Goal: Task Accomplishment & Management: Use online tool/utility

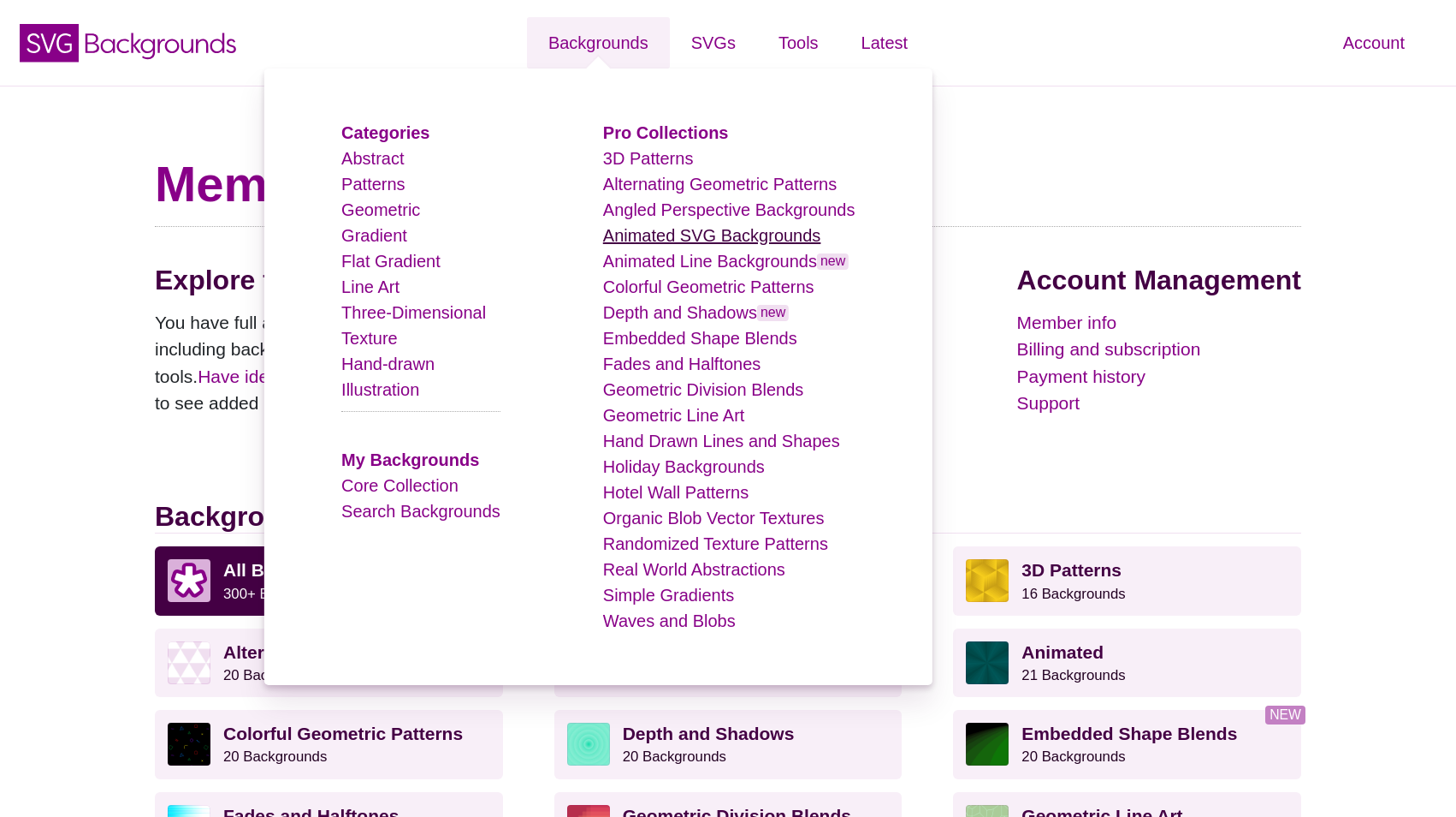
click at [678, 237] on link "Animated SVG Backgrounds" at bounding box center [712, 235] width 218 height 19
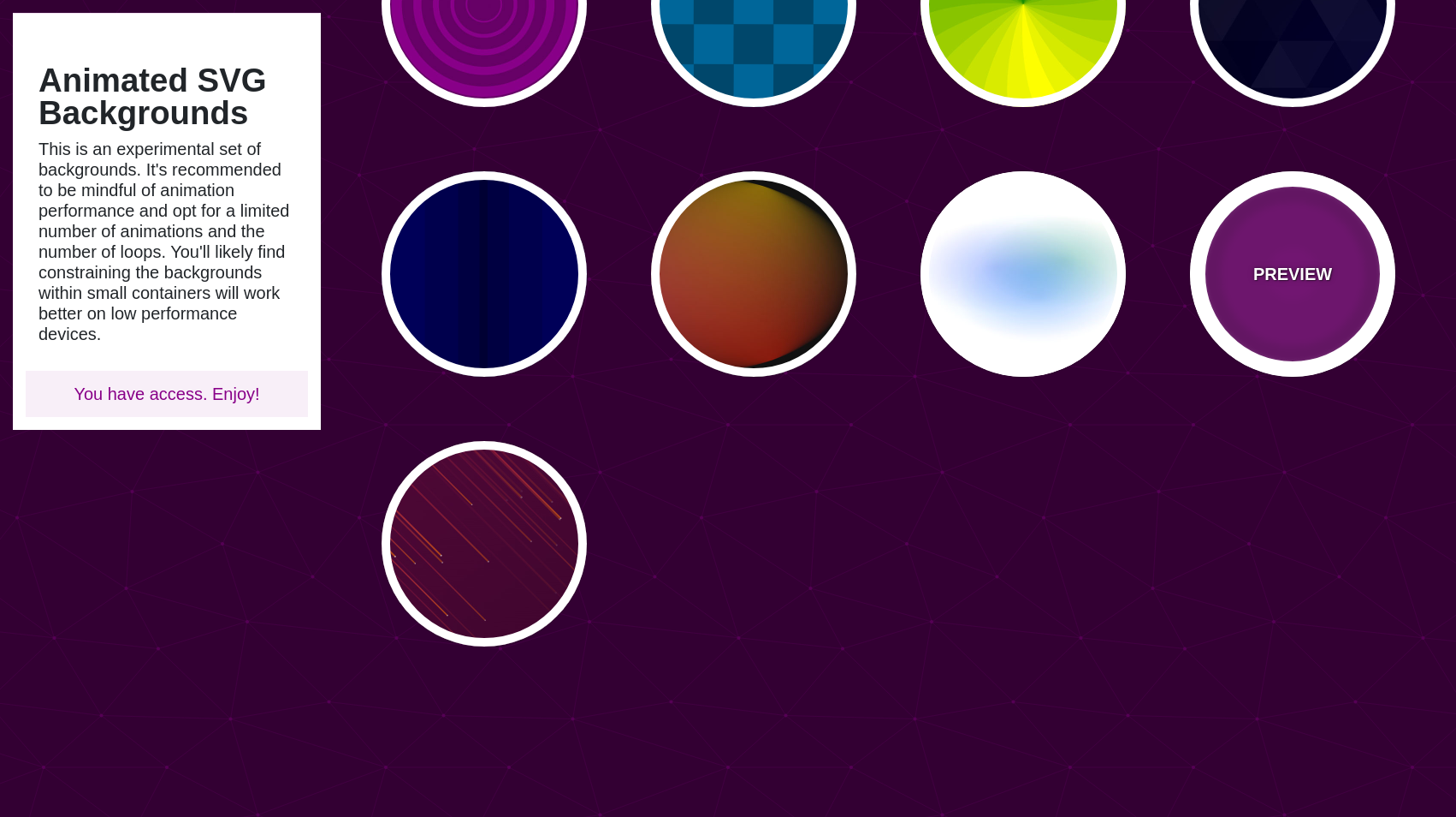
scroll to position [1205, 0]
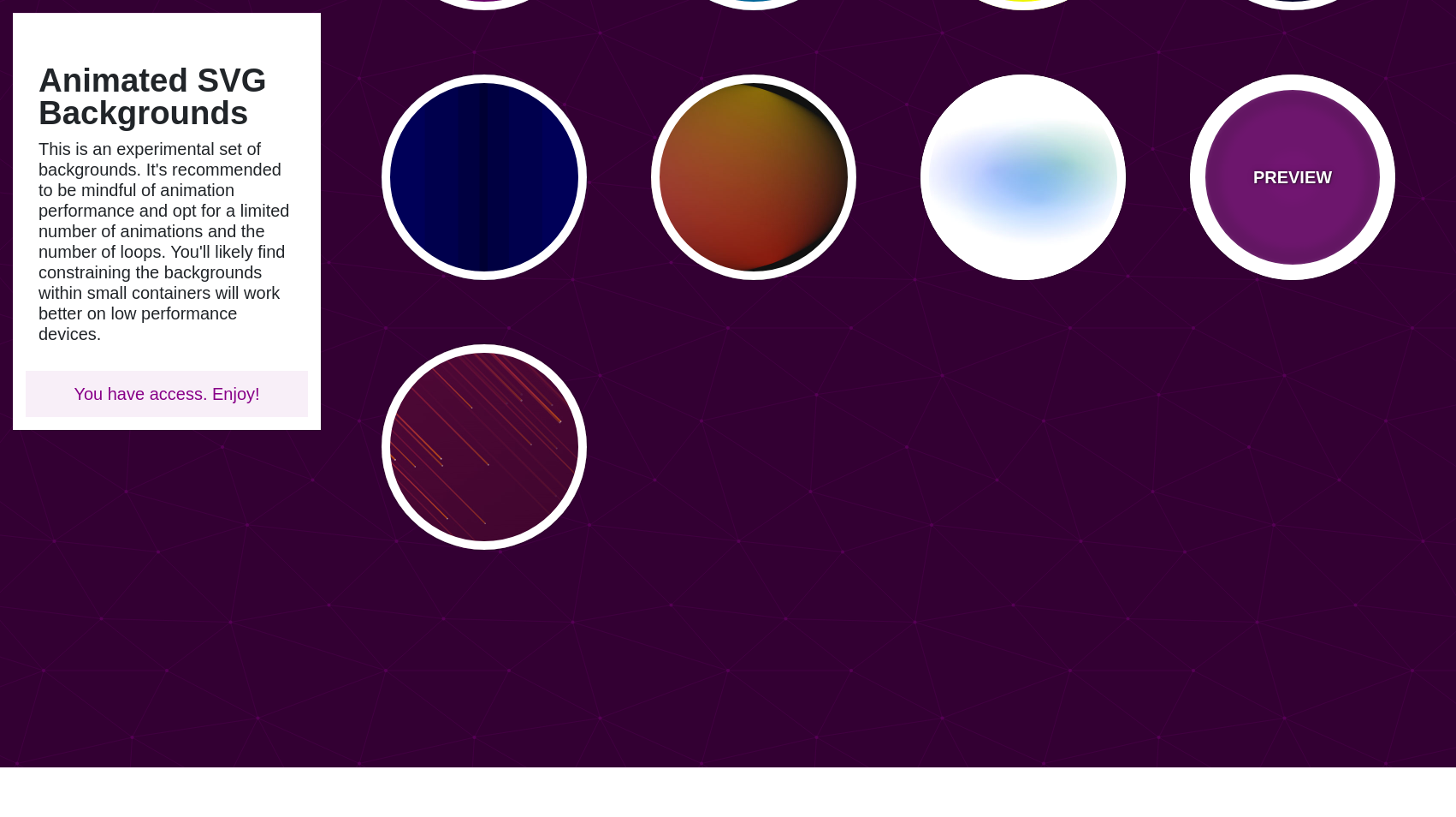
click at [1257, 165] on p "PREVIEW" at bounding box center [1293, 177] width 79 height 26
type input "#220022"
type input "#880088"
type input "999"
type input "5"
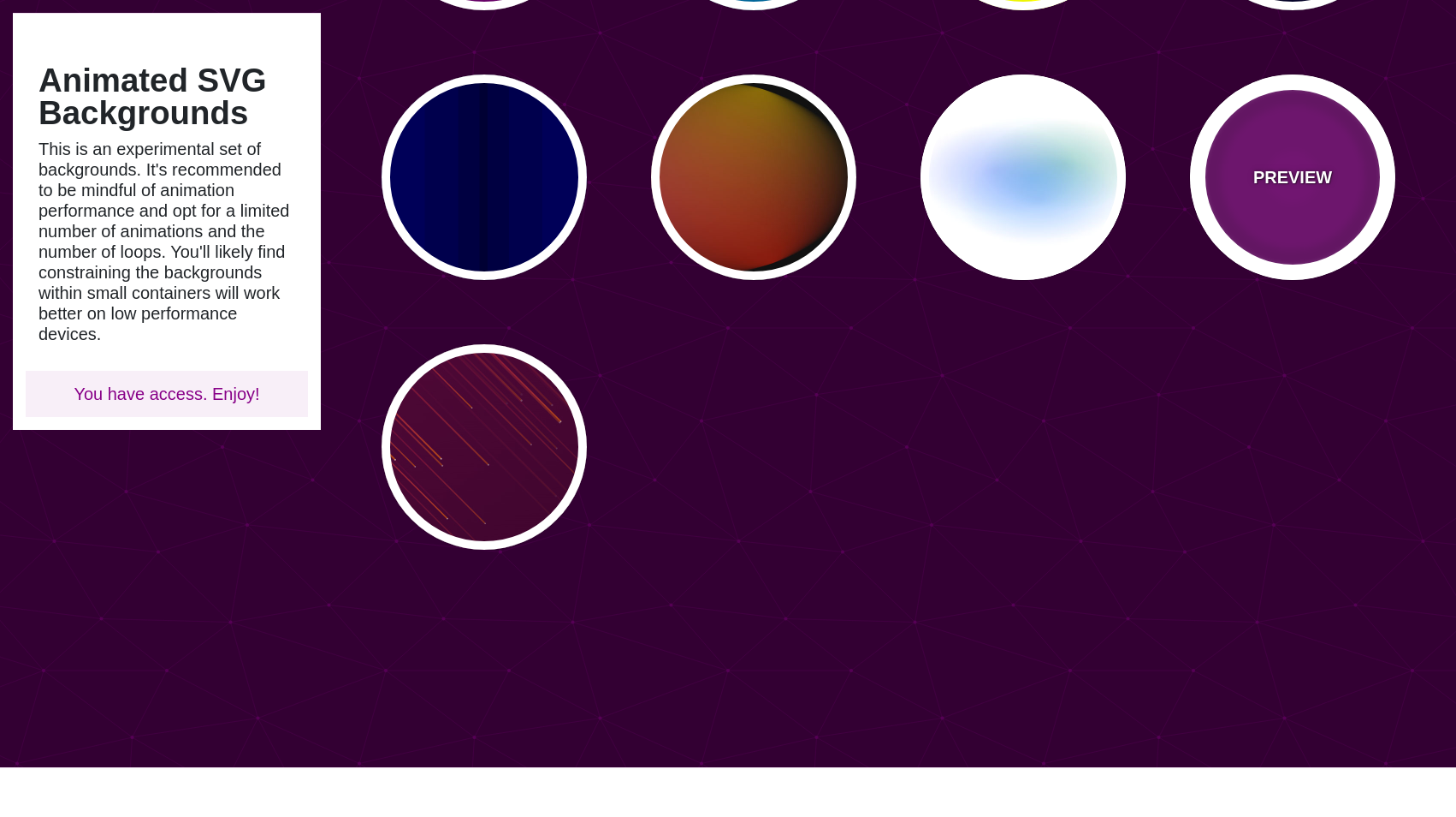
type input "0"
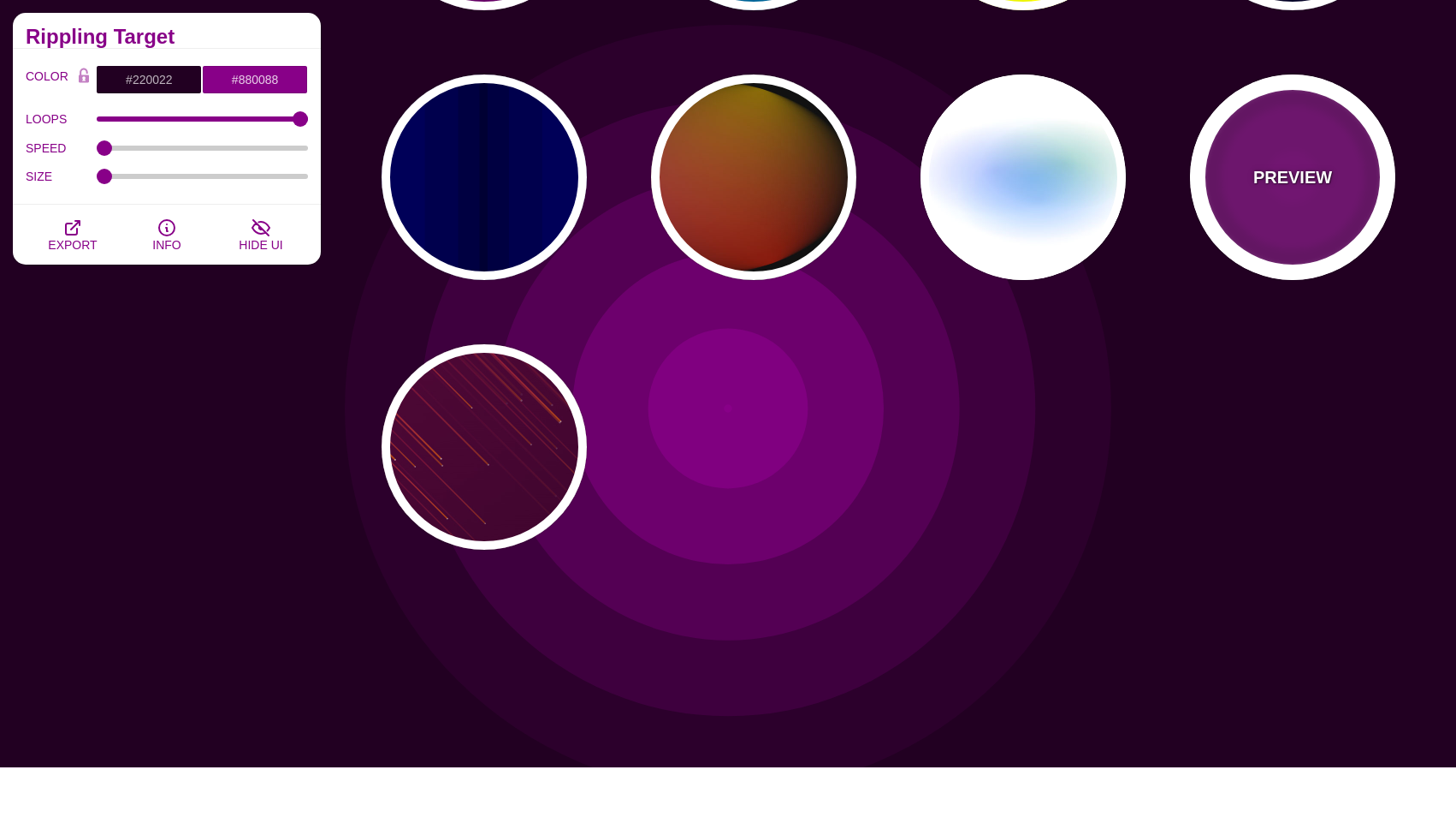
scroll to position [1014, 0]
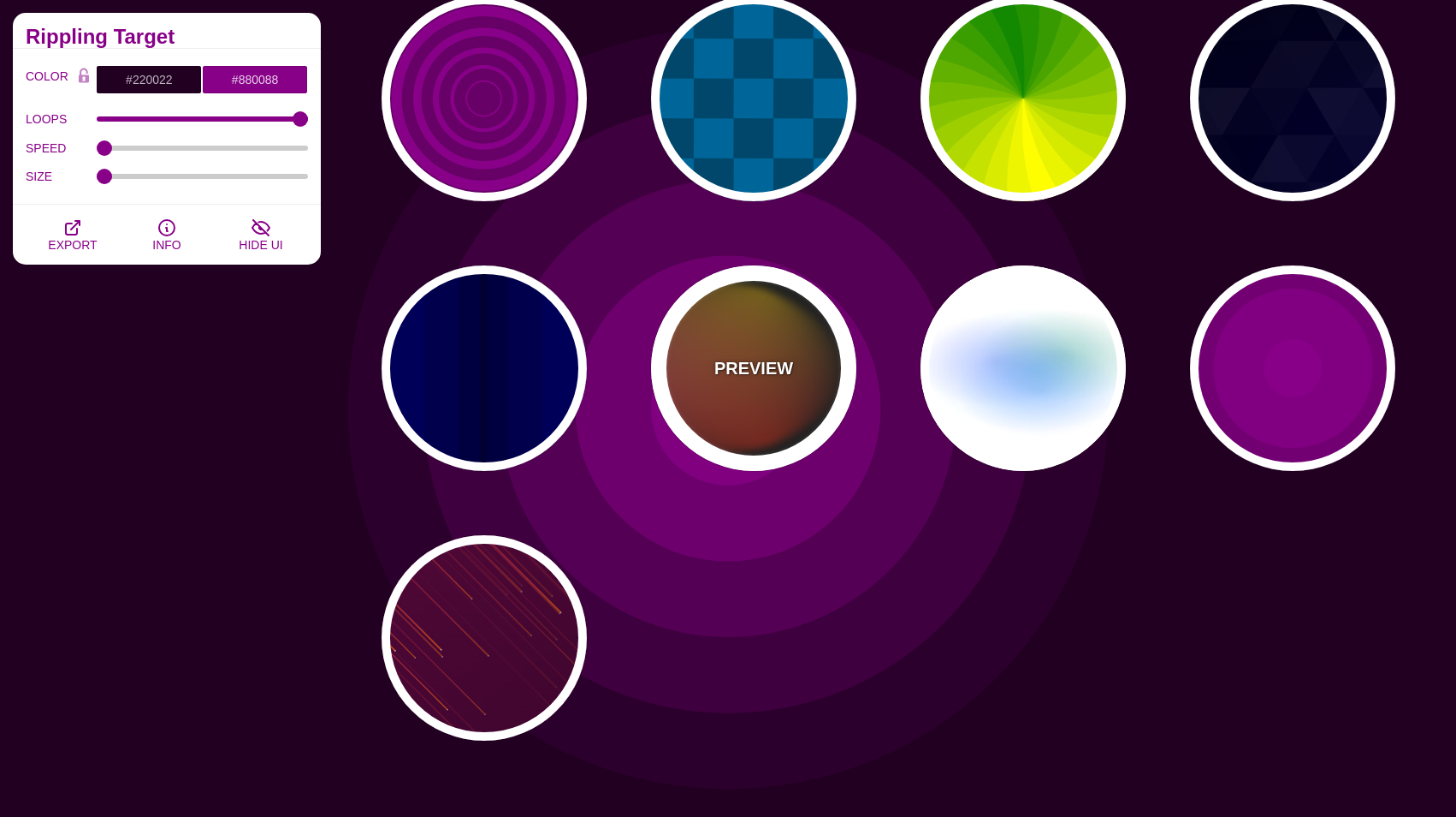
click at [725, 381] on div "PREVIEW" at bounding box center [753, 367] width 205 height 205
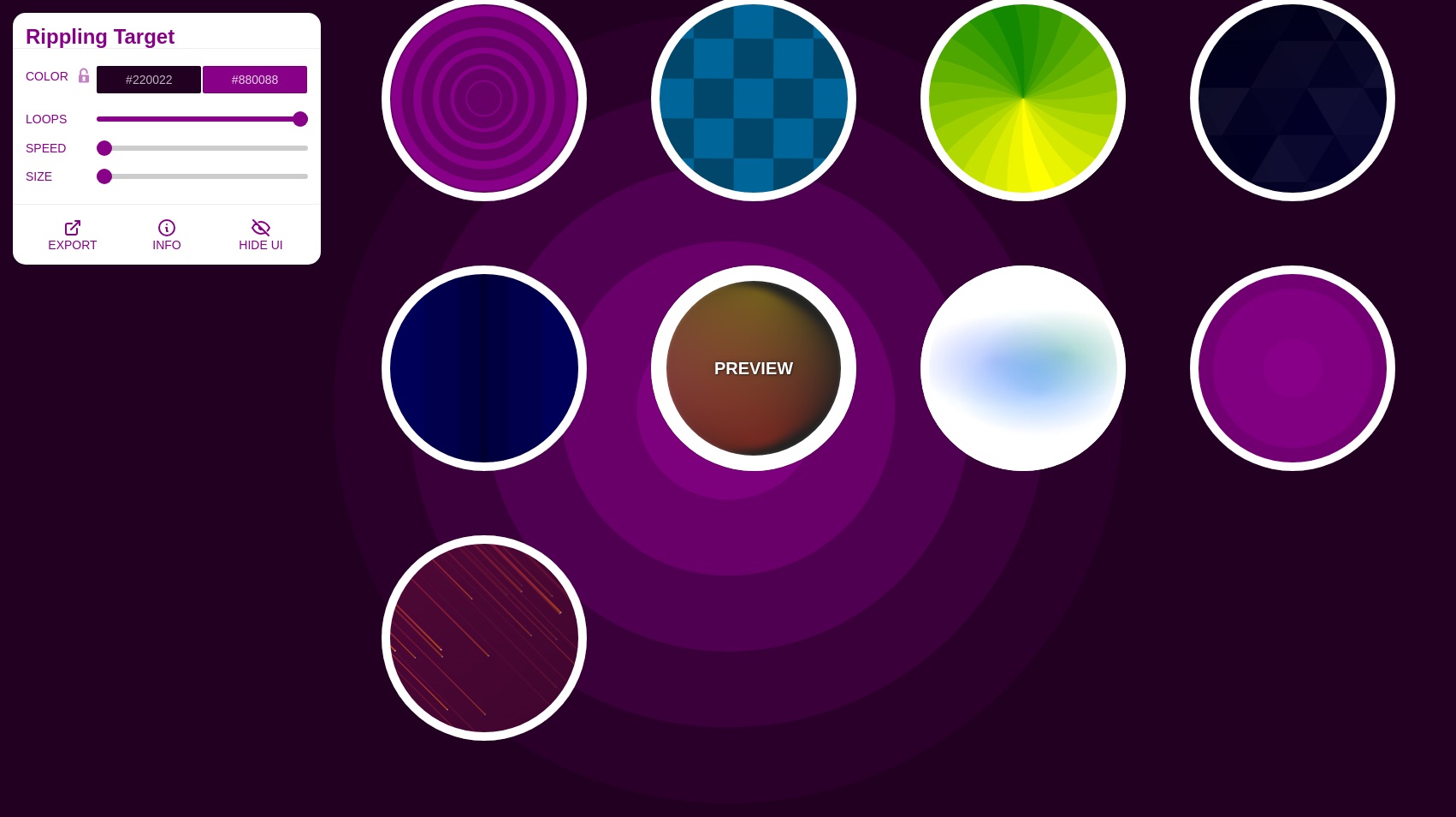
type input "#111111"
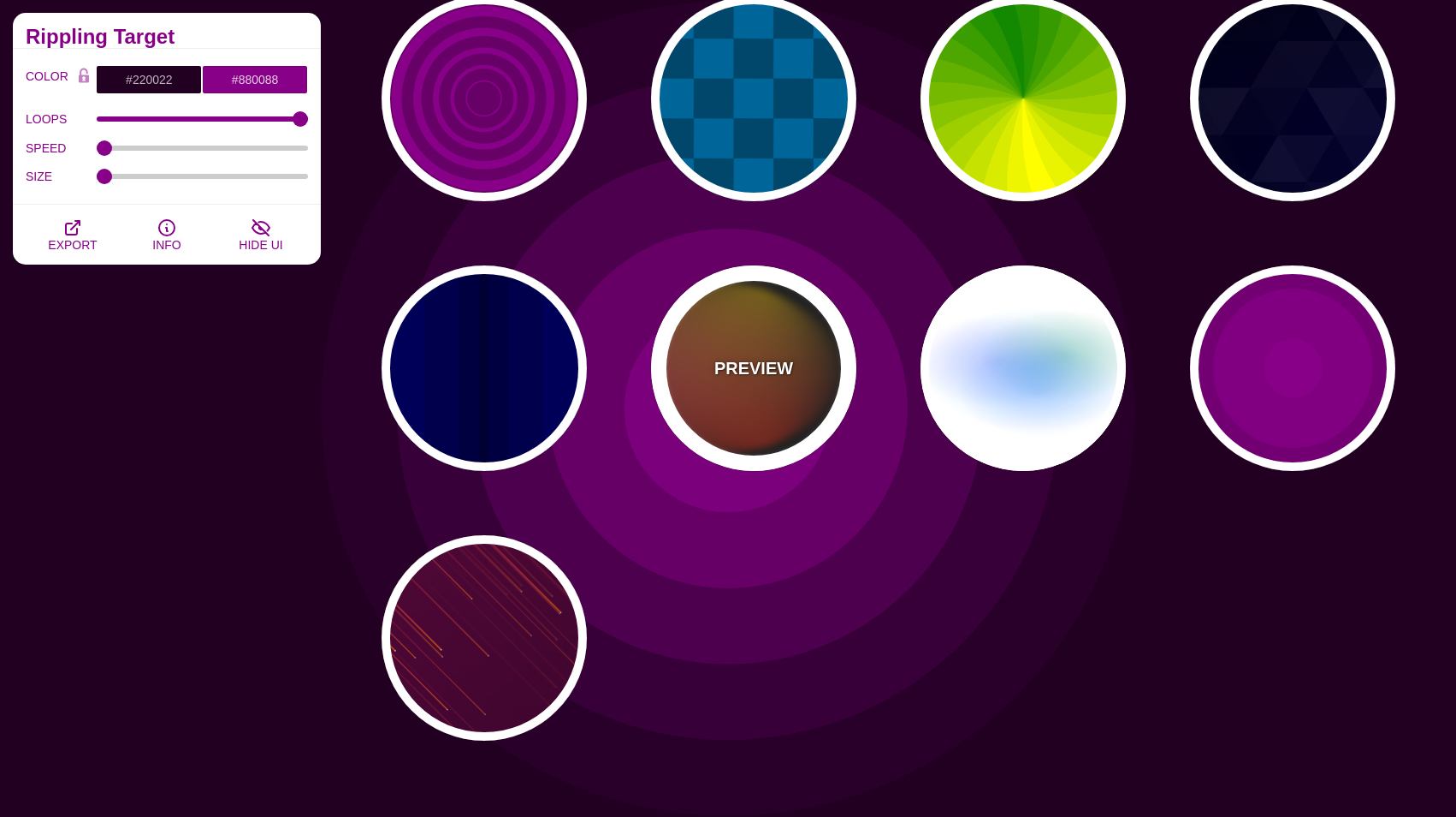
type input "#FF00FF"
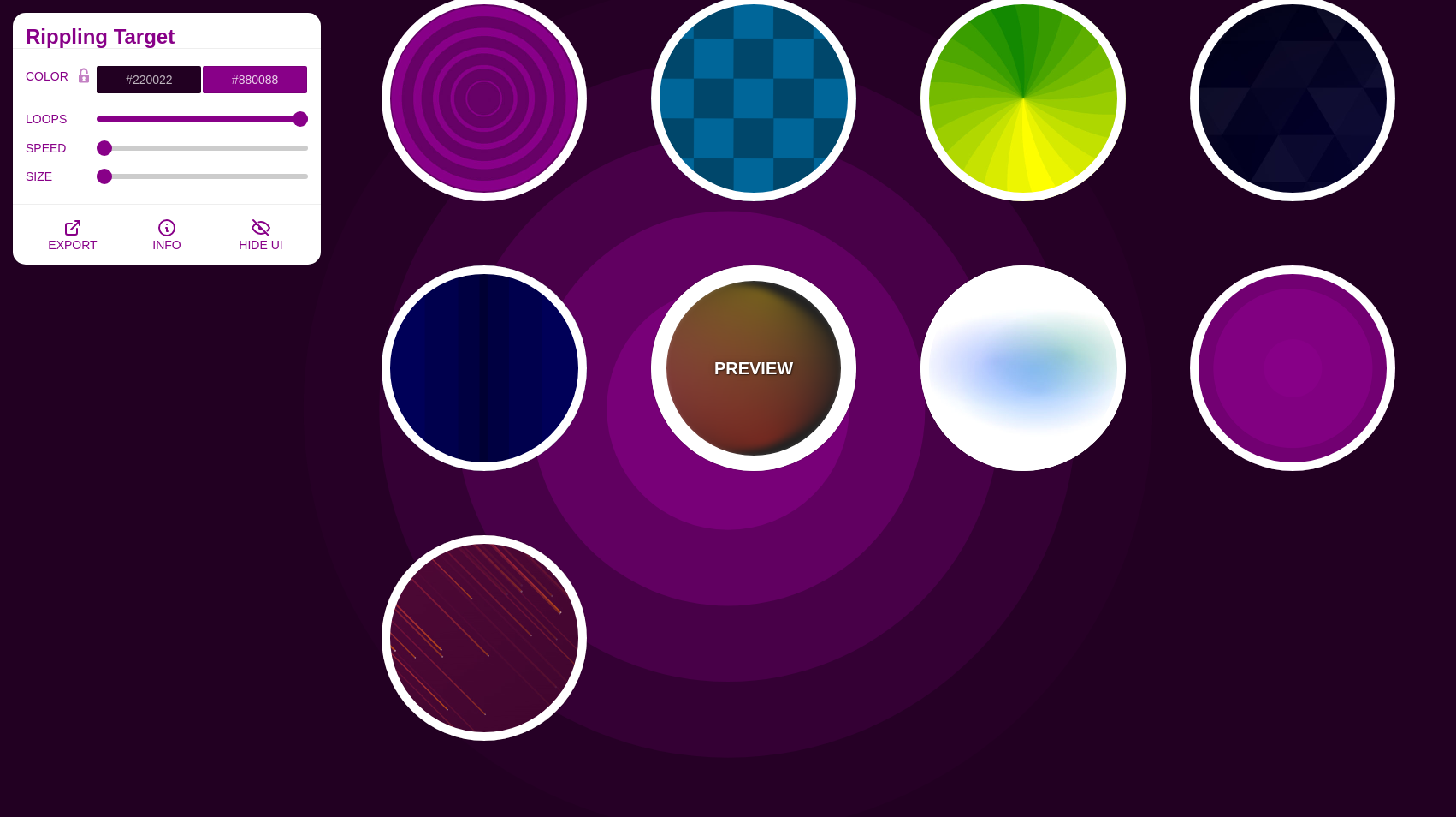
type input "#FFCC00"
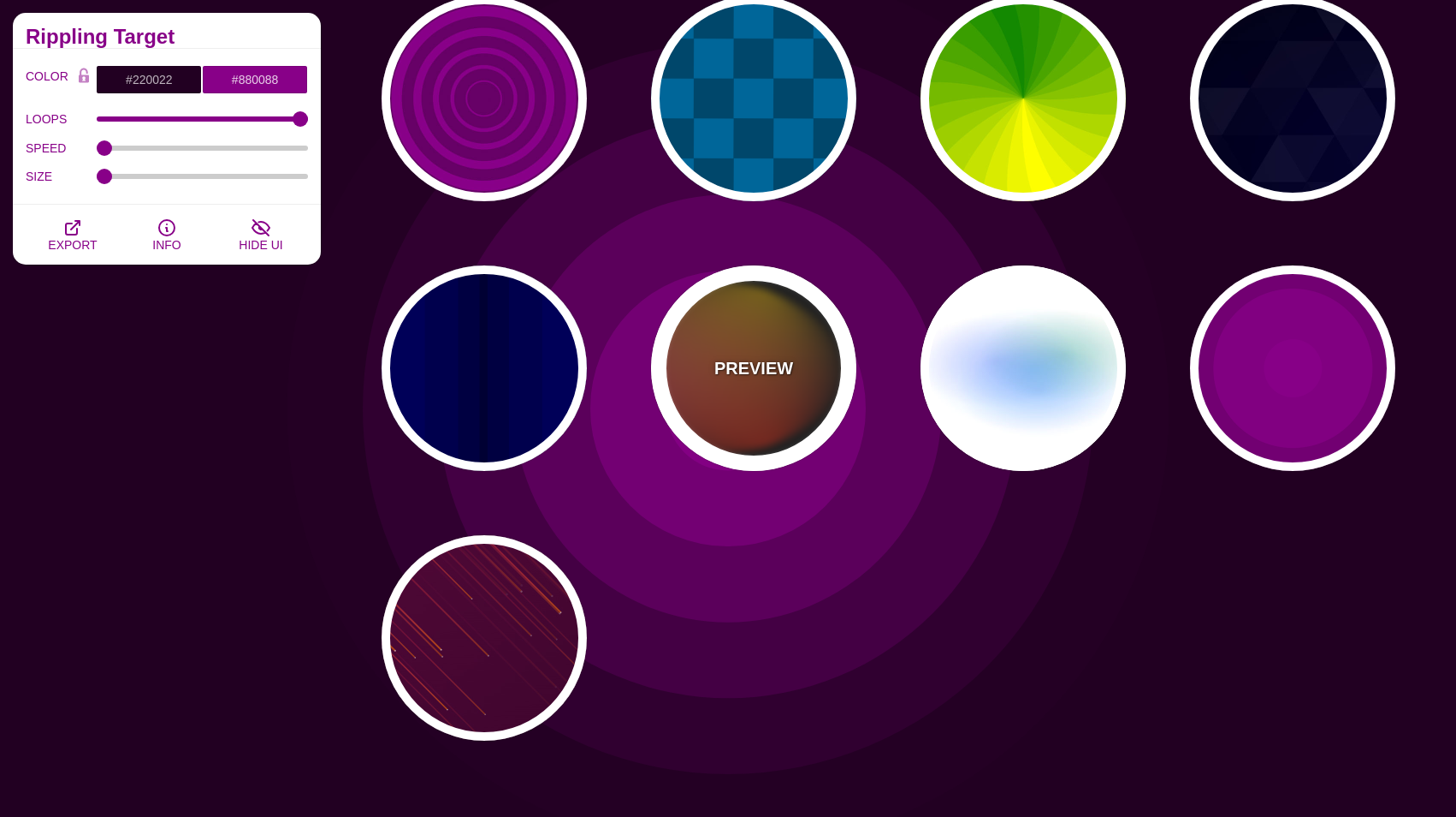
type input "#FF2200"
type input "4"
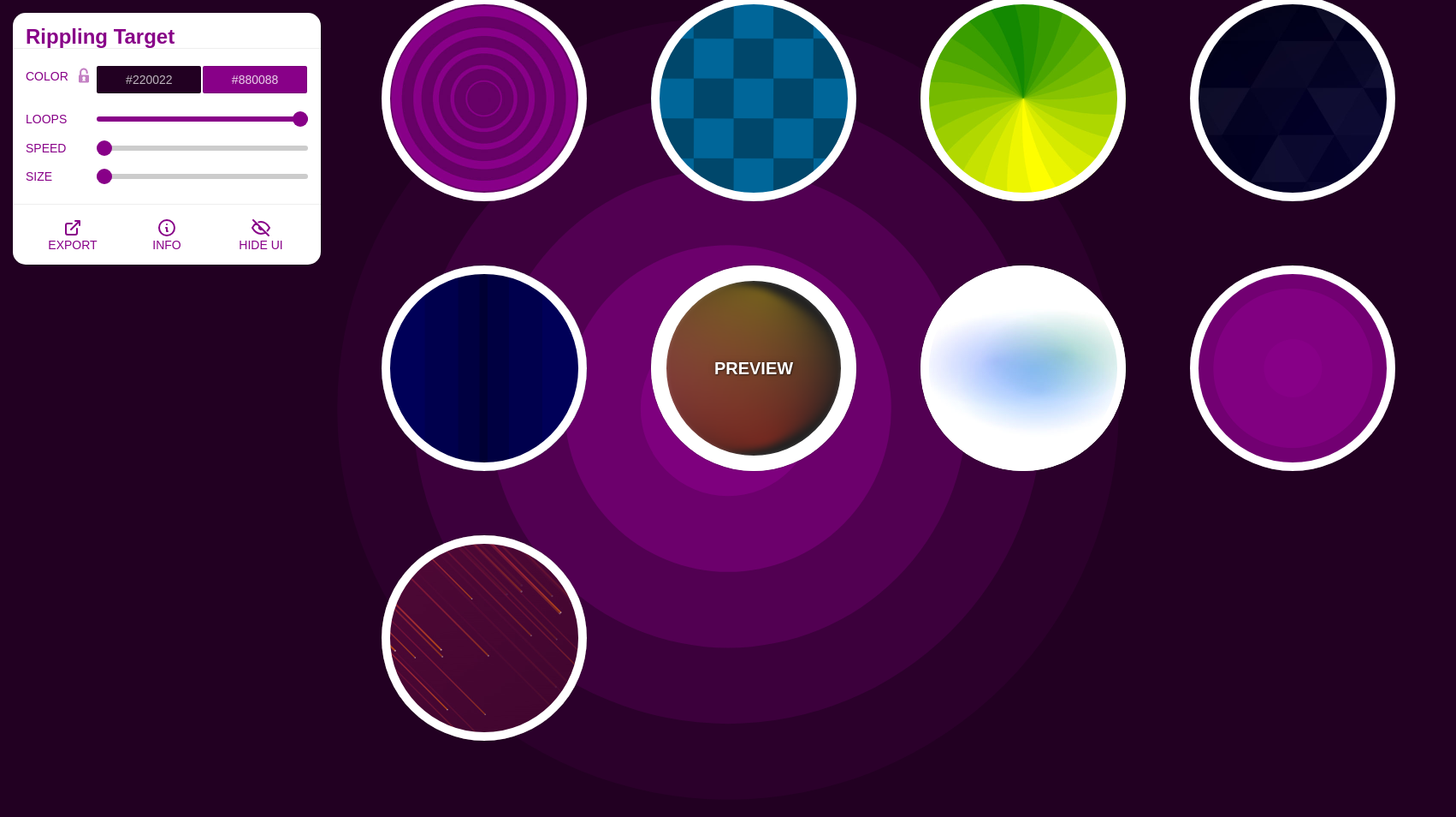
type input "12"
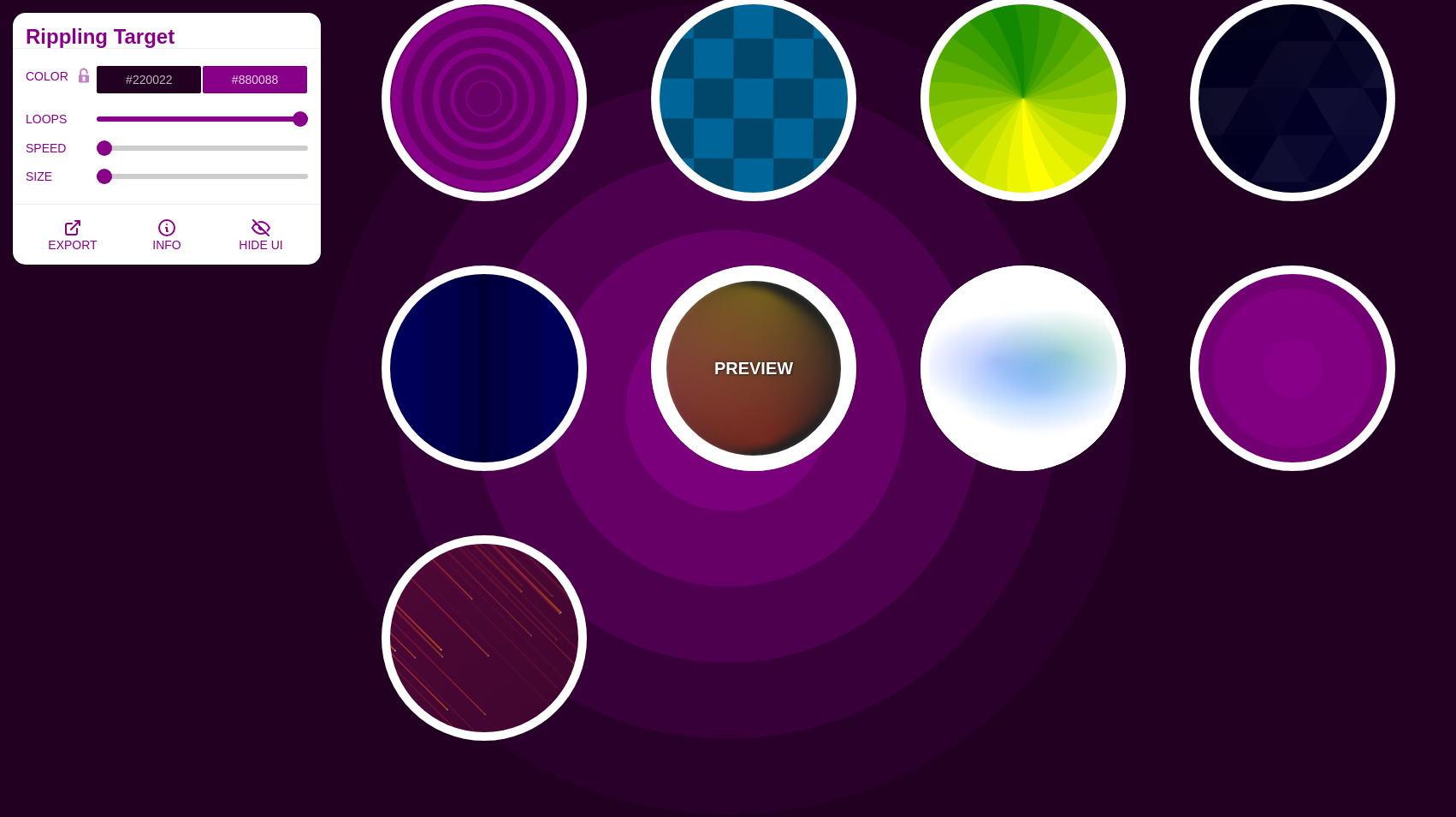
type input "999"
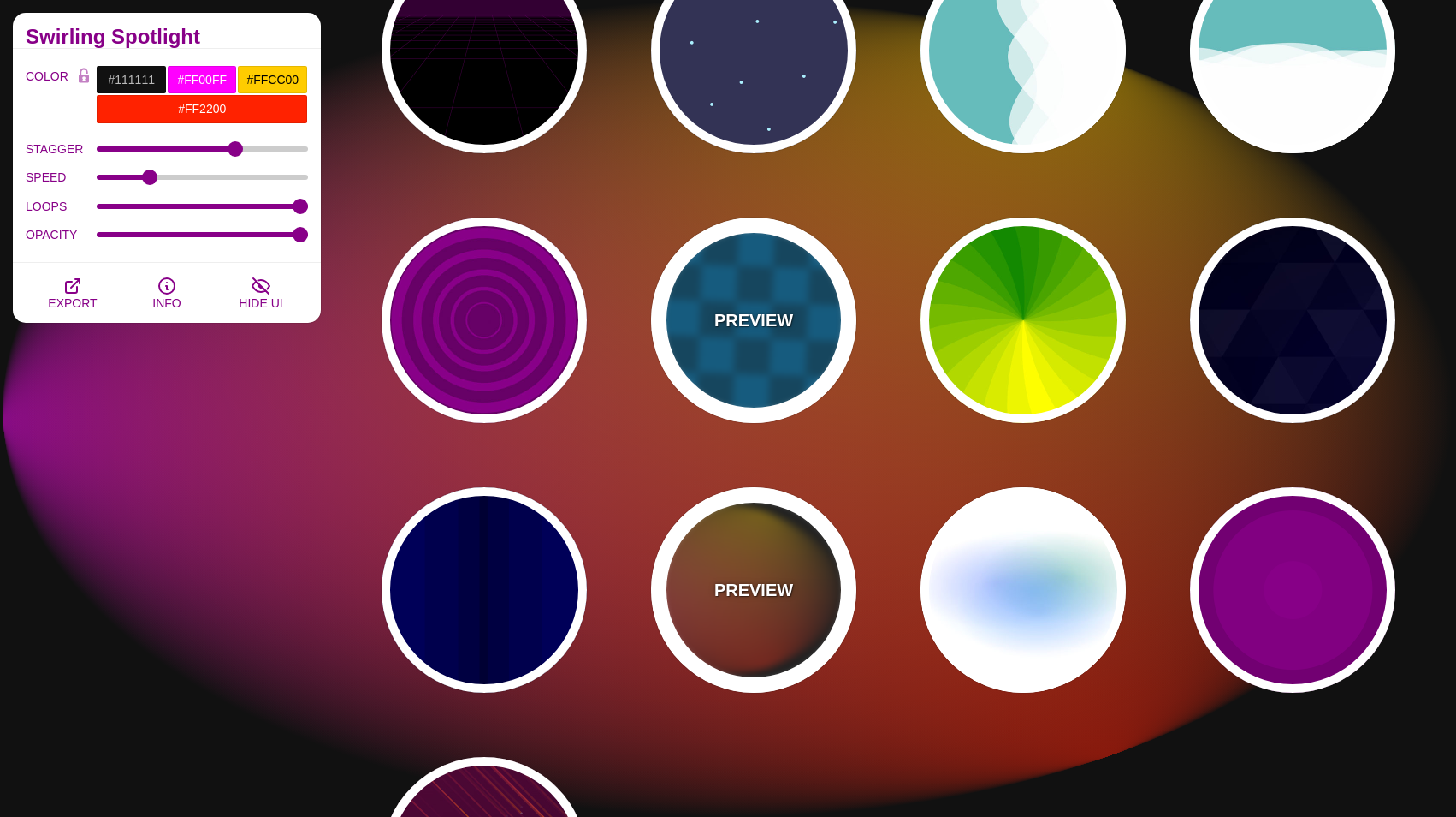
scroll to position [695, 0]
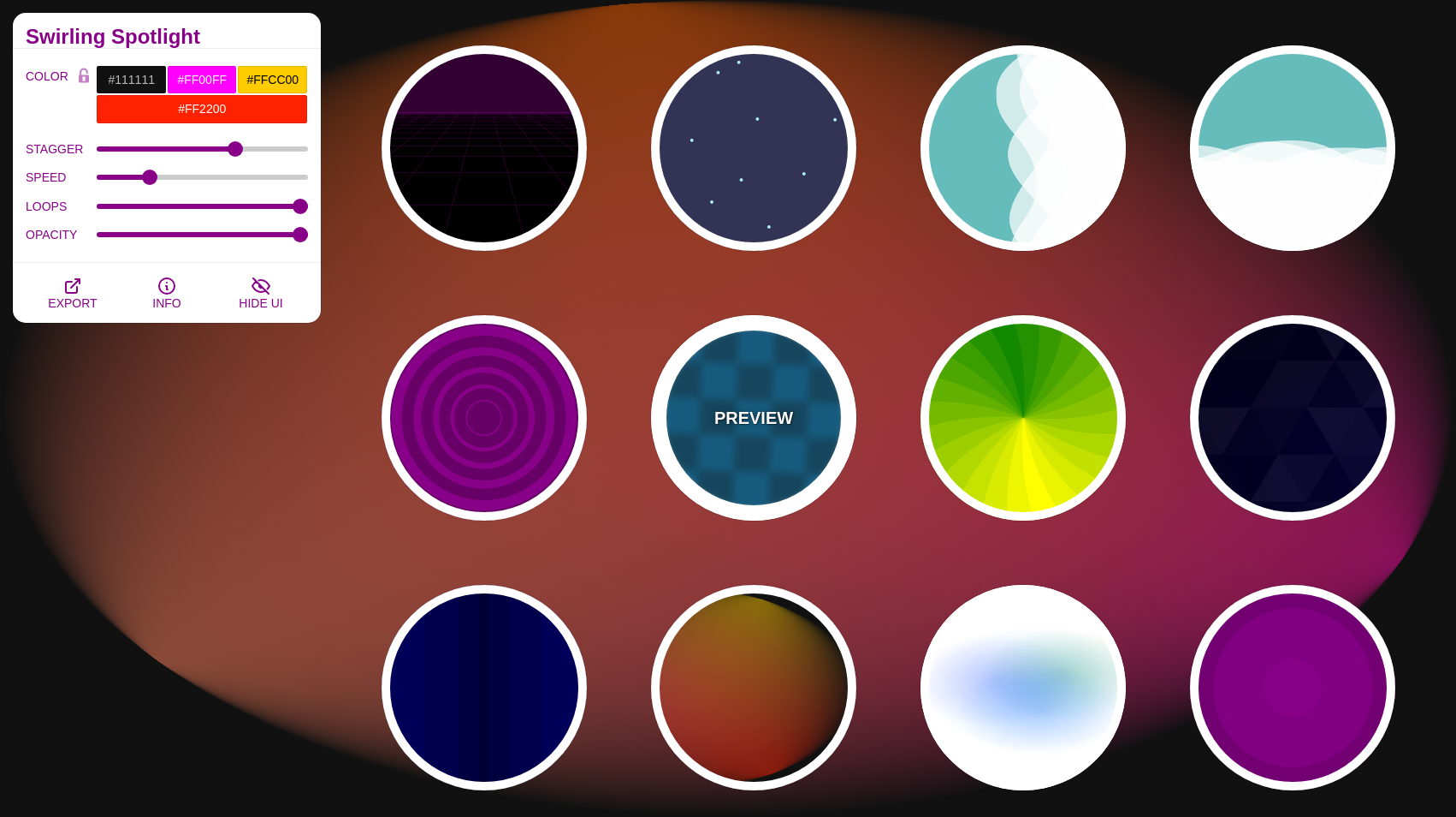
click at [778, 445] on div "PREVIEW" at bounding box center [753, 417] width 205 height 205
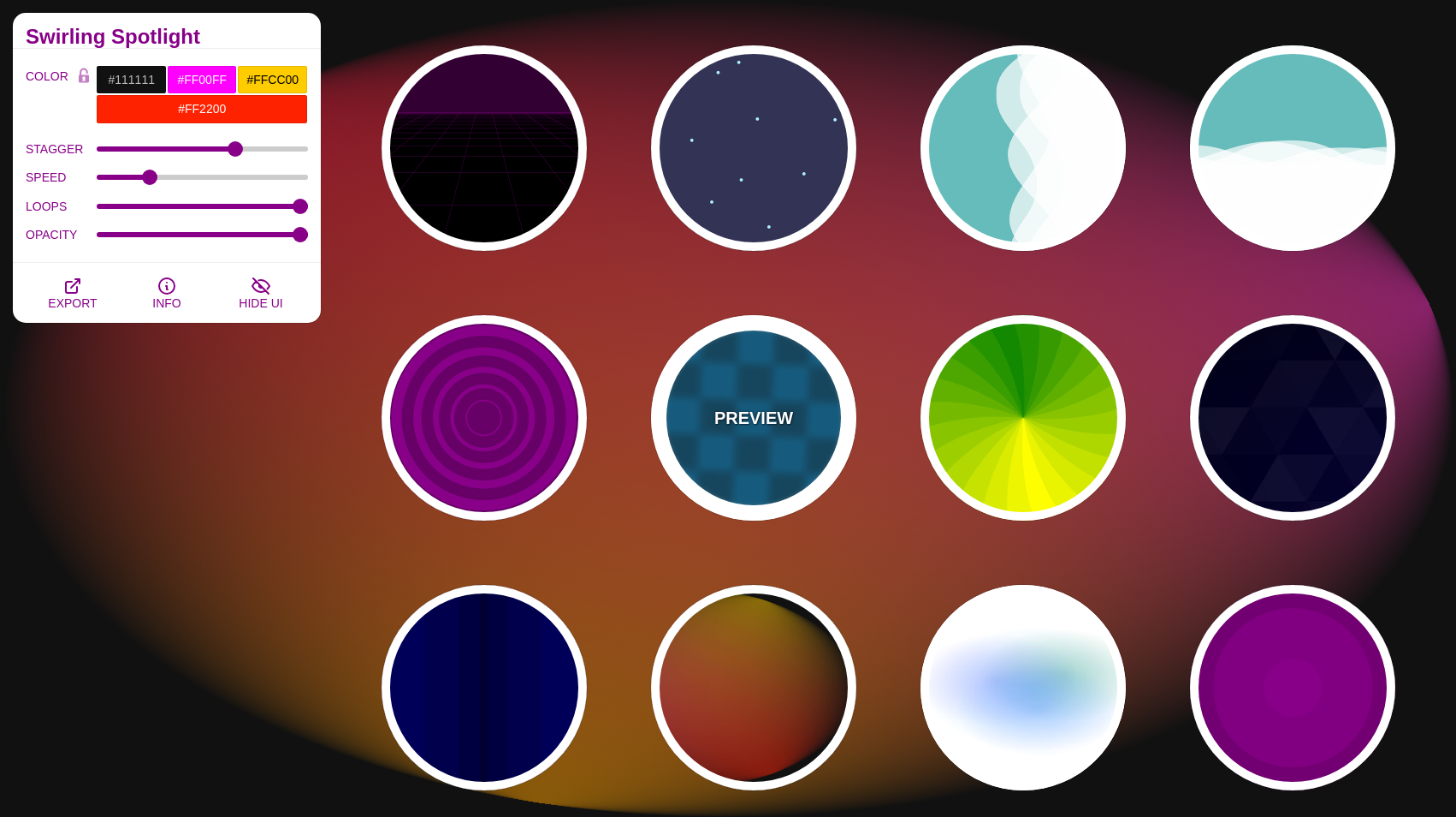
type input "#00476B"
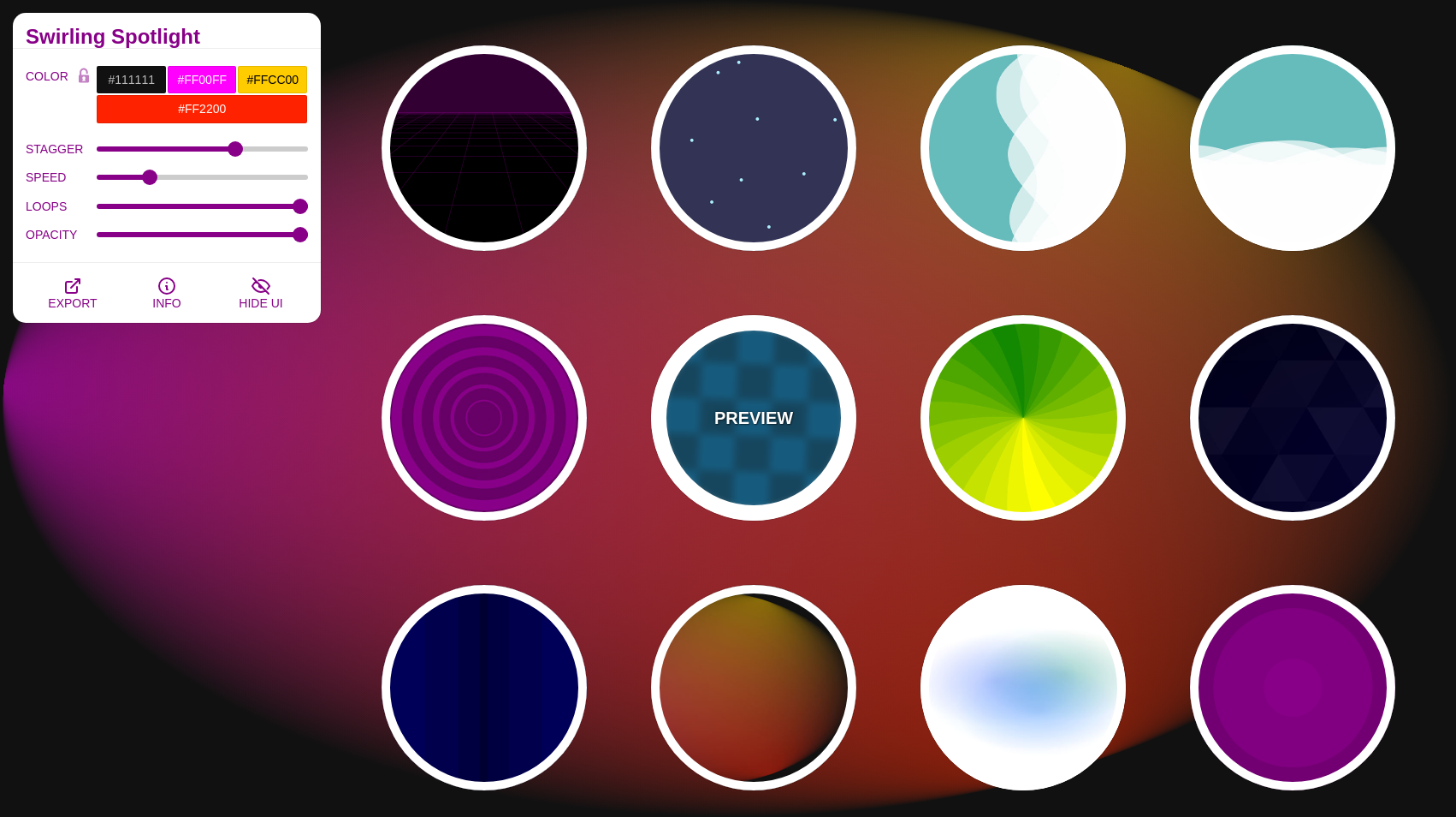
type input "#006699"
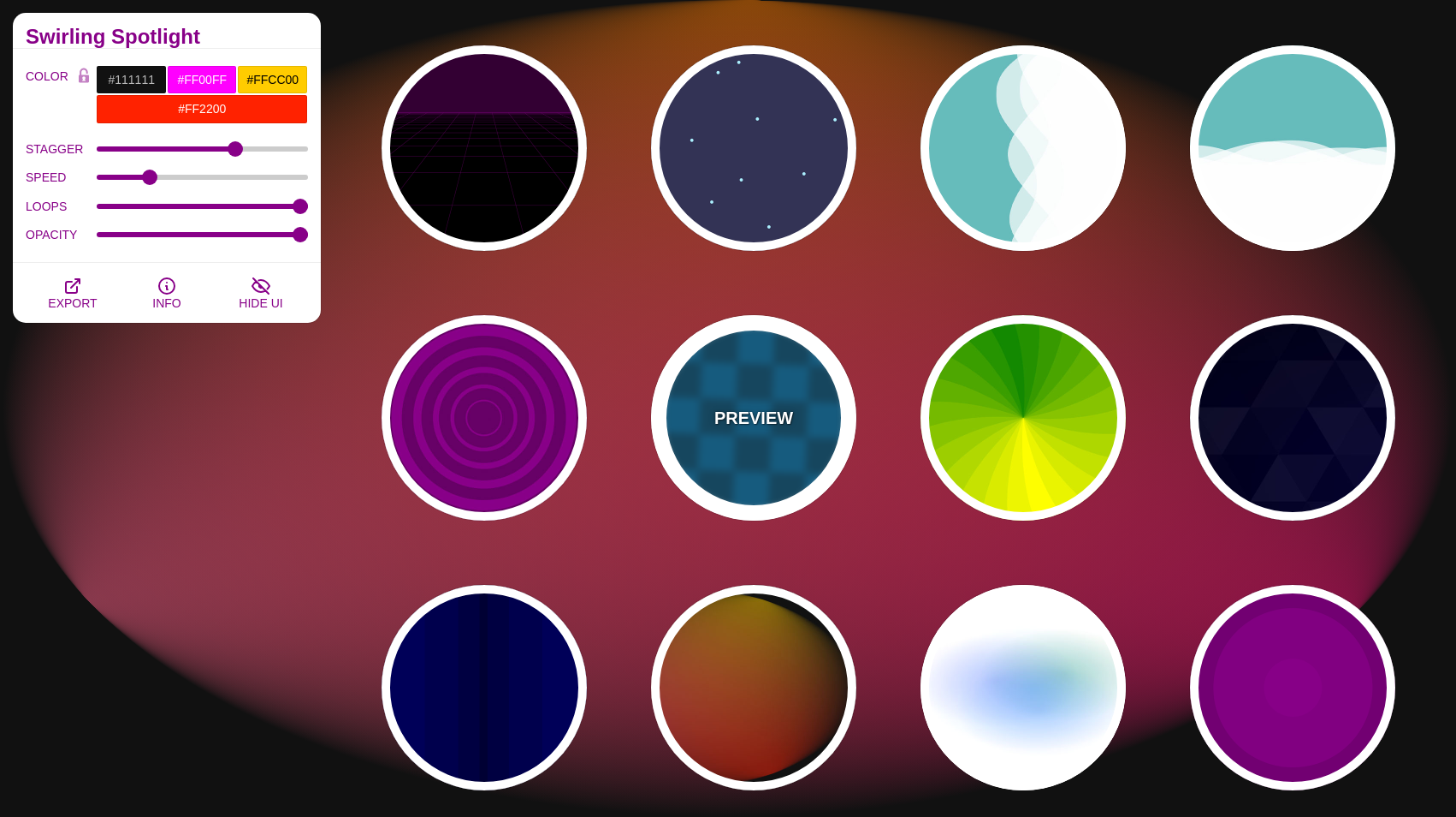
type input "0"
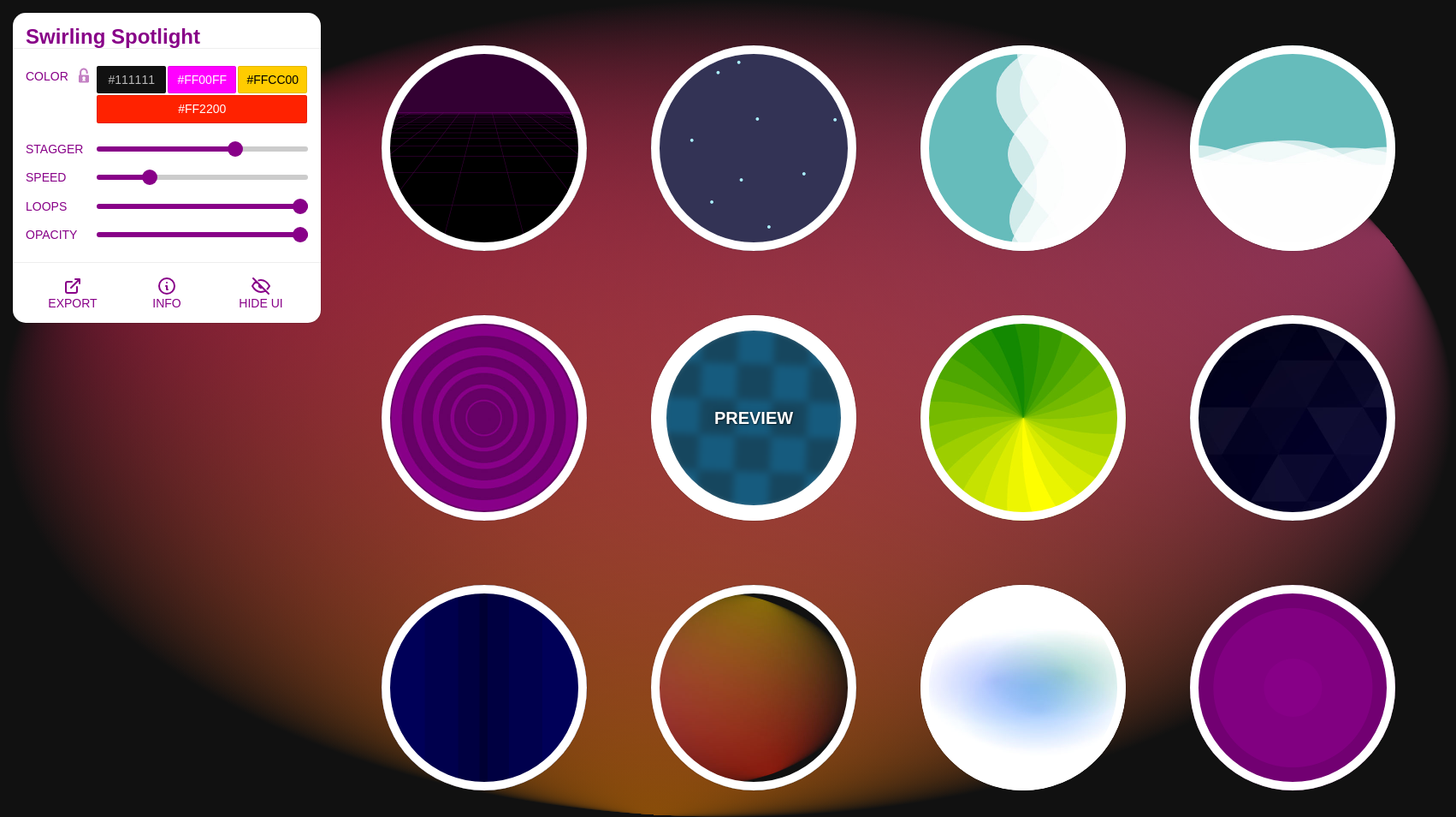
type input "1"
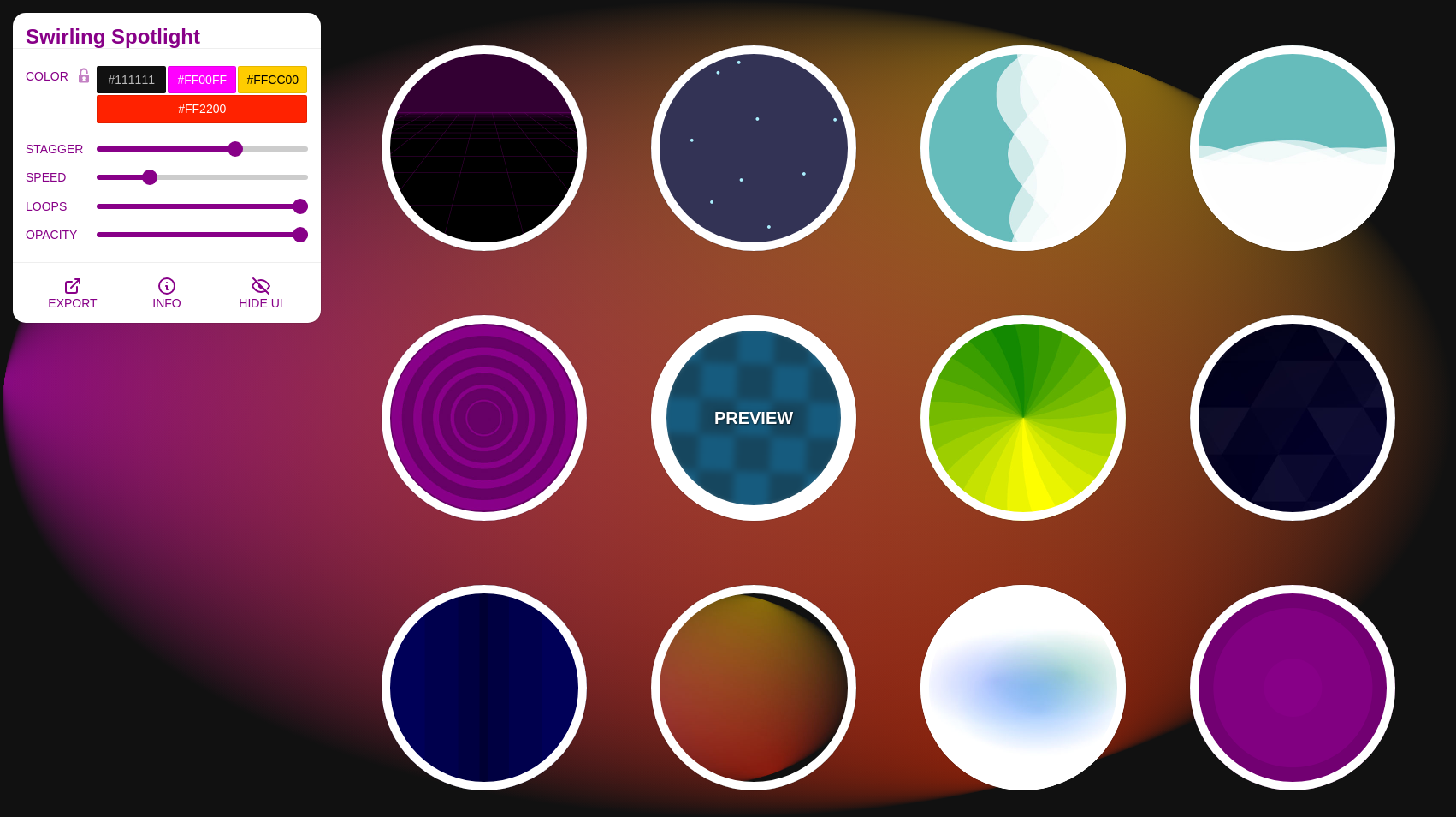
type input "5"
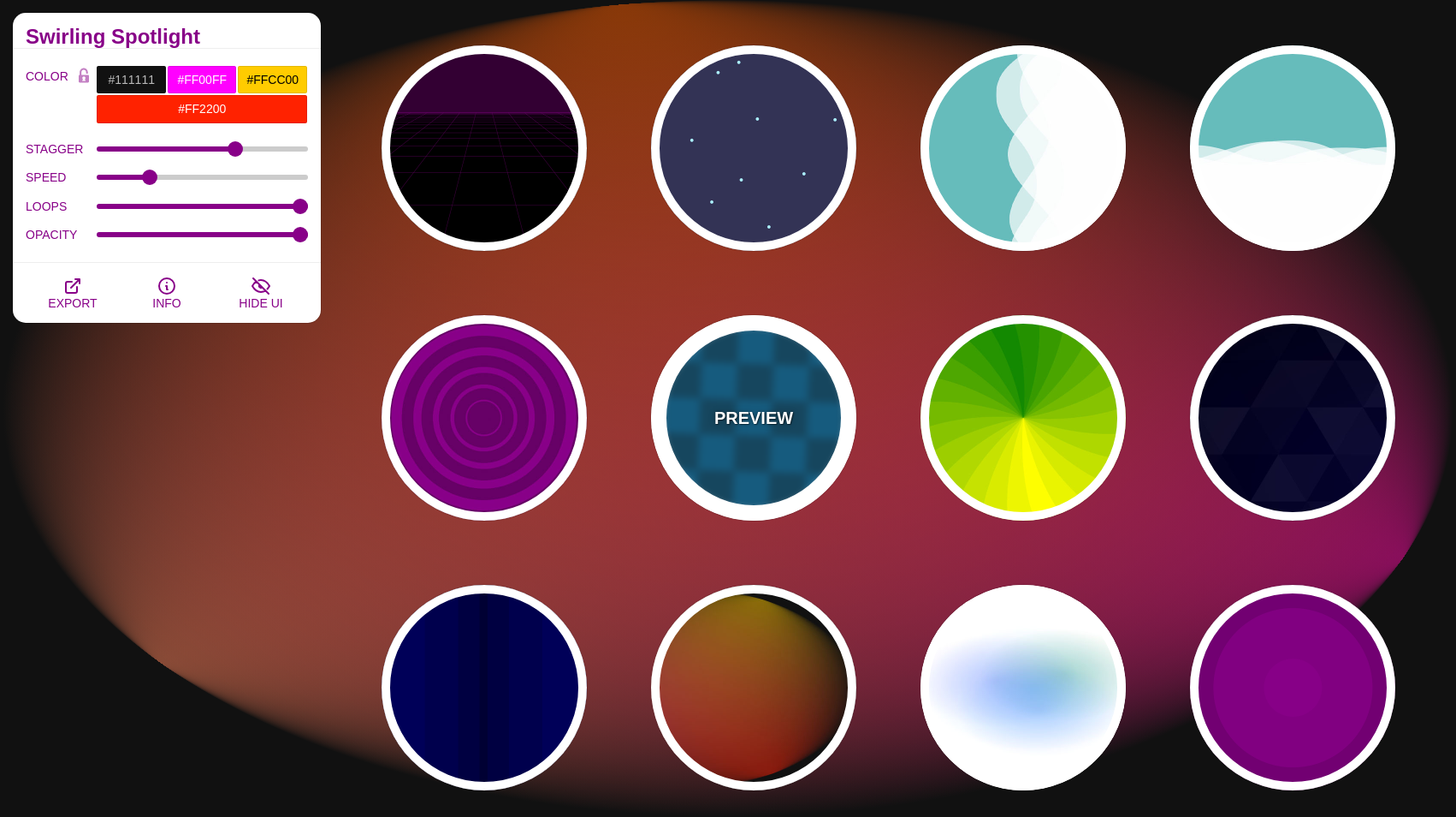
type input "15"
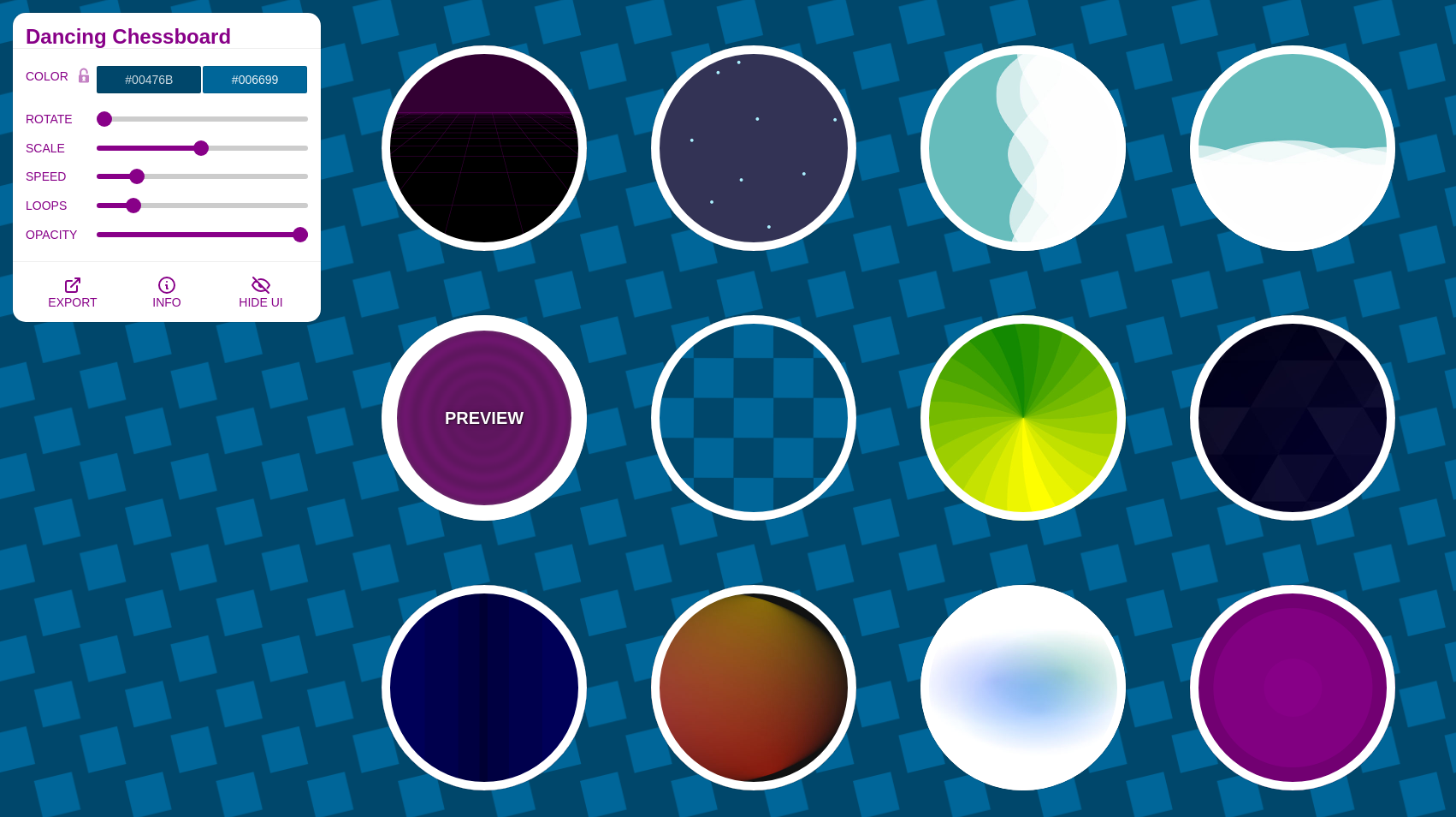
click at [518, 433] on div "PREVIEW" at bounding box center [483, 417] width 205 height 205
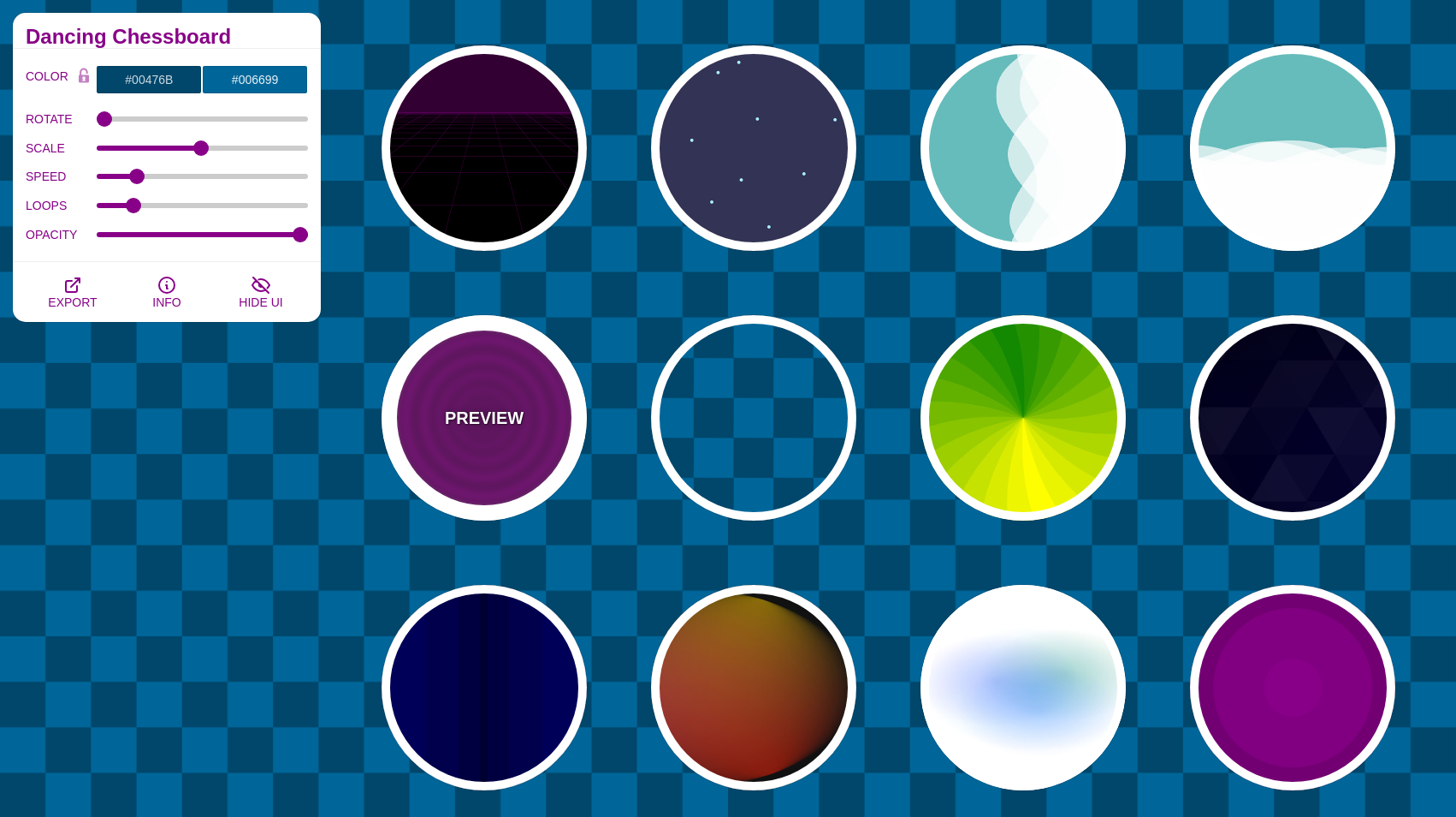
type input "#880088"
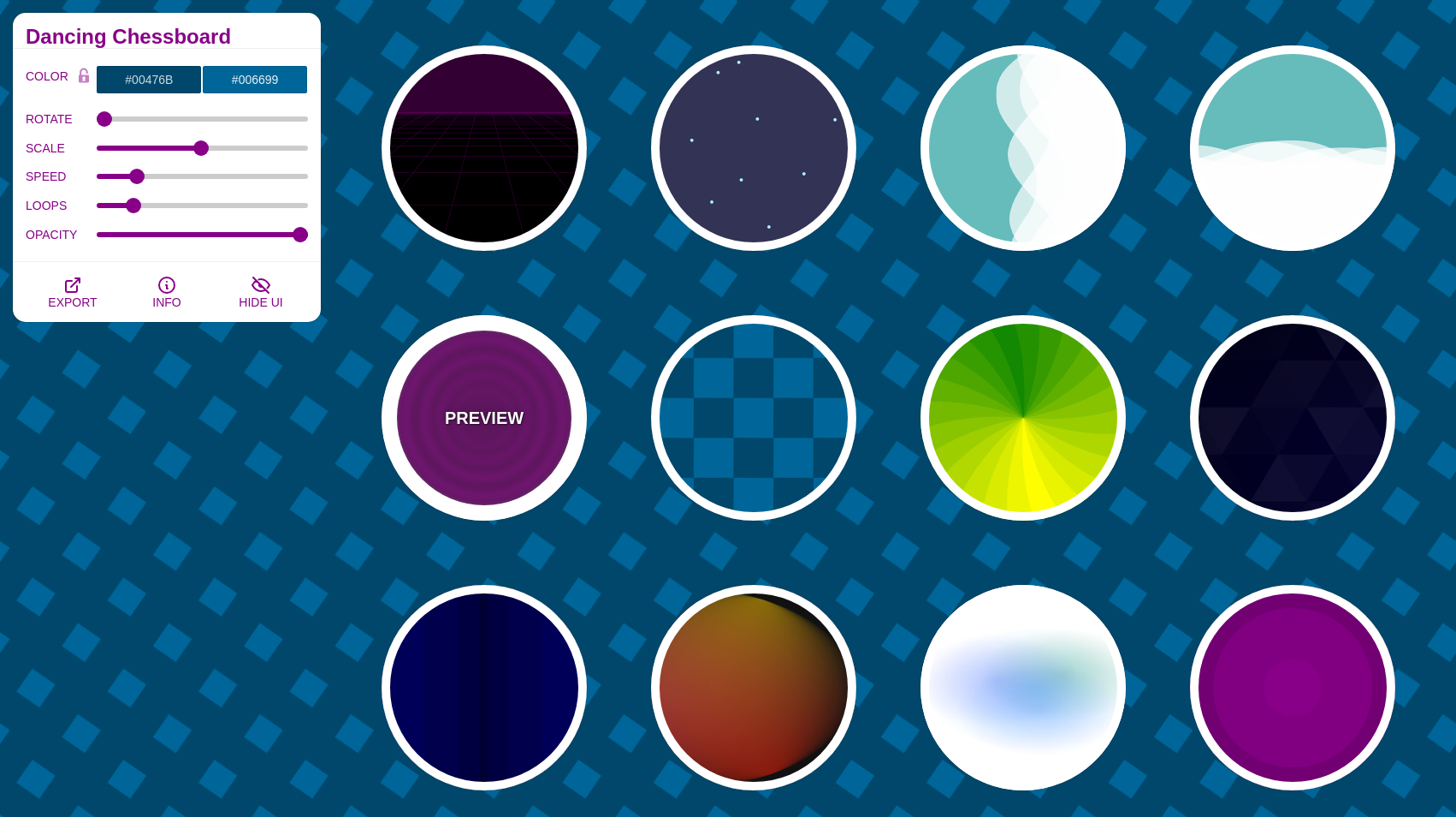
type input "#660066"
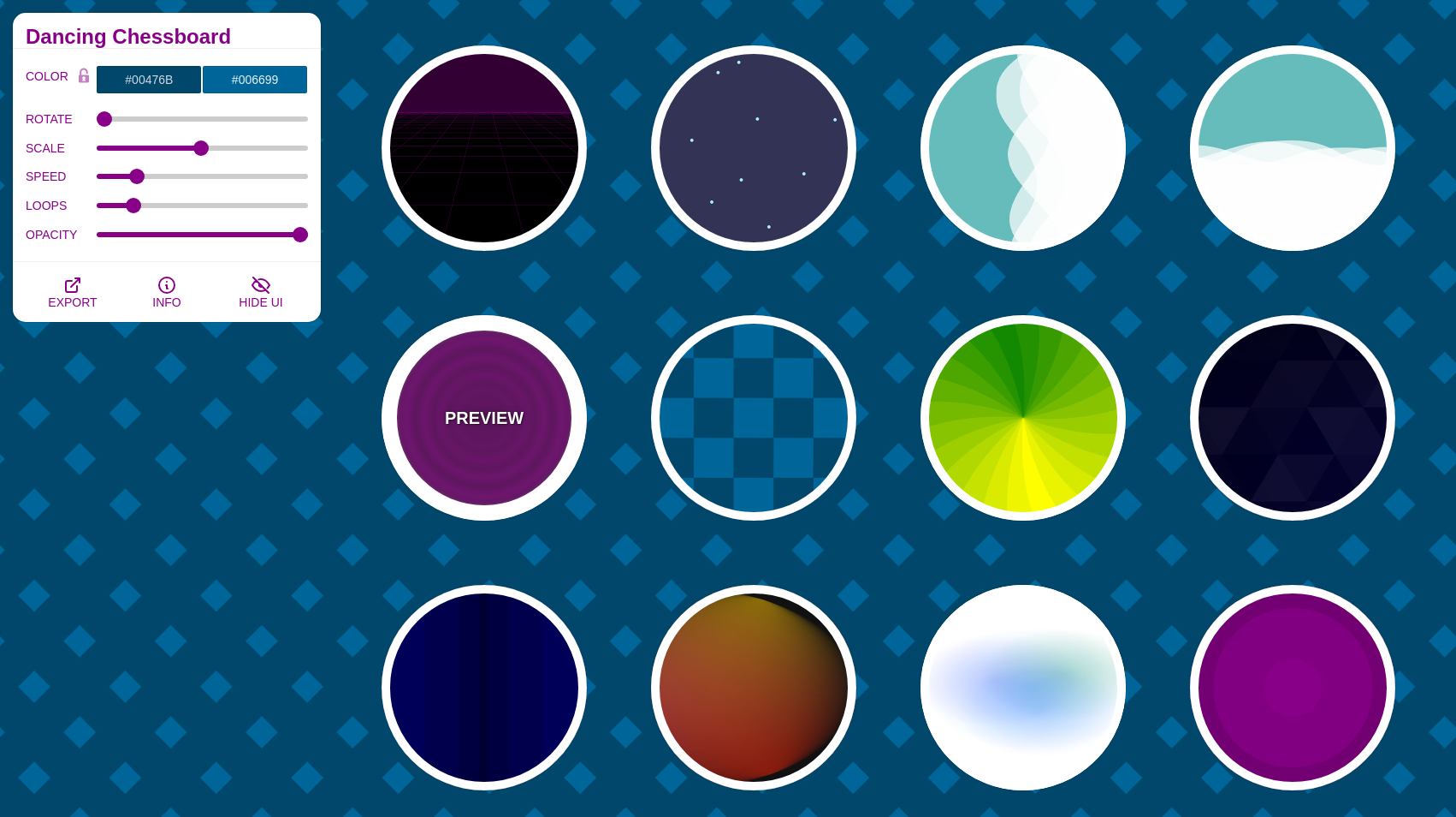
type input "15"
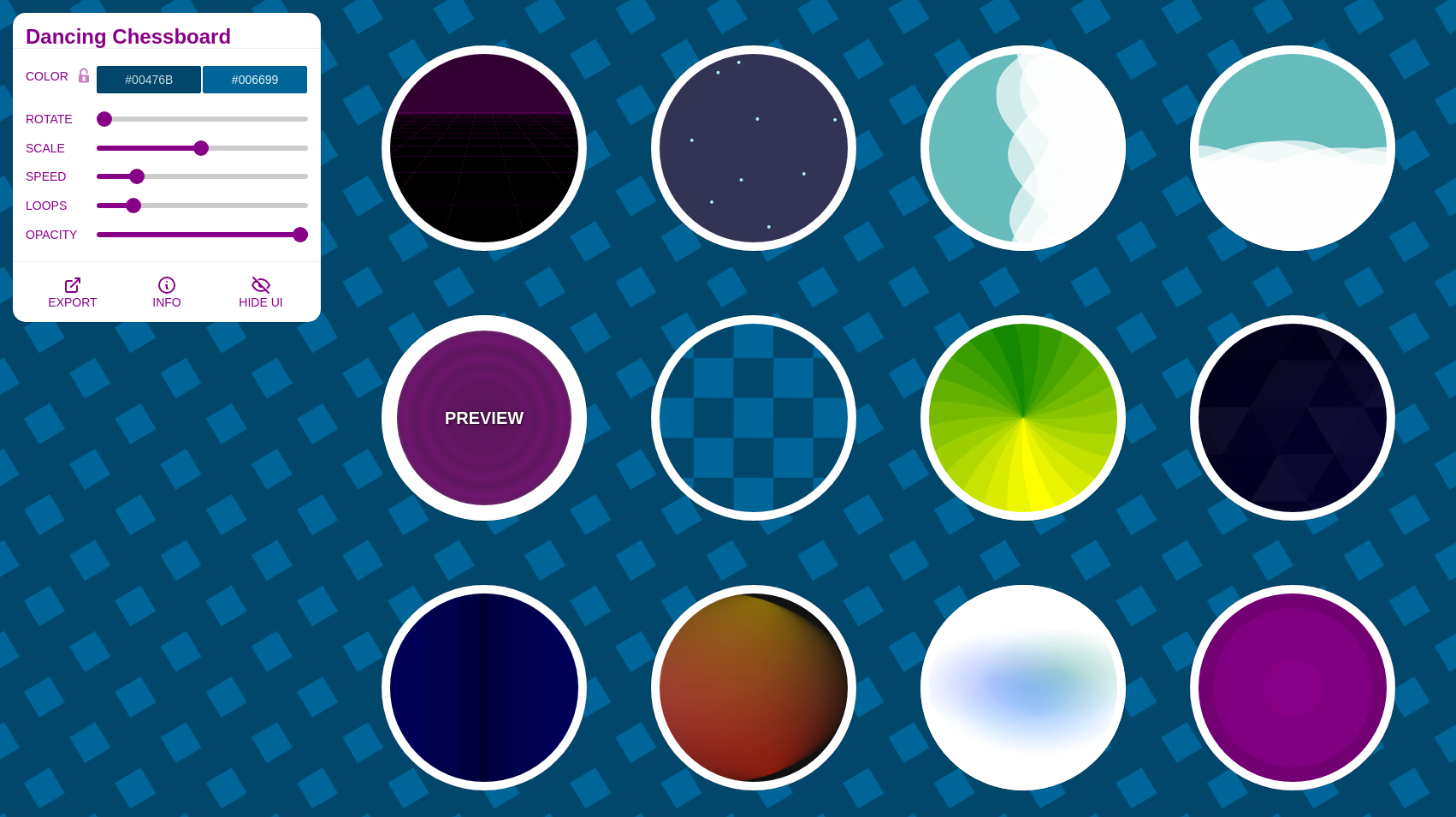
type input "0"
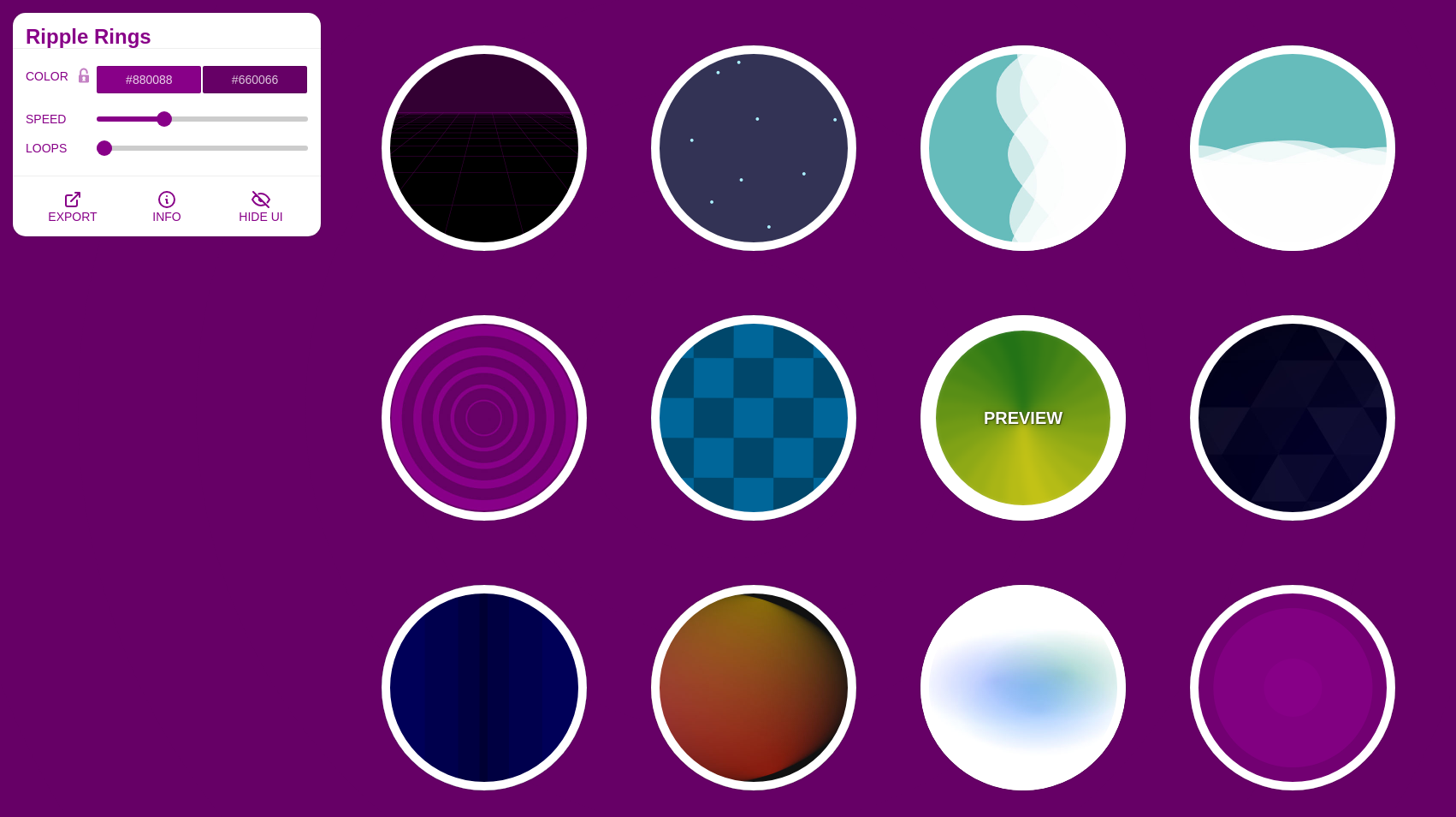
click at [942, 424] on div "PREVIEW" at bounding box center [1022, 417] width 205 height 205
type input "#118800"
type input "#FFFF00"
type input "4.8"
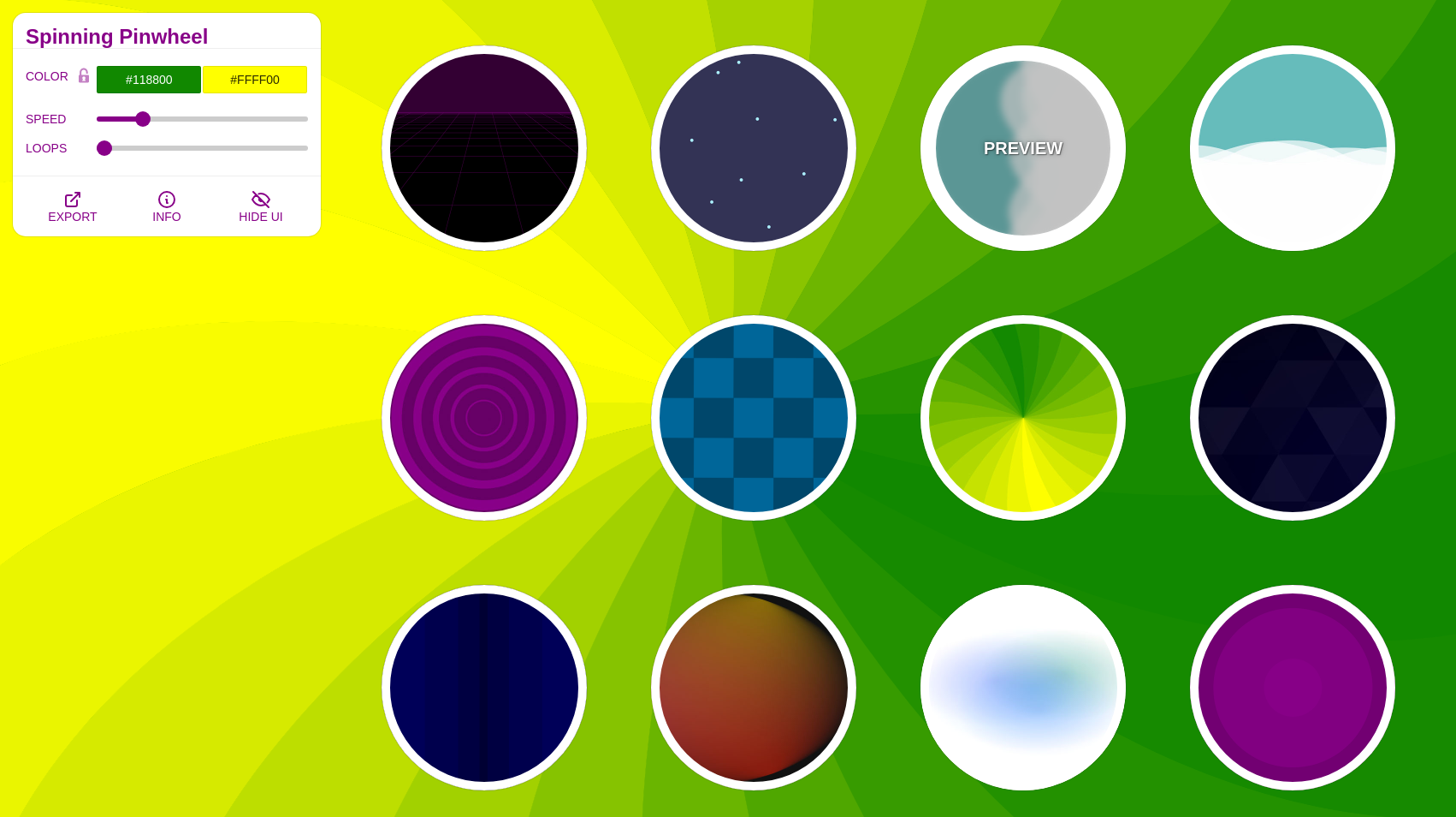
click at [1014, 196] on div "PREVIEW" at bounding box center [1022, 148] width 205 height 205
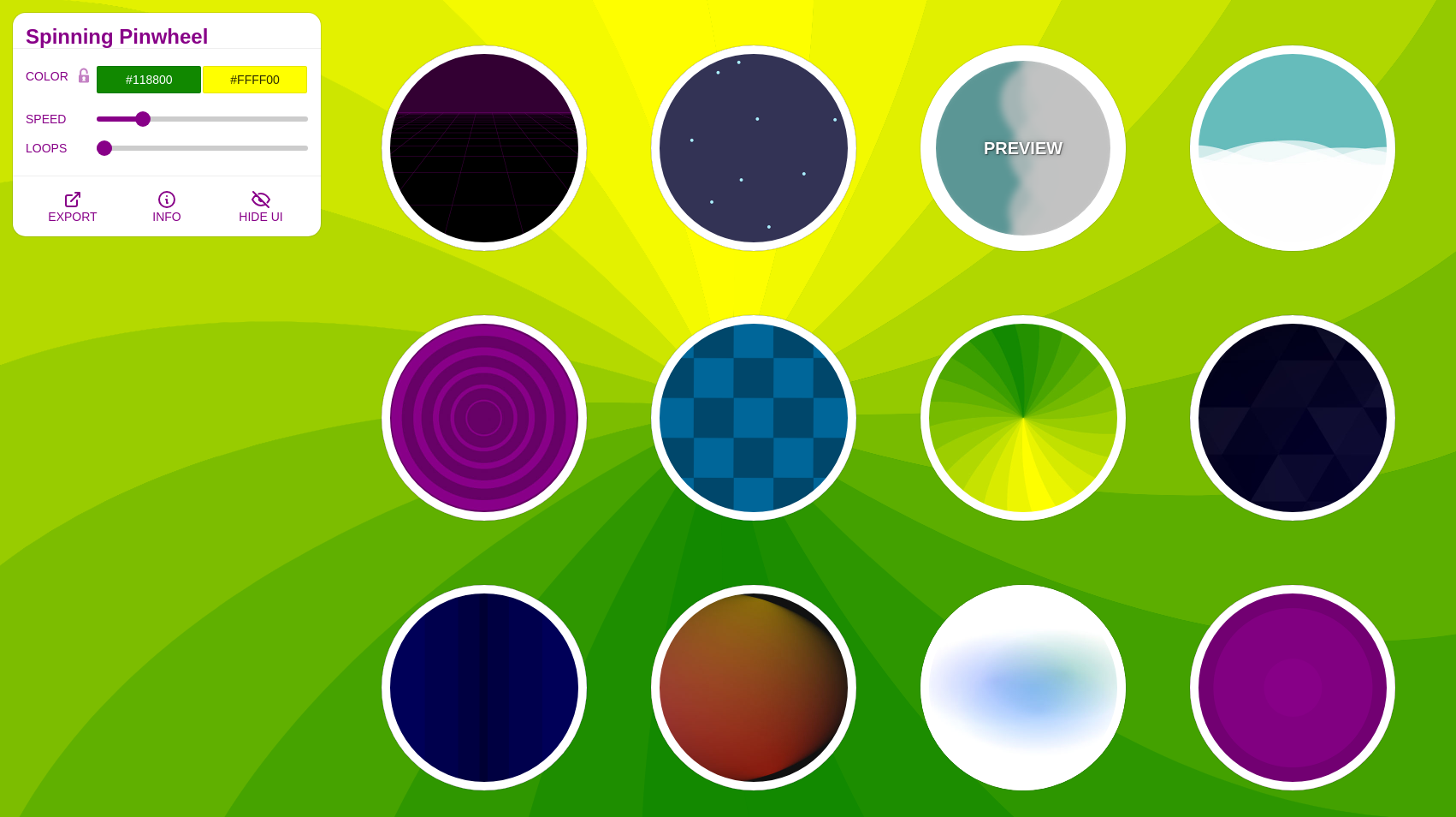
type input "#66BBBB"
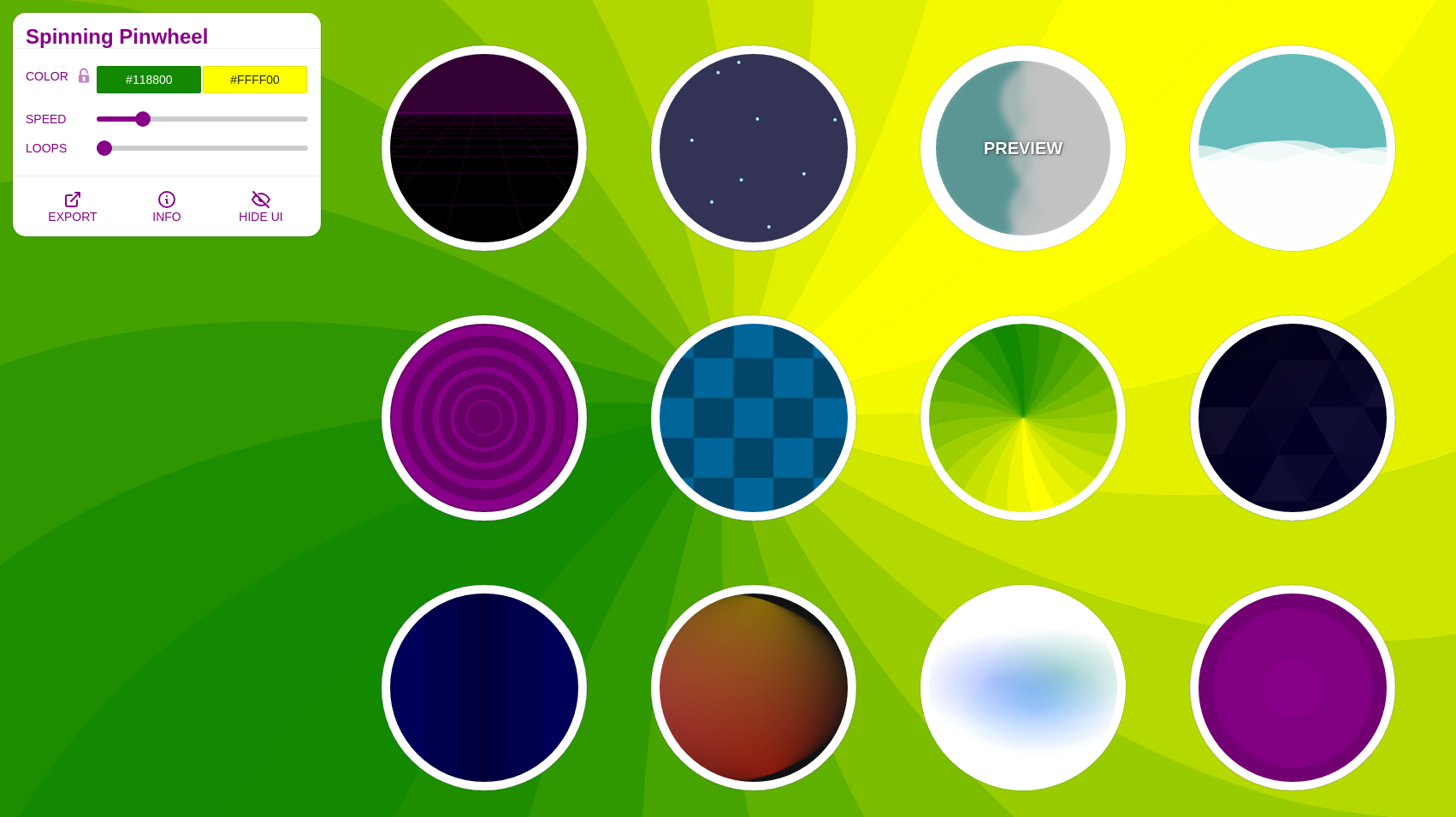
type input "#FFFFFF"
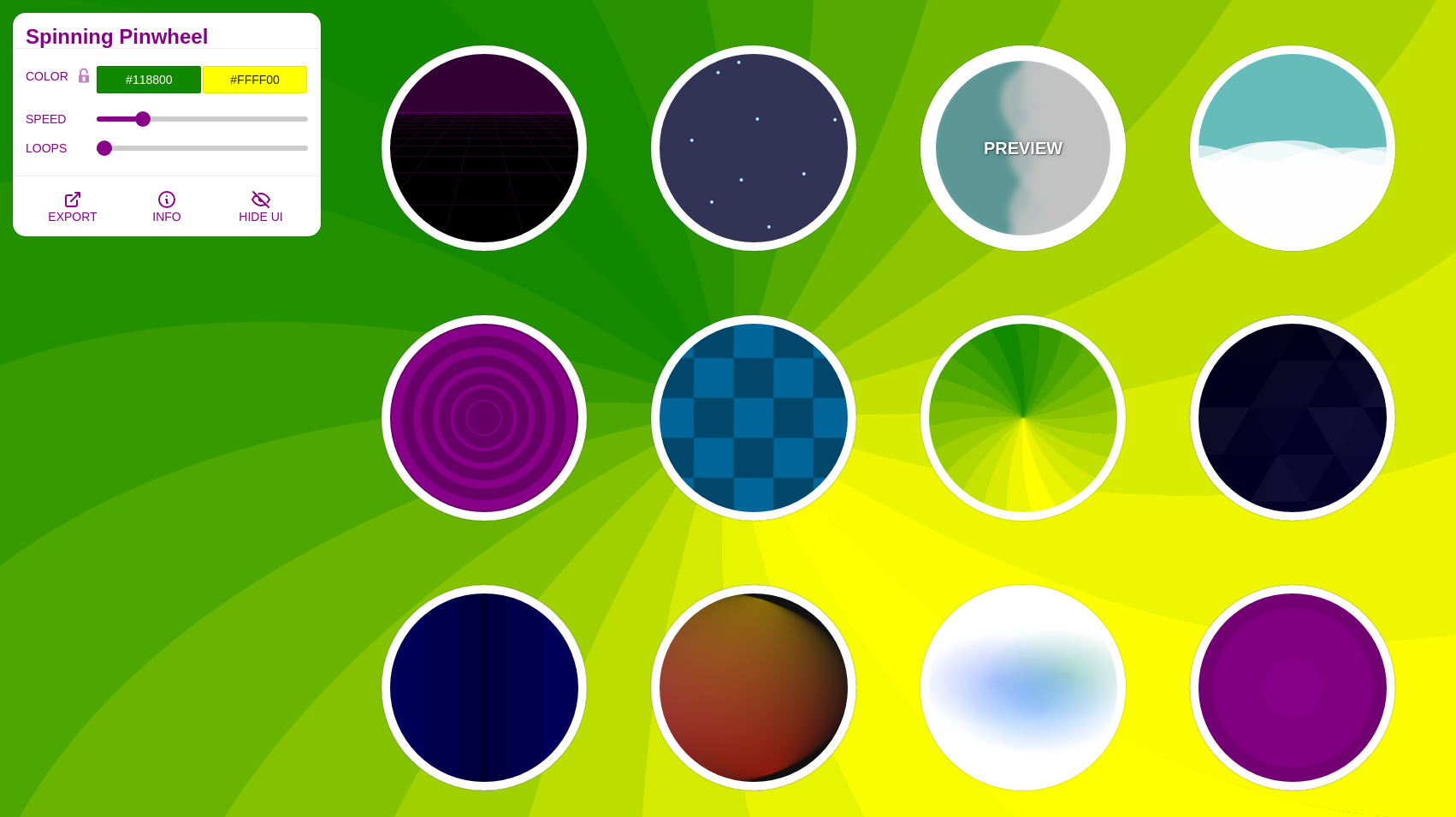
type input "#FFFFFF"
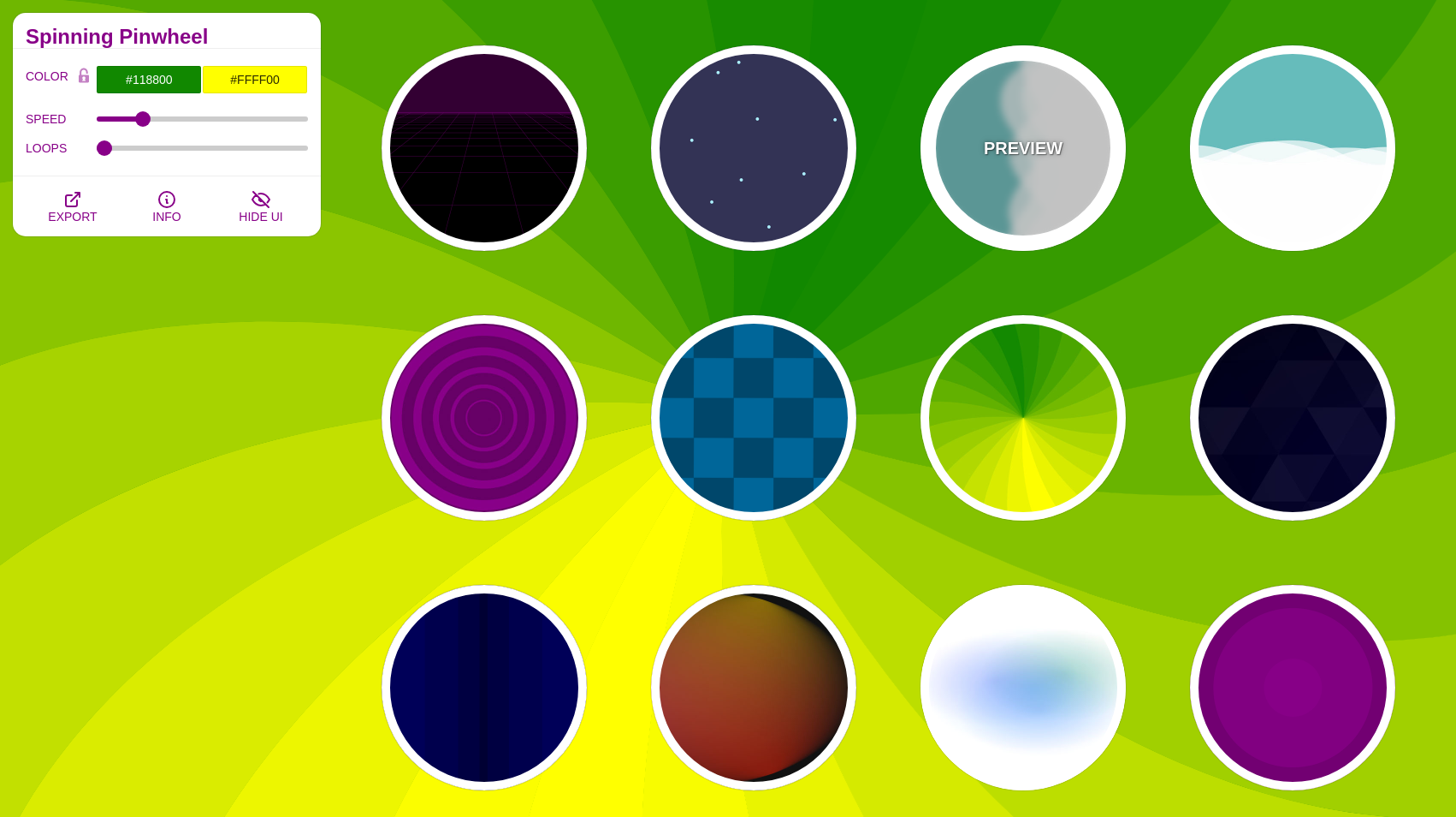
type input "0"
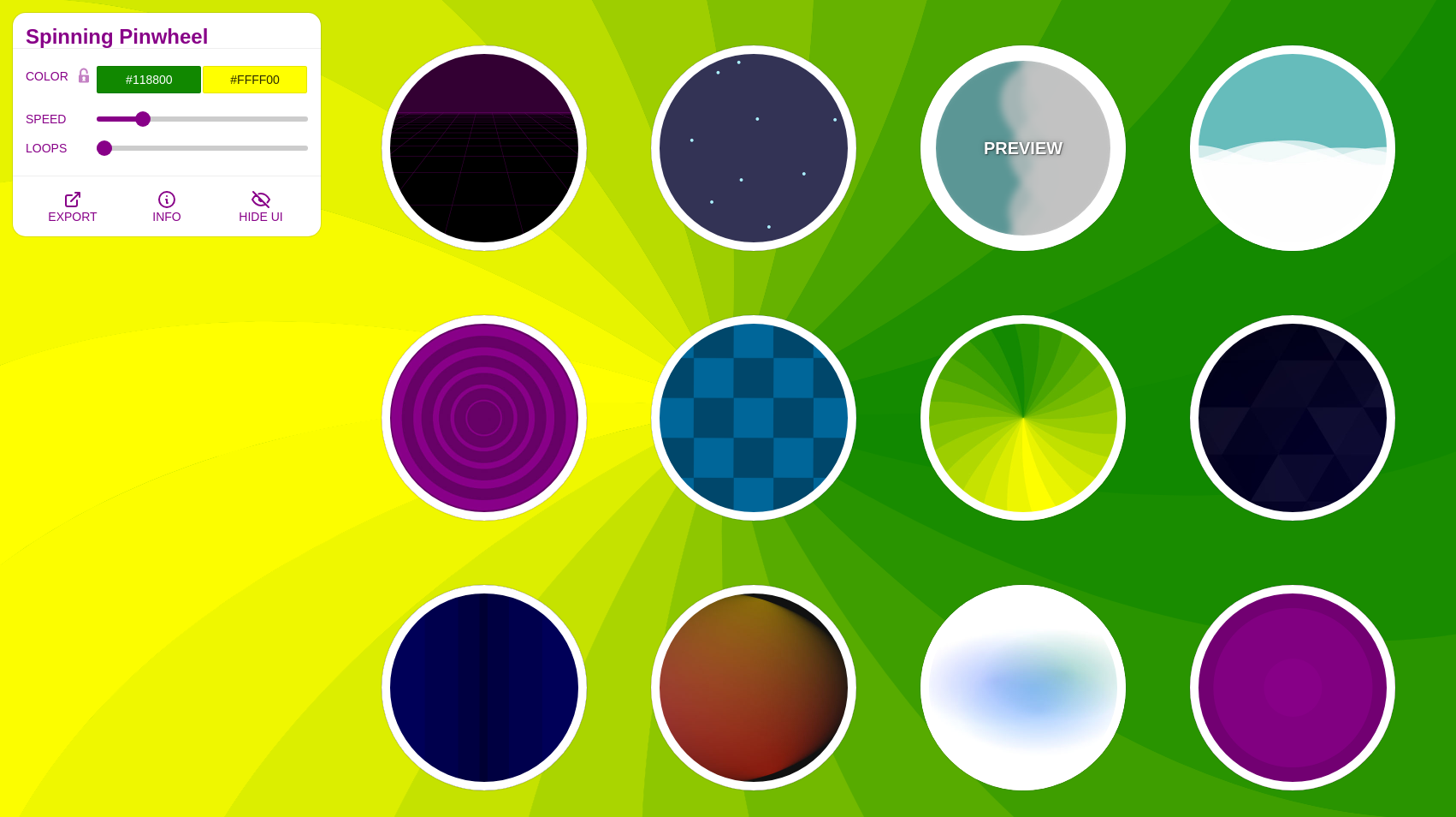
type input "1"
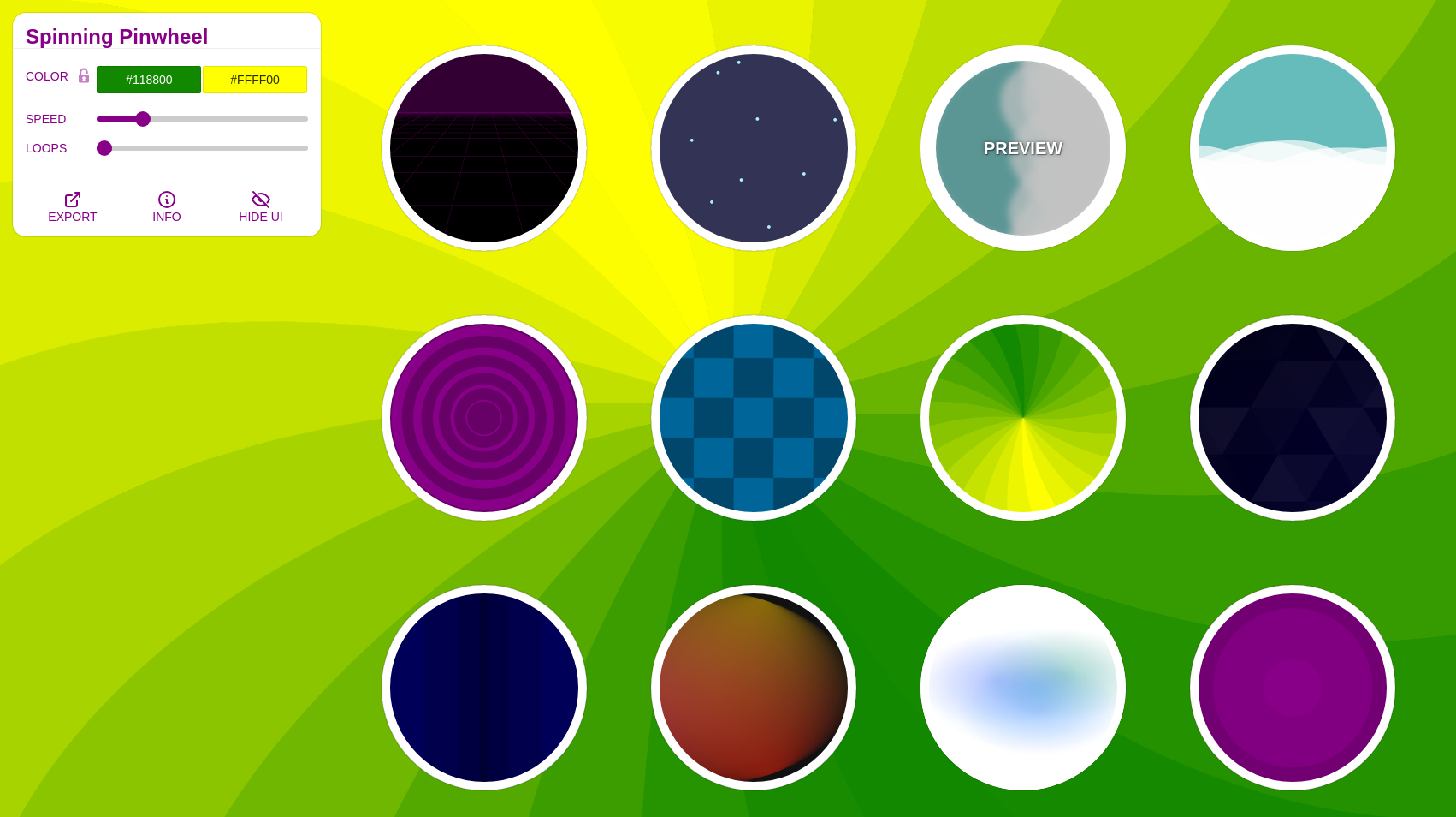
type input "0.7"
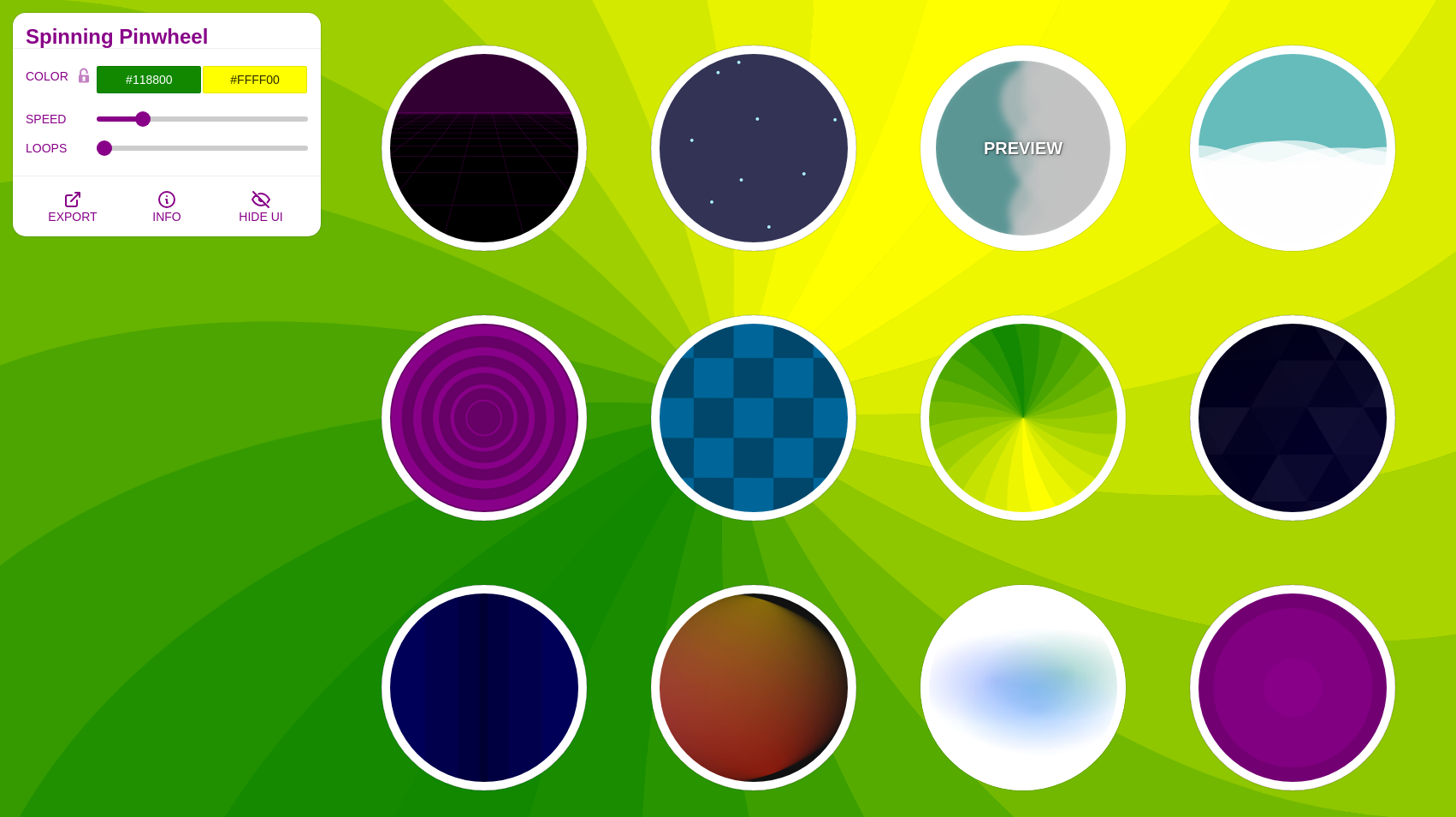
type input "56"
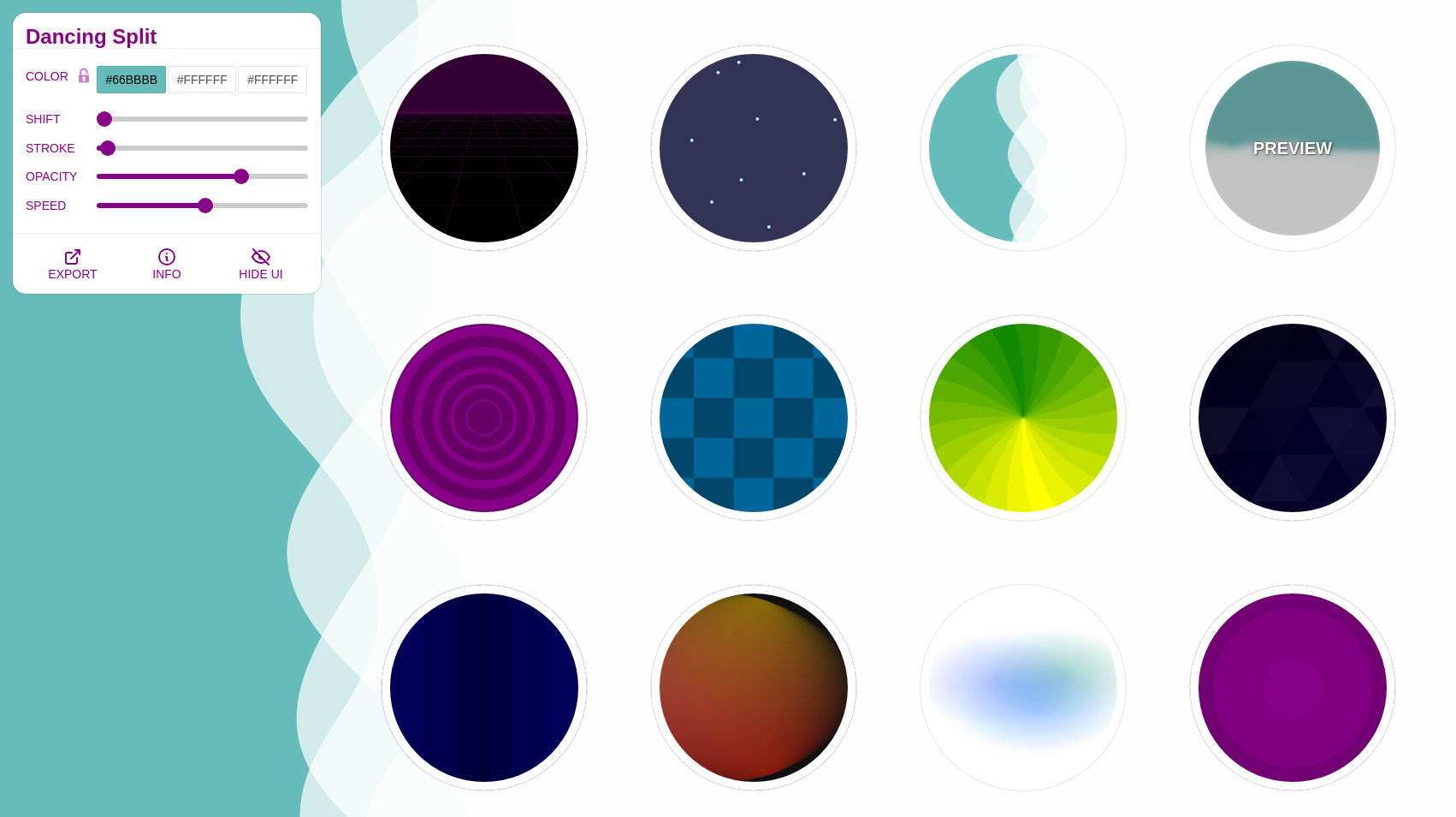
click at [1292, 157] on p "PREVIEW" at bounding box center [1293, 149] width 79 height 26
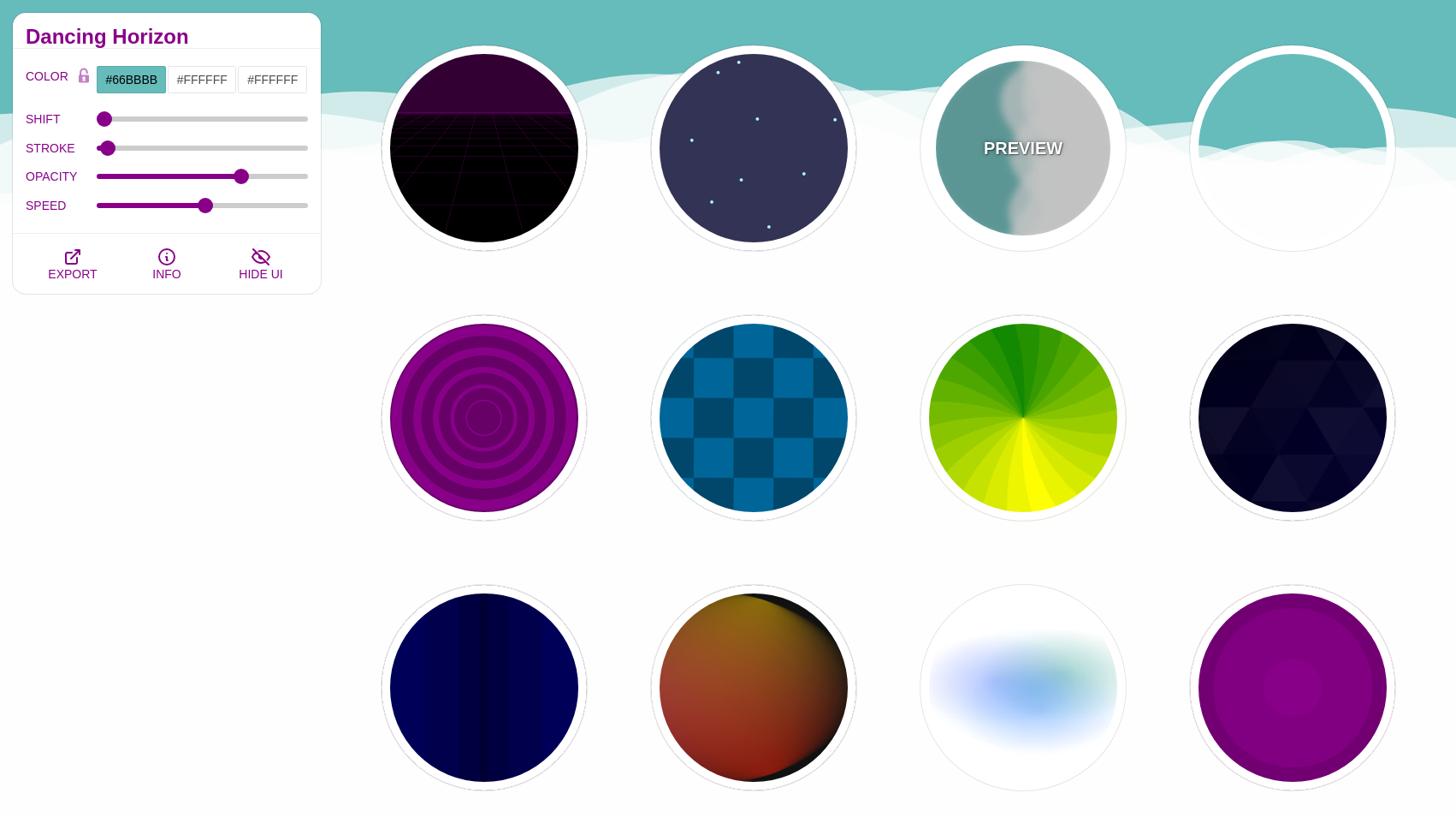
click at [1025, 143] on p "PREVIEW" at bounding box center [1023, 149] width 79 height 26
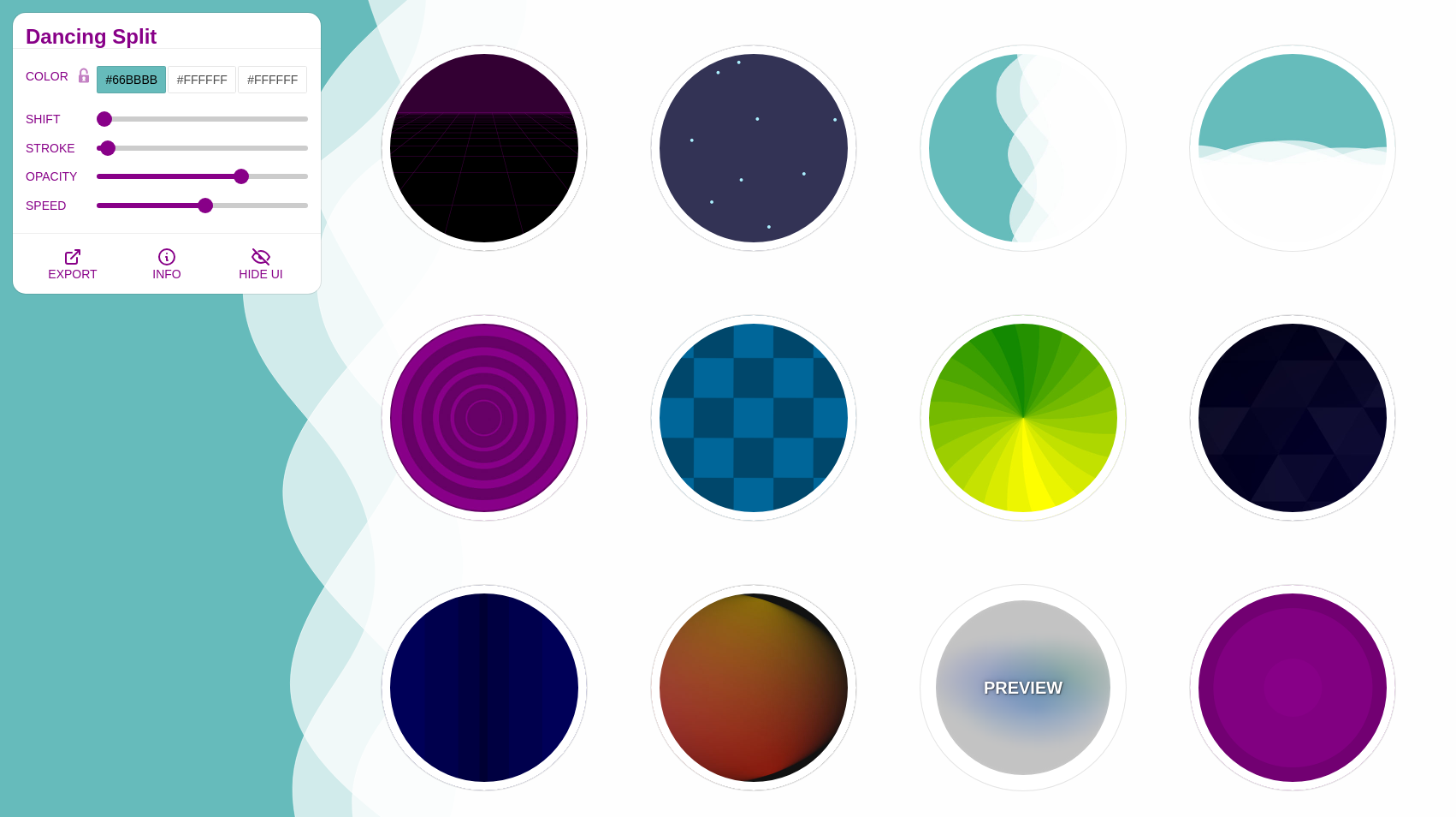
click at [1009, 670] on div "PREVIEW" at bounding box center [1022, 686] width 205 height 205
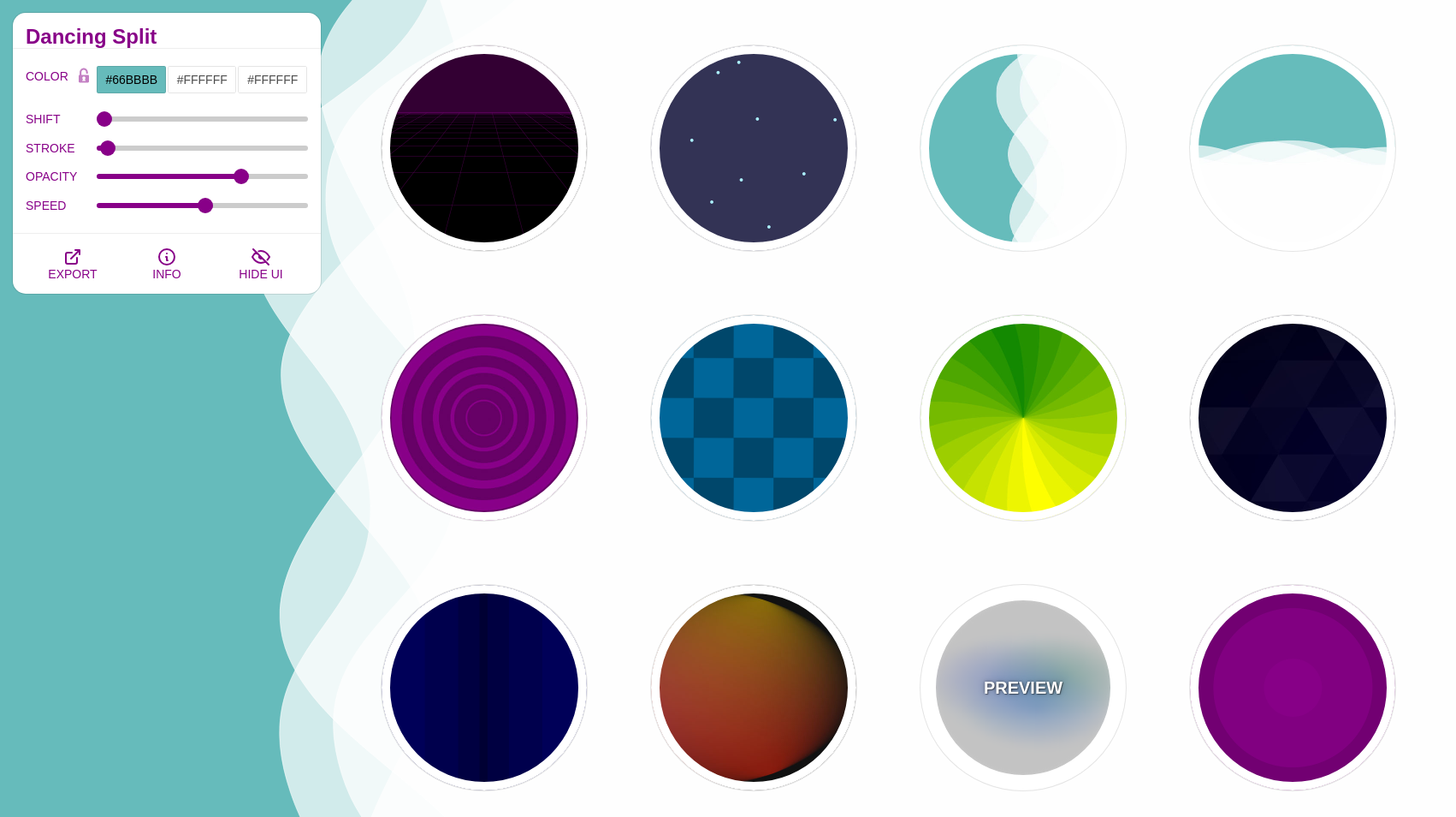
type input "#FFFFFF"
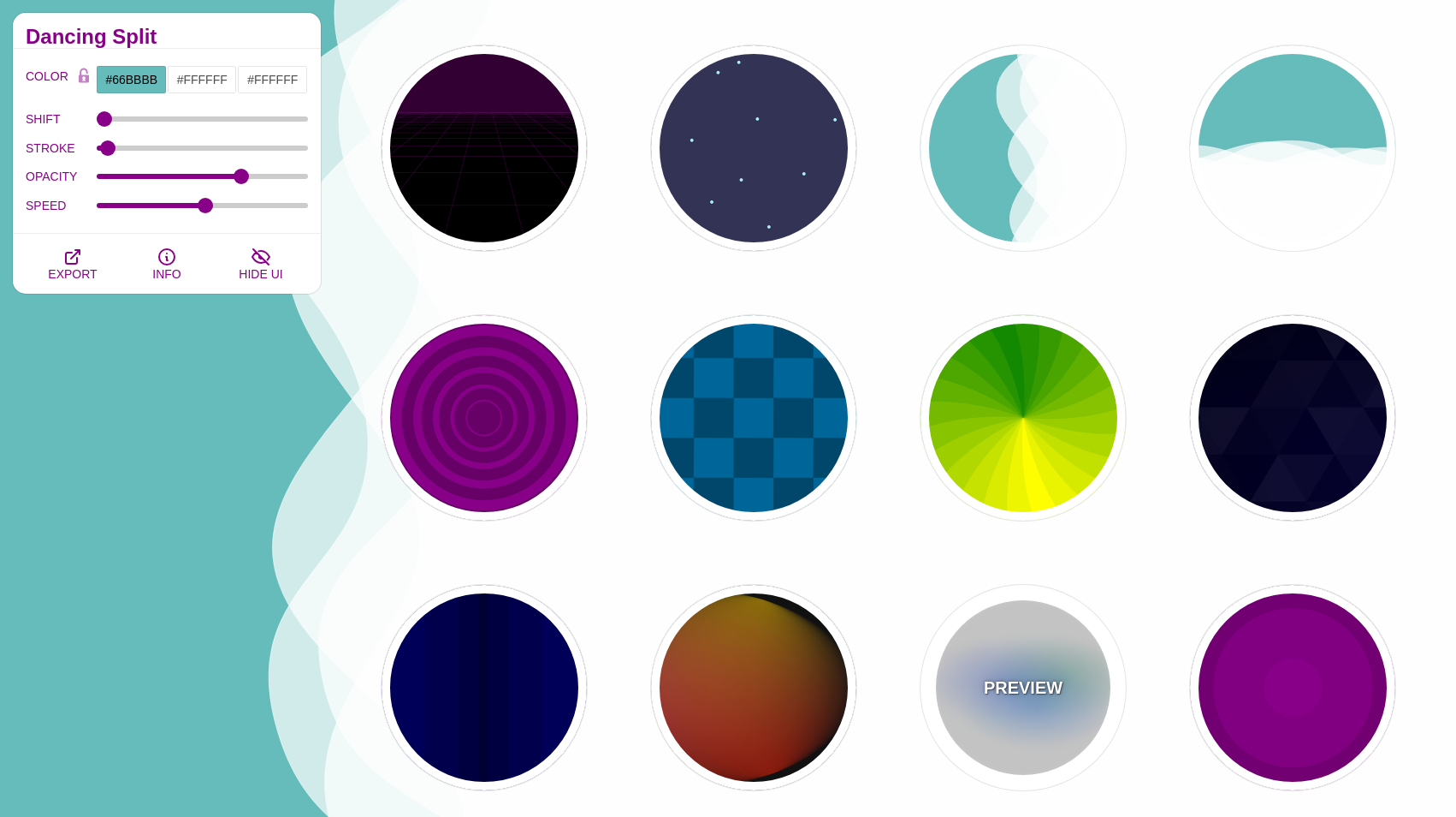
type input "#AA00FF"
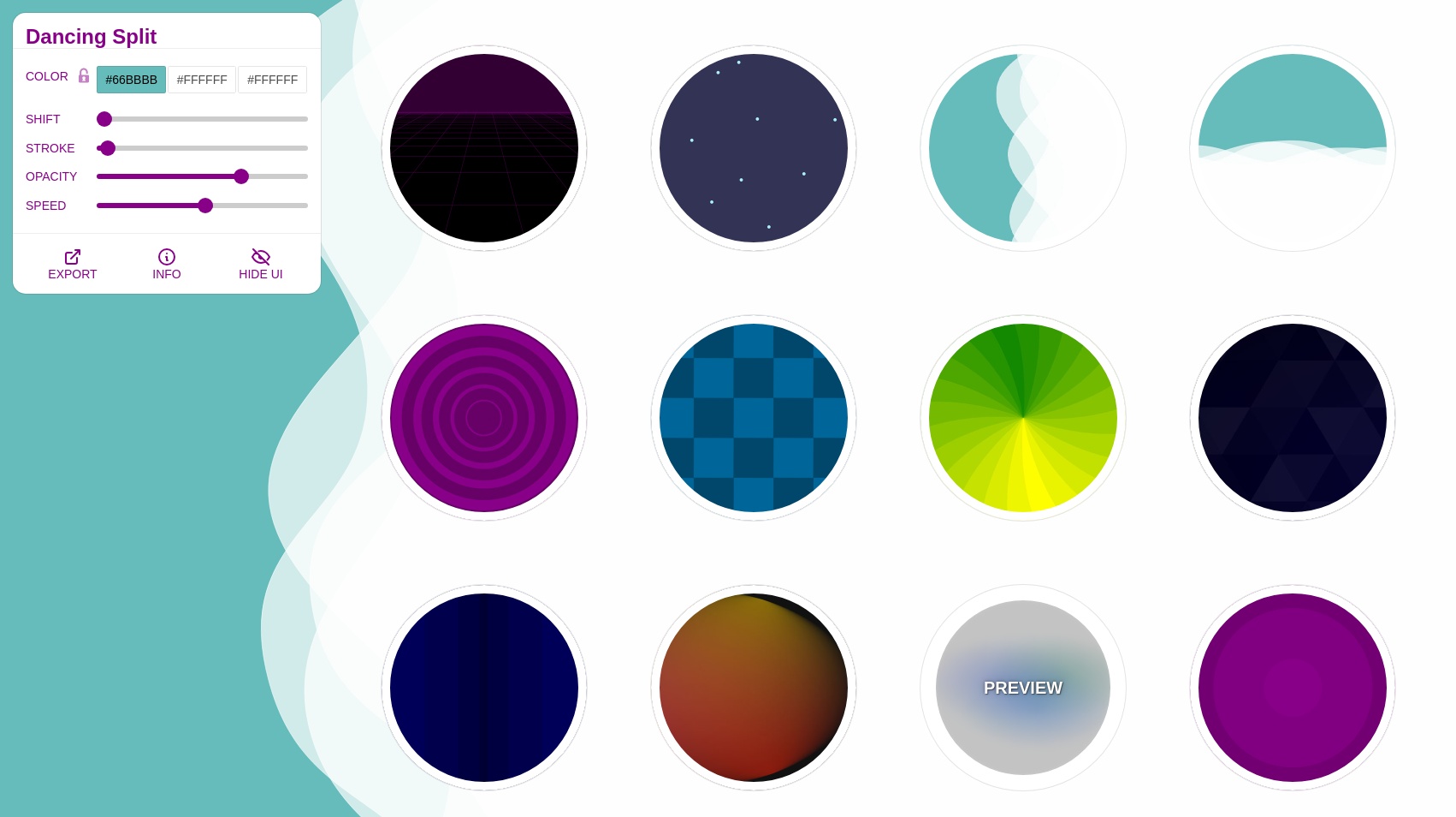
type input "#0088FF"
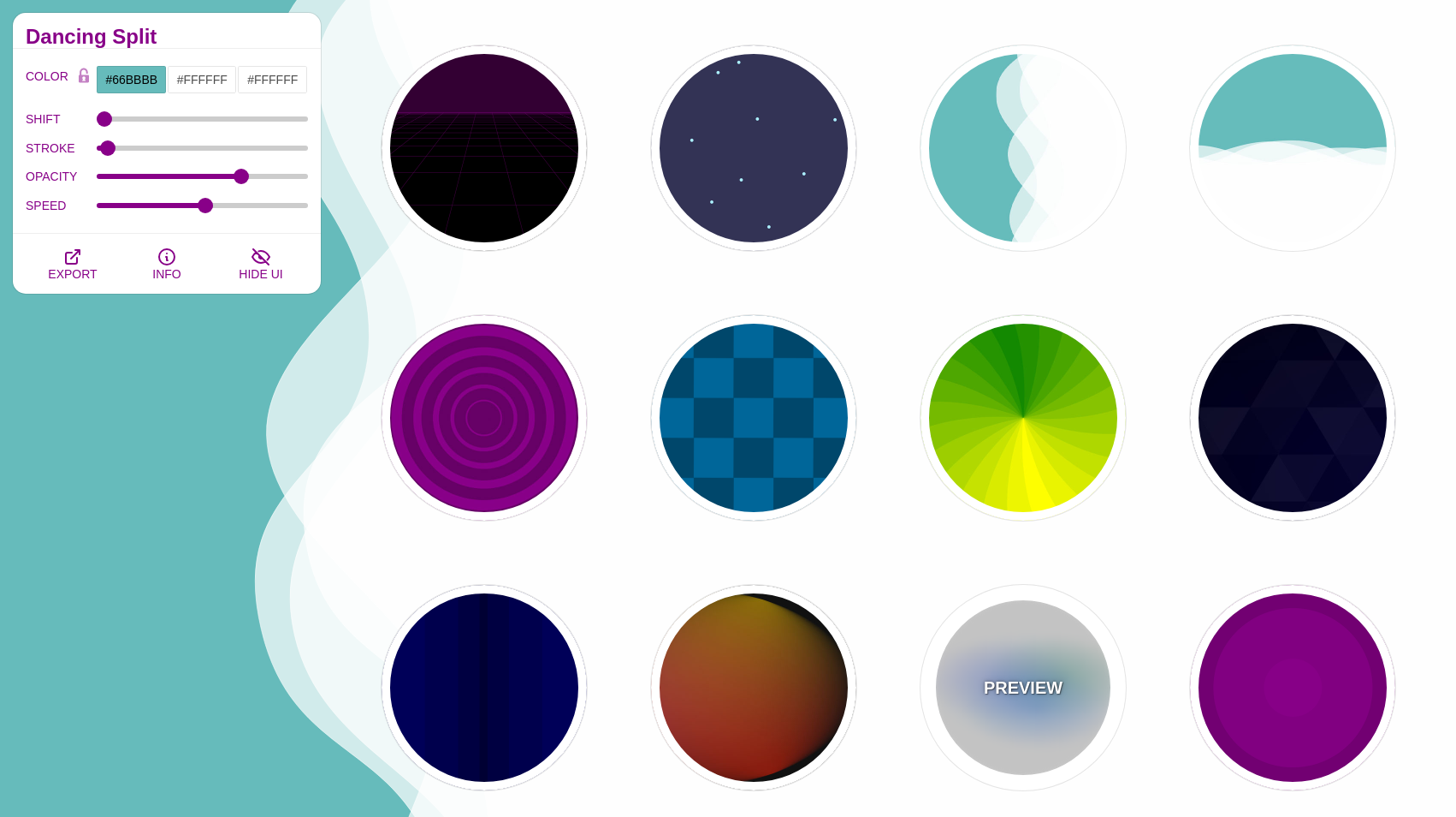
type input "#008800"
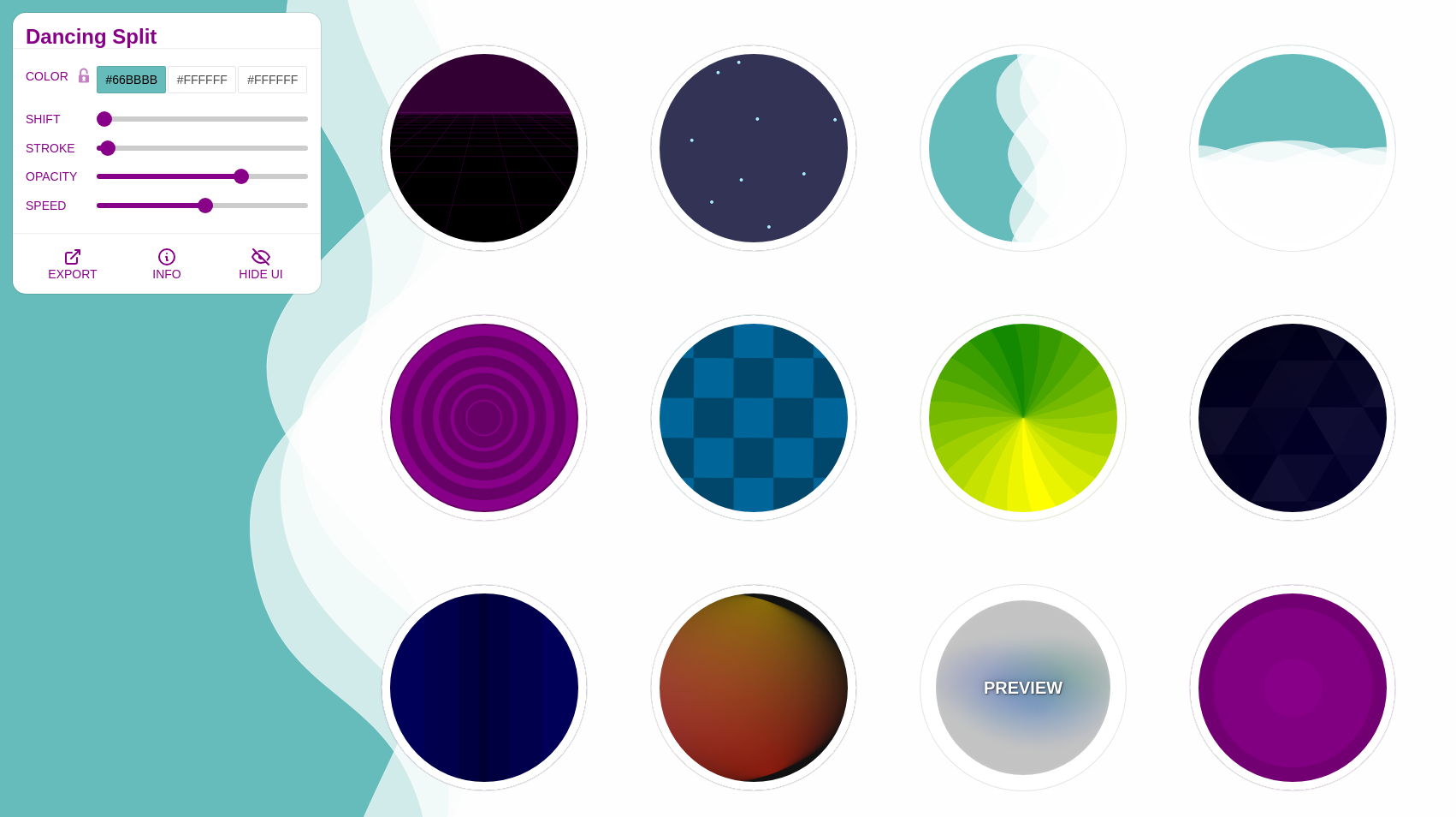
type input "8"
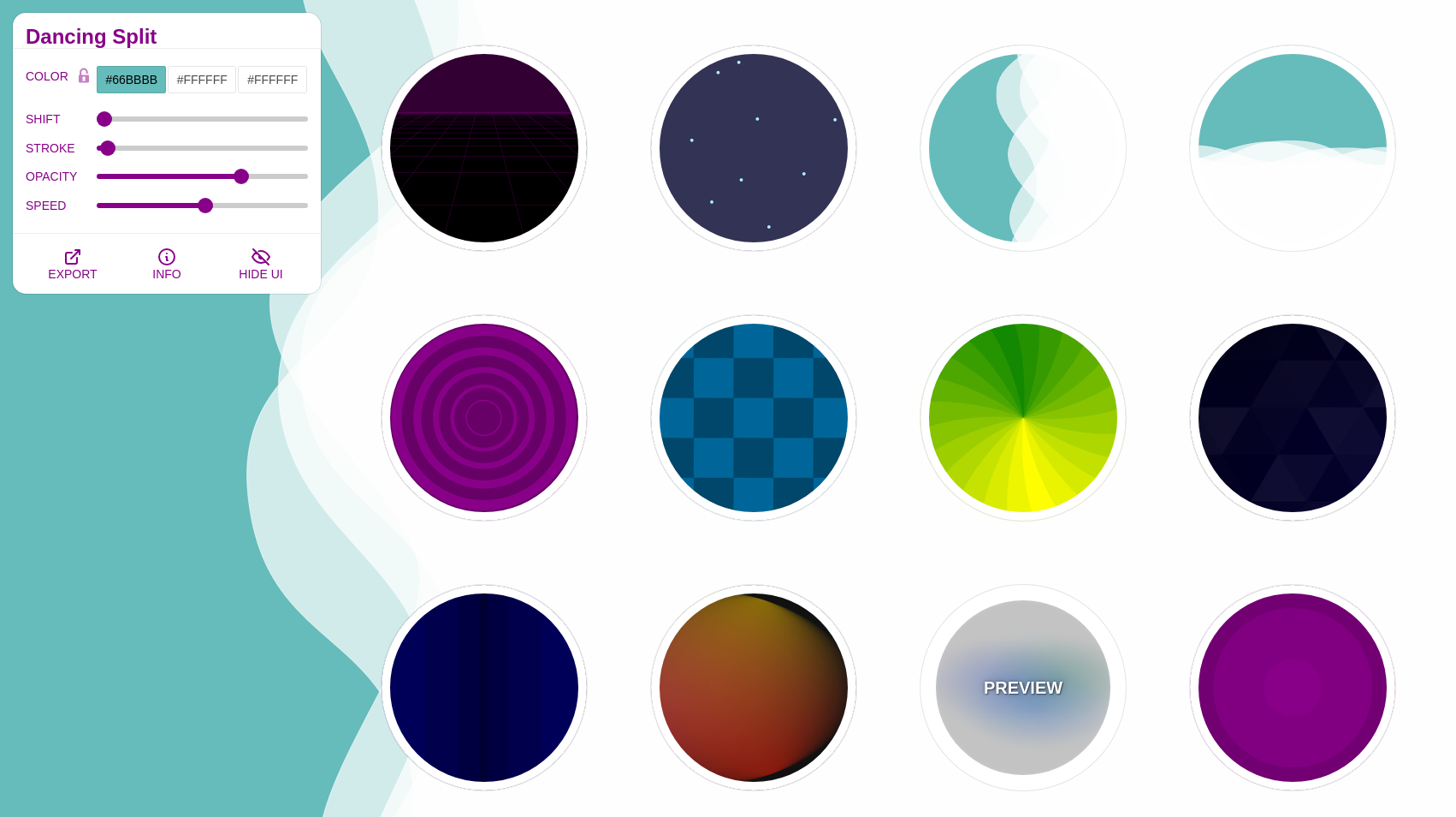
type input "24"
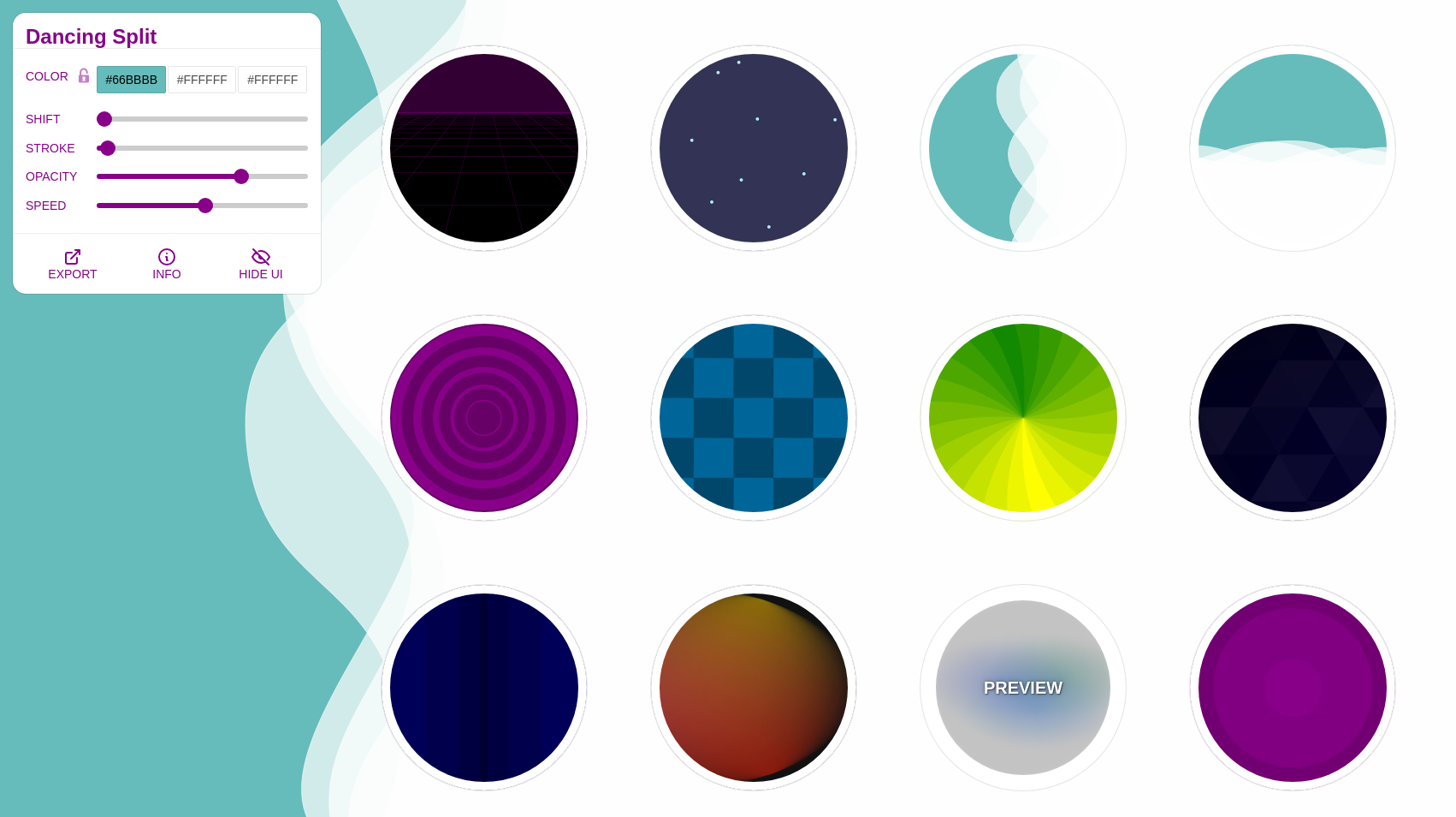
type input "999"
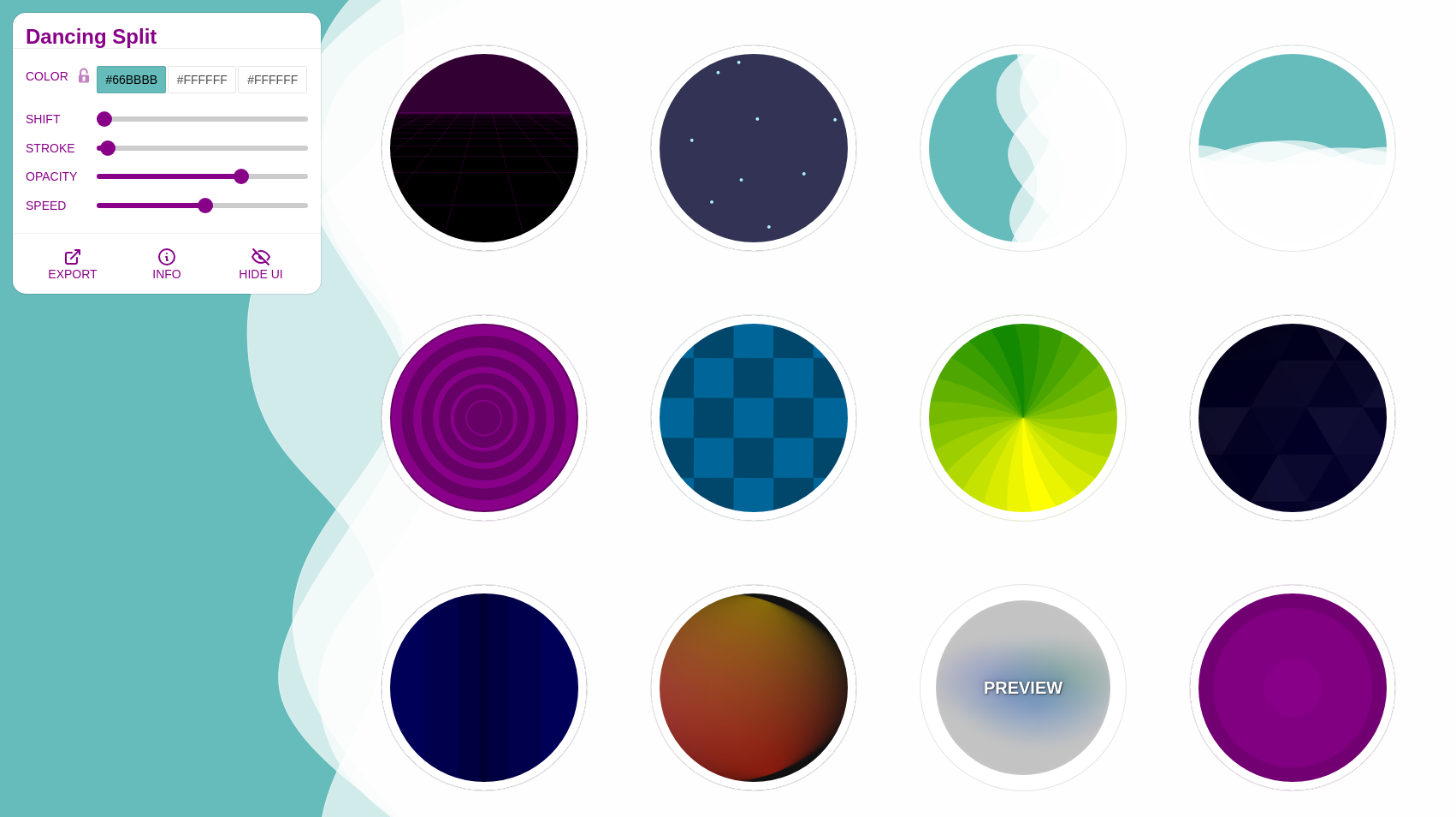
type input "0.5"
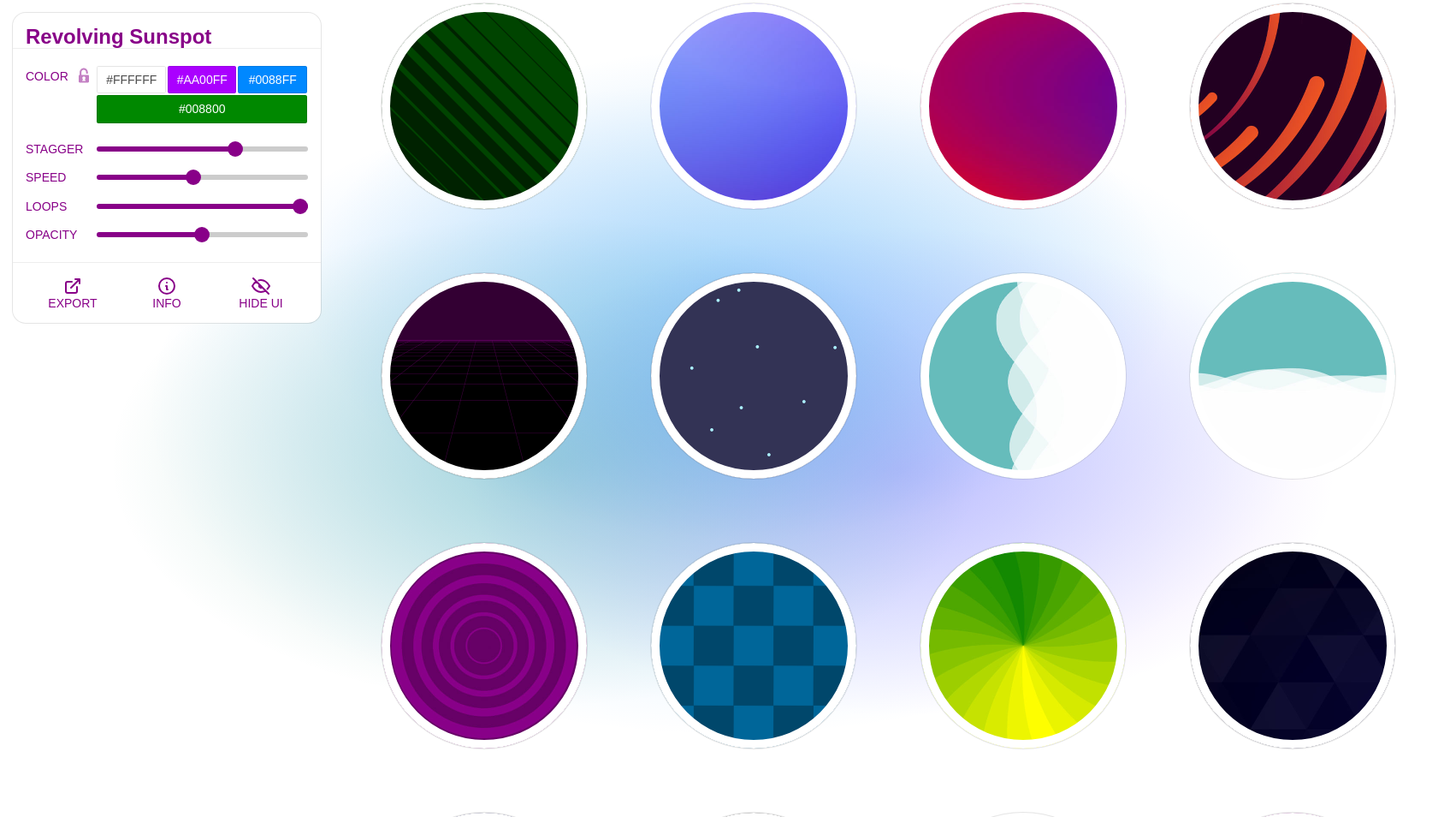
scroll to position [663, 0]
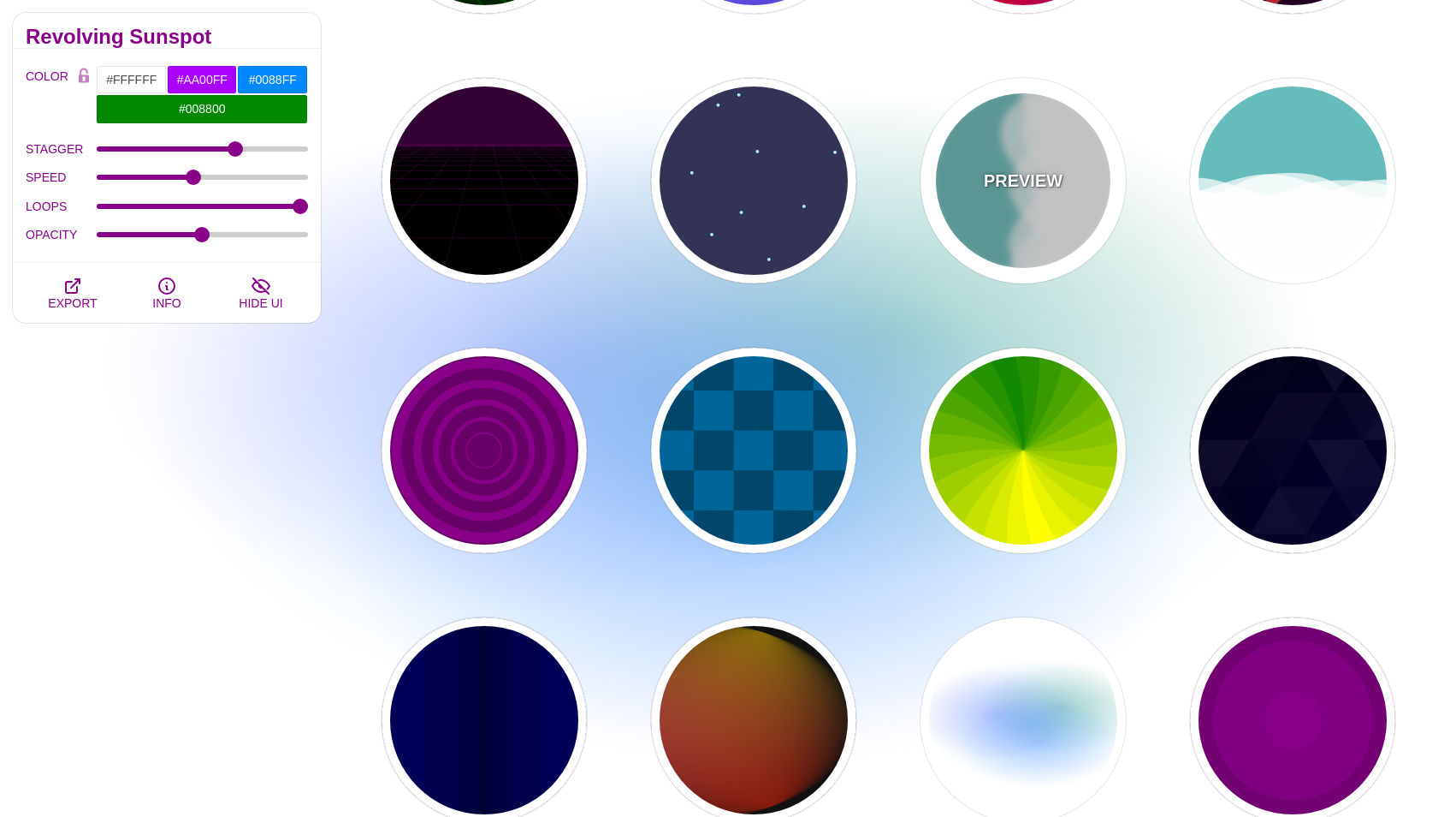
click at [1047, 211] on div "PREVIEW" at bounding box center [1022, 180] width 205 height 205
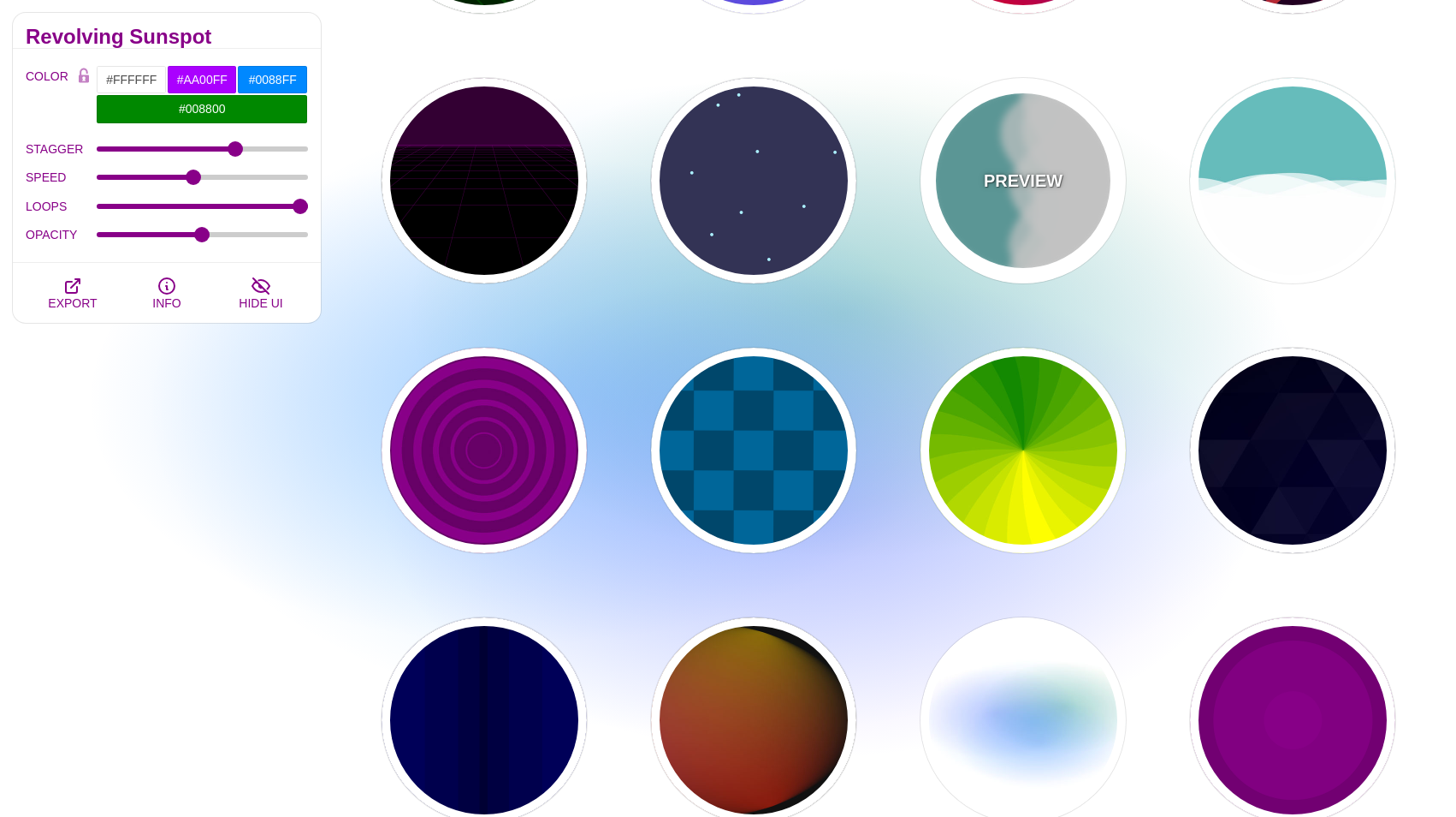
type input "#66BBBB"
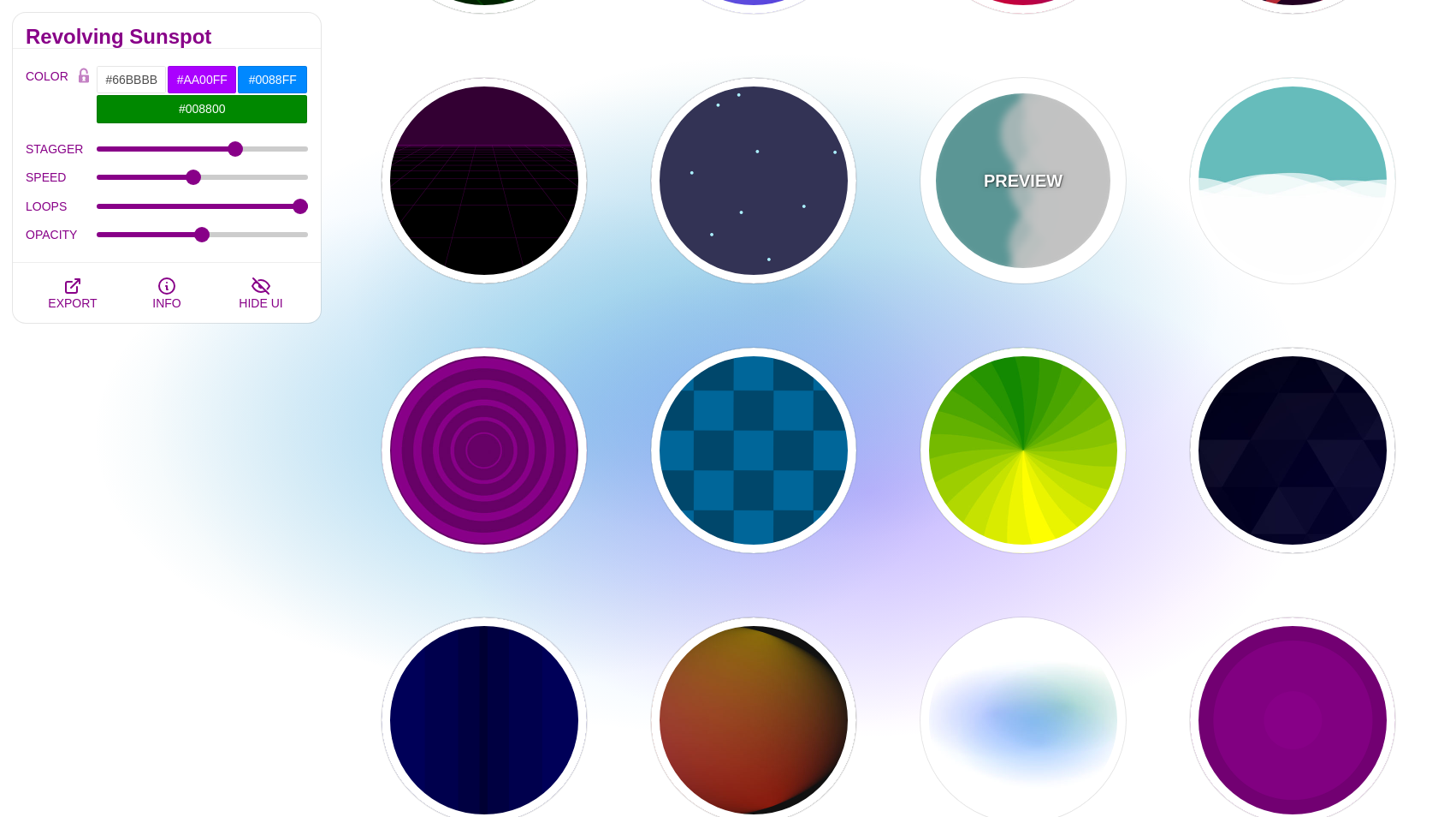
type input "#FFFFFF"
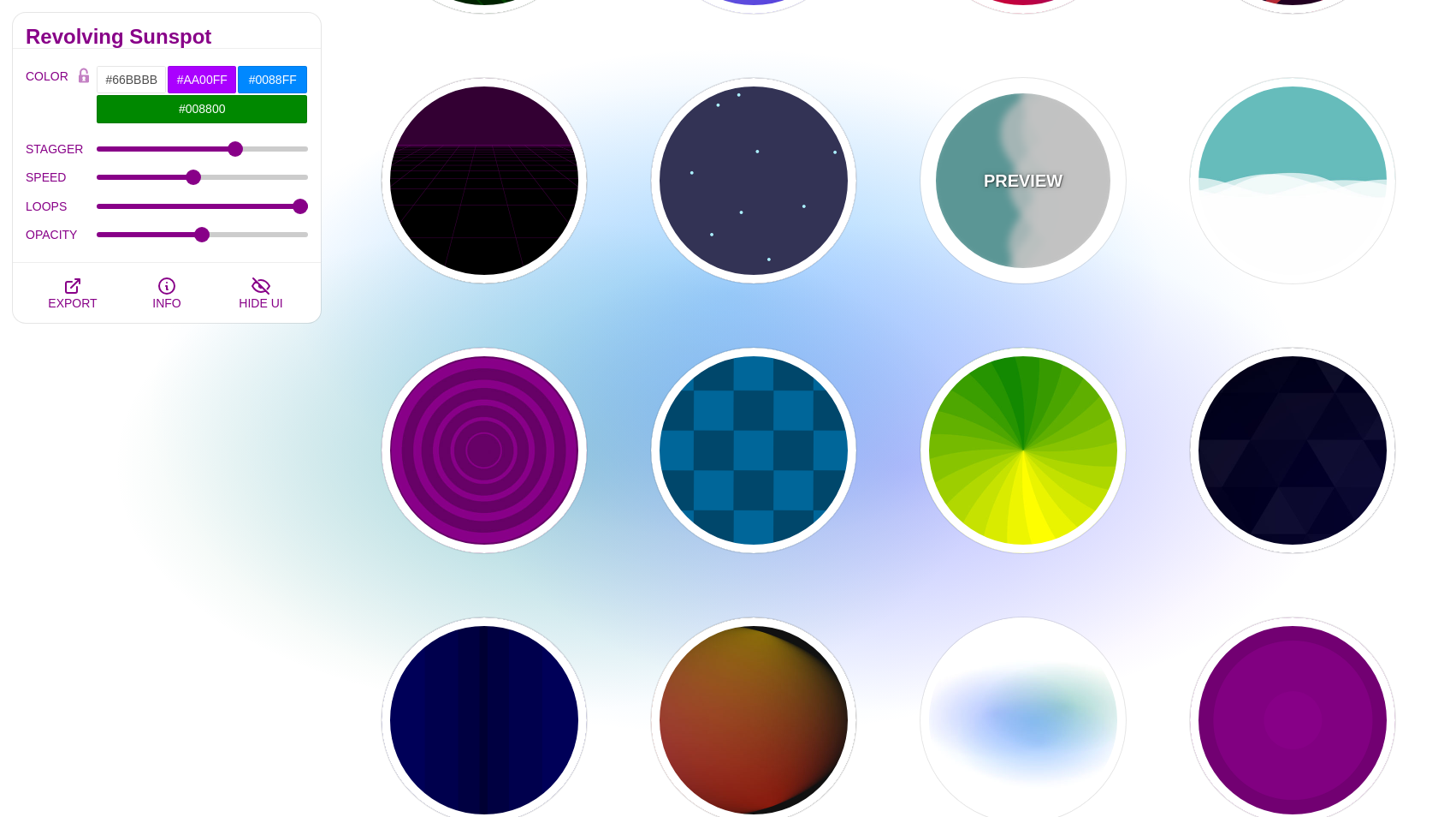
type input "#FFFFFF"
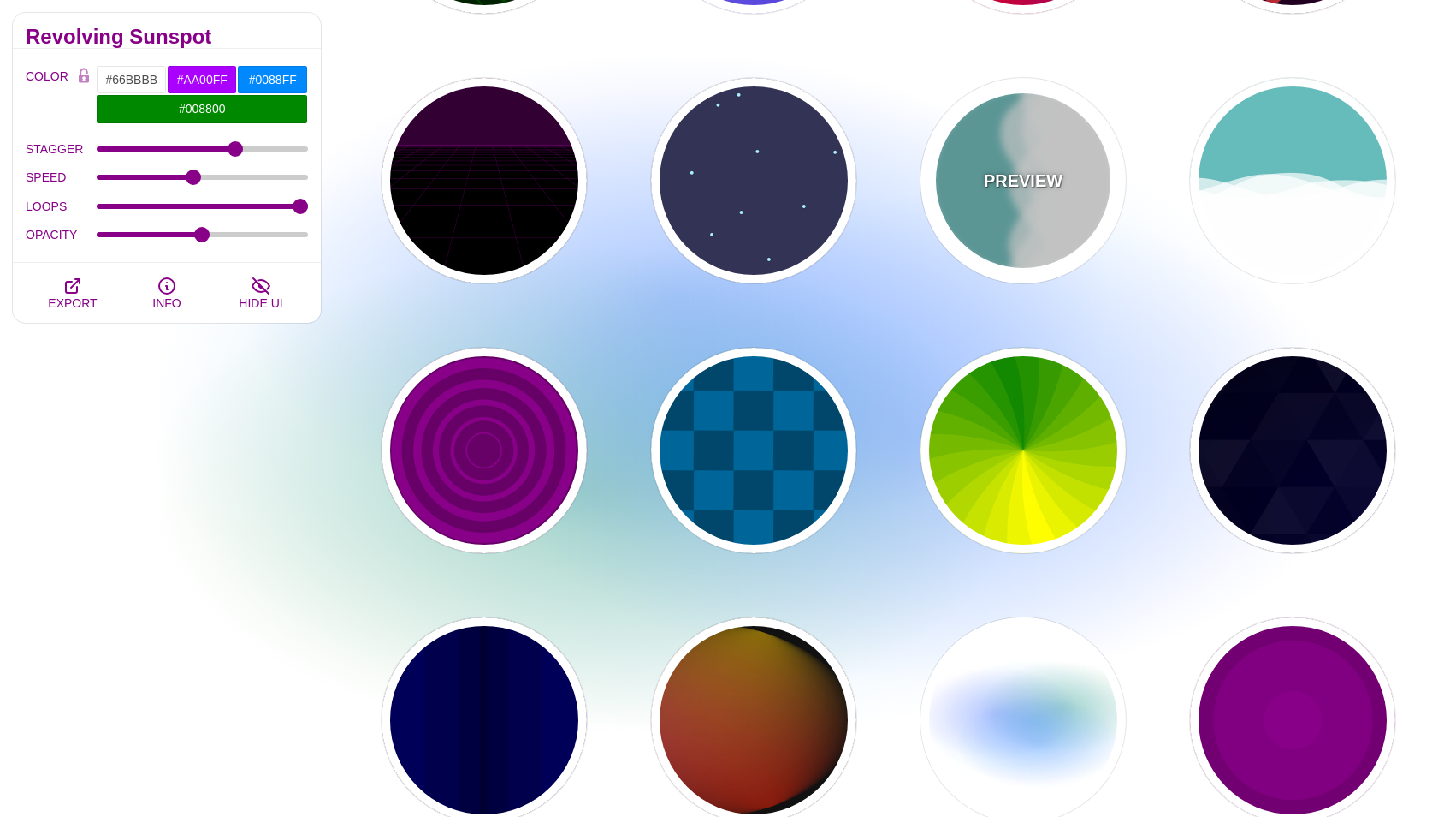
type input "0"
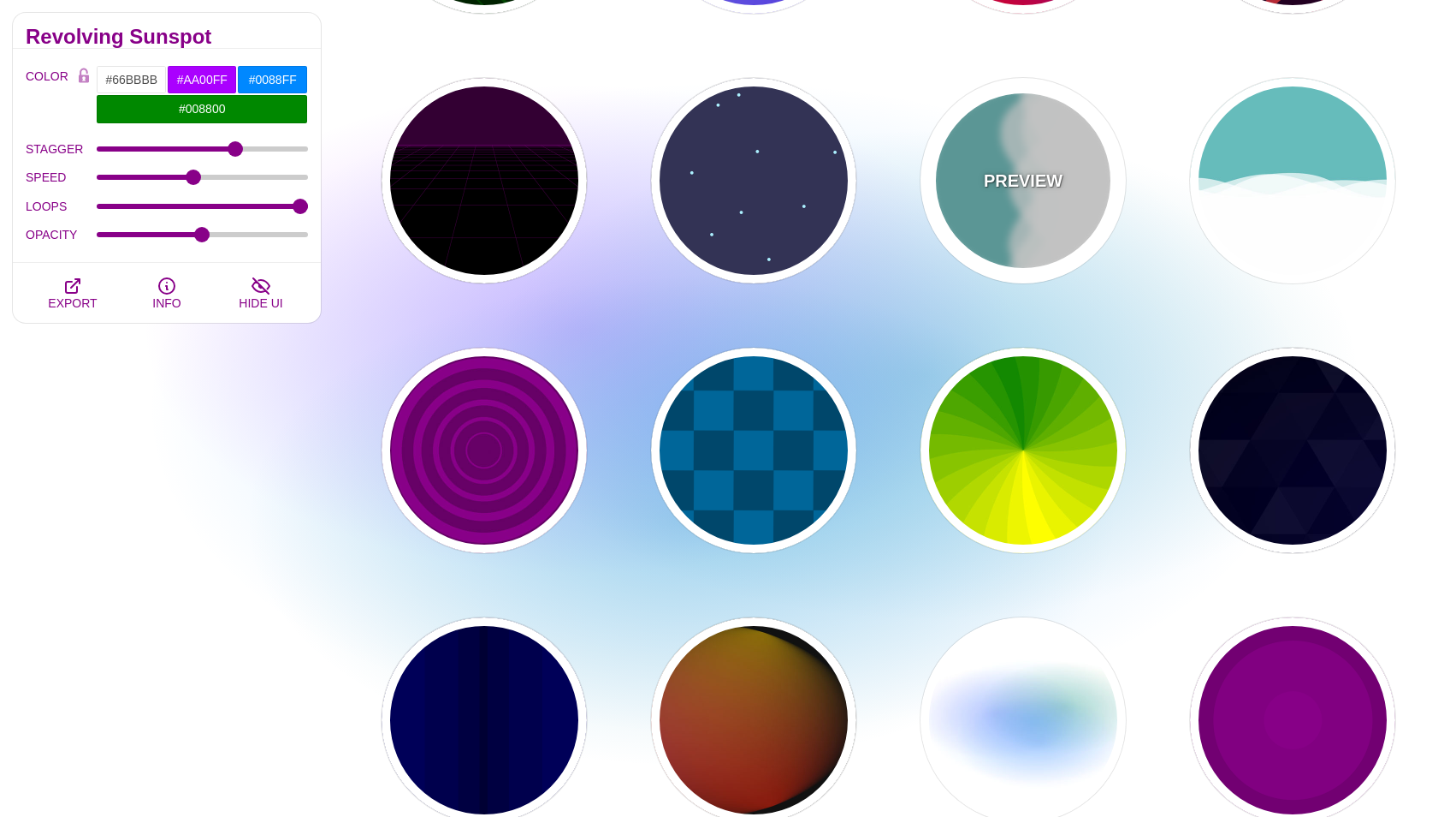
type input "1"
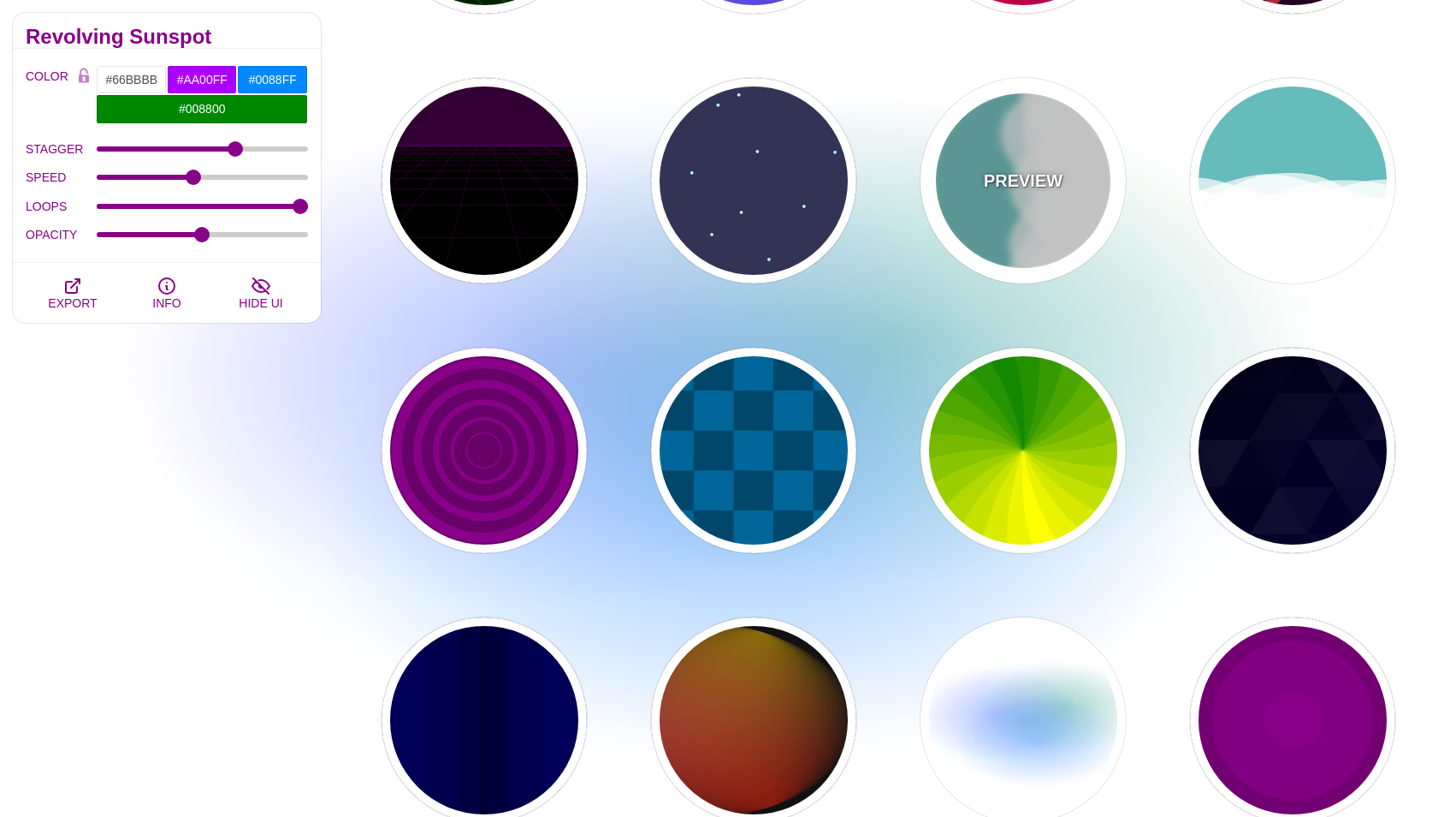
type input "0.7"
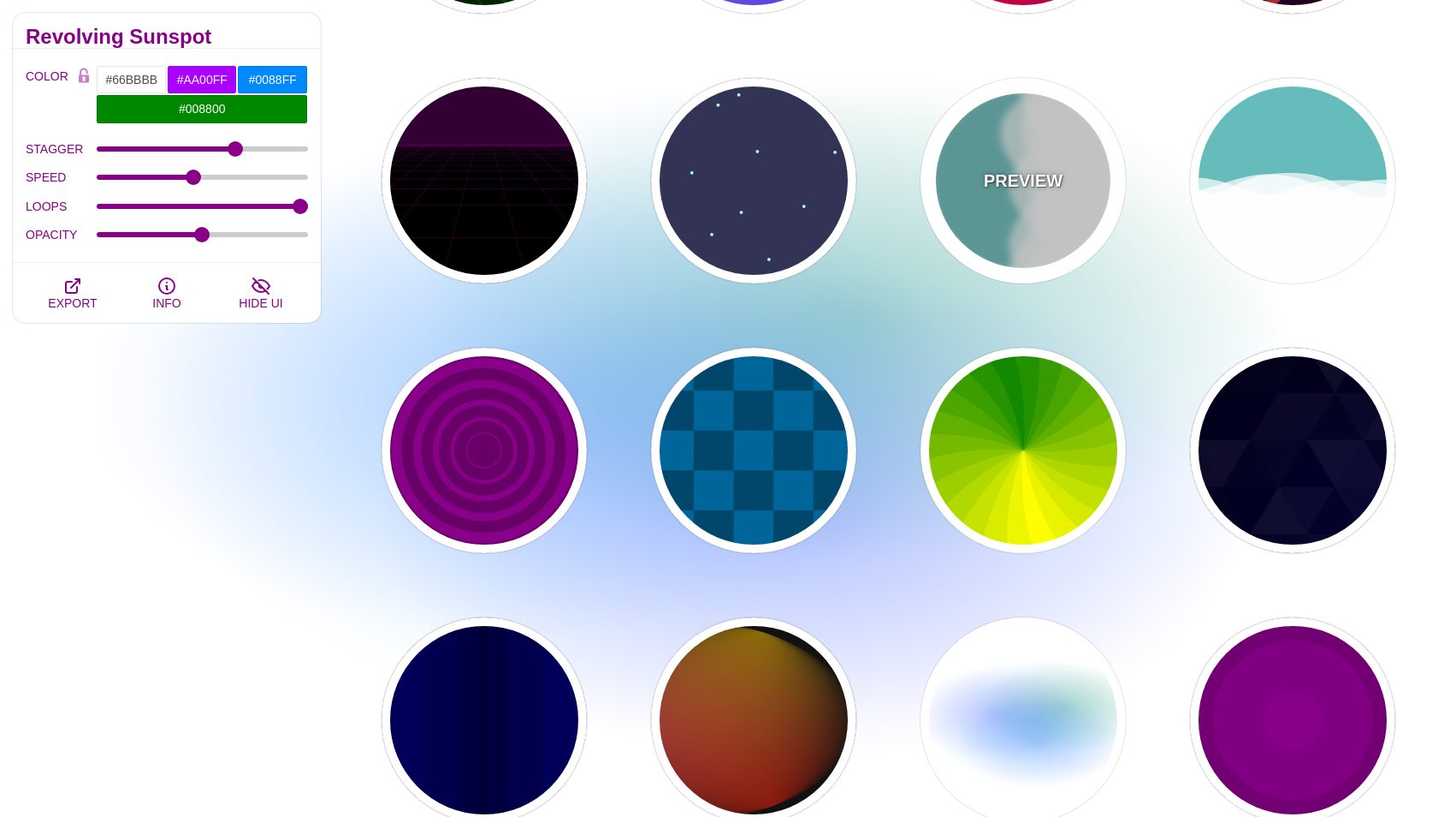
type input "56"
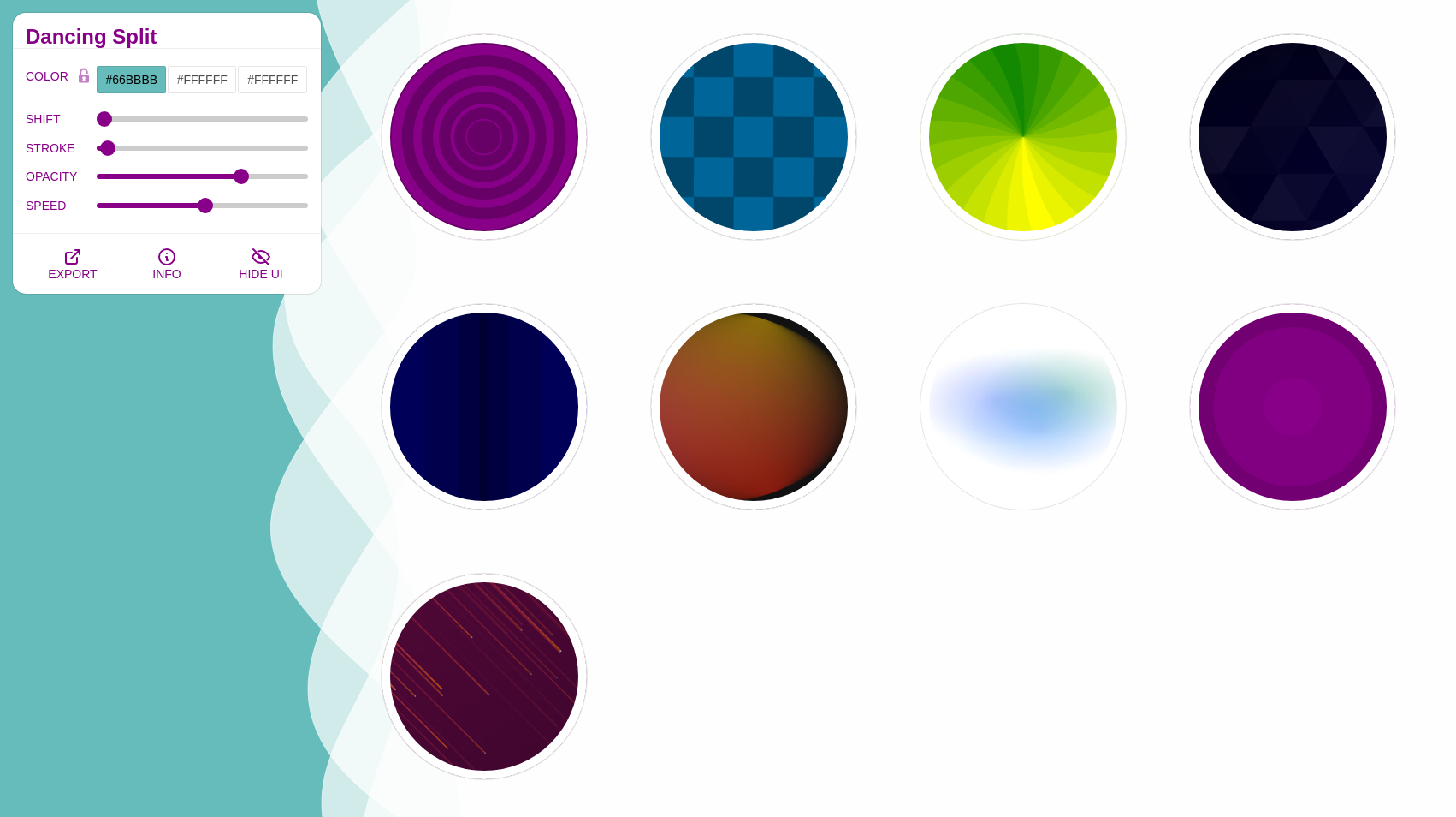
scroll to position [967, 0]
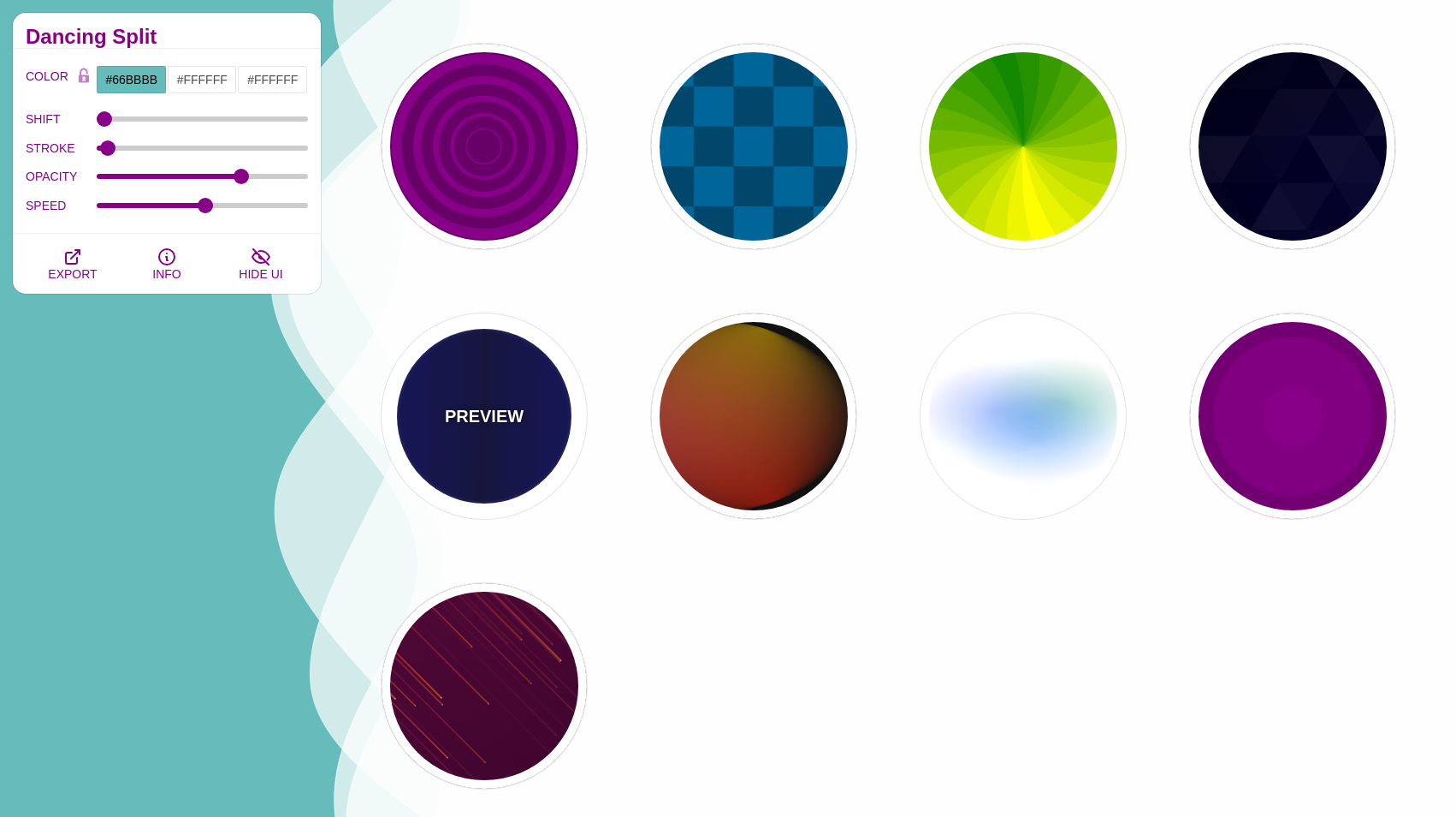
click at [459, 398] on div "PREVIEW" at bounding box center [483, 415] width 205 height 205
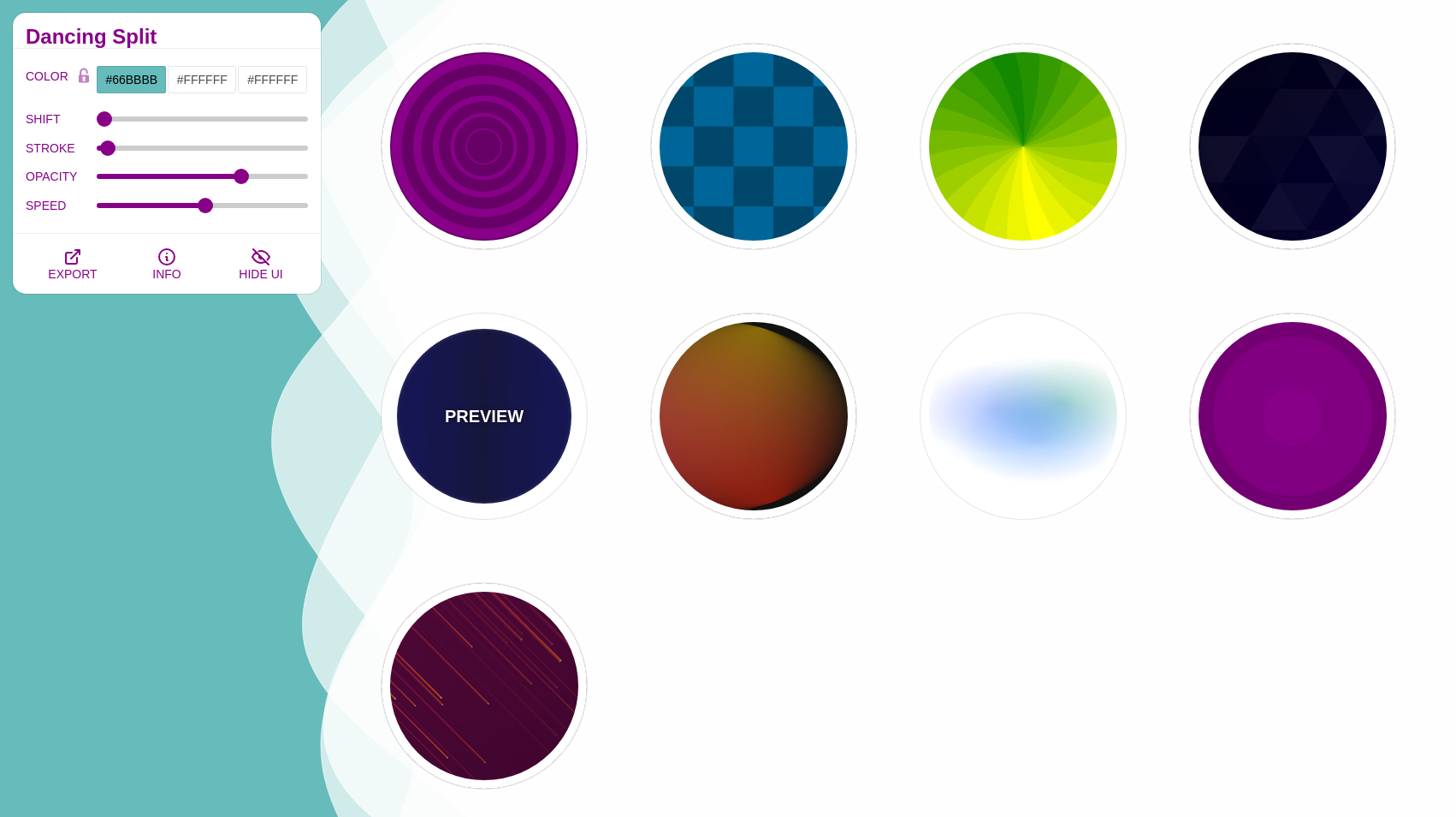
type input "#0000BB"
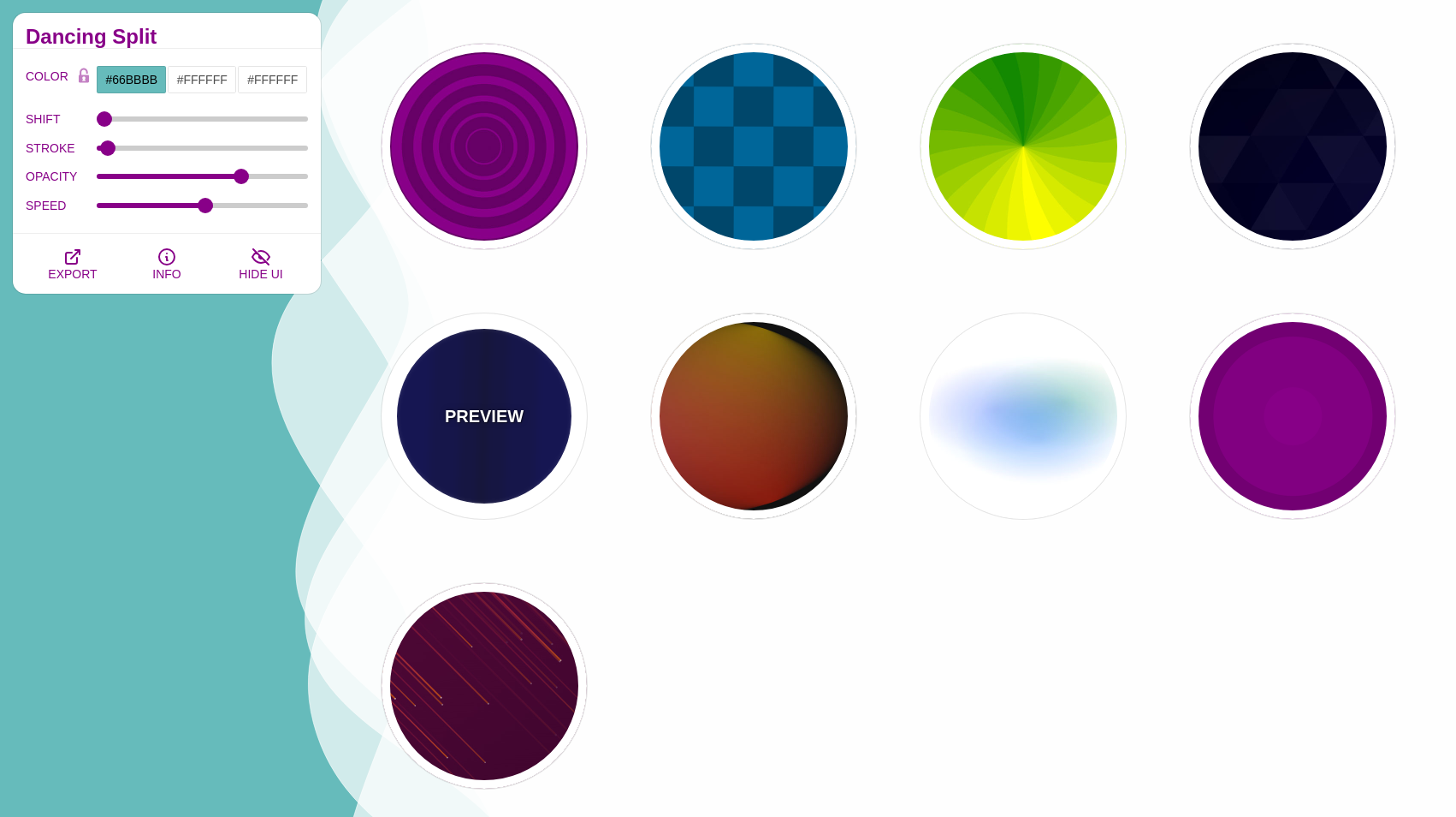
type input "#000033"
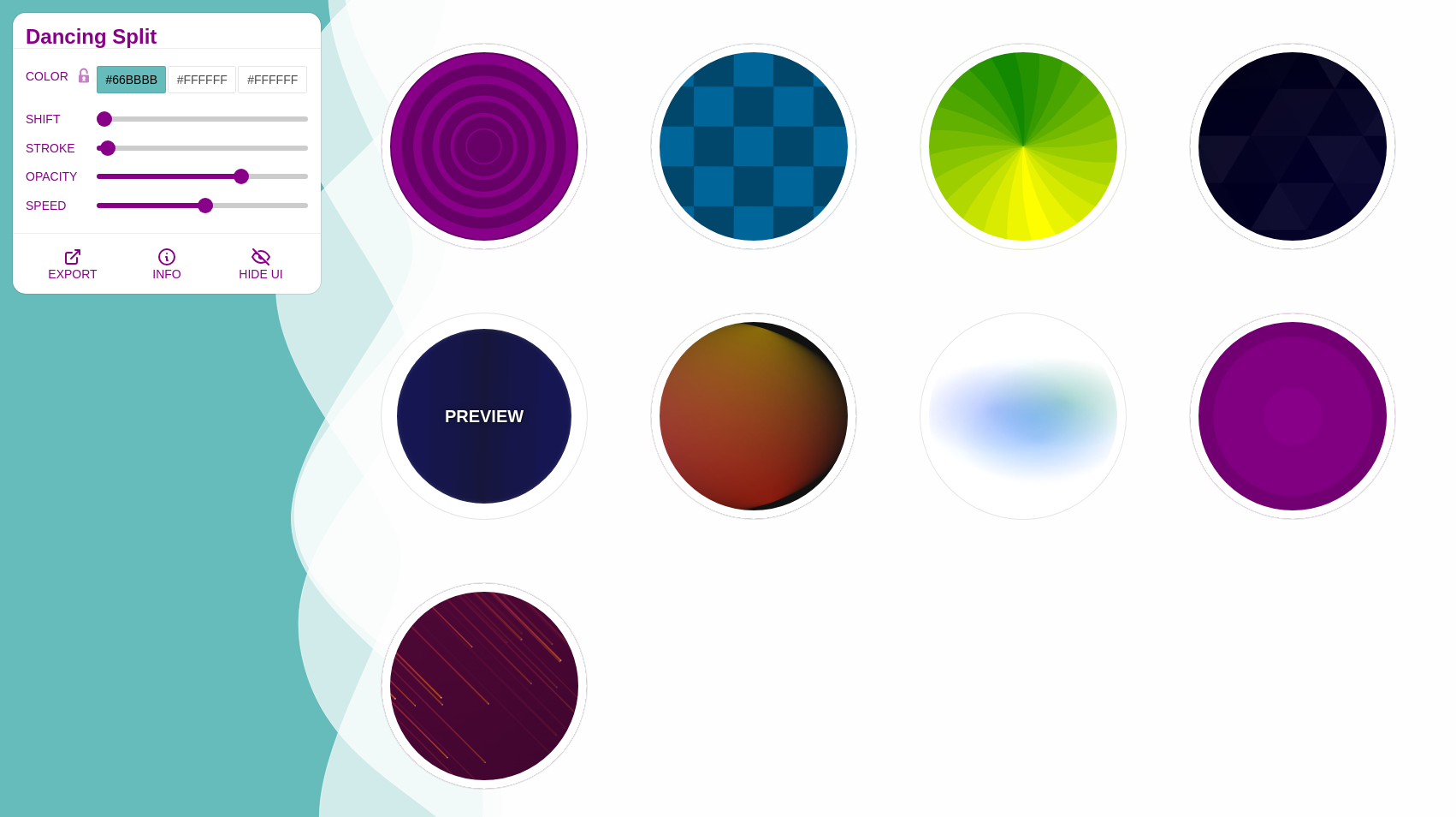
type input "0.5"
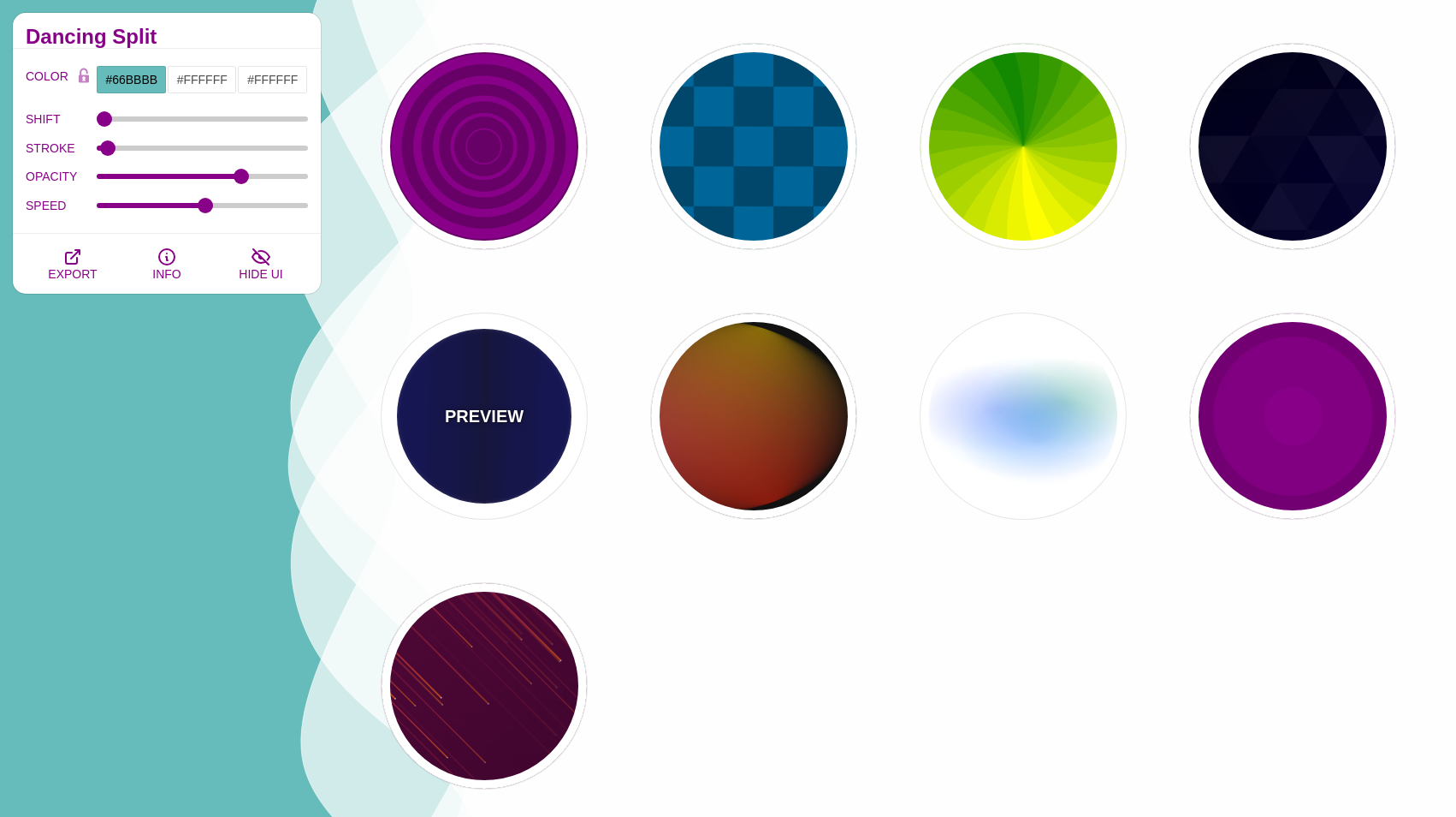
type input "5"
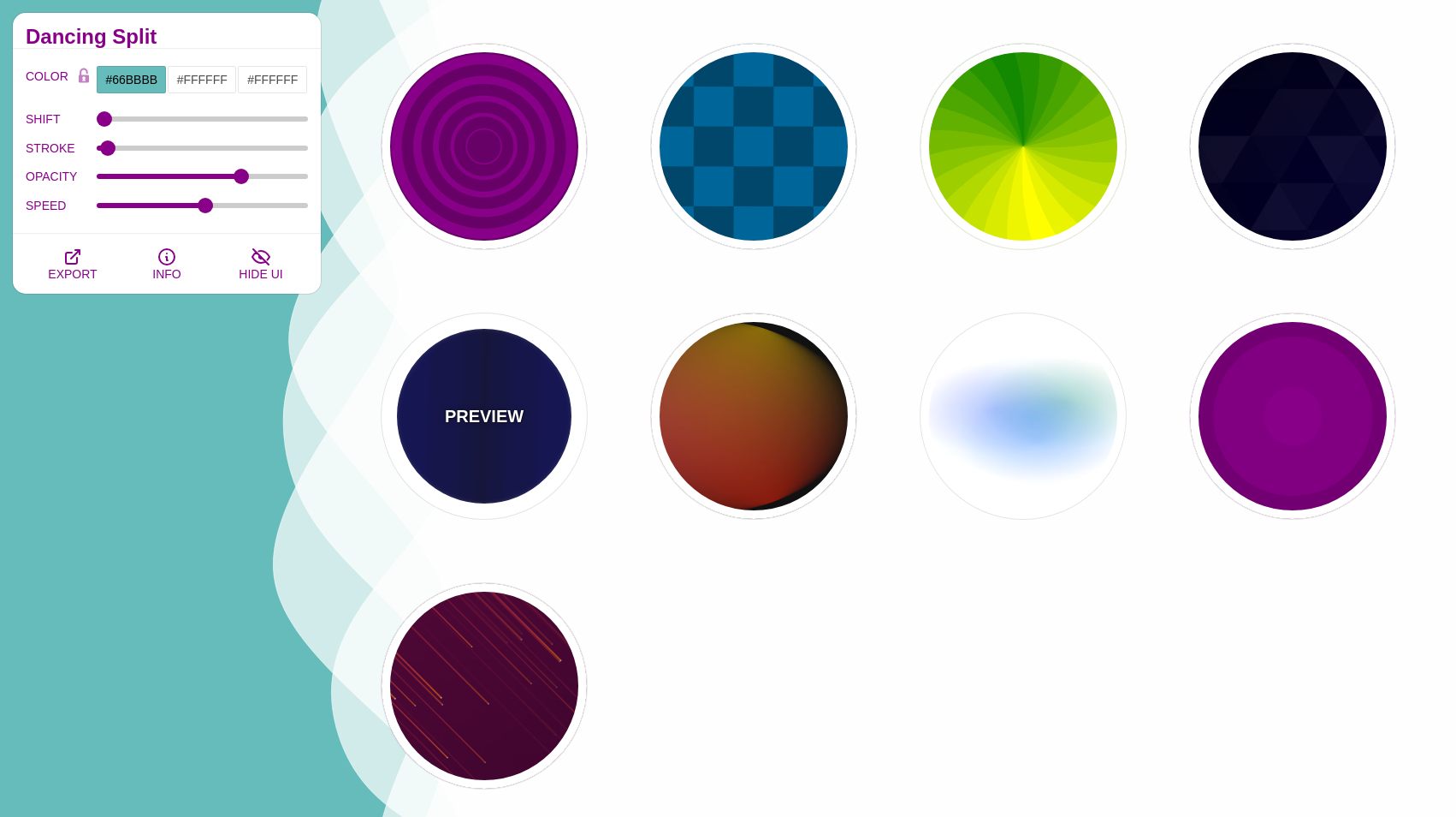
type input "0.1"
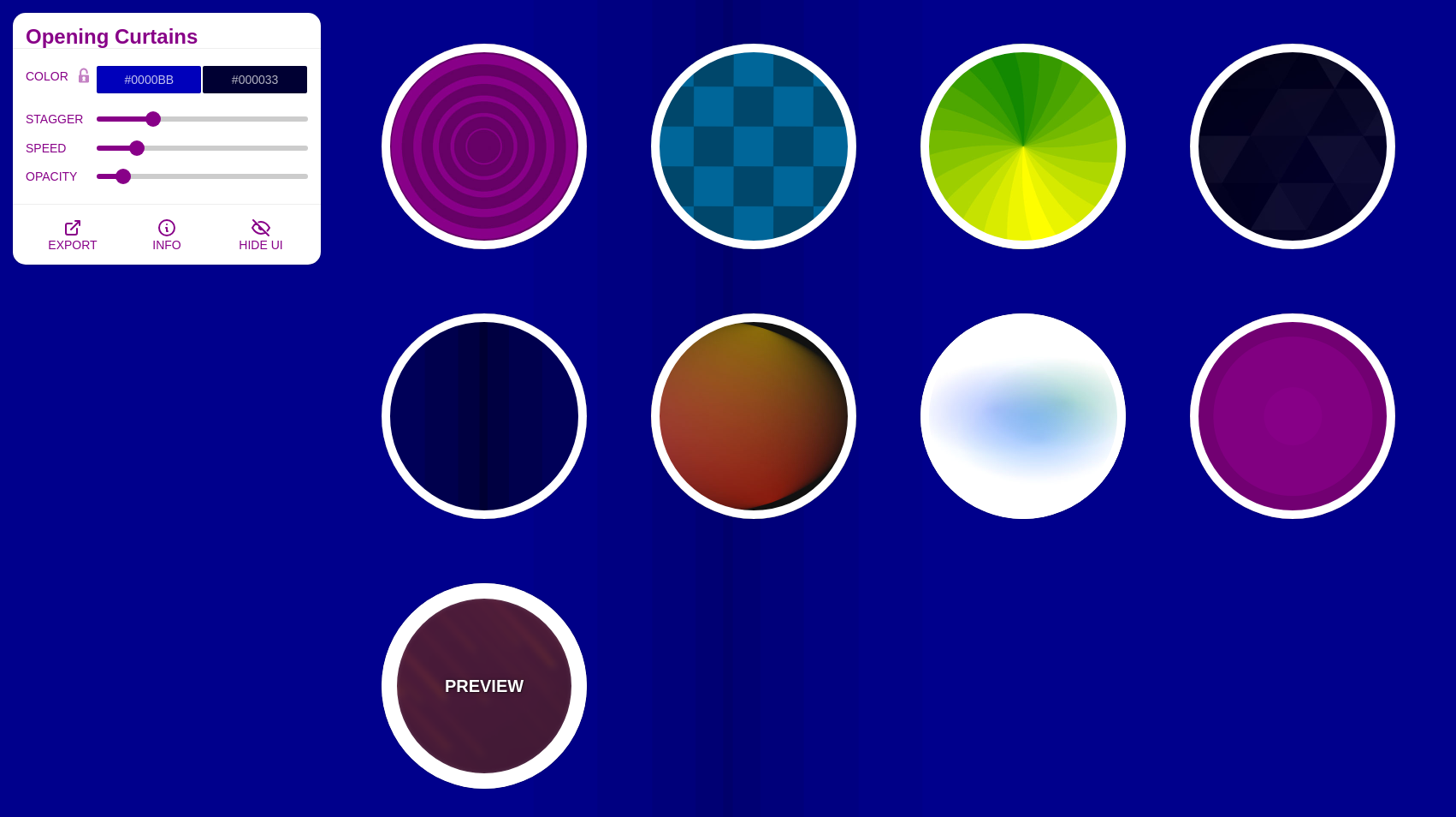
click at [486, 690] on p "PREVIEW" at bounding box center [484, 685] width 79 height 26
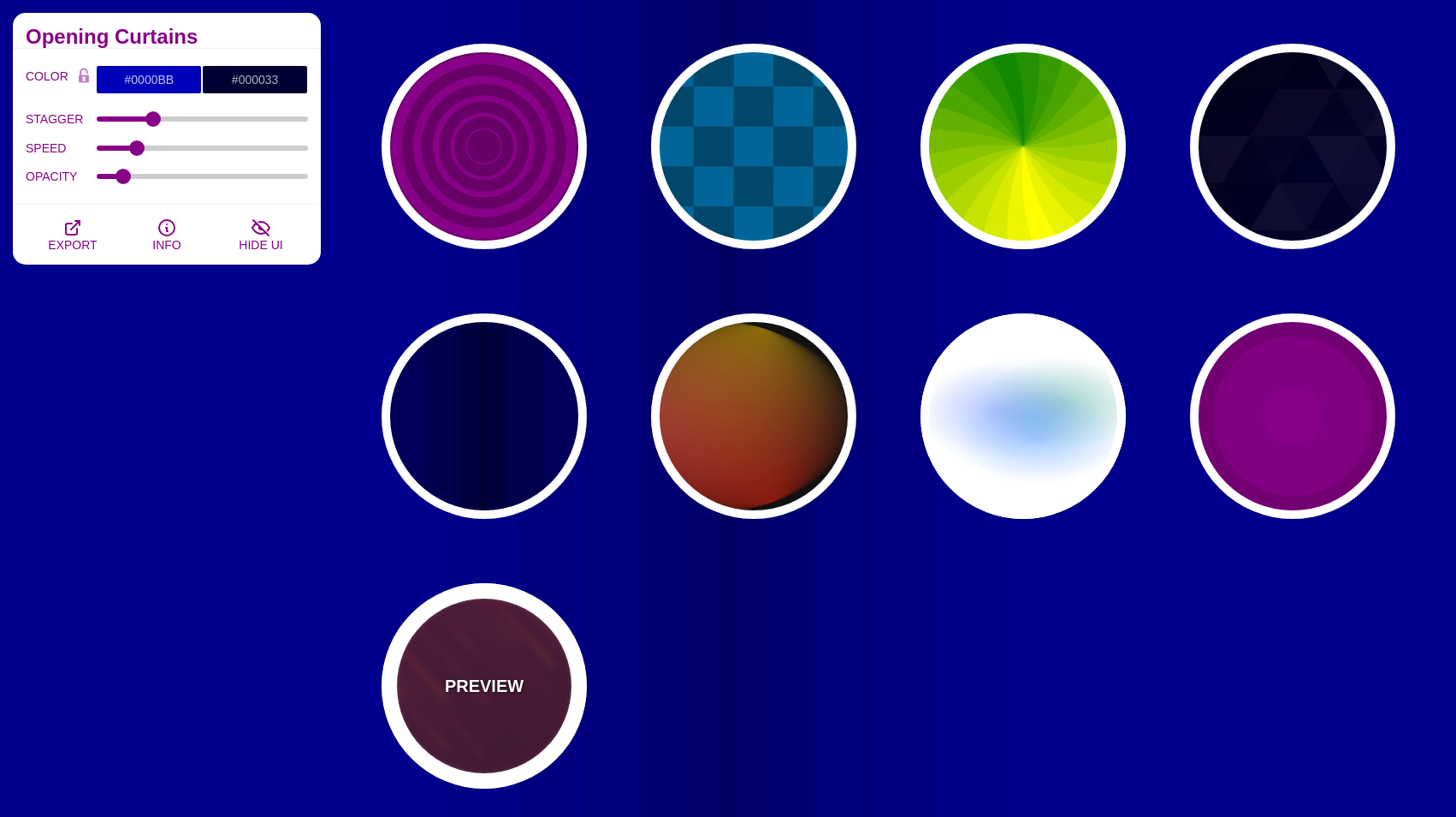
type input "#220022"
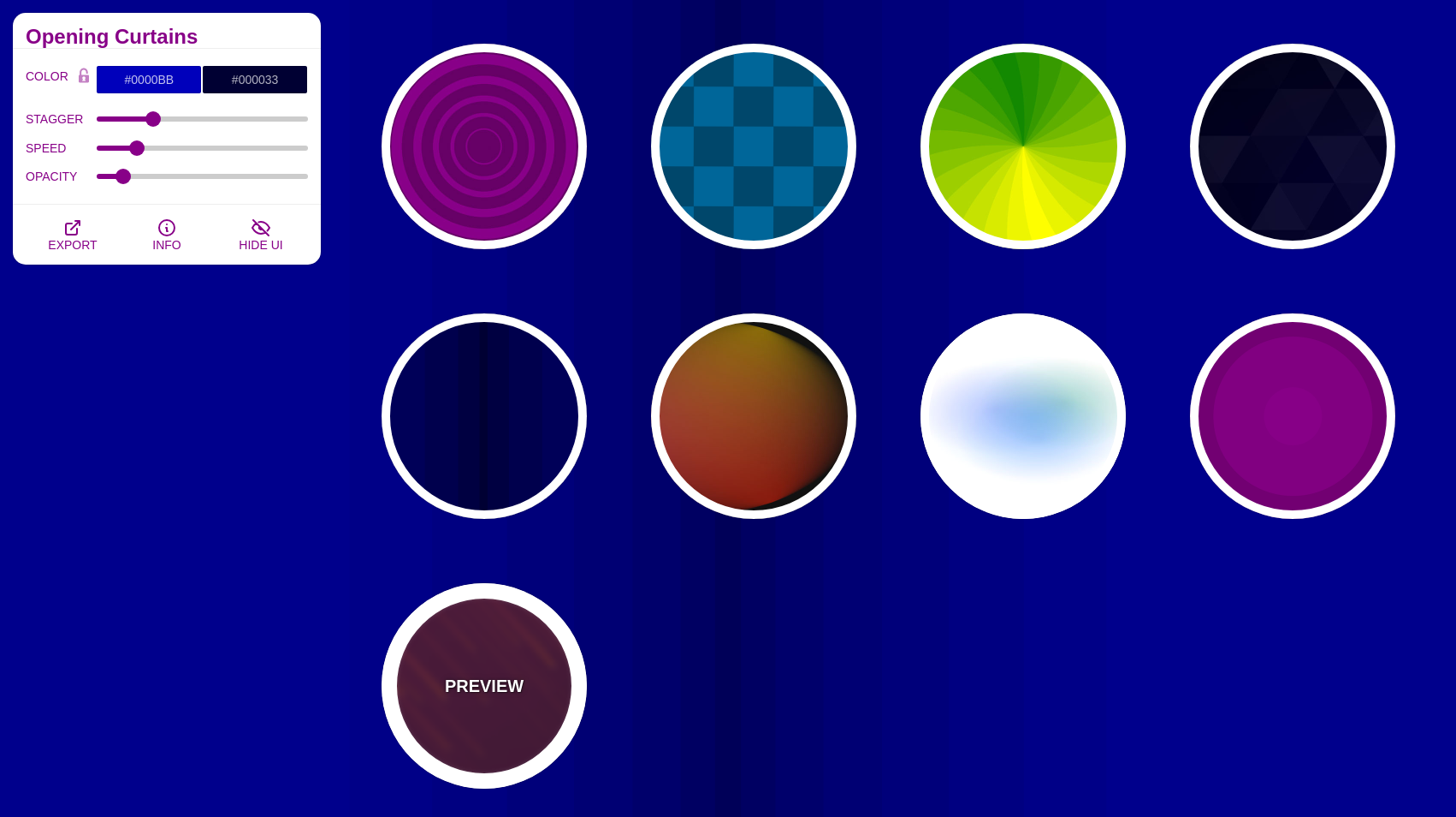
type input "#FF7700"
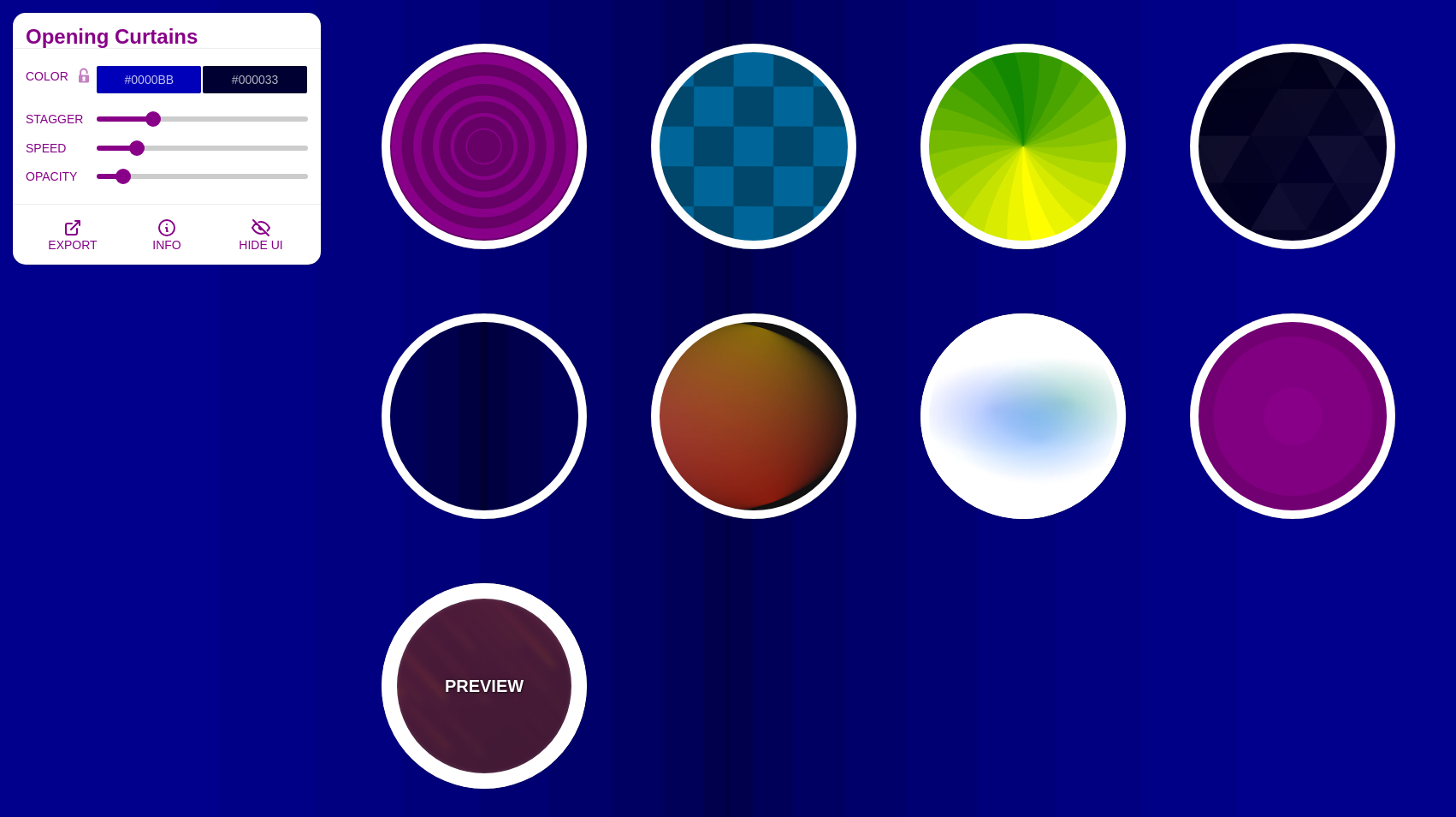
type input "10"
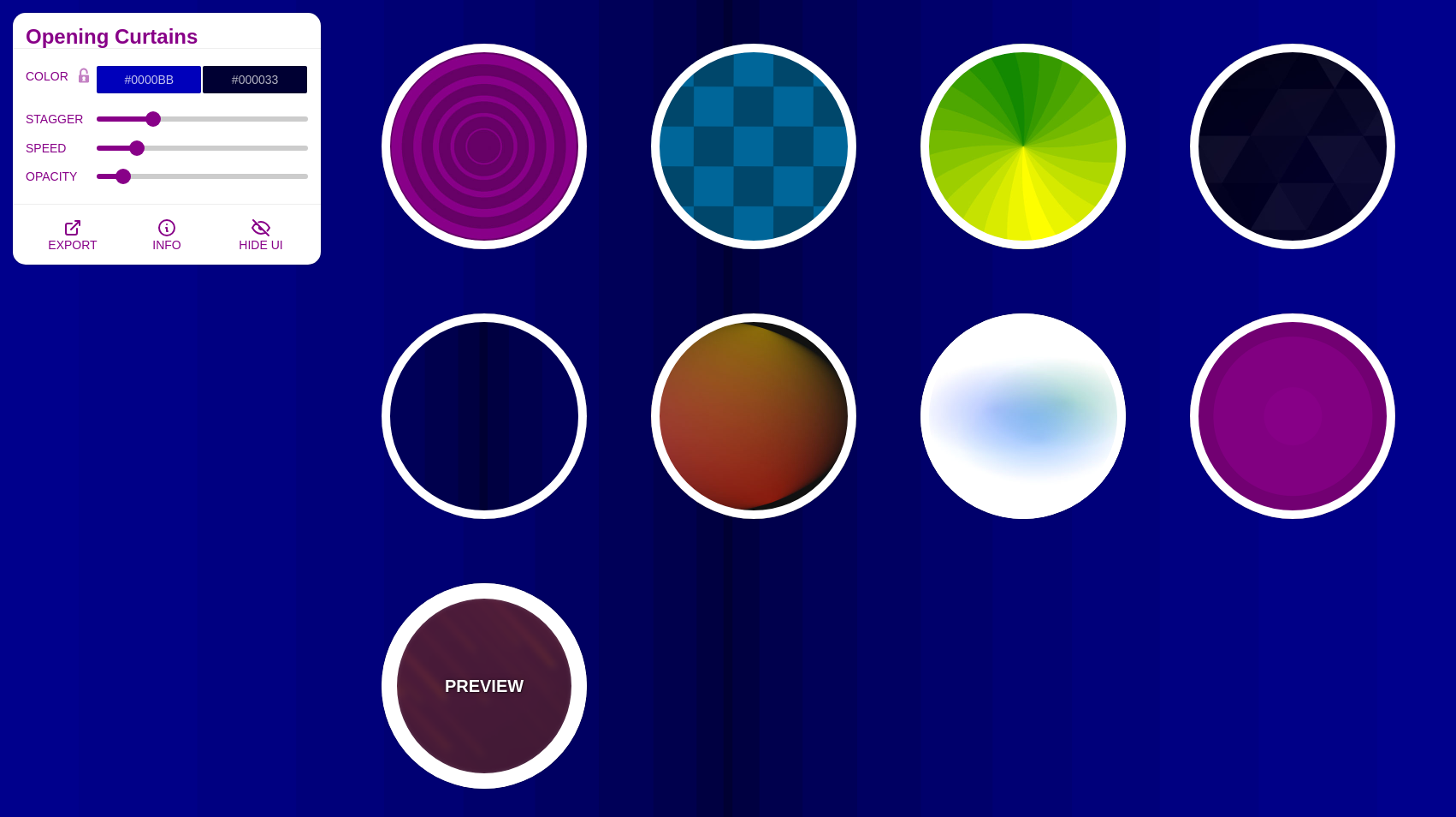
type input "999"
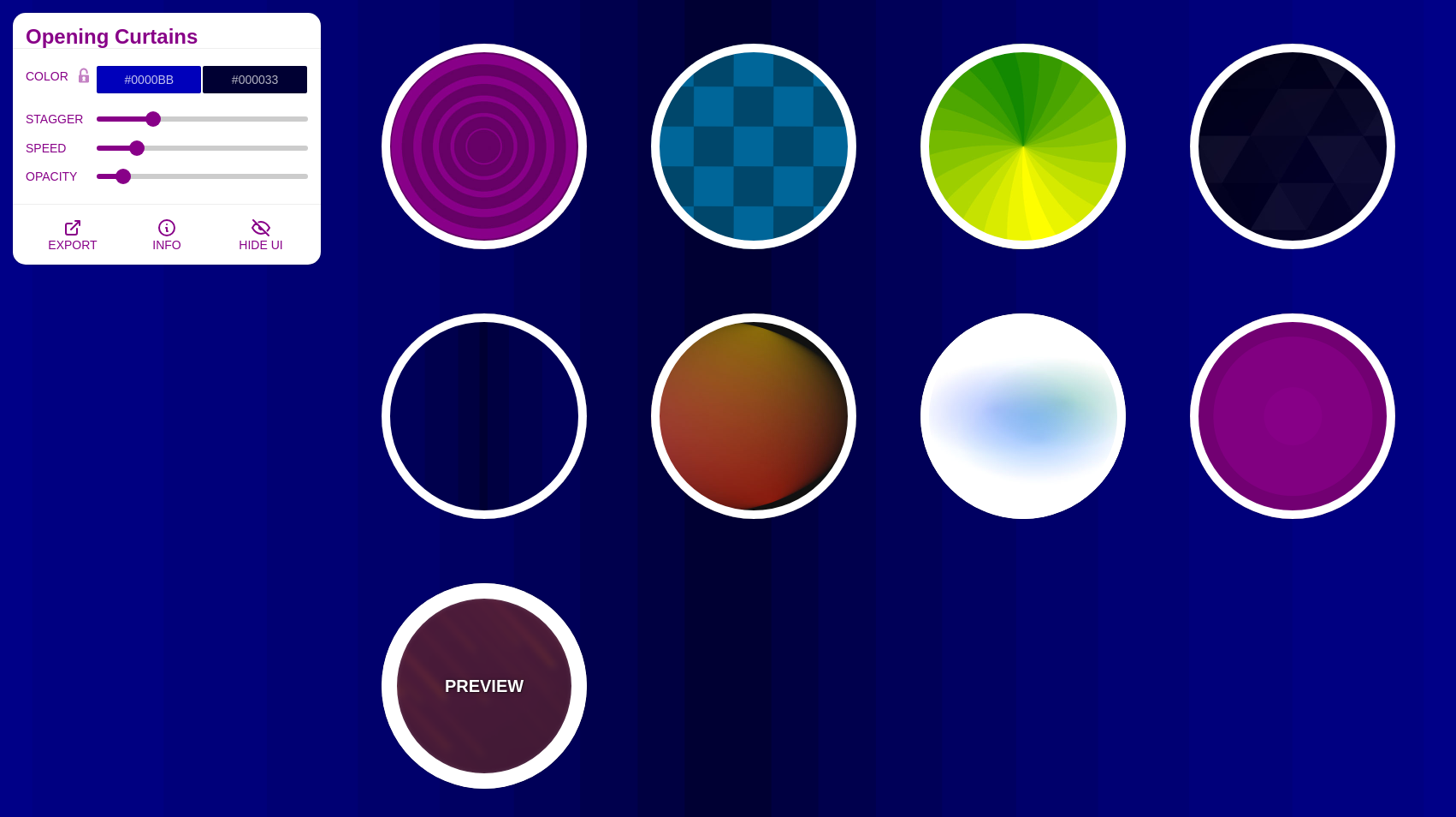
type input "3"
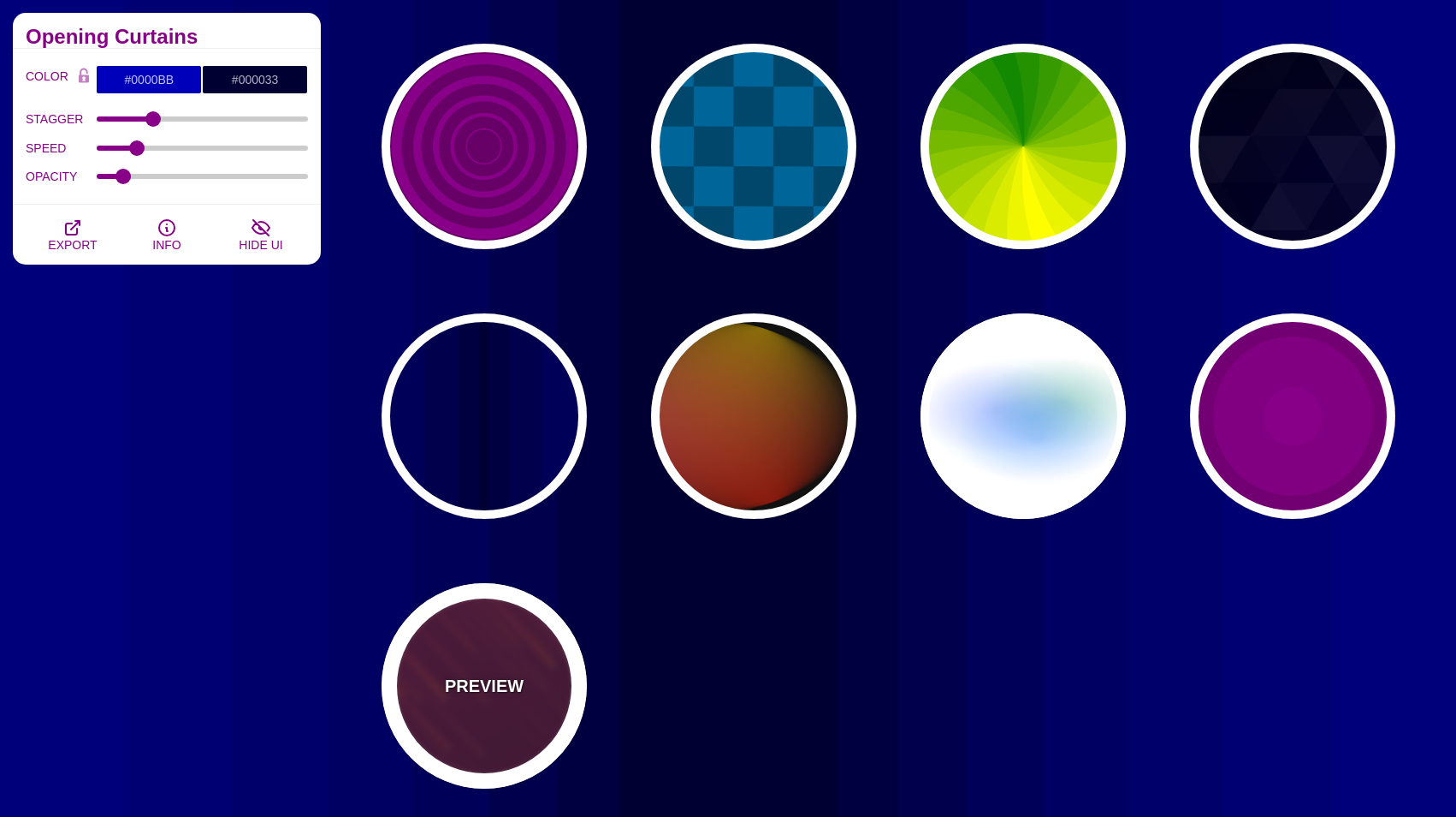
type input "1.5"
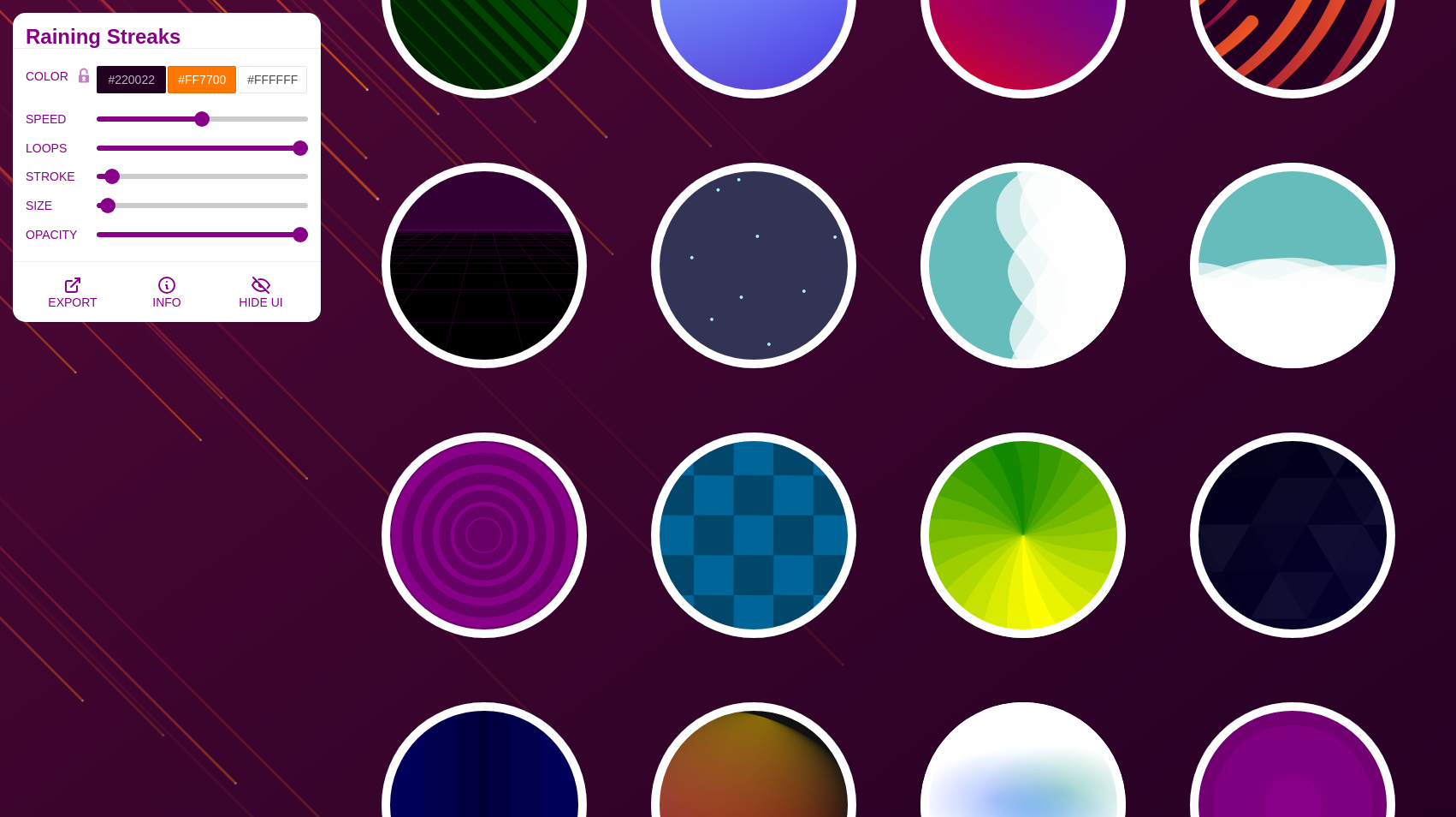
scroll to position [481, 0]
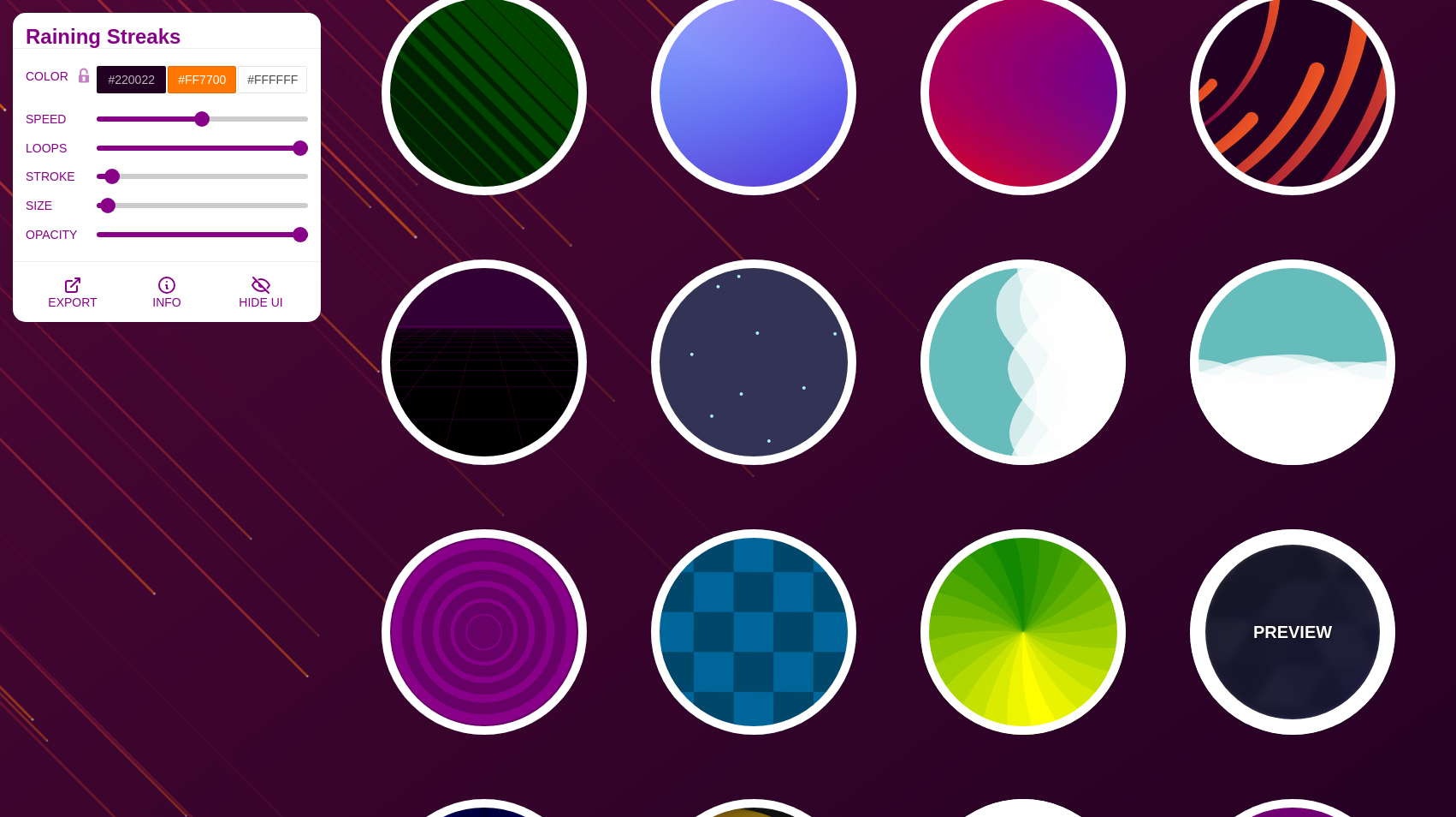
click at [1295, 686] on div "PREVIEW" at bounding box center [1292, 631] width 205 height 205
type input "#000000"
type input "#880088"
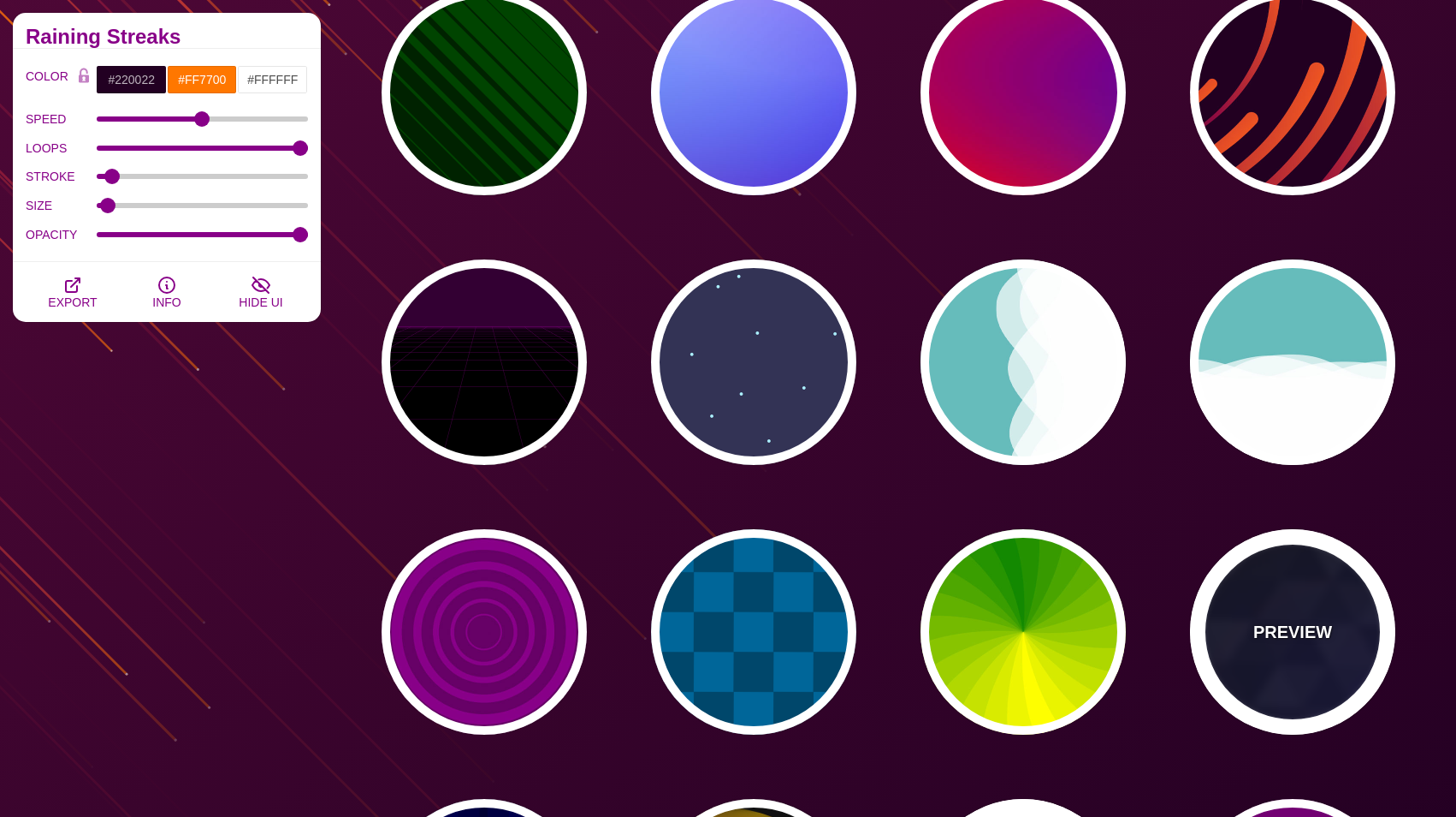
type input "#0000FF"
type input "#006600"
type input "0"
type input "0.4"
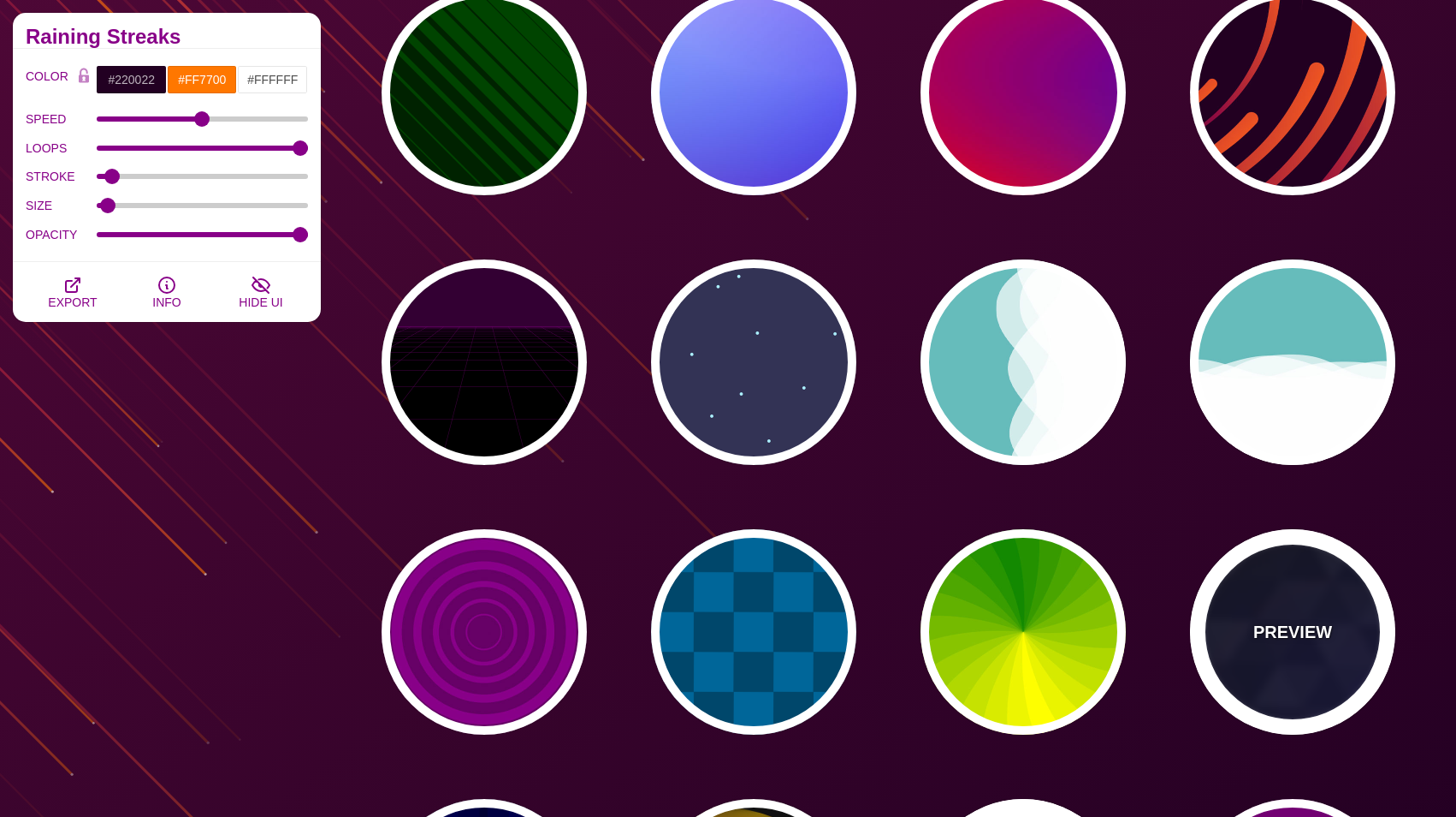
type input "5"
type input "15"
type input "0.2"
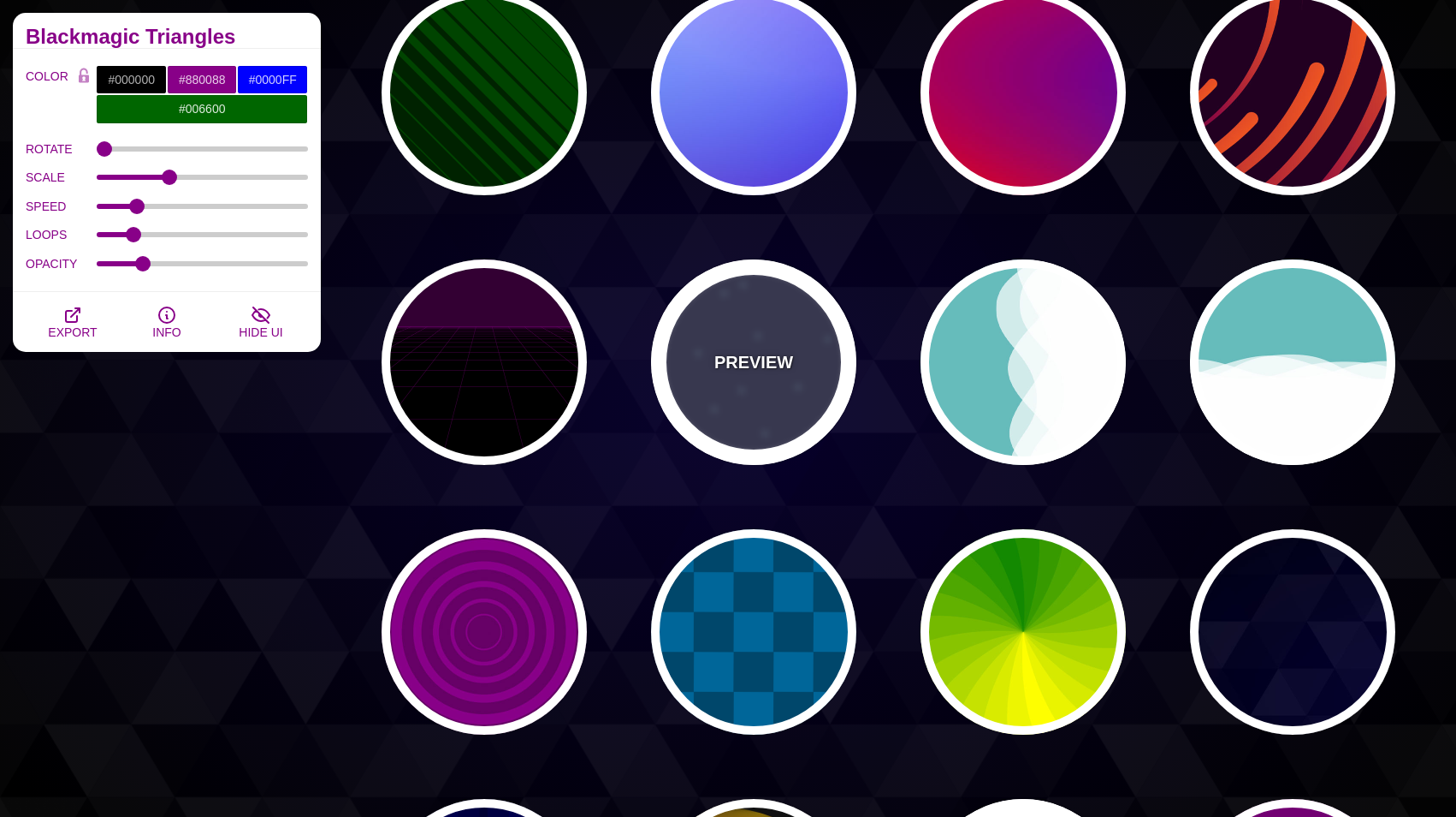
click at [783, 350] on p "PREVIEW" at bounding box center [754, 362] width 79 height 26
type input "#333355"
type input "#AAEEFF"
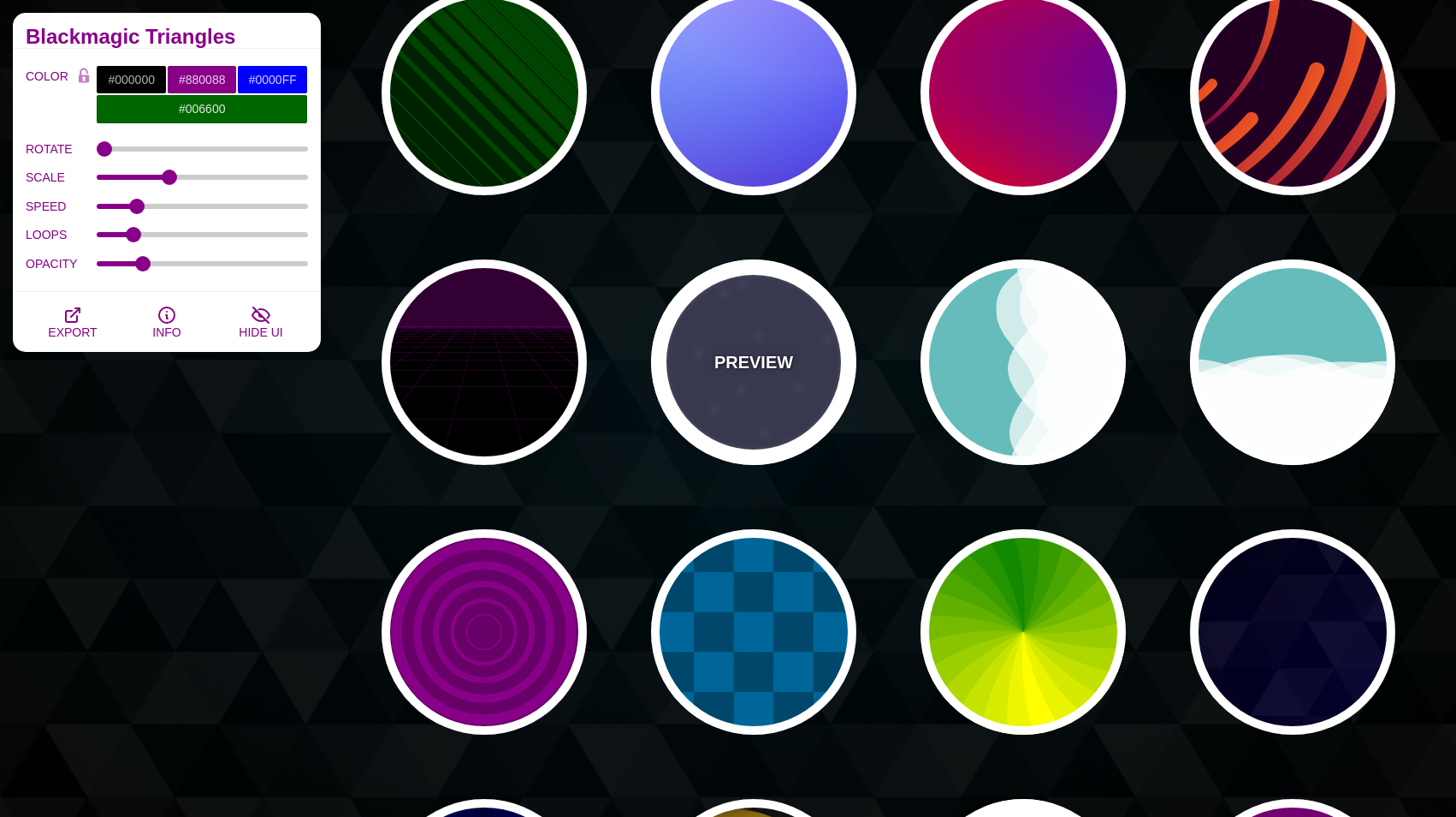
type input "#FFFFFF"
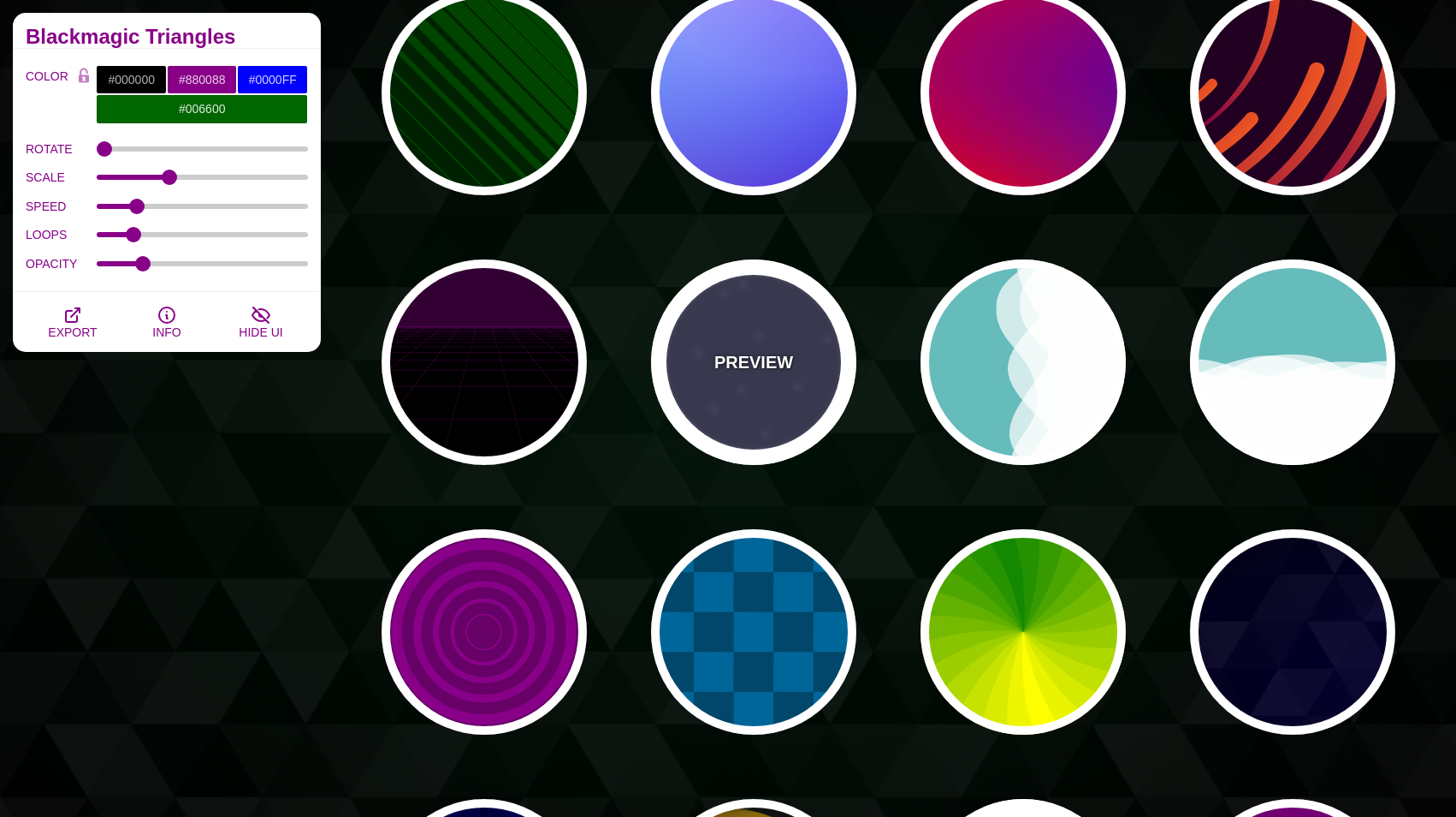
type input "15"
type input "40"
type input "1"
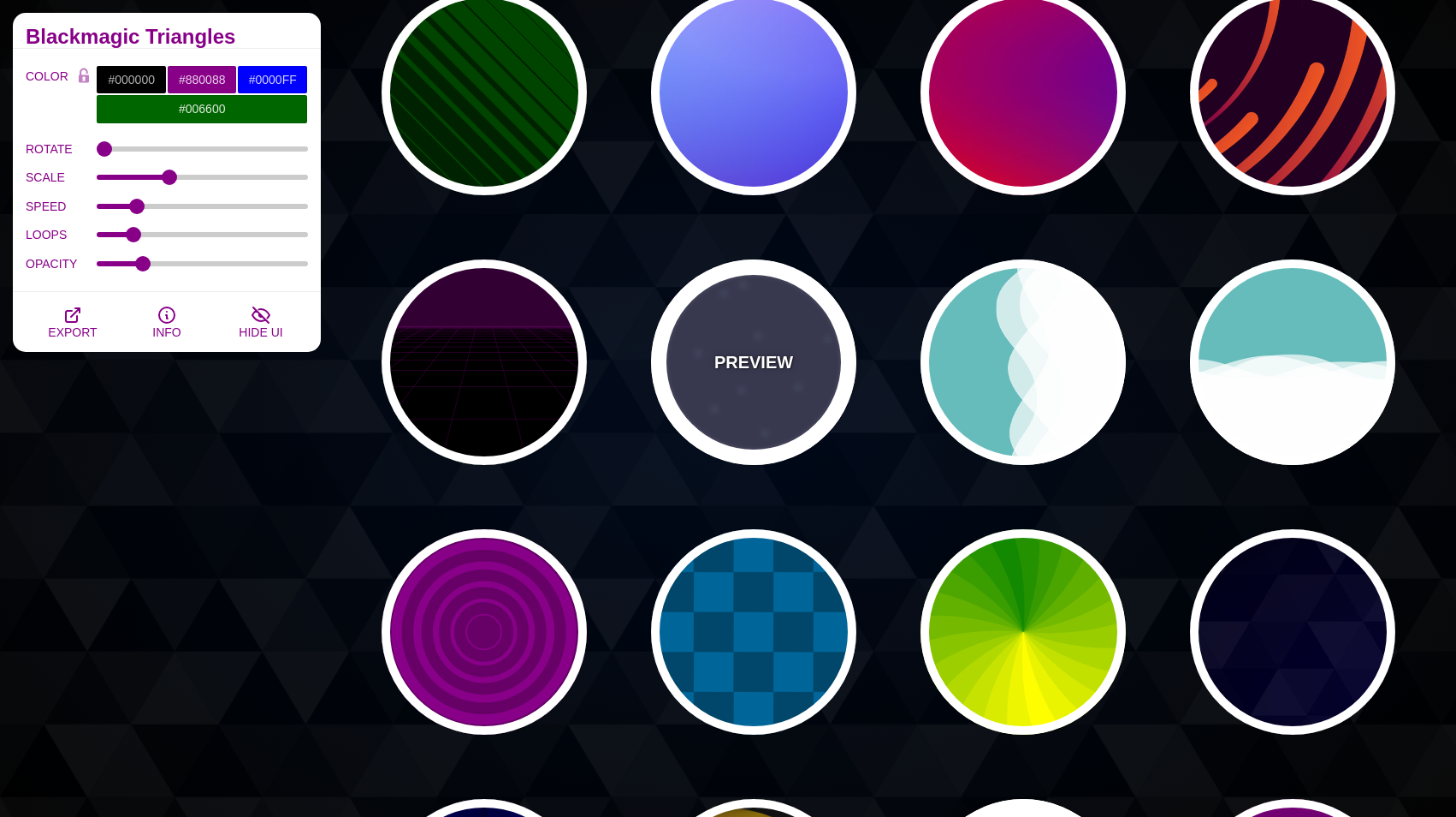
type input "1"
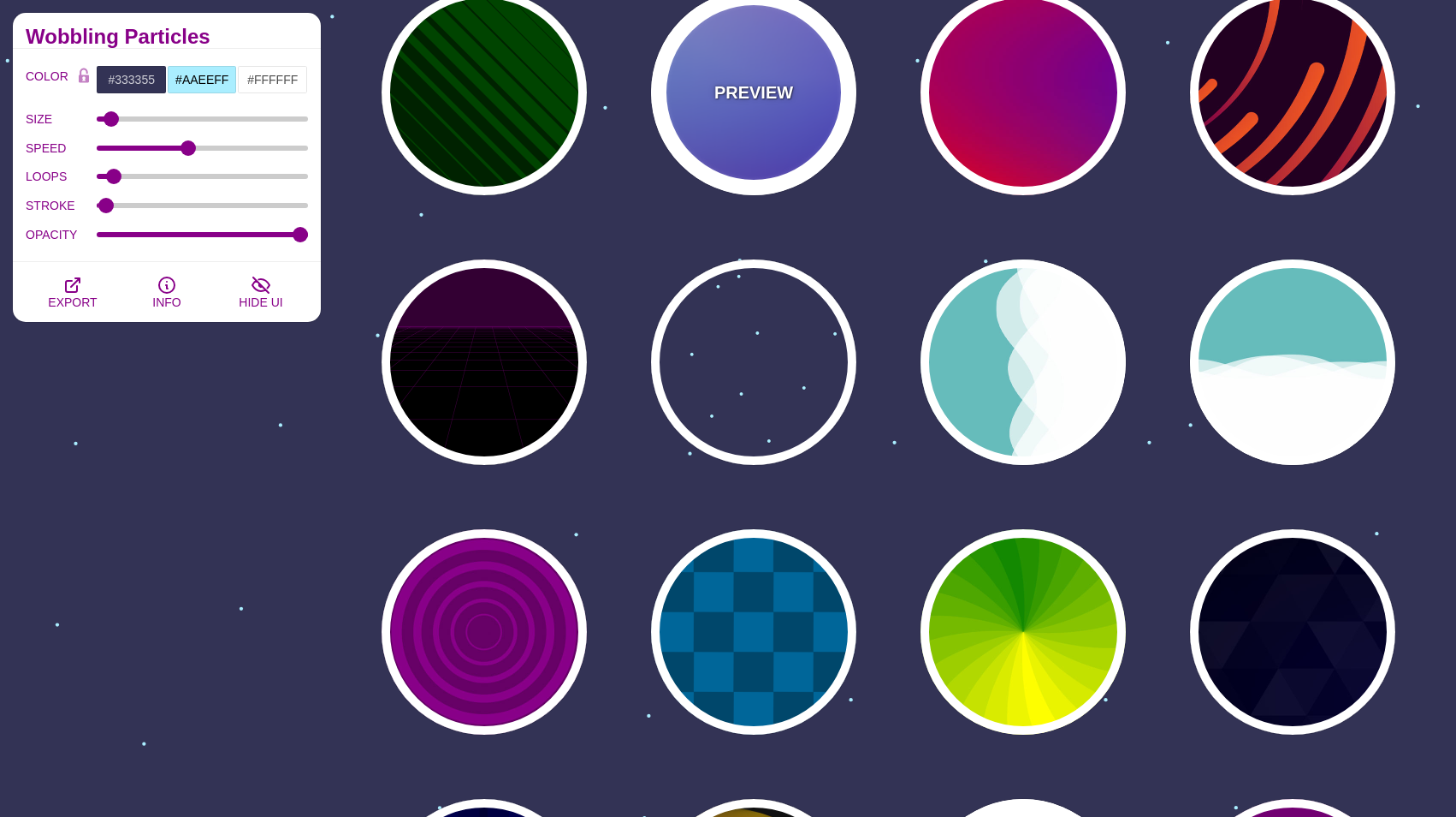
click at [761, 104] on p "PREVIEW" at bounding box center [754, 92] width 79 height 26
type input "#0000FF"
type input "#0099FF"
type input "#FF99FF"
type input "#880088"
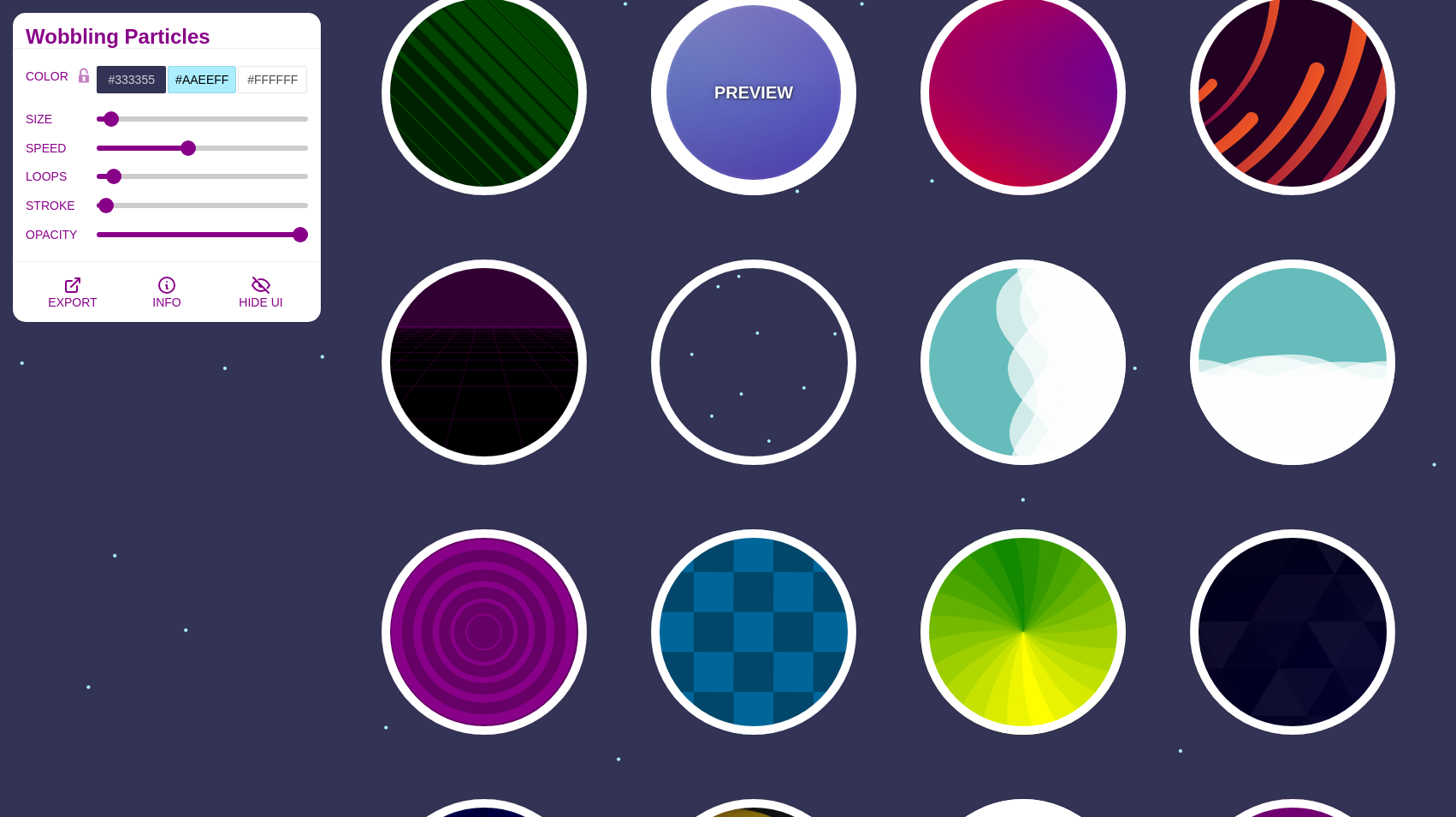
type input "12"
type input "0"
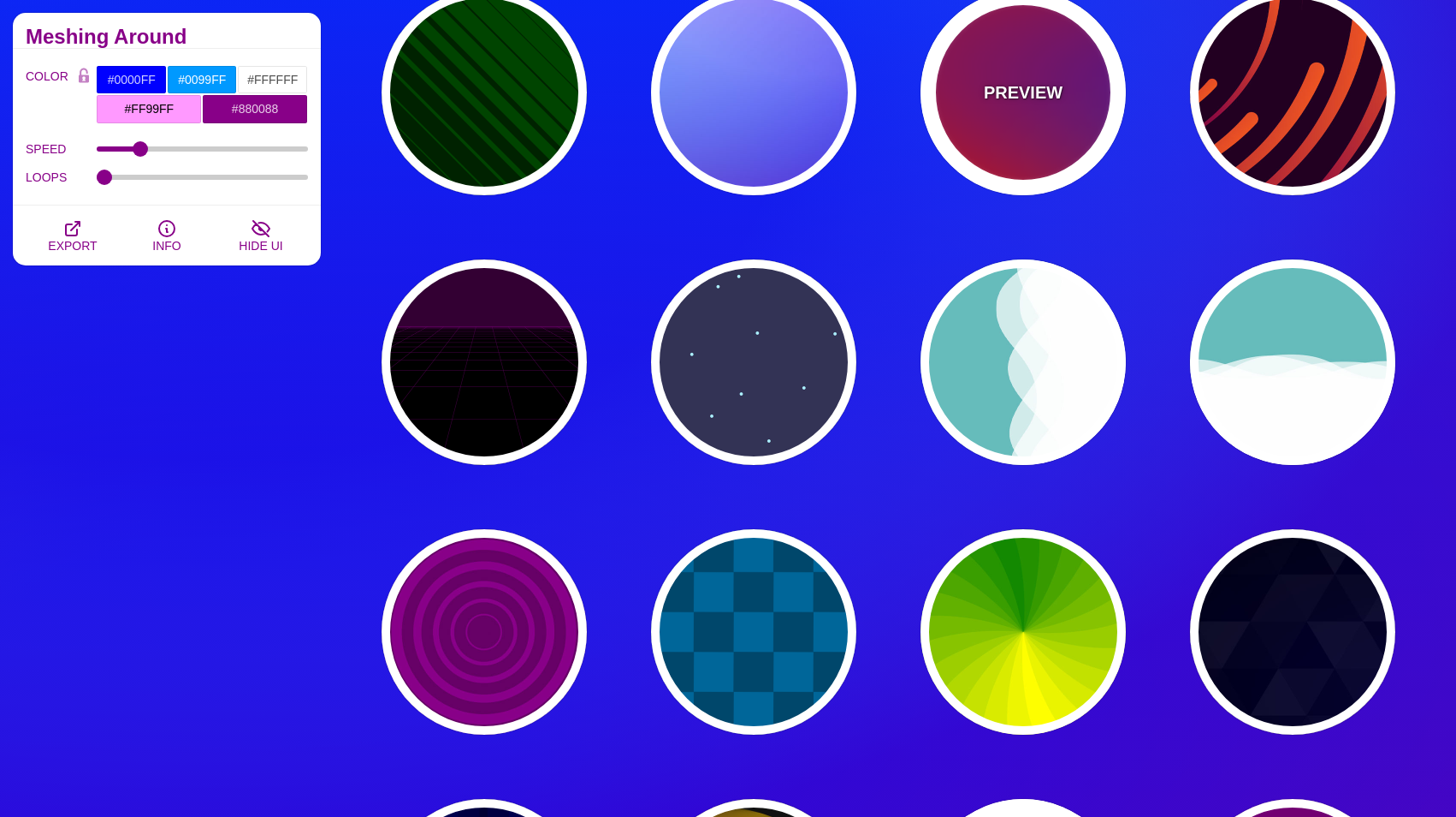
click at [1050, 153] on div "PREVIEW" at bounding box center [1022, 92] width 205 height 205
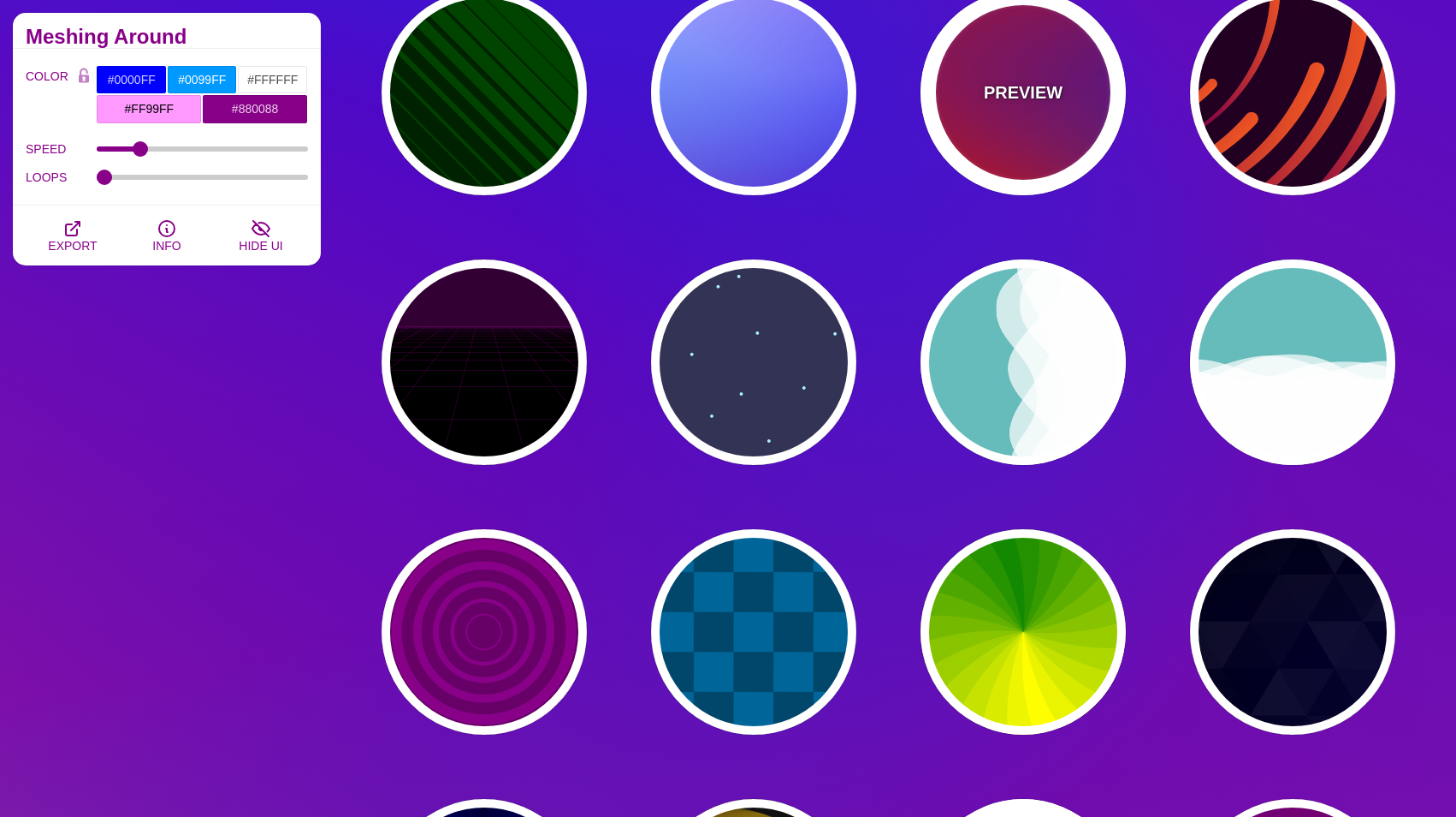
type input "#FF0000"
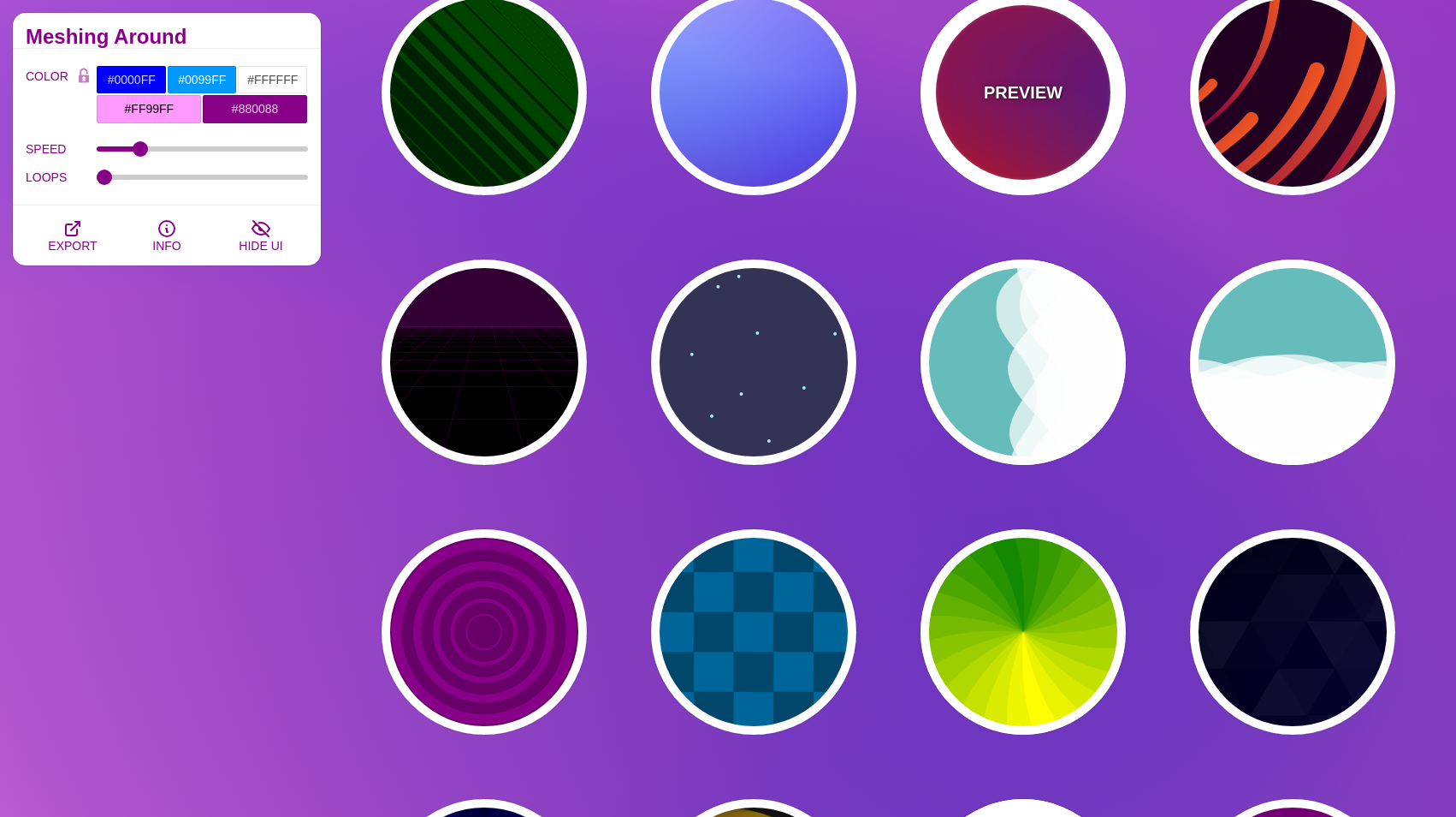
type input "#800080"
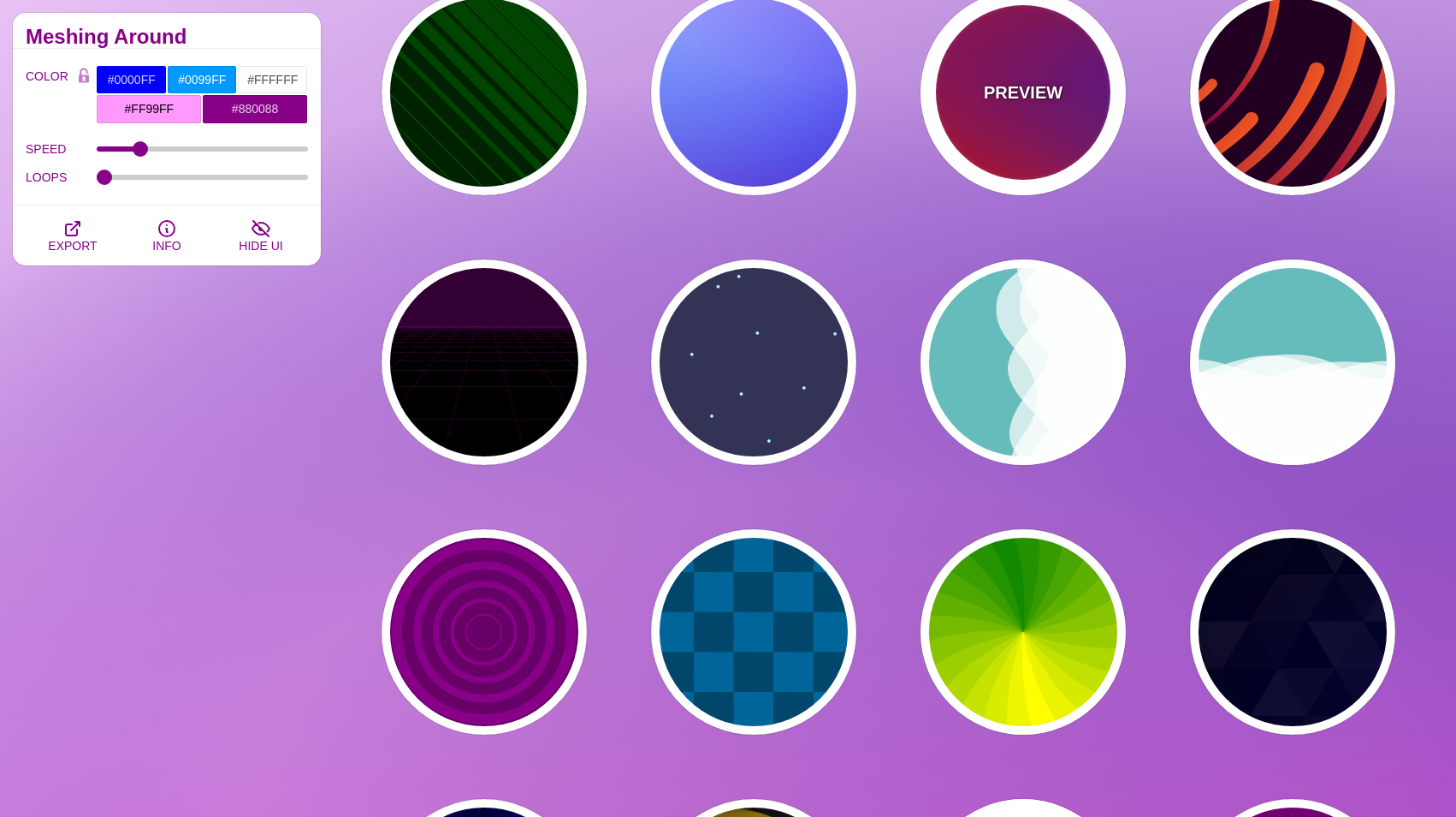
type input "#0000FF"
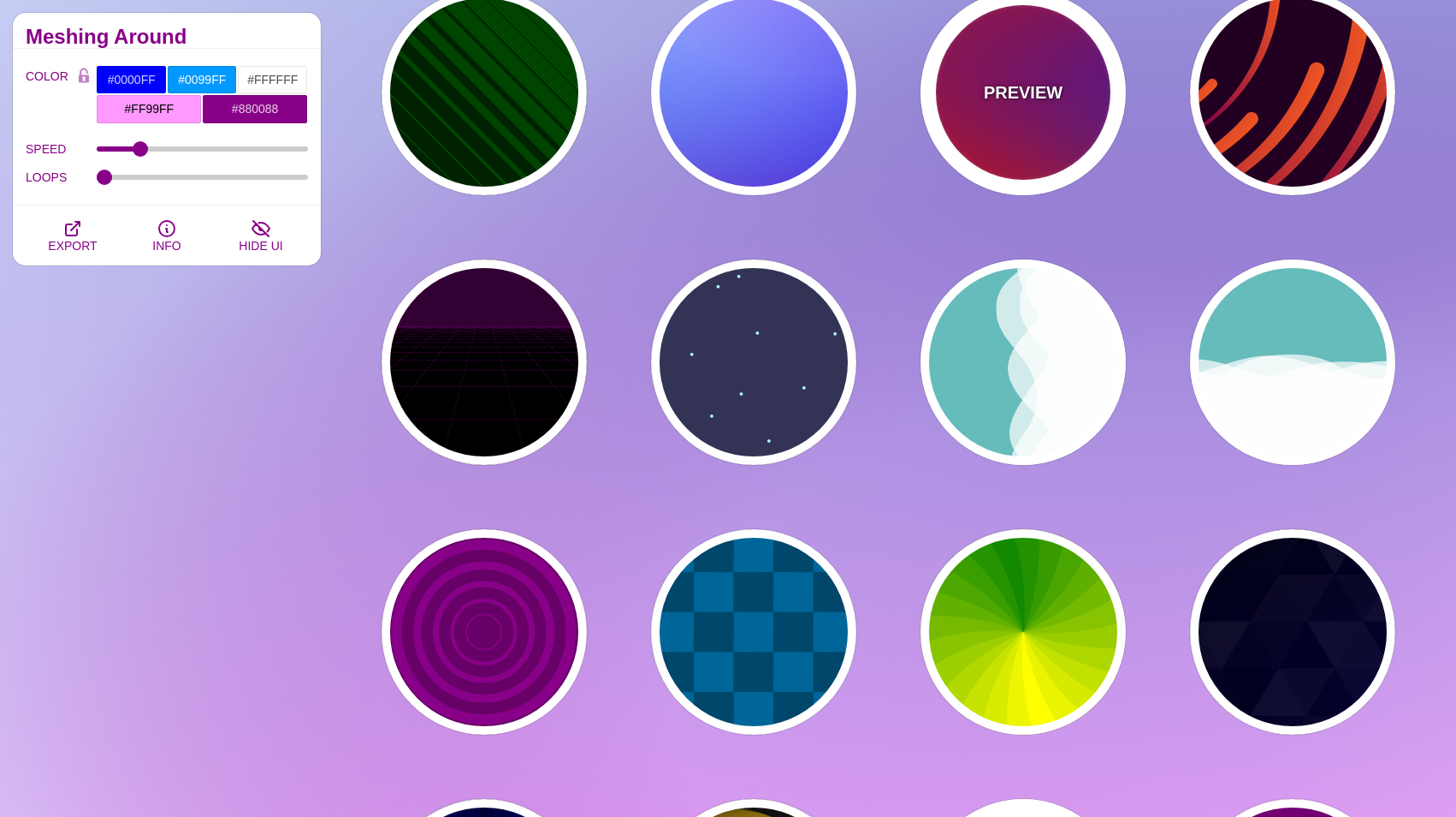
type input "#00EEBB"
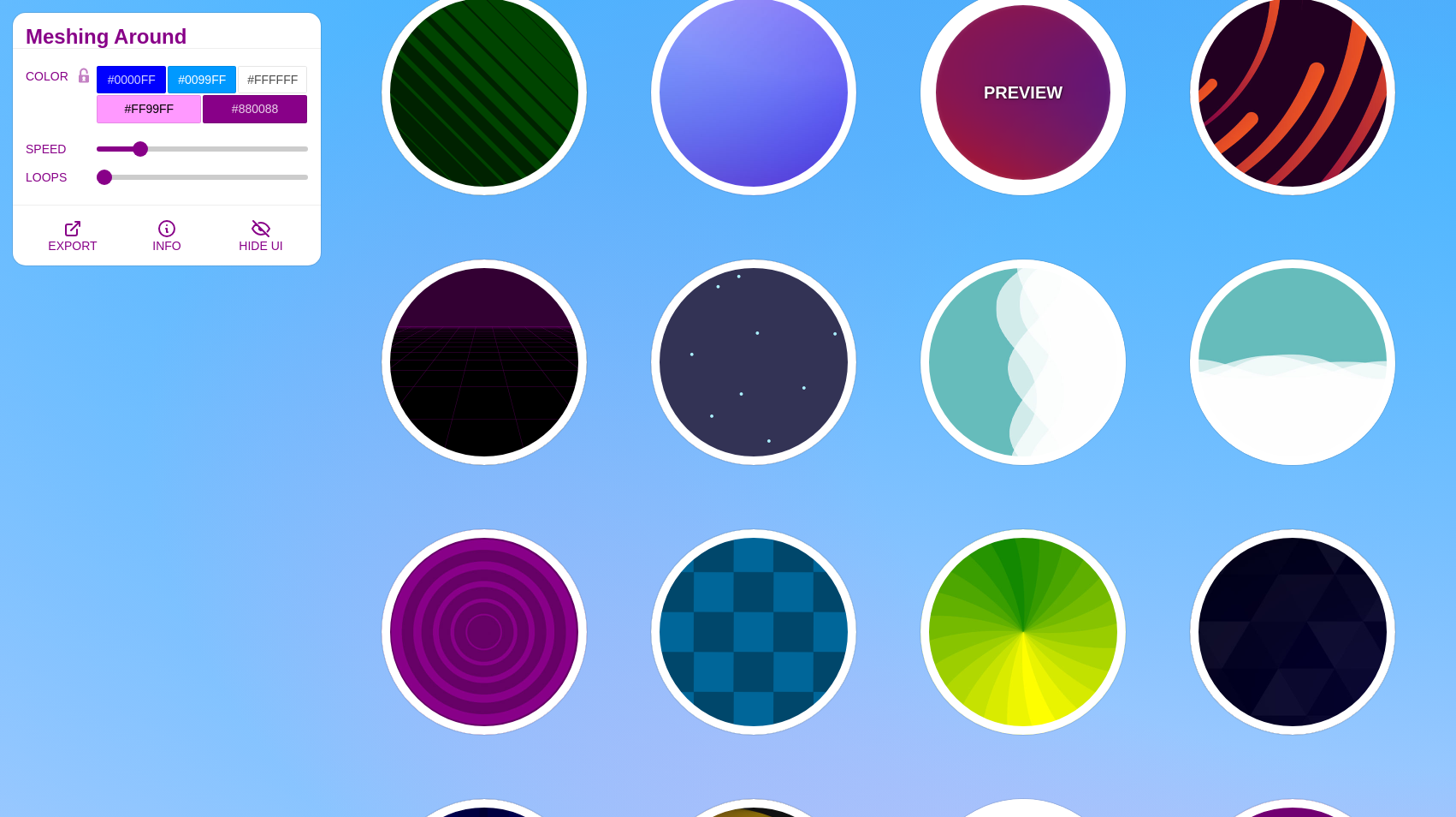
type input "#FFFF00"
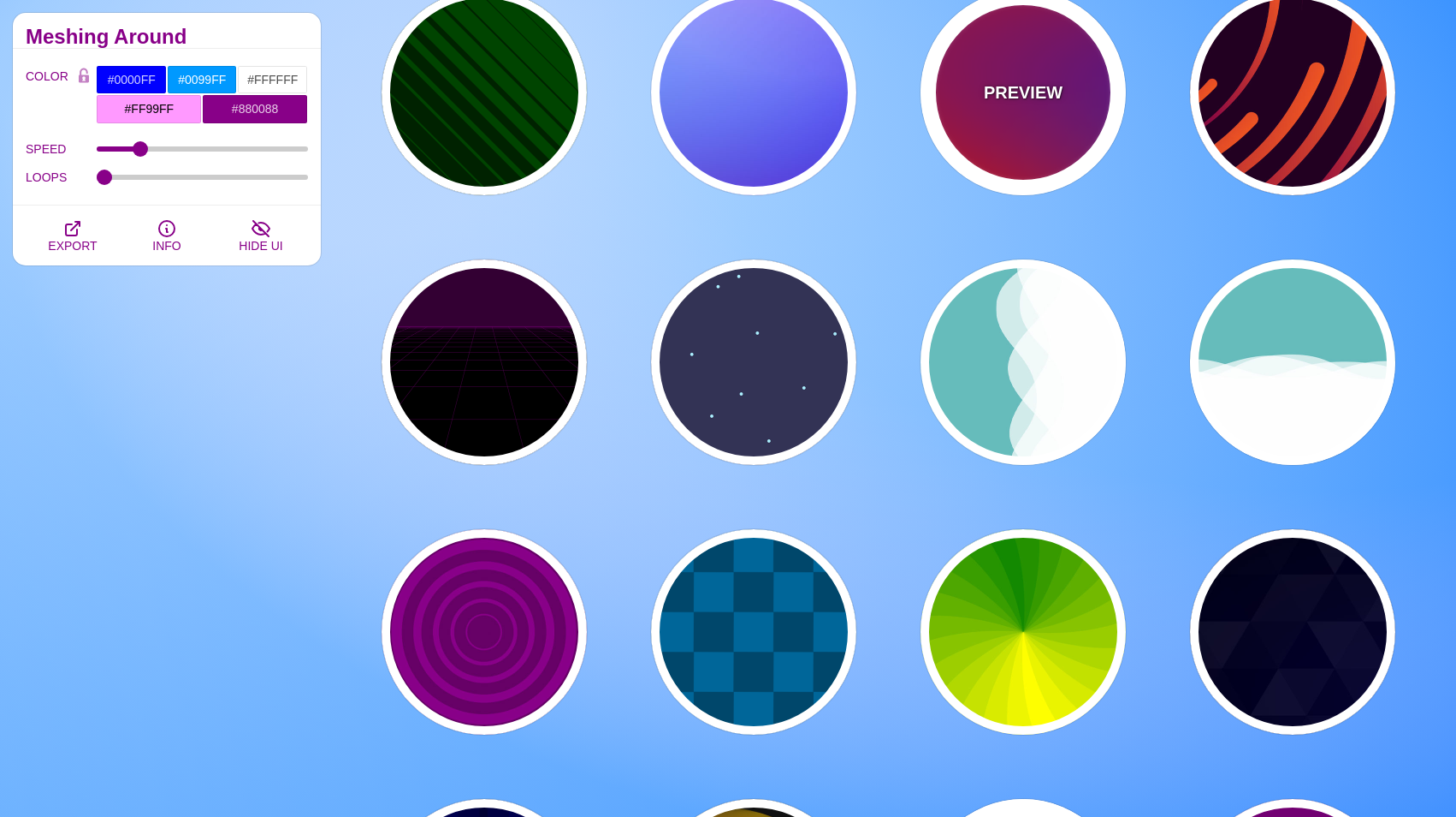
type input "#FFA500"
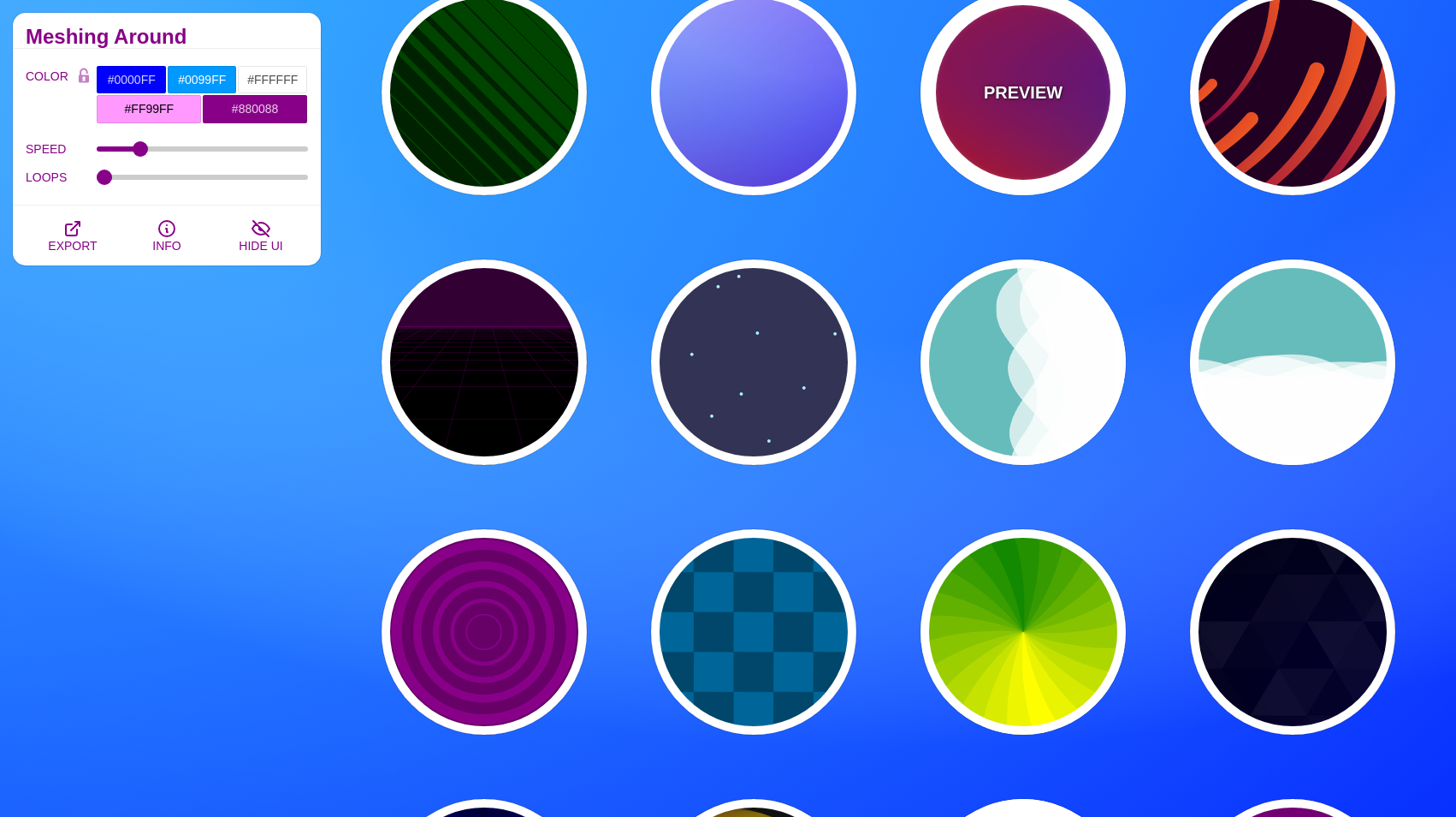
type input "1"
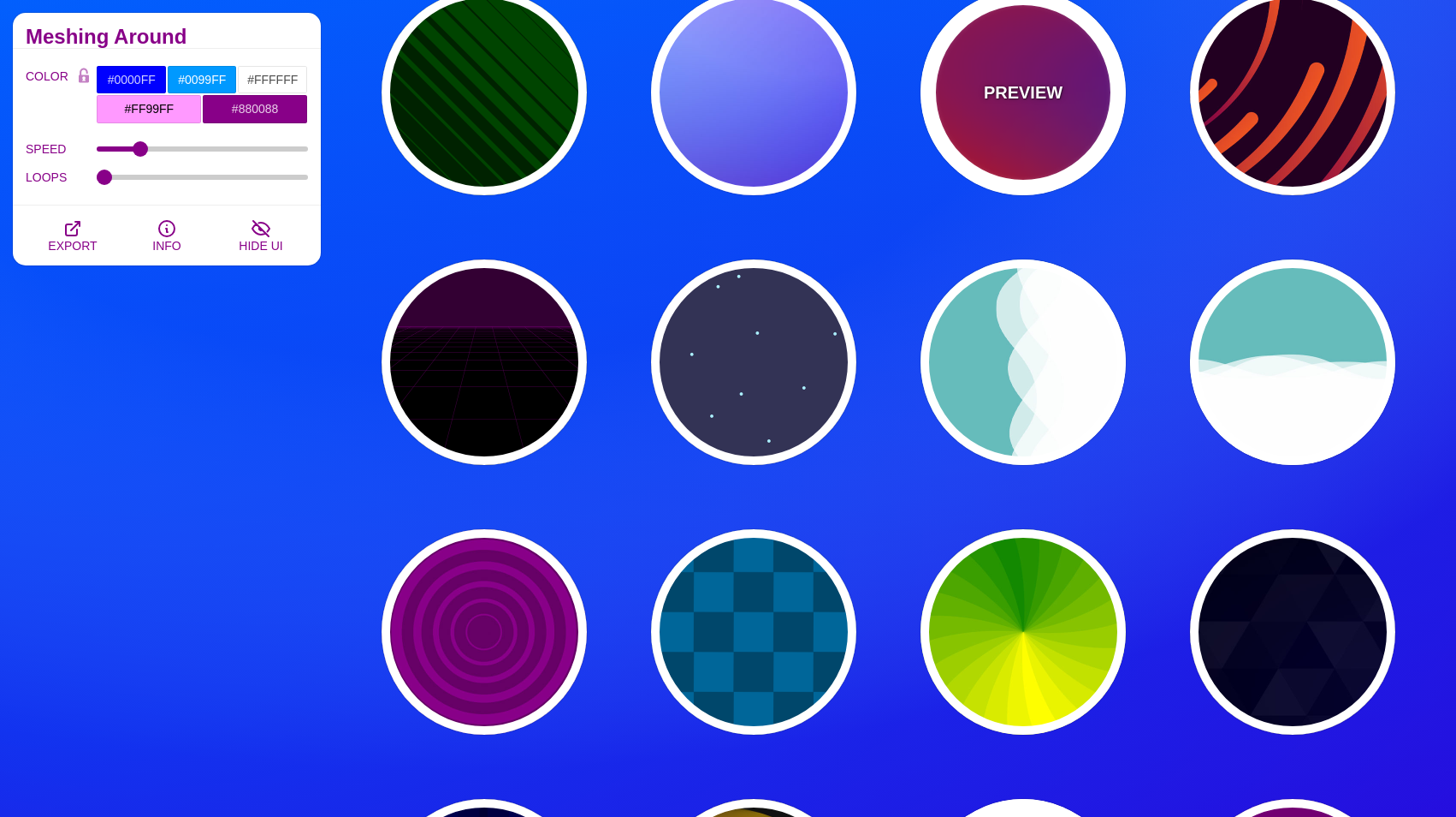
type input "20"
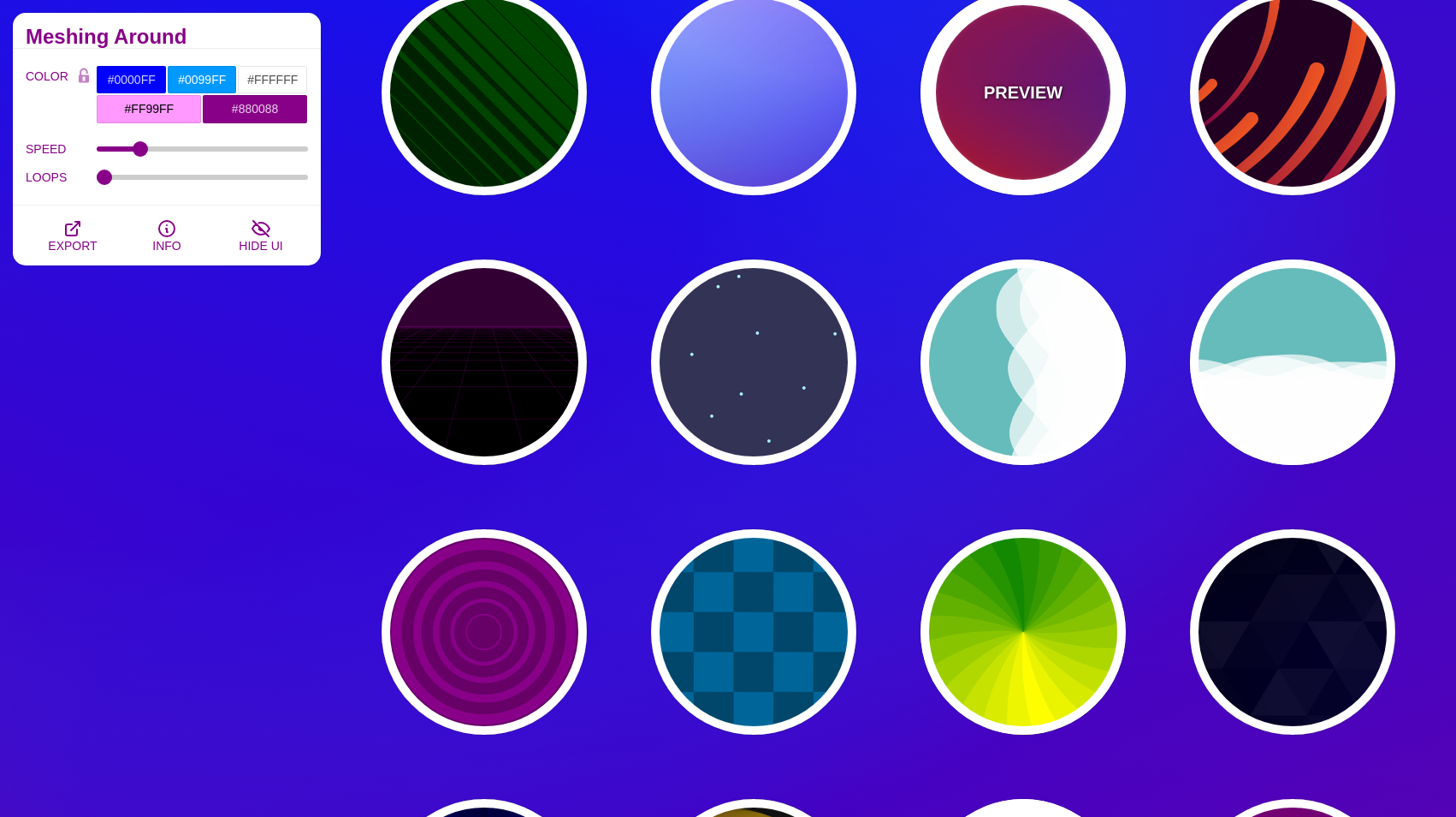
type input "0"
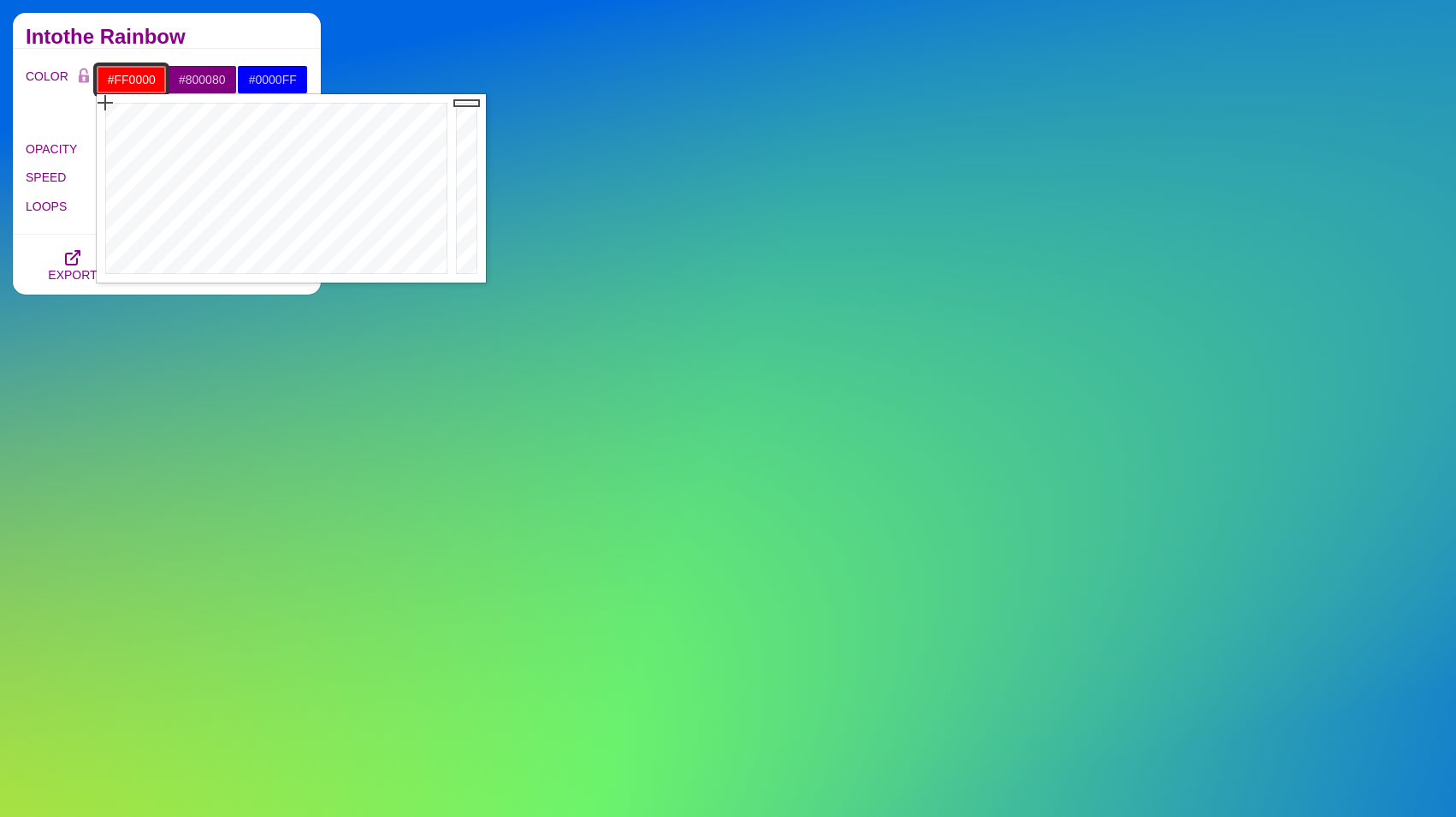
click at [121, 77] on input "#FF0000" at bounding box center [132, 79] width 71 height 29
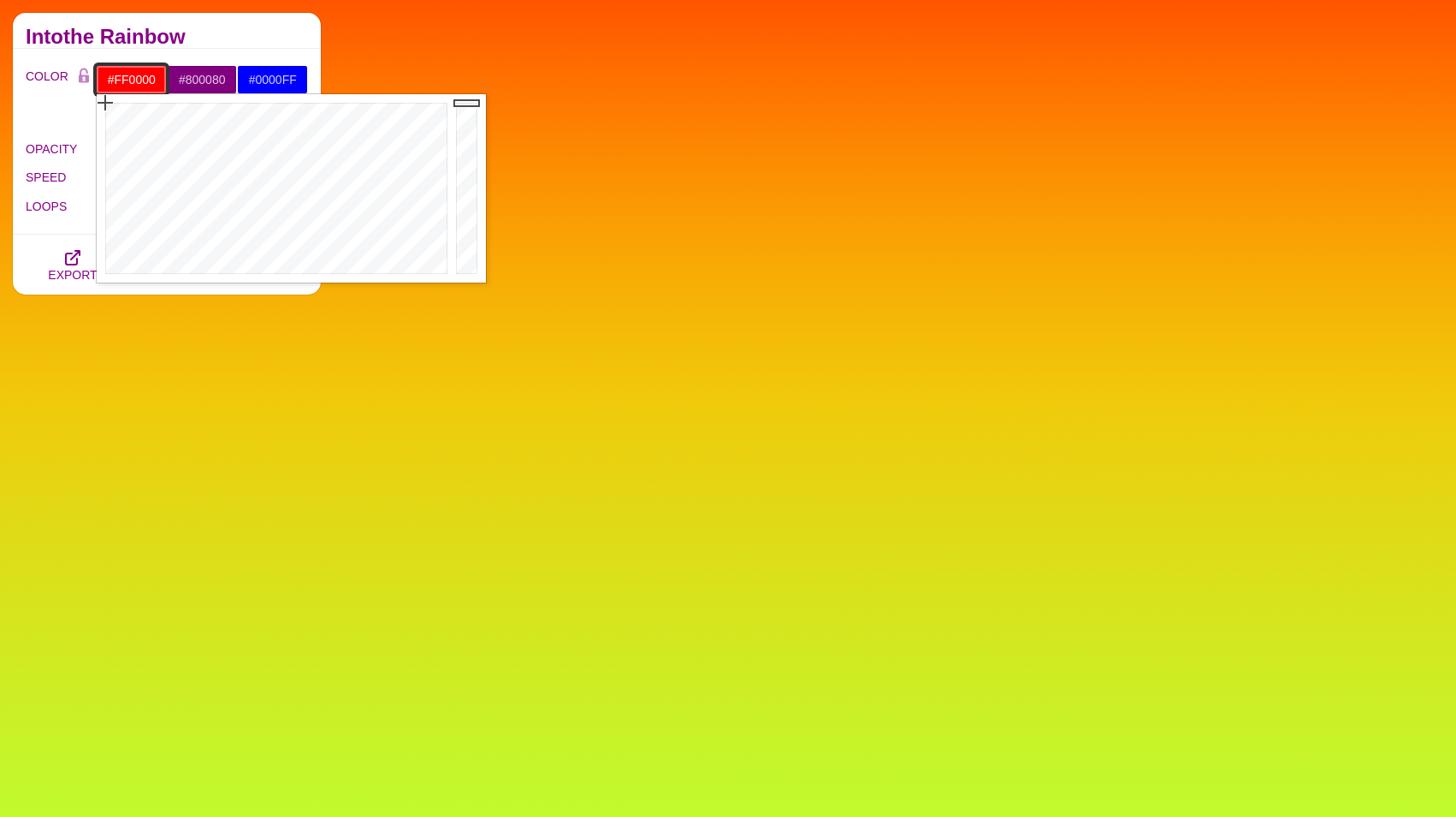
click at [124, 76] on input "#FF0000" at bounding box center [132, 79] width 71 height 29
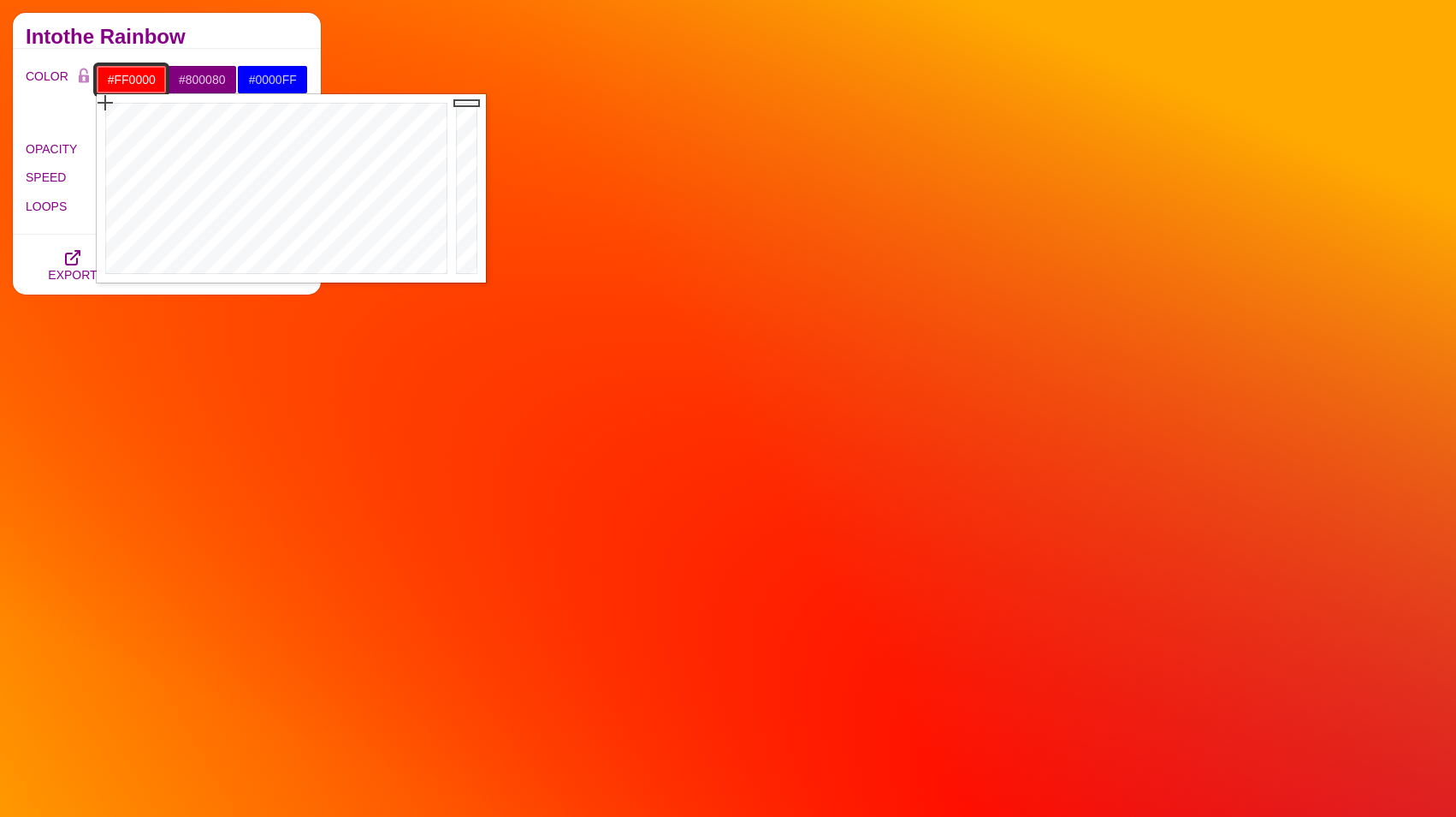
click at [124, 76] on input "#FF0000" at bounding box center [132, 79] width 71 height 29
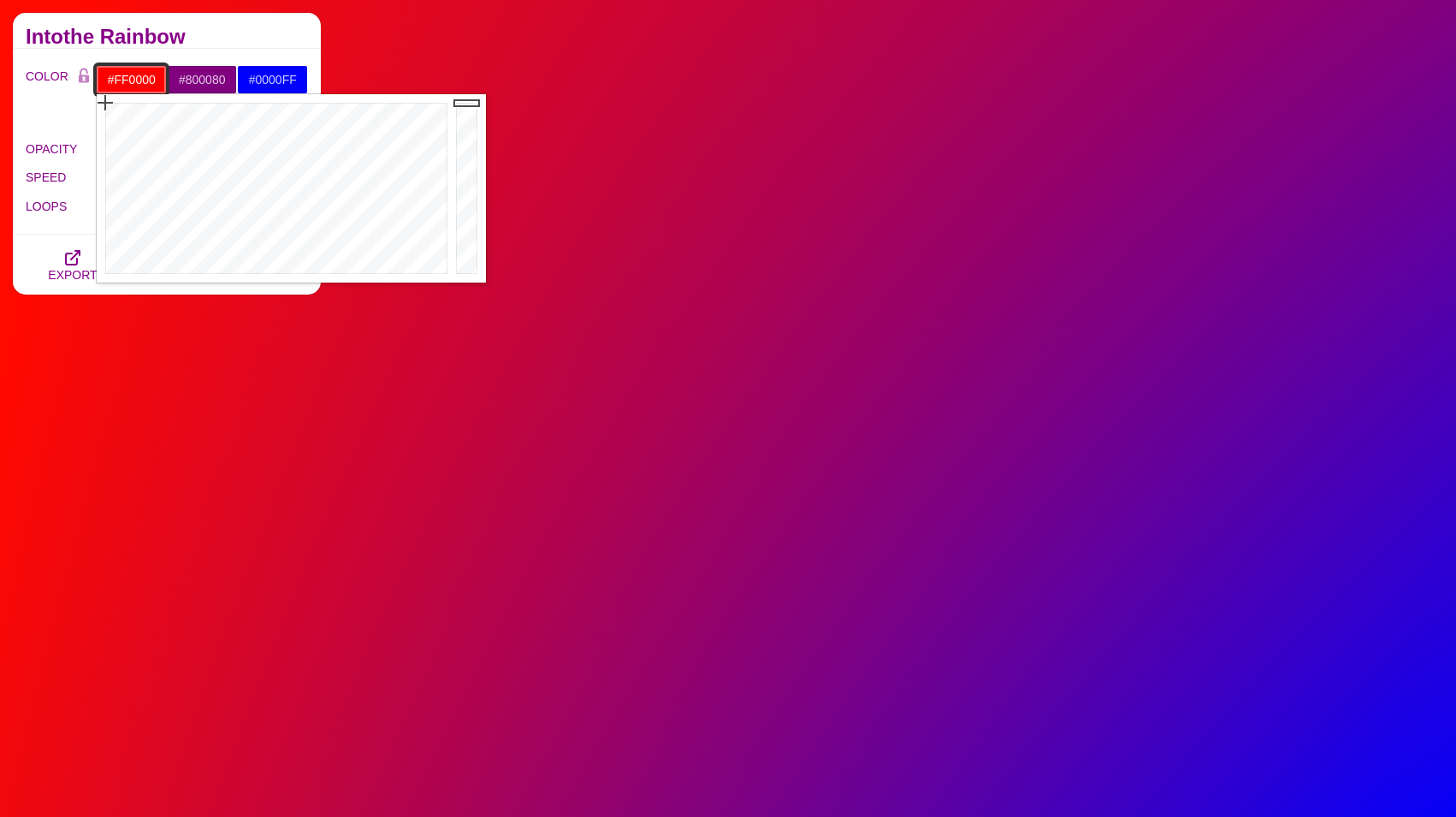
click at [124, 76] on input "#FF0000" at bounding box center [132, 79] width 71 height 29
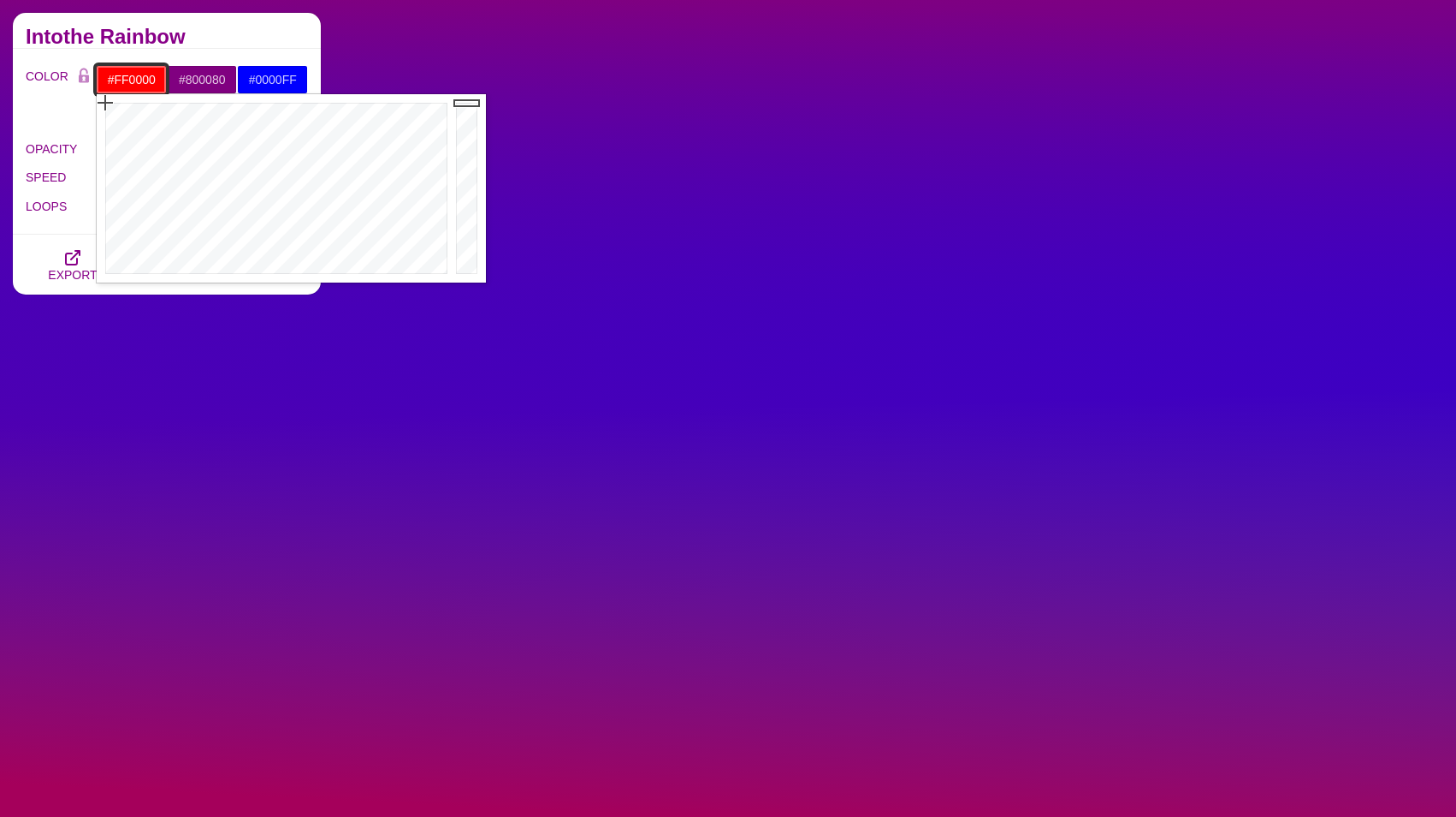
paste input "1C334B"
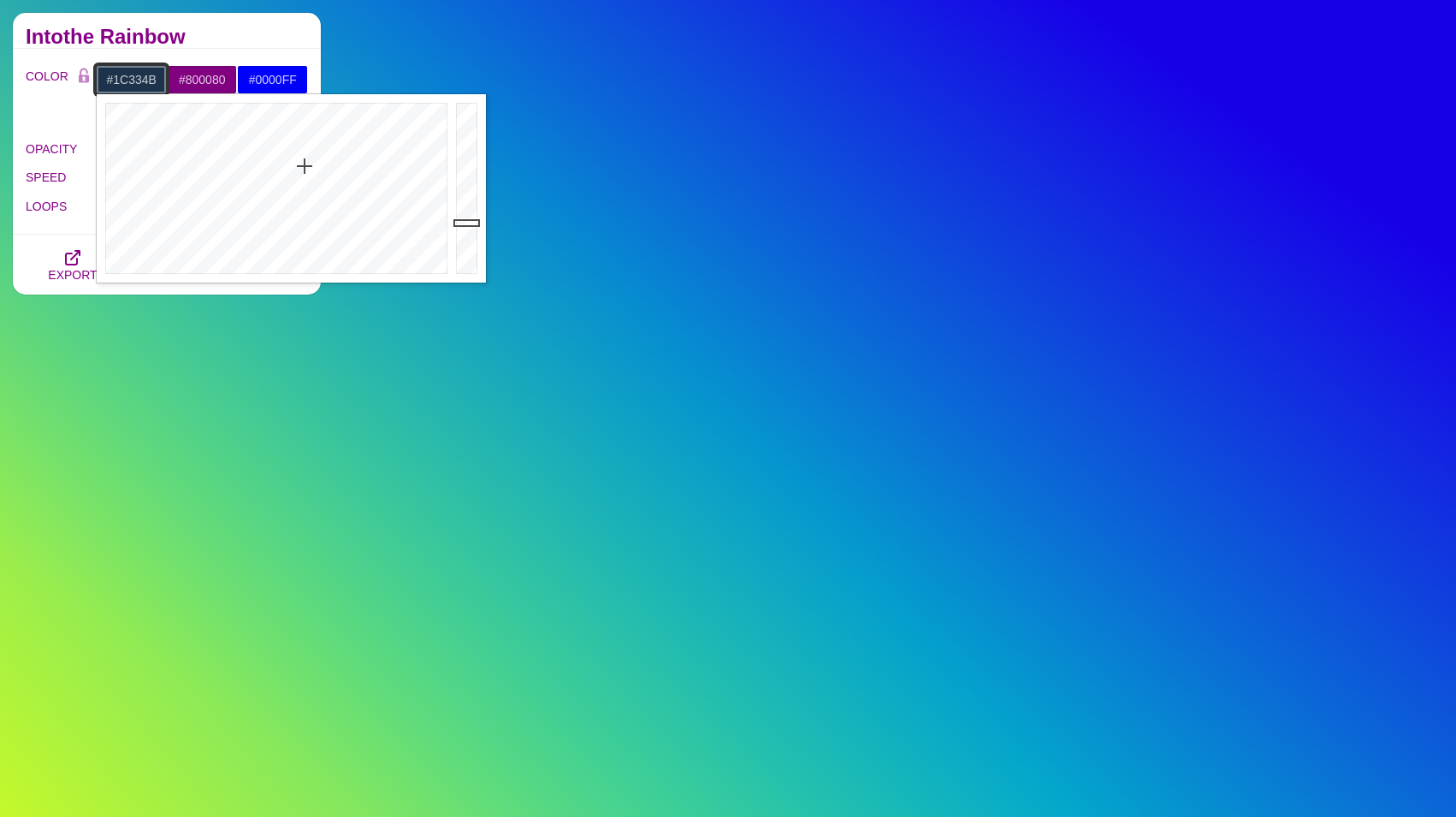
type input "#1C334B"
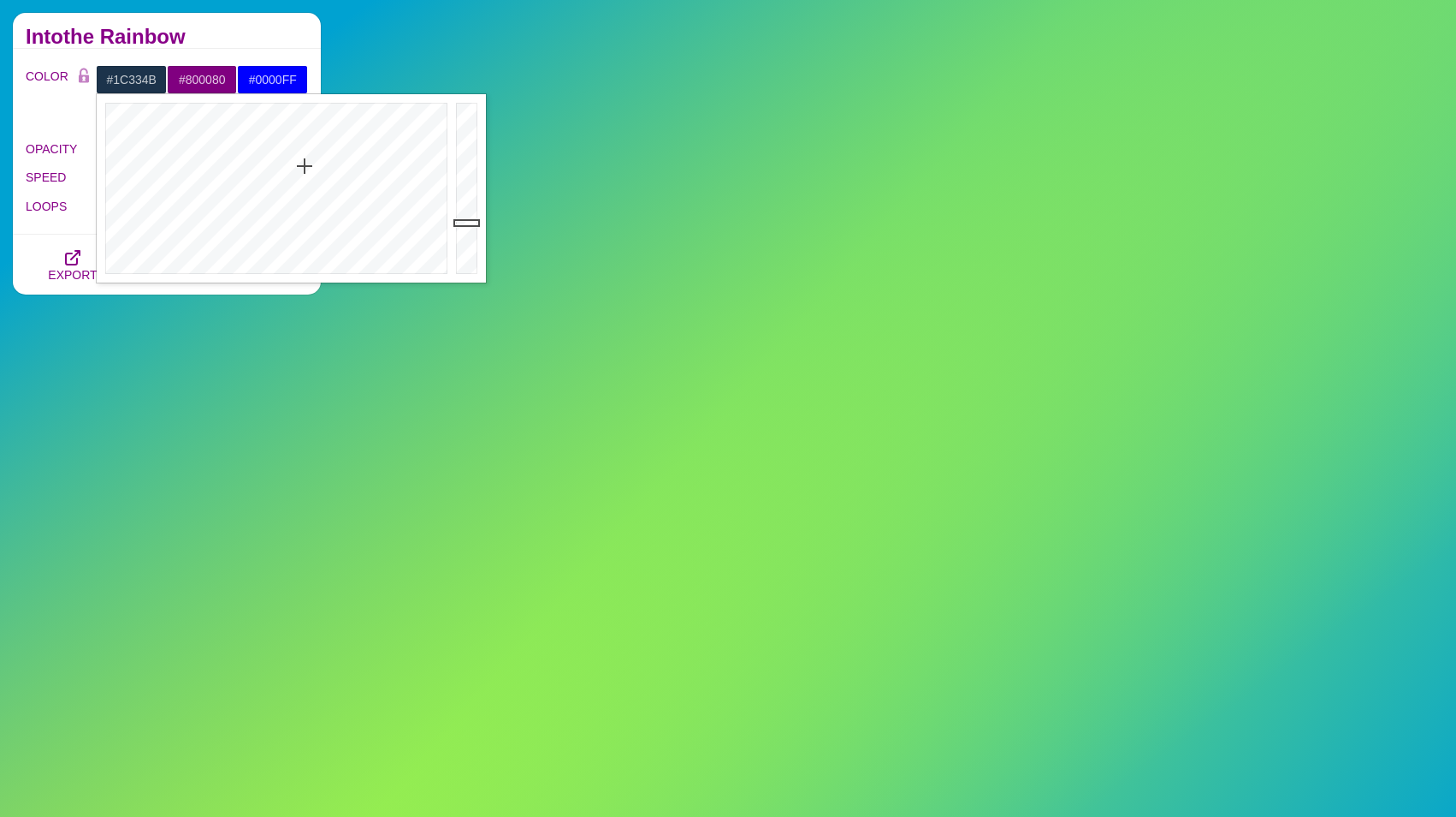
click at [115, 420] on div "Animated SVG Backgrounds This is an experimental set of backgrounds. It's recom…" at bounding box center [166, 702] width 334 height 1580
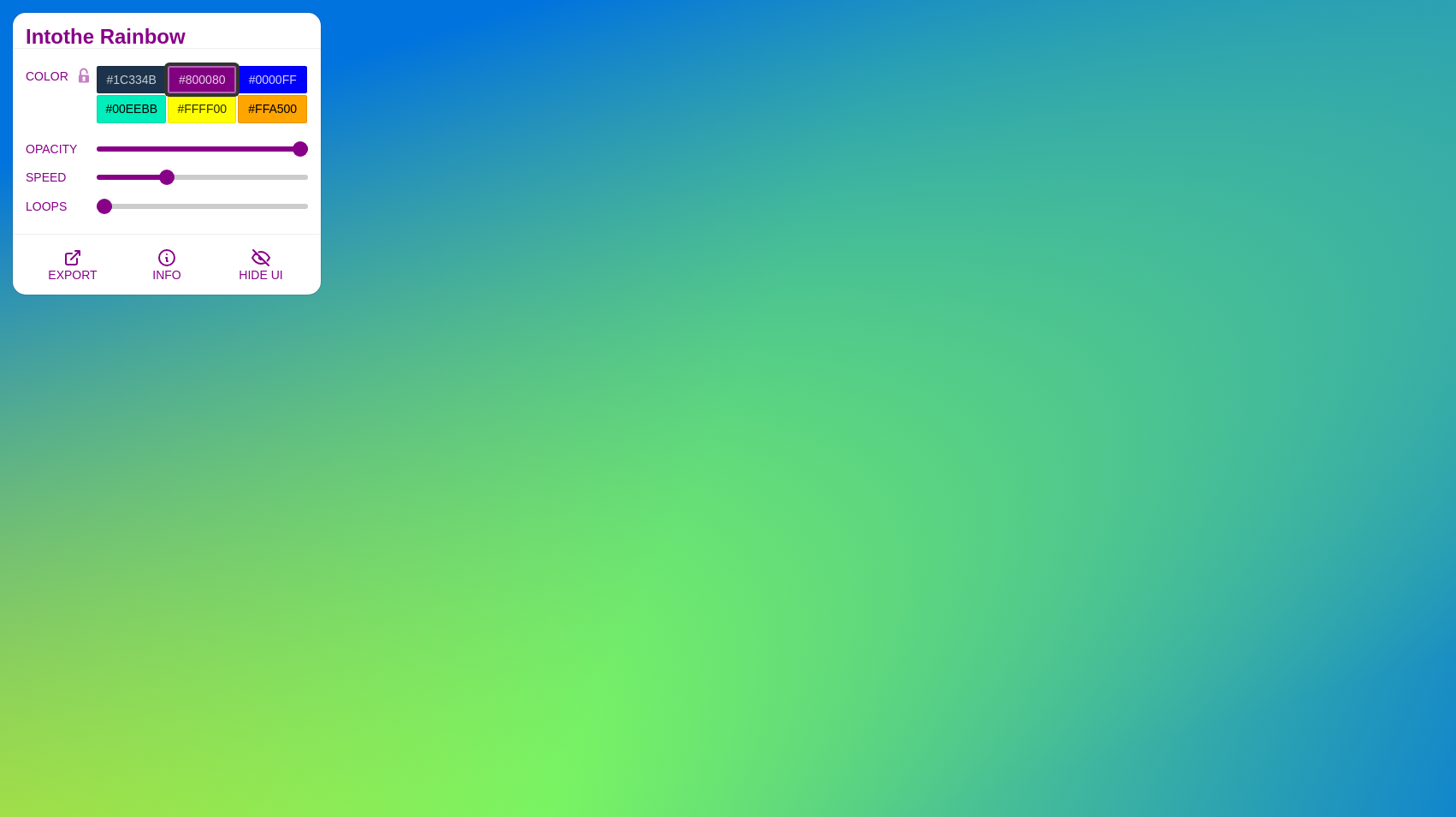
click at [207, 81] on input "#800080" at bounding box center [203, 79] width 71 height 29
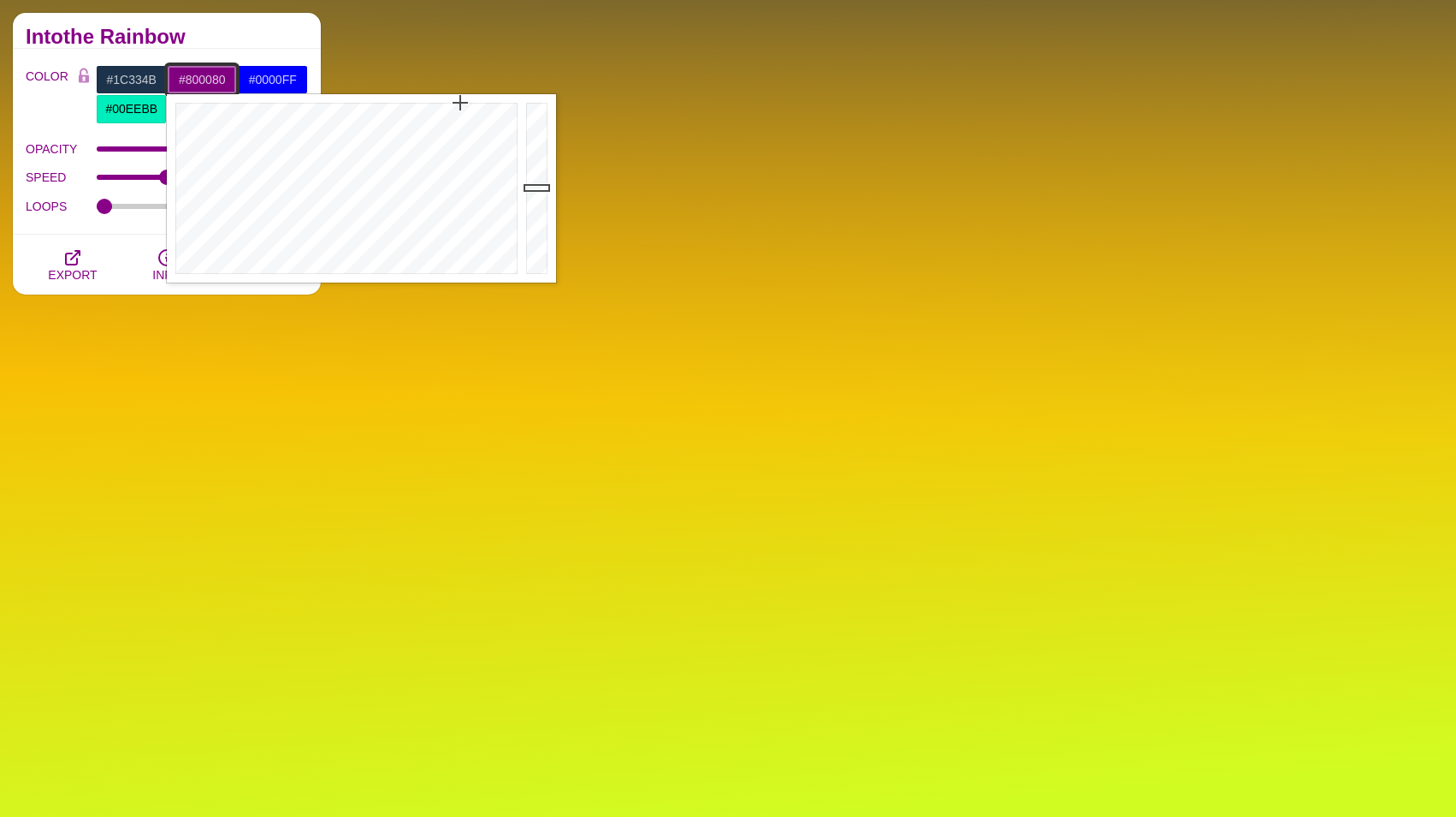
click at [207, 81] on input "#800080" at bounding box center [203, 79] width 71 height 29
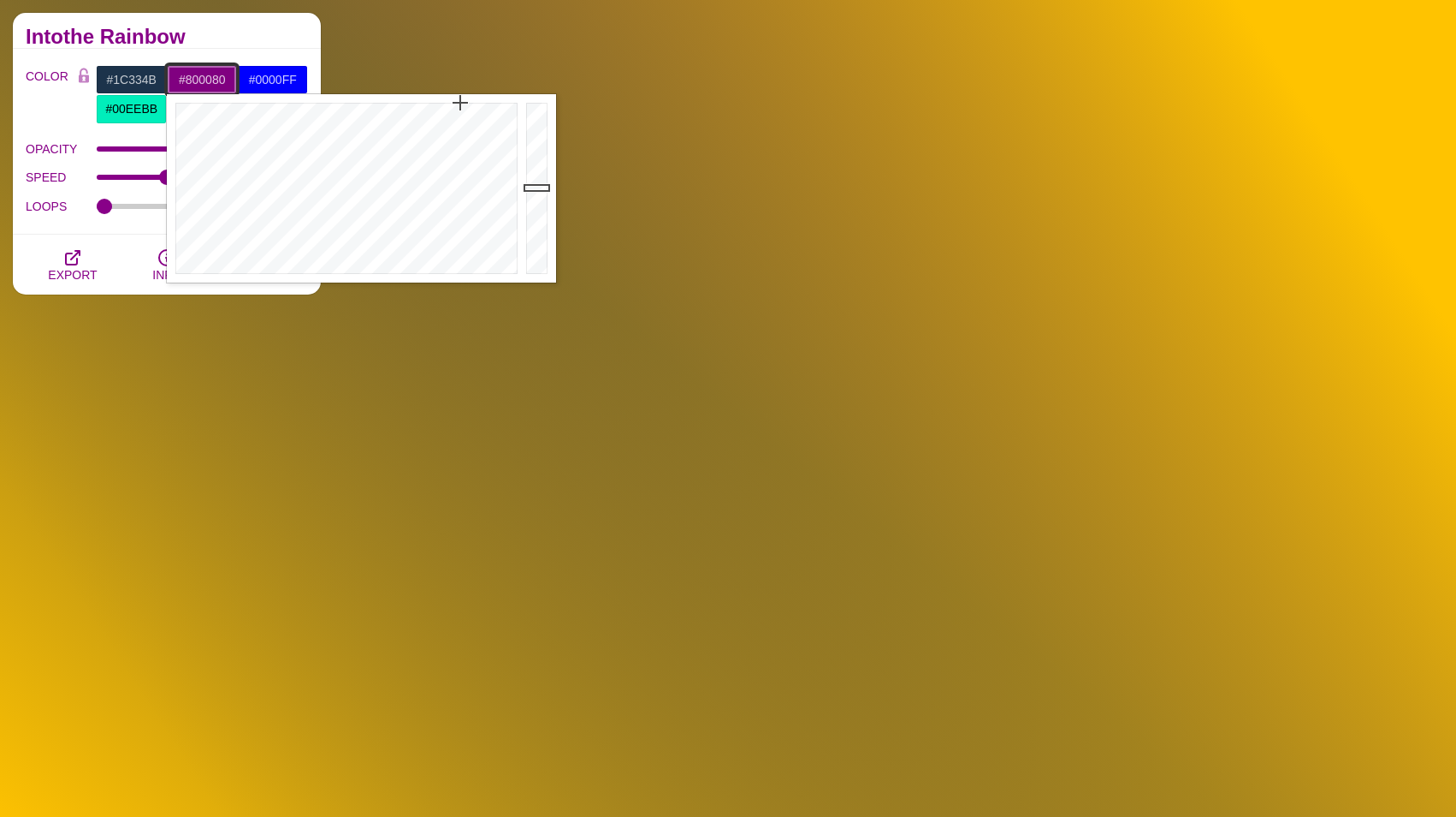
click at [207, 81] on input "#800080" at bounding box center [203, 79] width 71 height 29
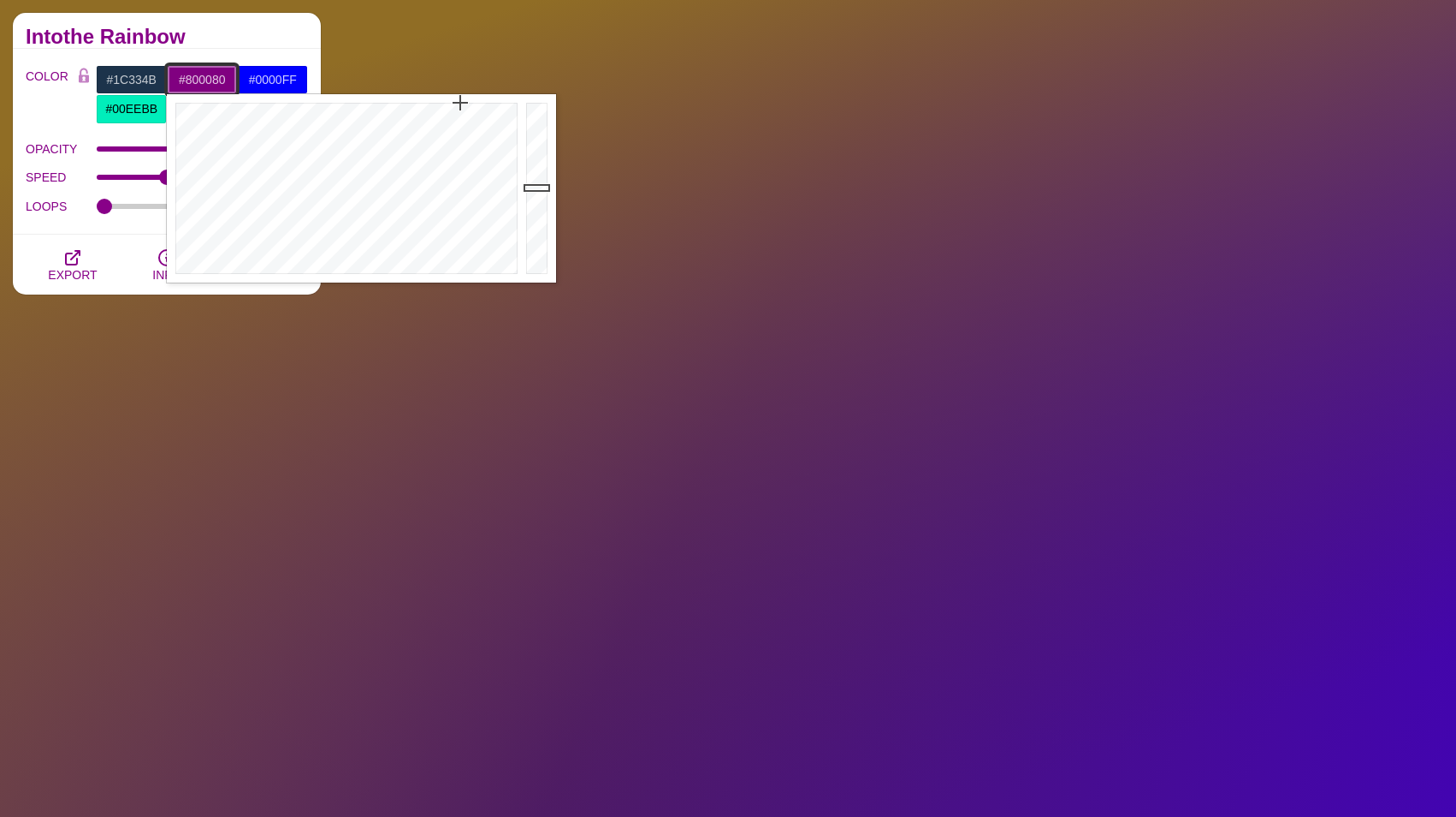
paste input "4AC199"
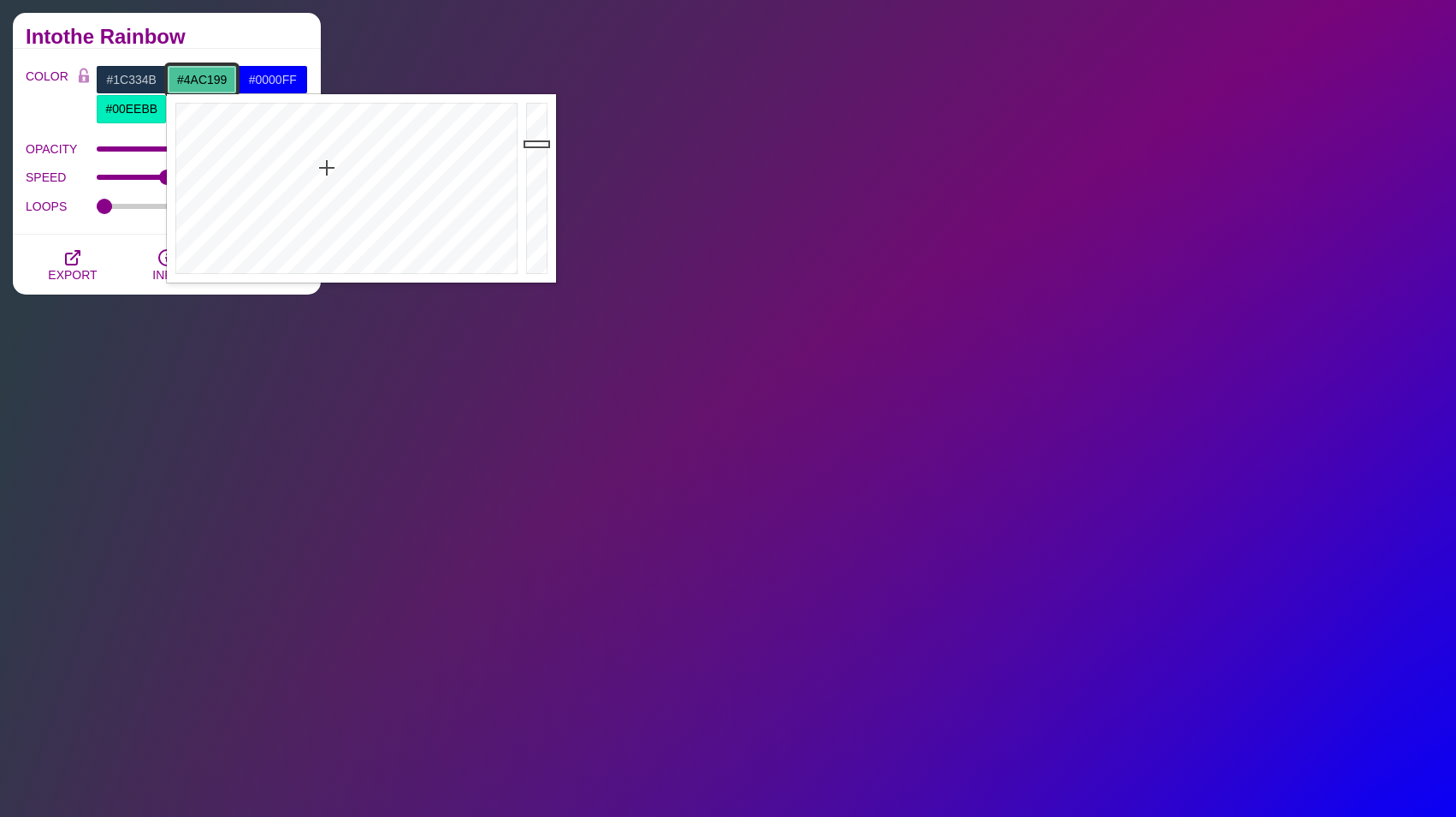
type input "#4AC199"
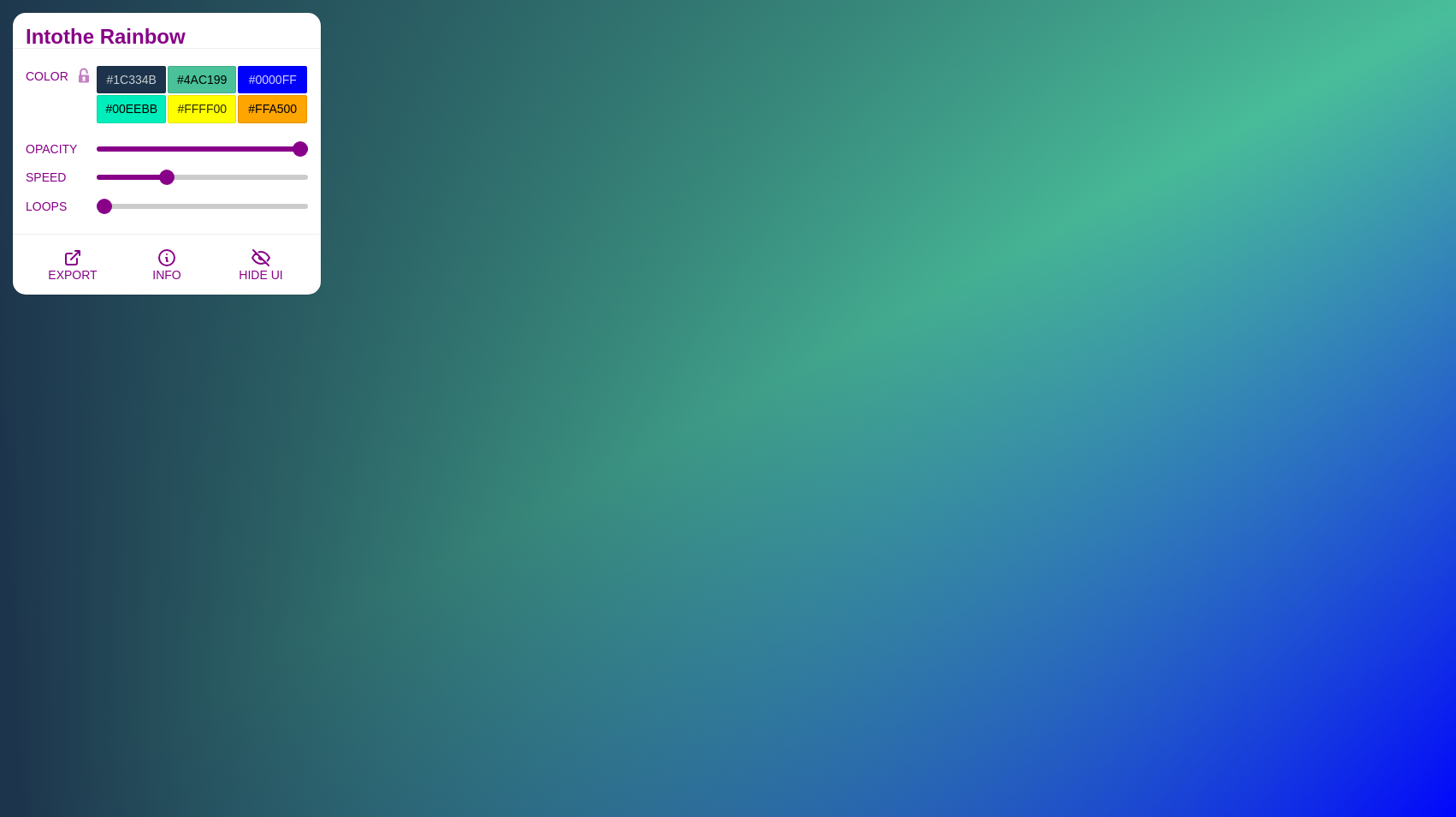
click at [268, 32] on h2 "Intothe Rainbow" at bounding box center [166, 37] width 282 height 14
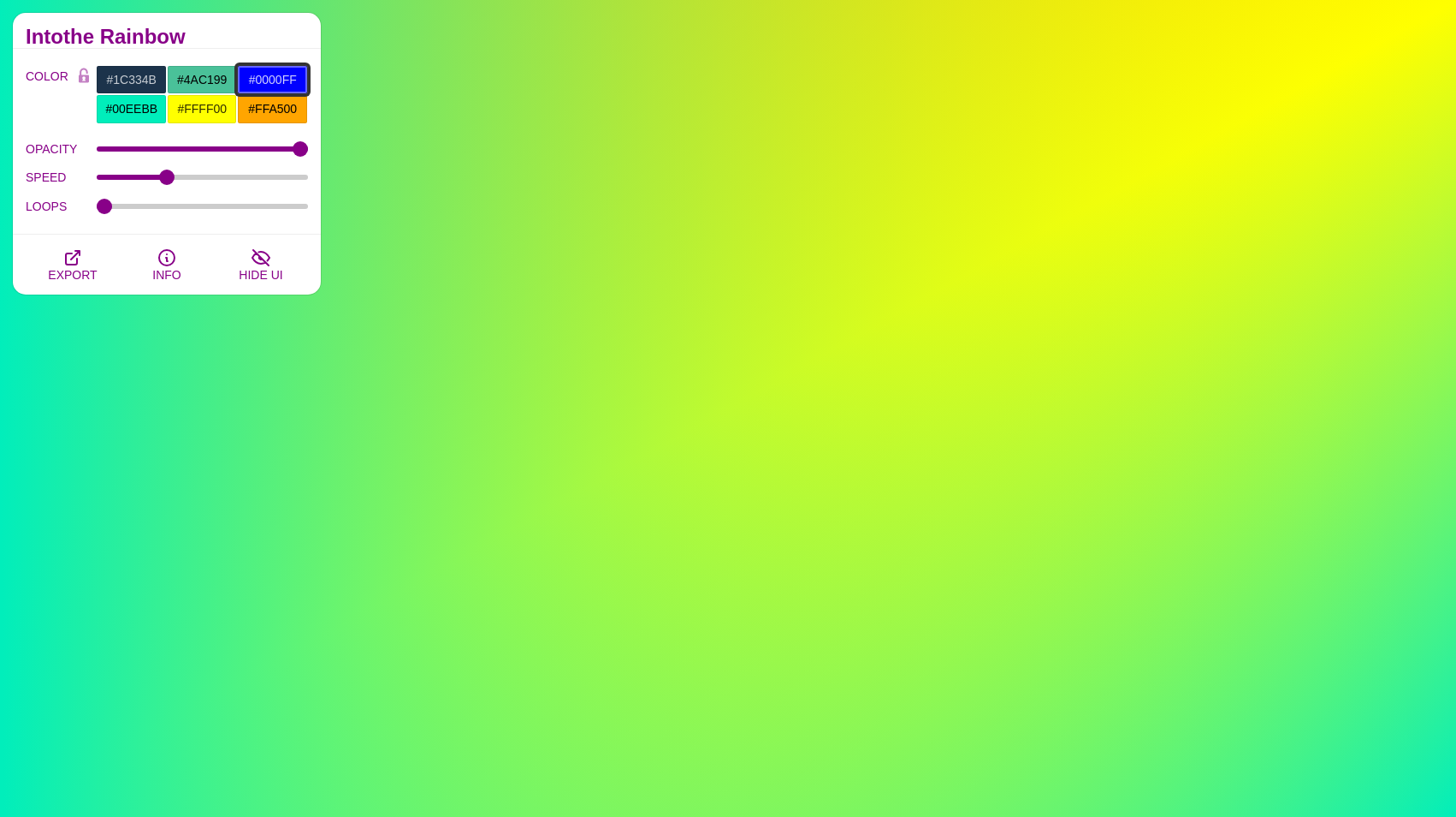
click at [256, 77] on input "#0000FF" at bounding box center [272, 79] width 71 height 29
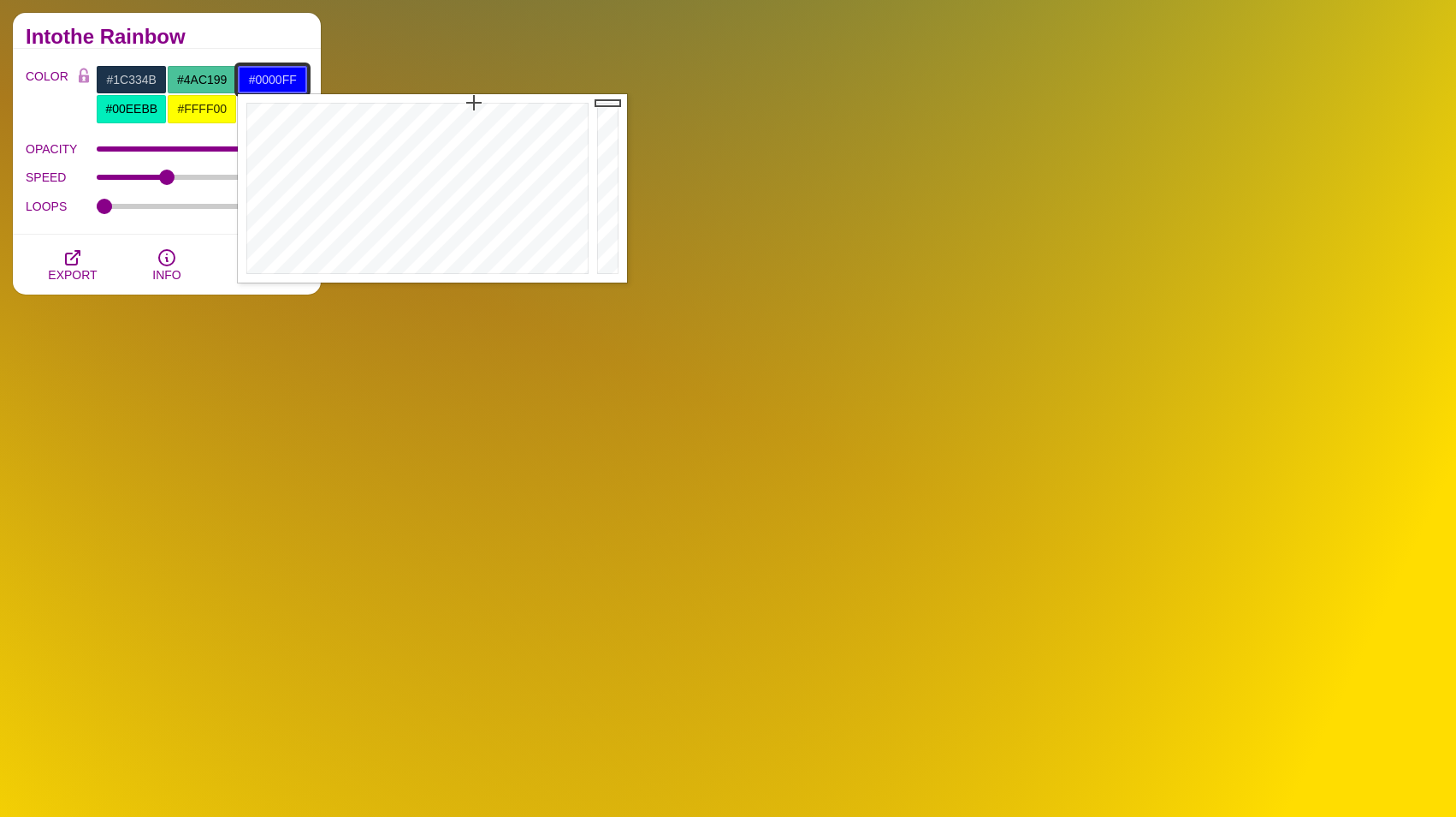
click at [256, 77] on input "#0000FF" at bounding box center [272, 79] width 71 height 29
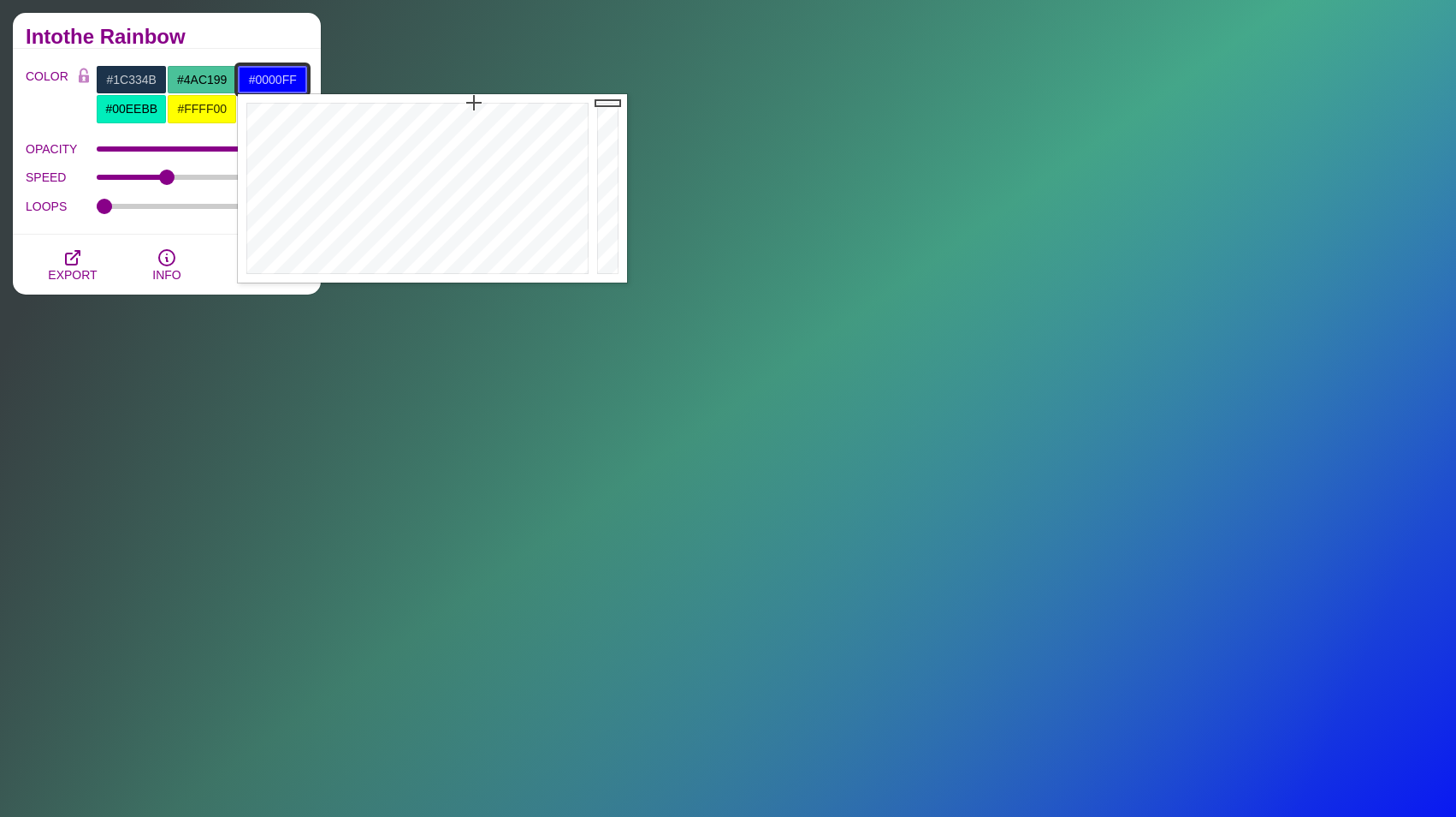
click at [256, 77] on input "#0000FF" at bounding box center [272, 79] width 71 height 29
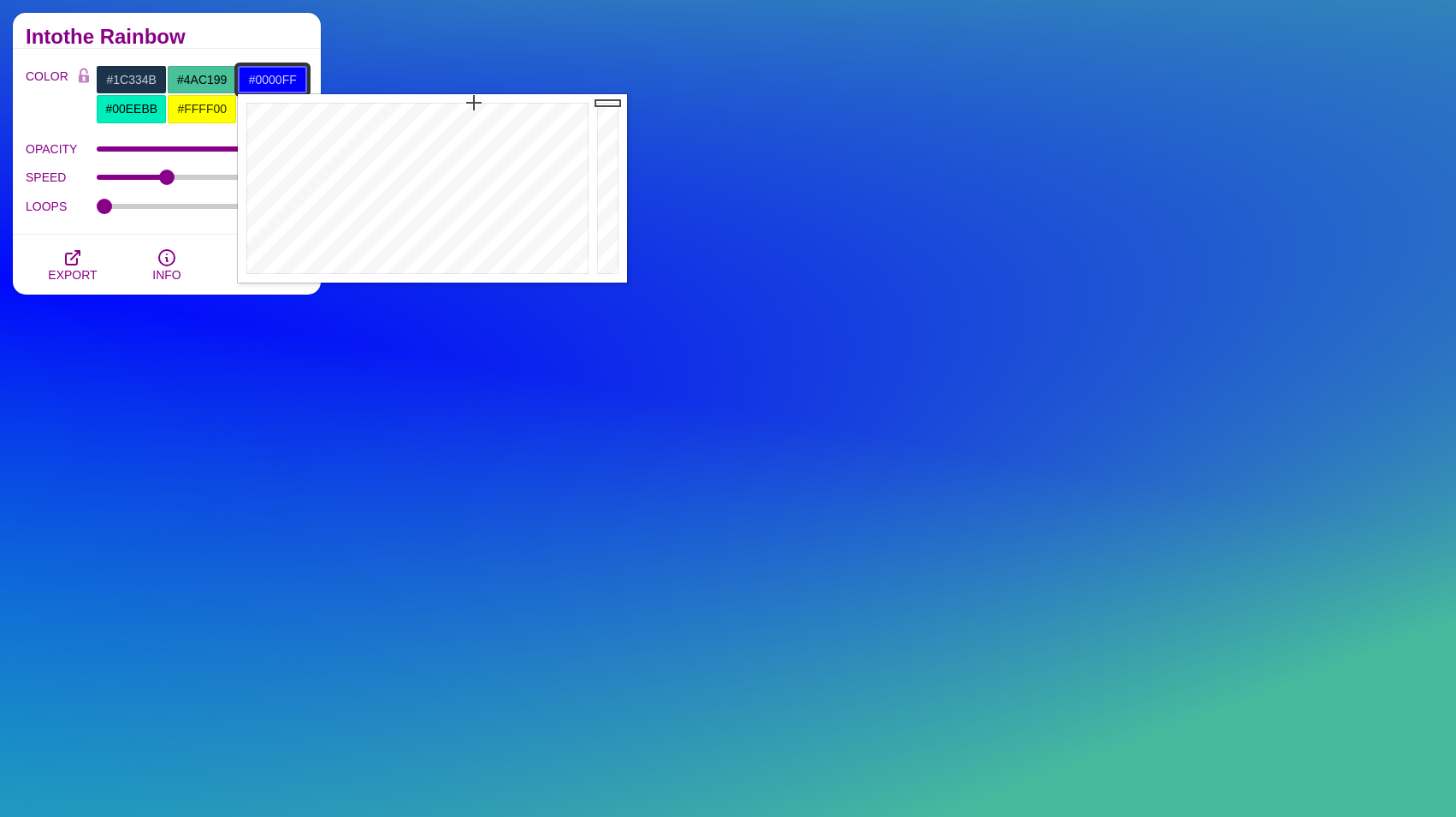
paste input "8AADC8"
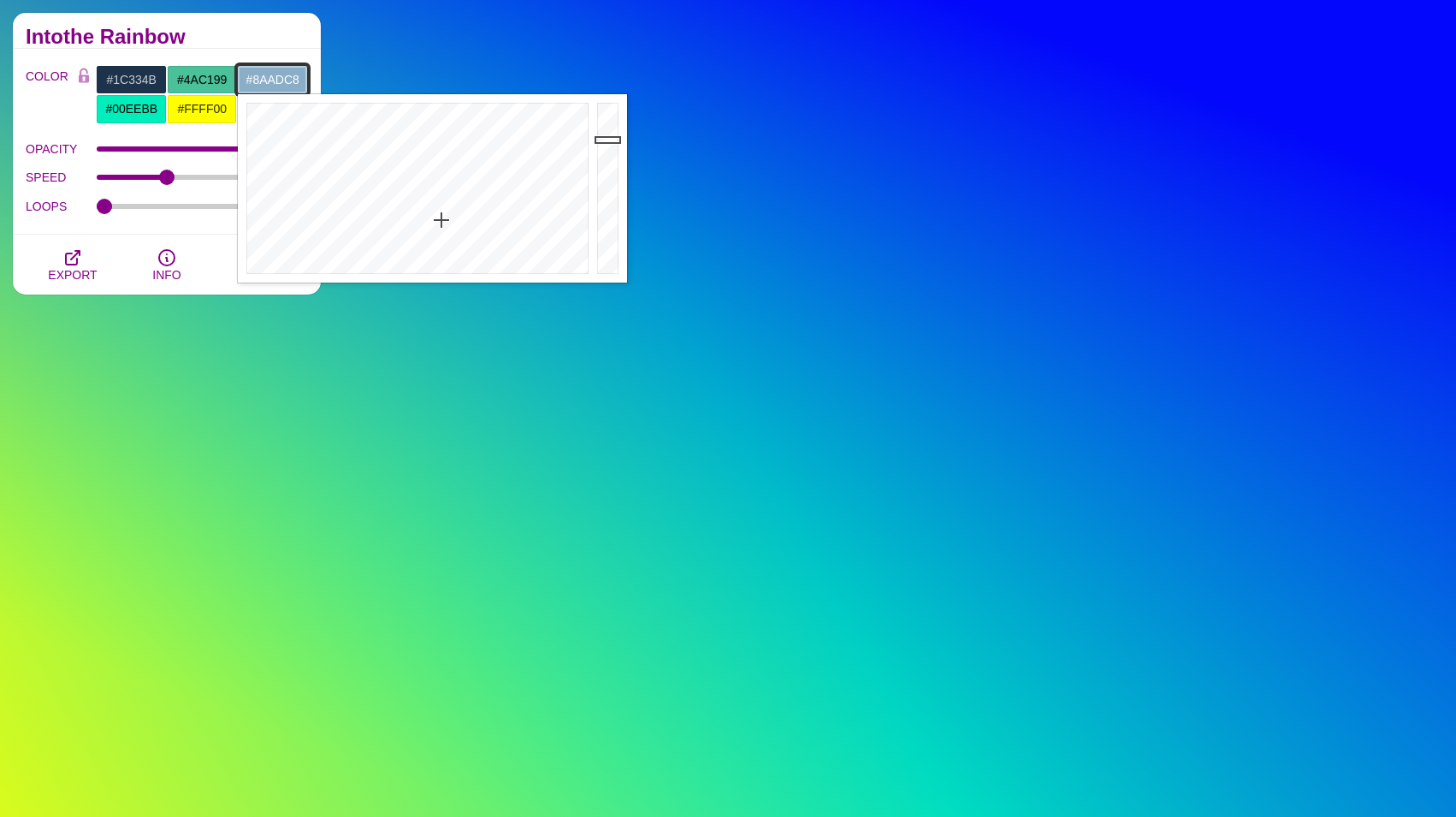
type input "#8AADC8"
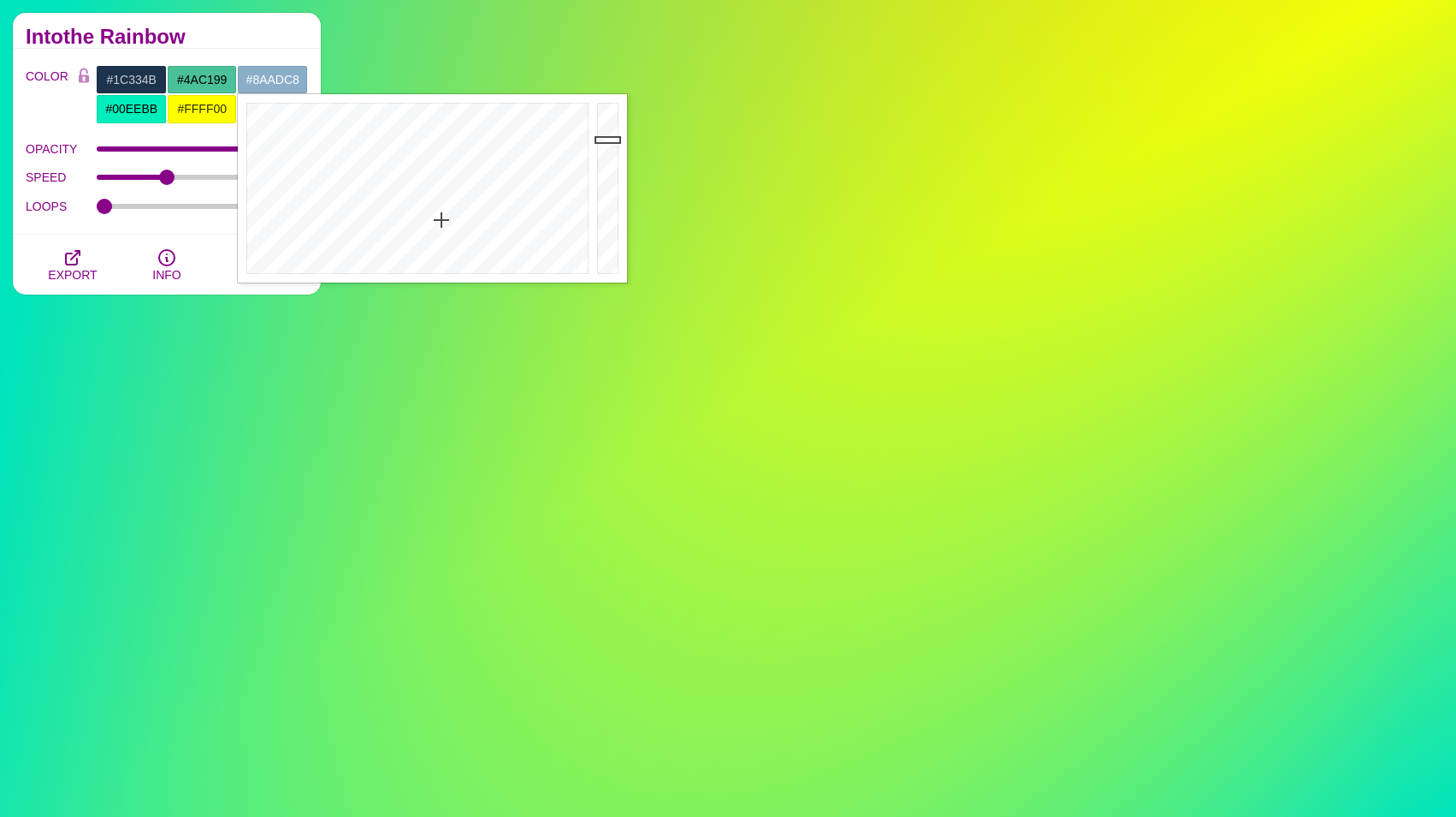
click at [254, 53] on div "COLOR #1C334B #4AC199 #8AADC8 #00EEBB #FFFF00 #FFA500 #777777 #888888 #999999 B…" at bounding box center [166, 142] width 308 height 186
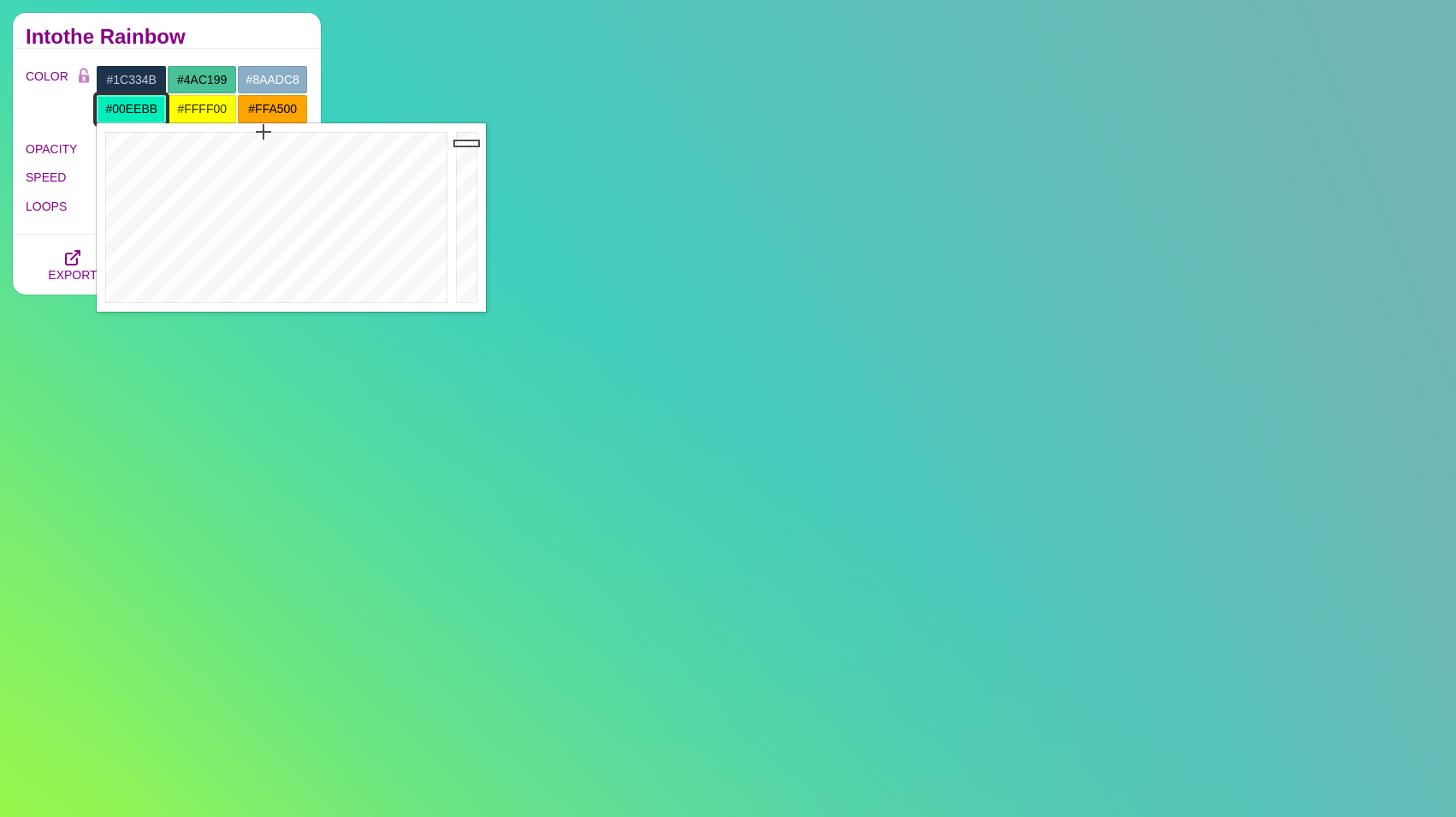
click at [129, 102] on input "#00EEBB" at bounding box center [132, 108] width 71 height 29
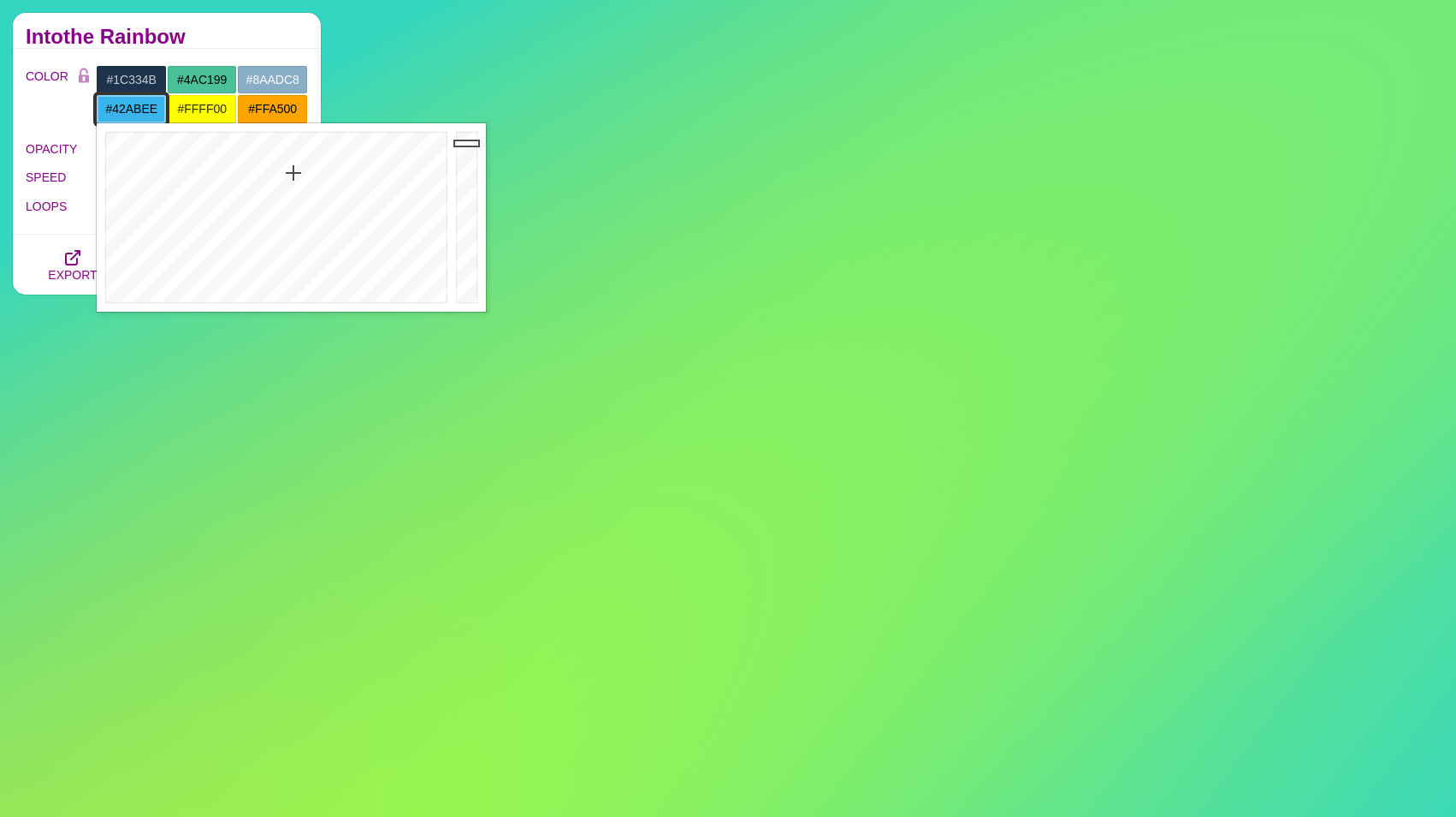
type input "#44ABEE"
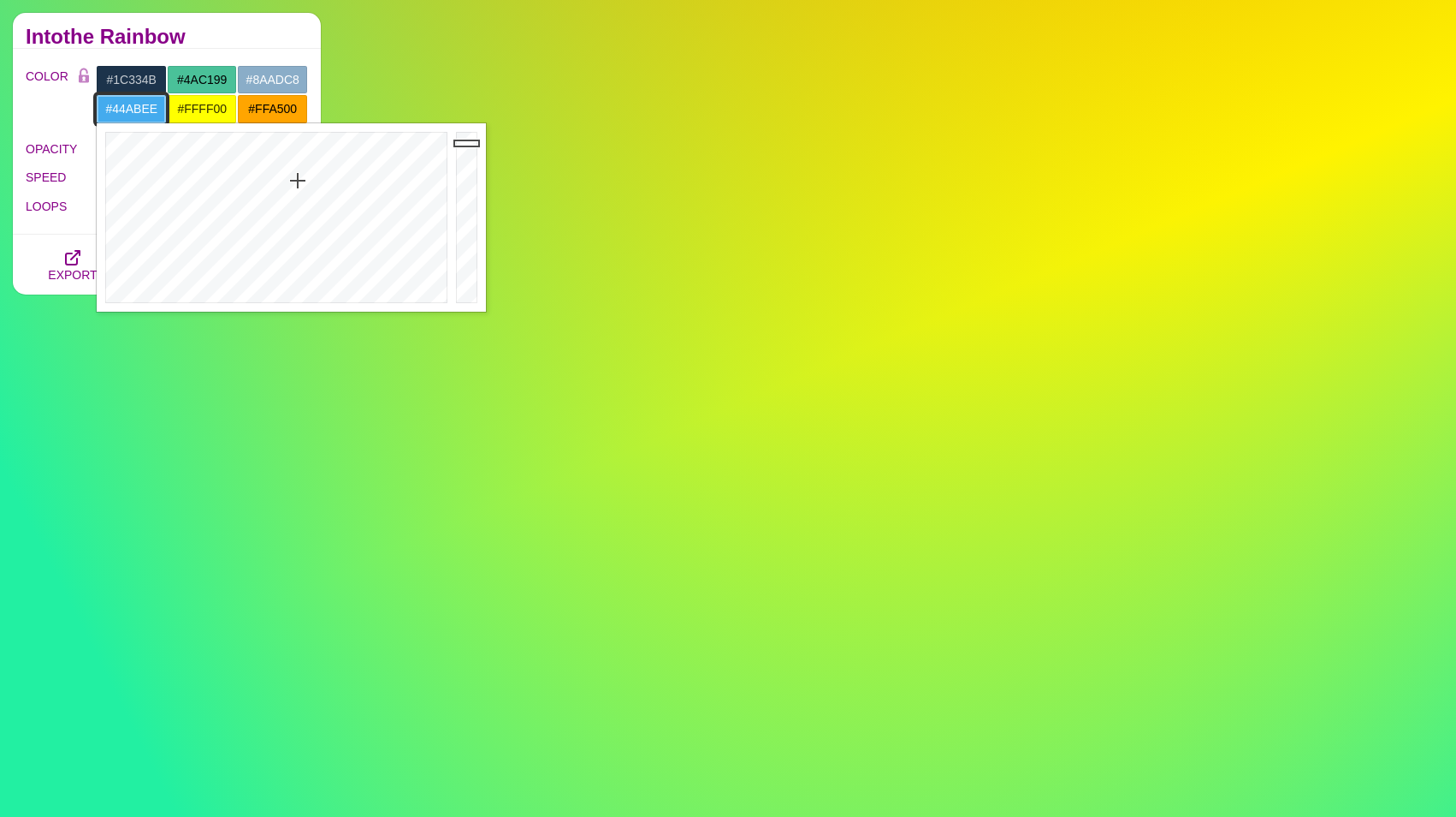
drag, startPoint x: 293, startPoint y: 154, endPoint x: 298, endPoint y: 180, distance: 26.5
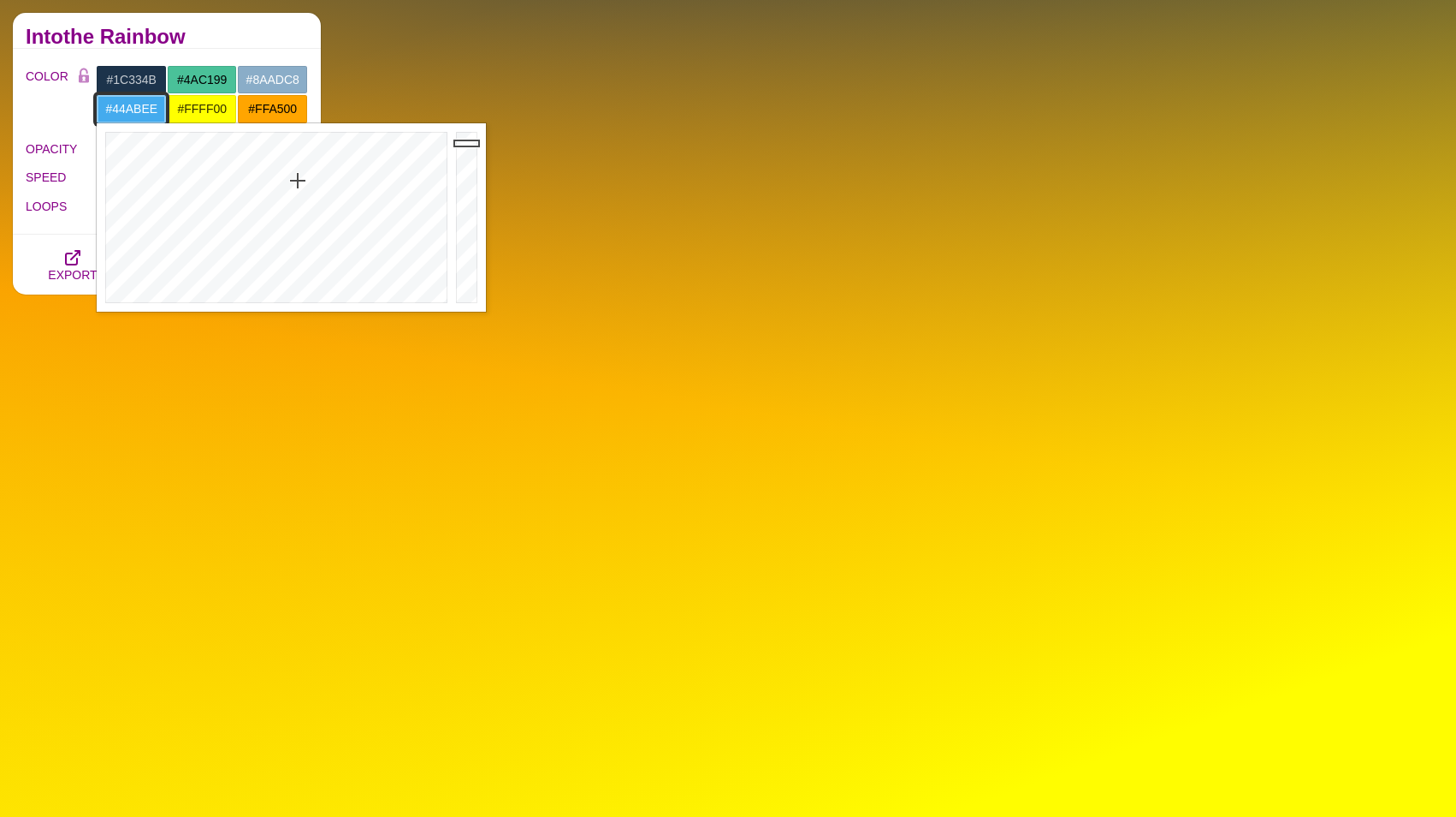
click at [298, 180] on div at bounding box center [274, 217] width 355 height 188
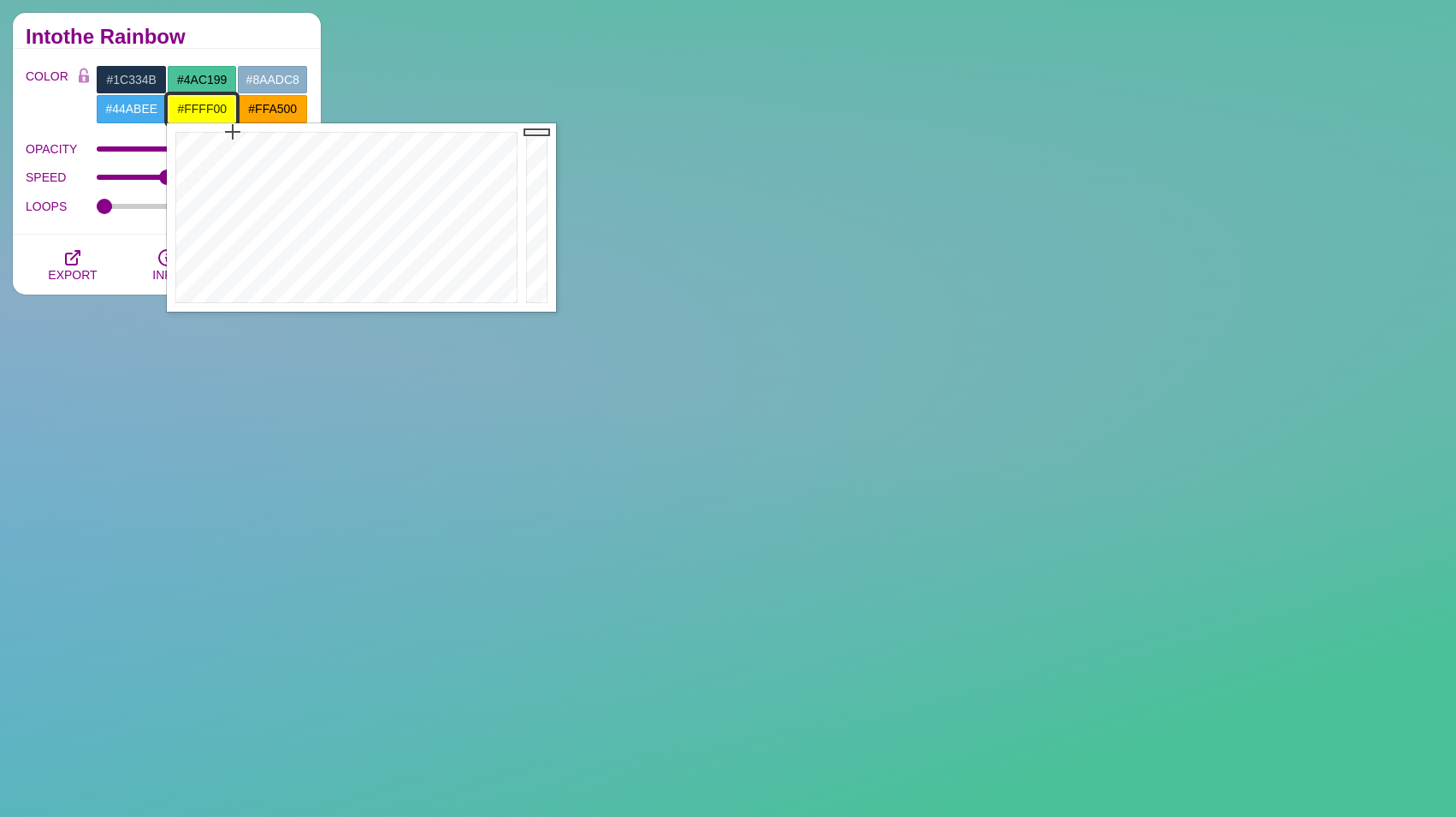
click at [218, 104] on input "#FFFF00" at bounding box center [203, 108] width 71 height 29
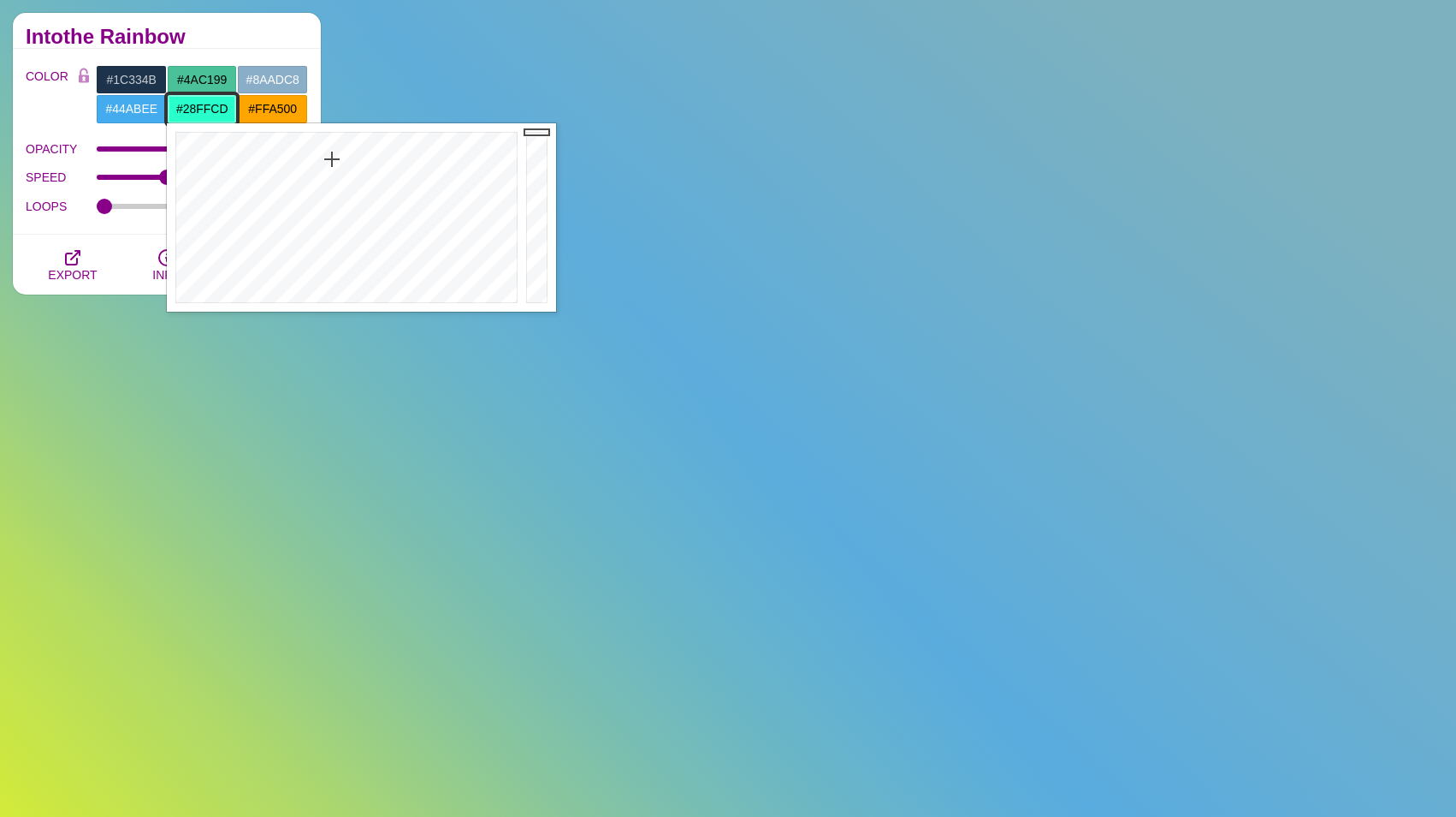
type input "#28FFD0"
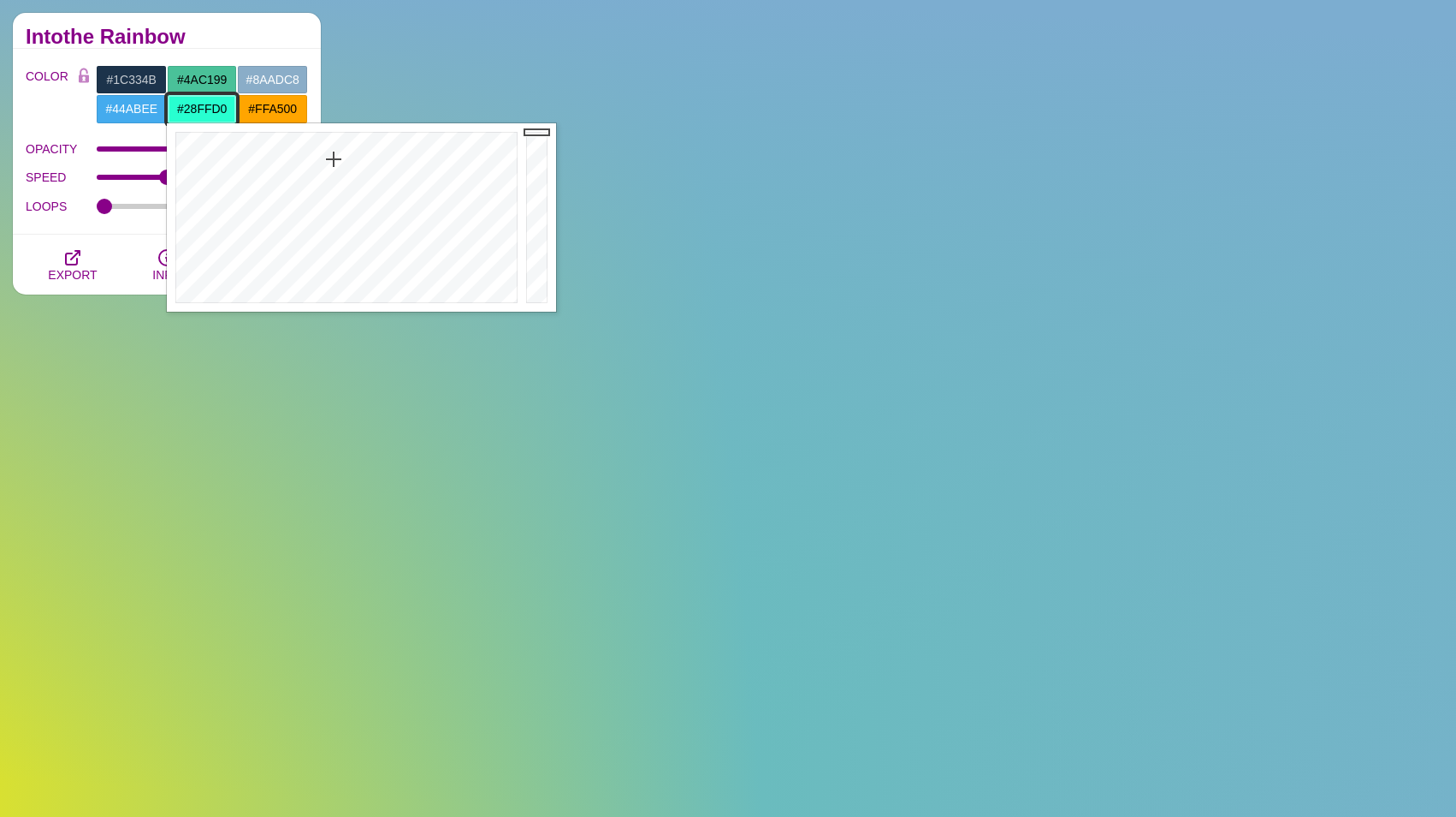
drag, startPoint x: 326, startPoint y: 165, endPoint x: 334, endPoint y: 159, distance: 10.0
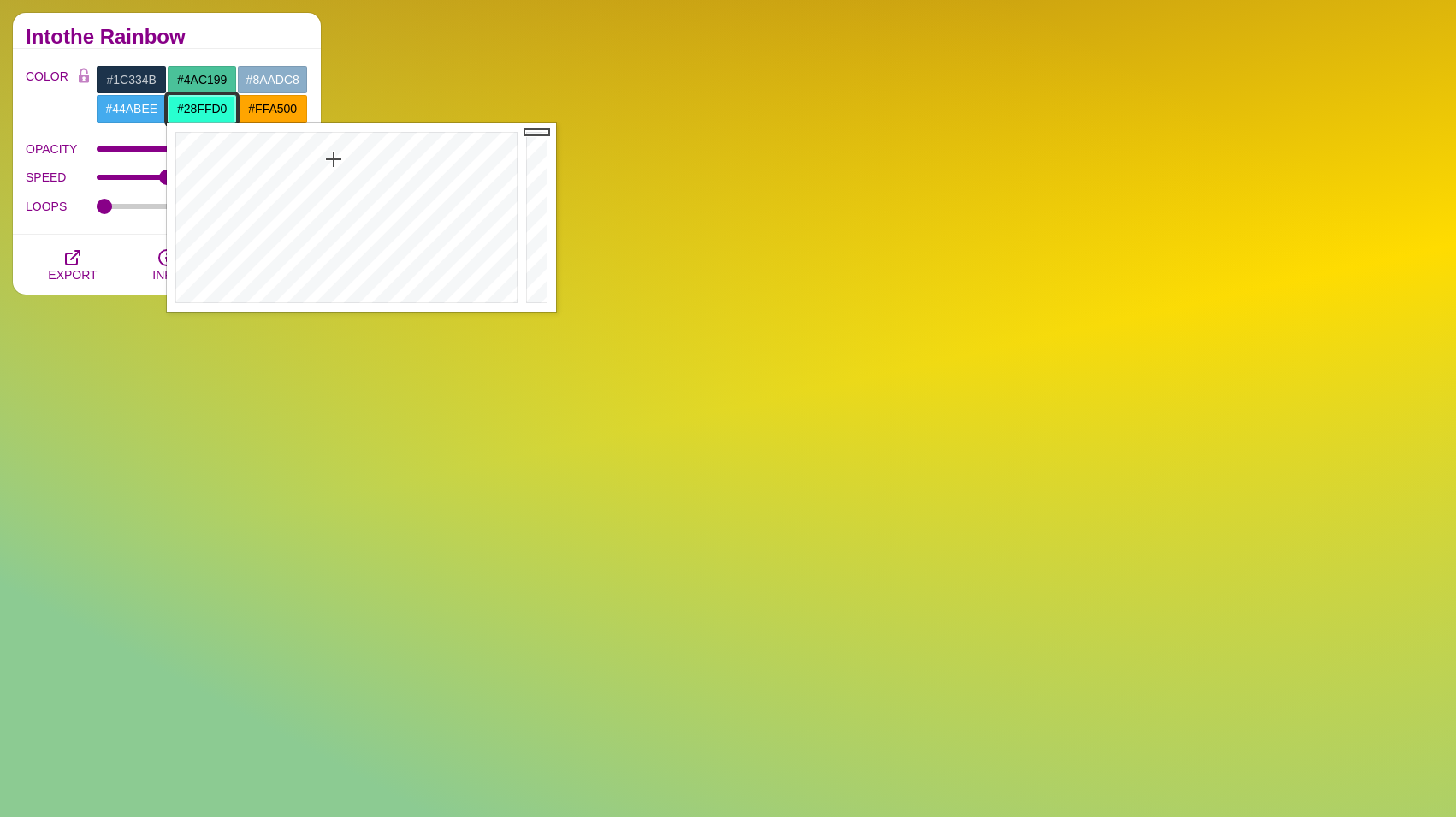
click at [334, 159] on div at bounding box center [344, 217] width 355 height 188
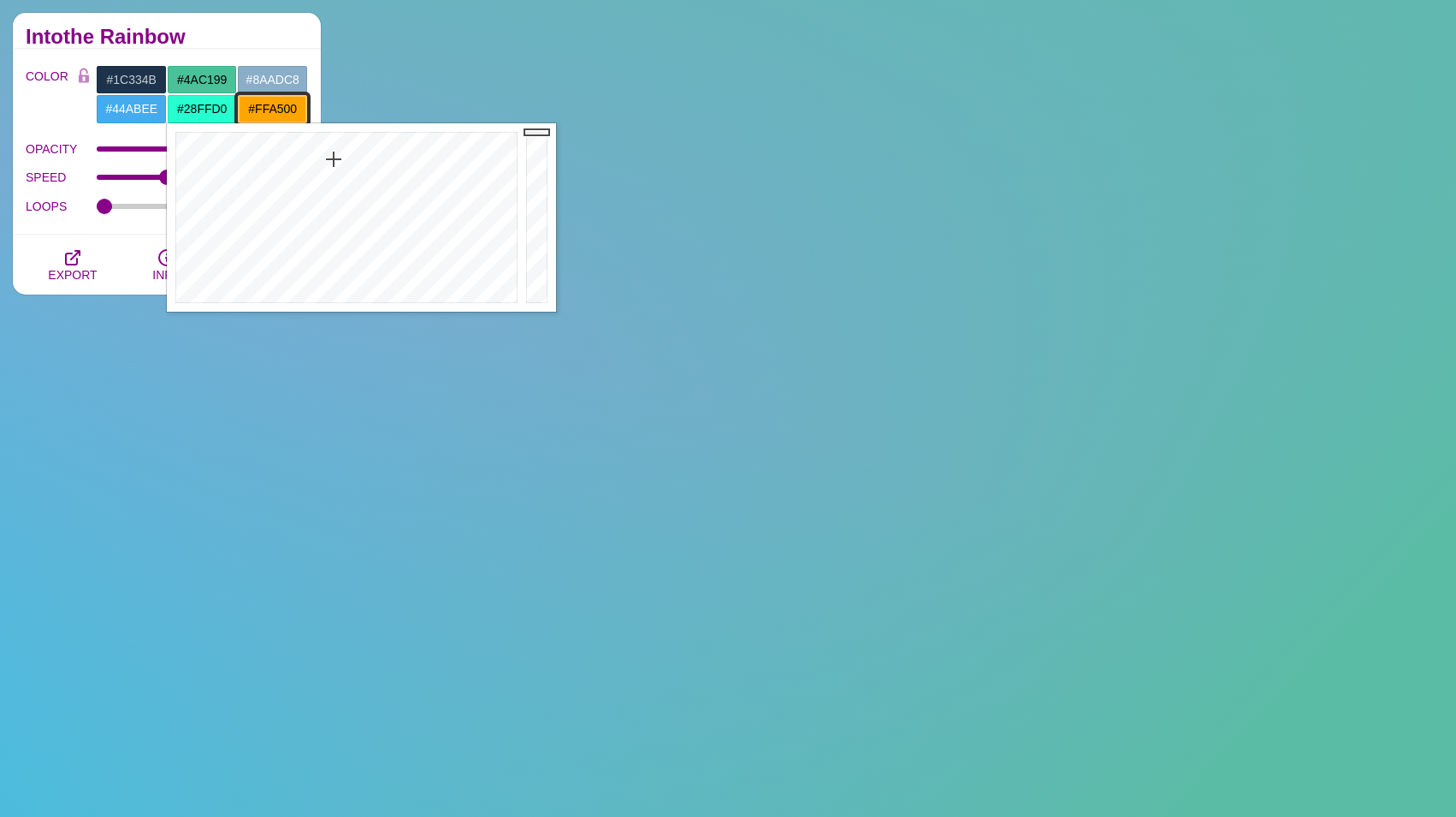
click at [262, 103] on input "#FFA500" at bounding box center [272, 108] width 71 height 29
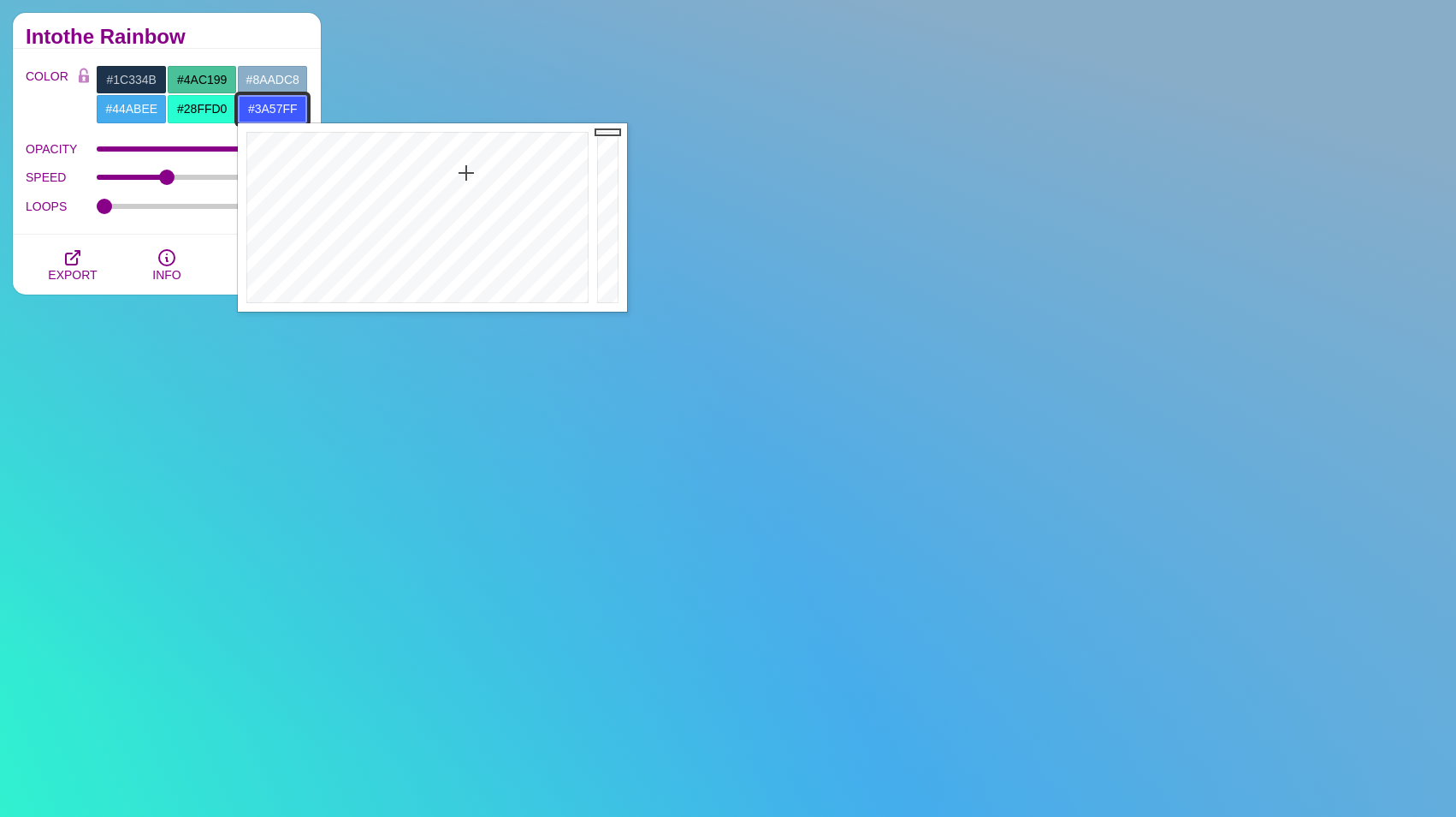
type input "#3955FF"
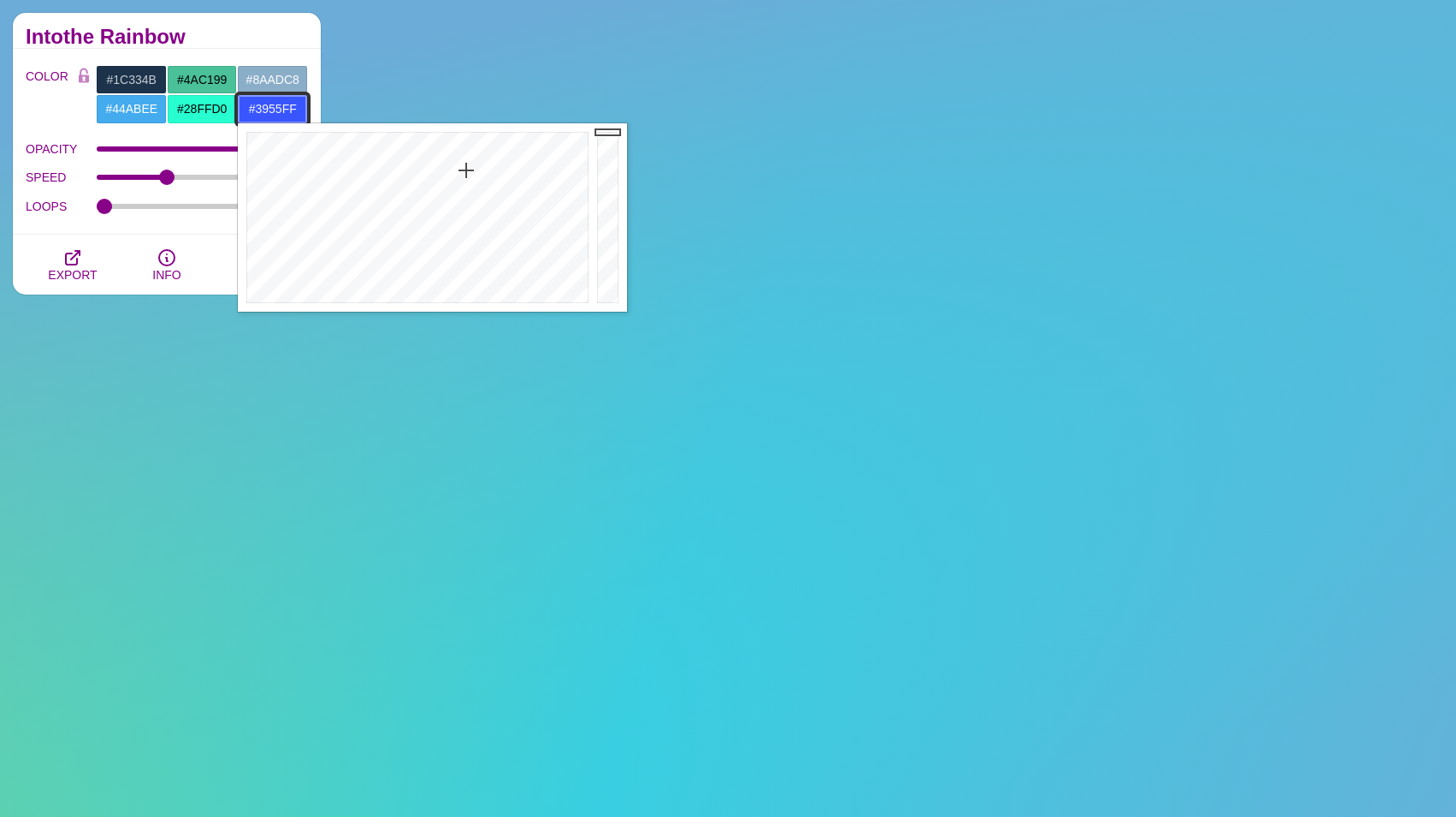
drag, startPoint x: 437, startPoint y: 171, endPoint x: 465, endPoint y: 170, distance: 28.0
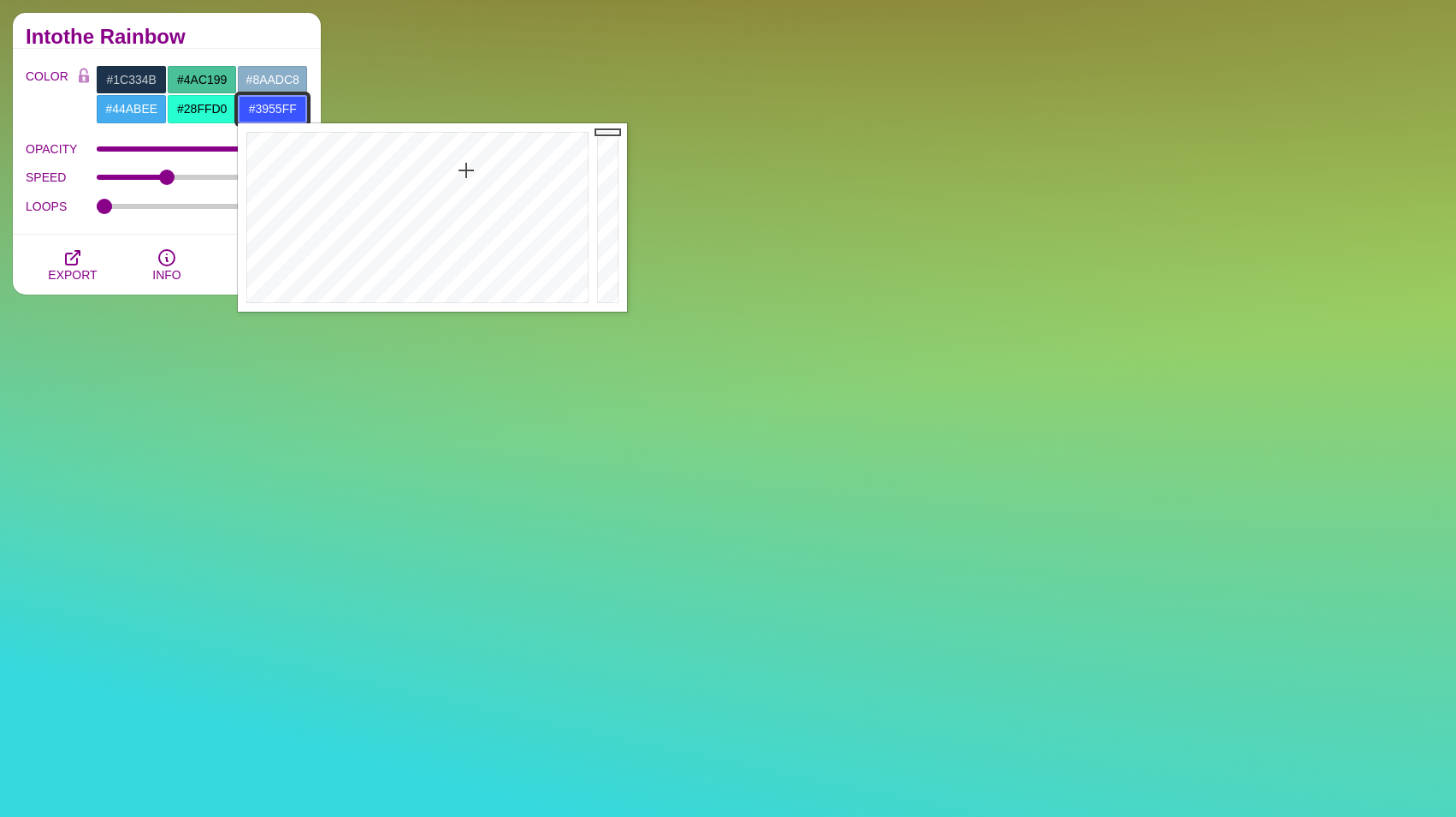
click at [465, 170] on div at bounding box center [415, 217] width 355 height 188
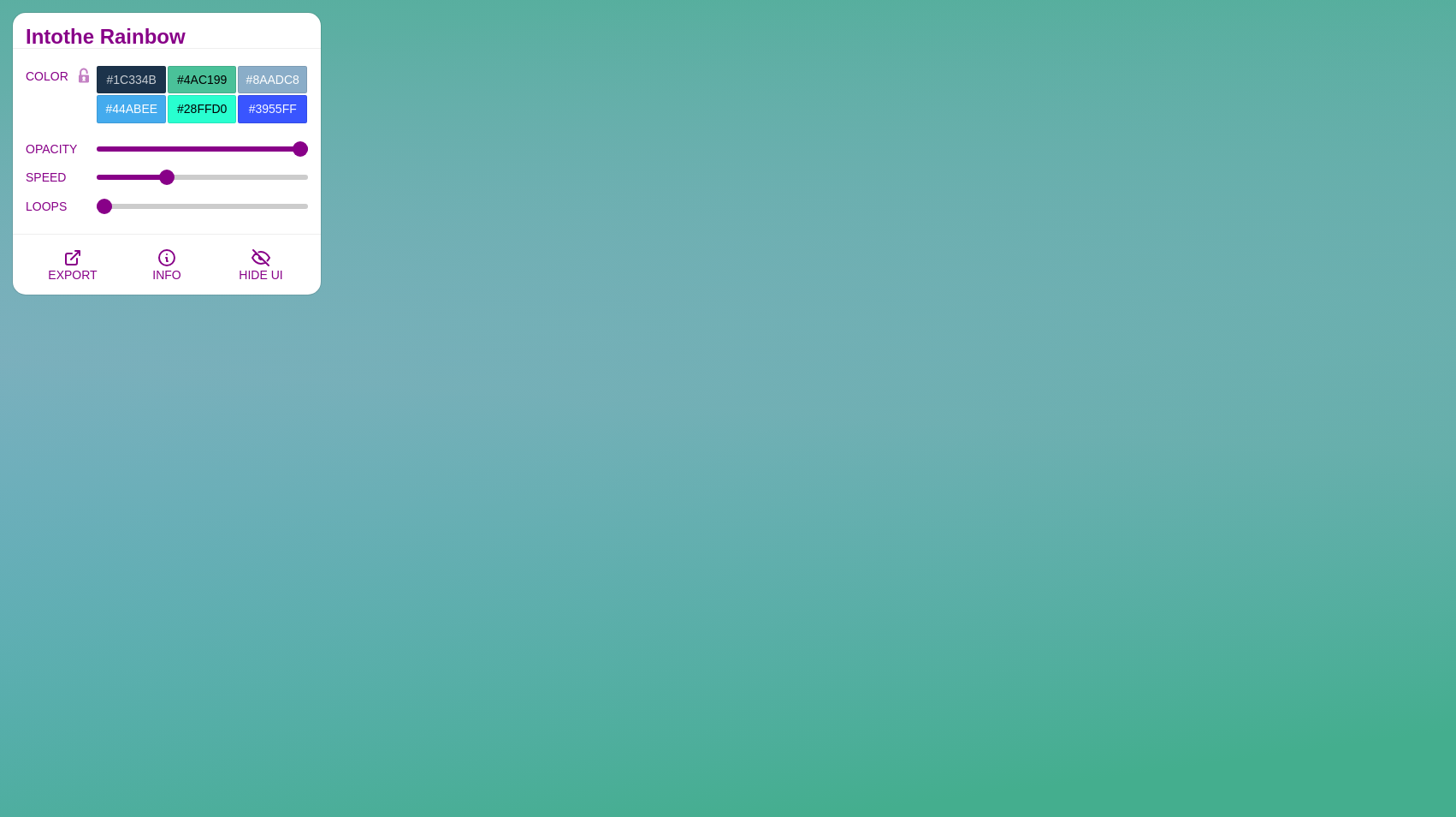
click at [244, 27] on div "Intothe Rainbow" at bounding box center [166, 31] width 308 height 36
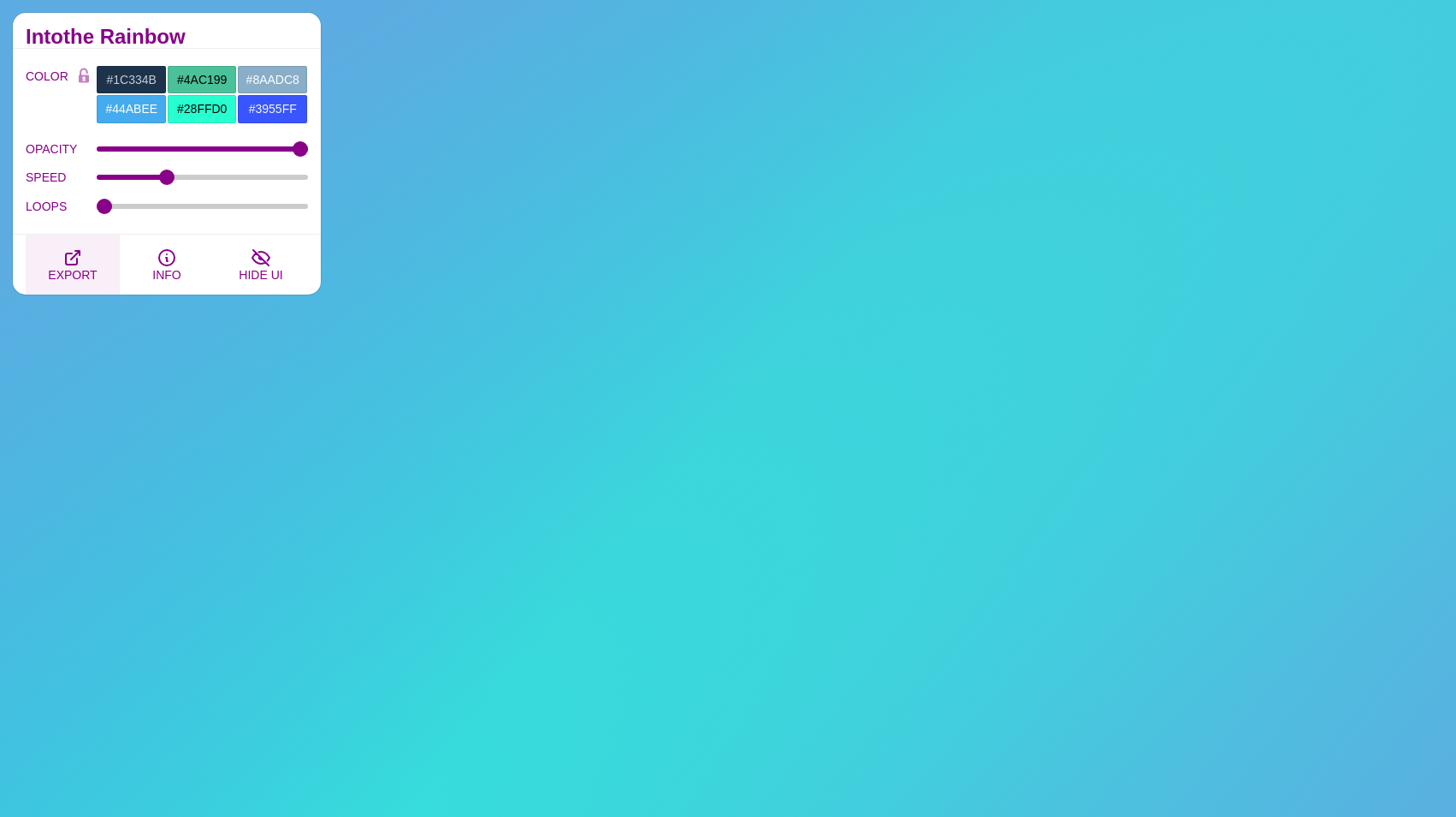
click at [105, 280] on button "EXPORT" at bounding box center [72, 264] width 94 height 59
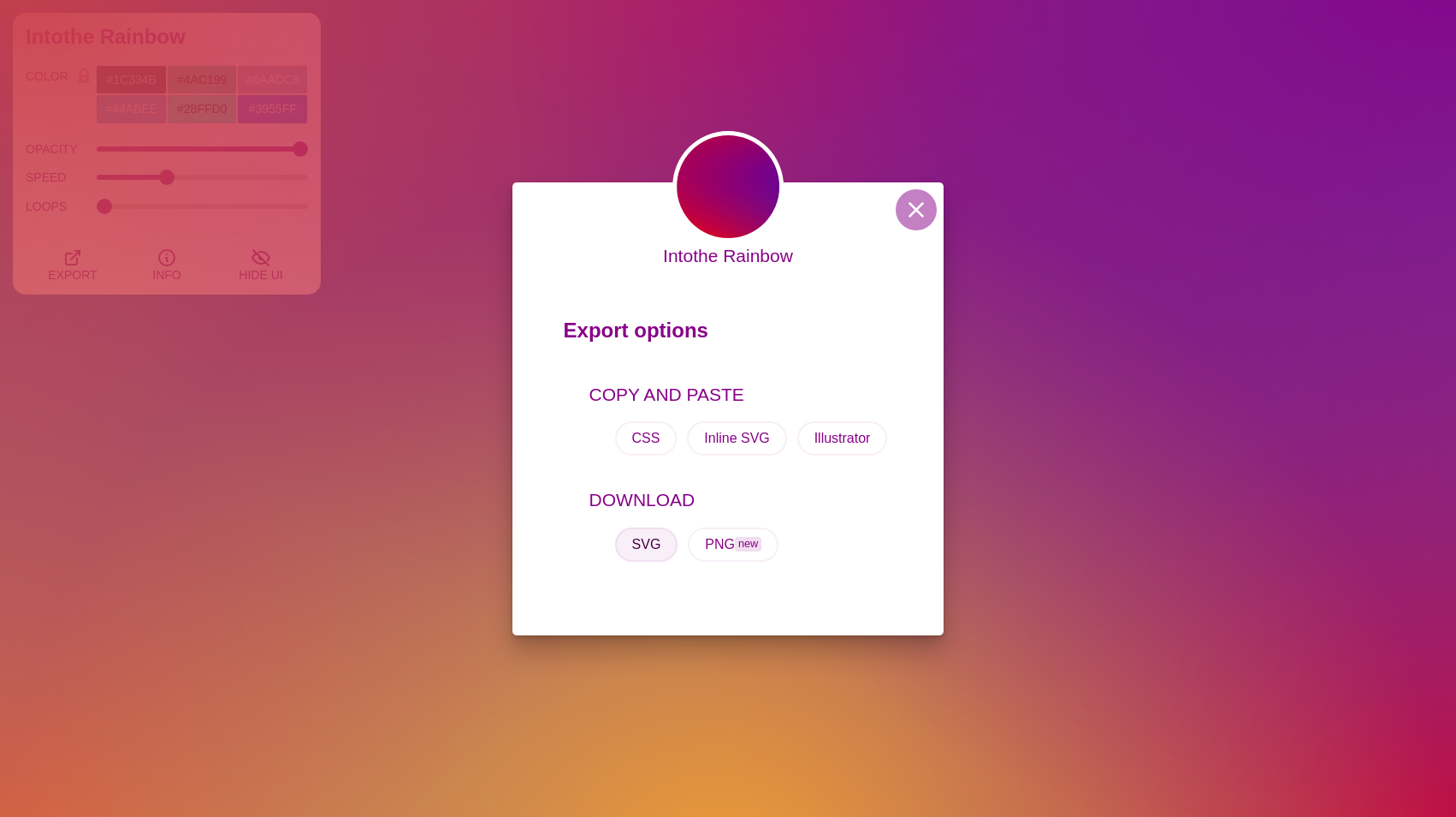
click at [664, 546] on button "SVG" at bounding box center [646, 544] width 63 height 35
